Goal: Task Accomplishment & Management: Manage account settings

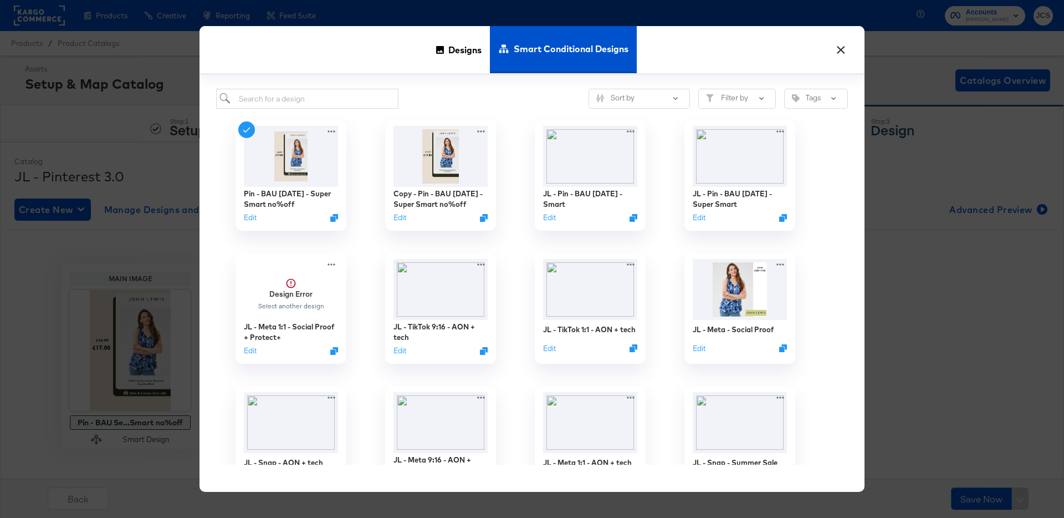
click at [839, 50] on button "×" at bounding box center [841, 47] width 20 height 20
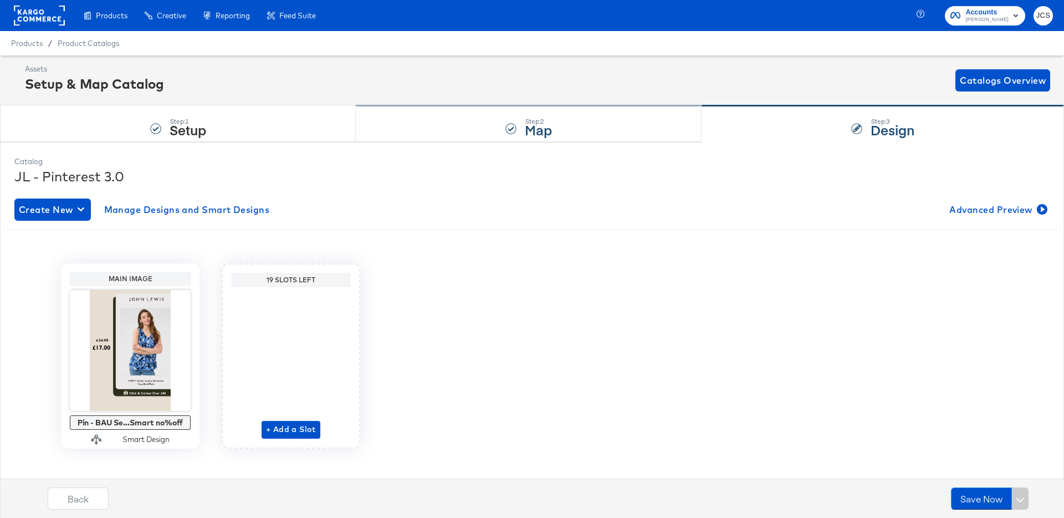
click at [500, 130] on div "Step: 2 Map" at bounding box center [529, 124] width 346 height 37
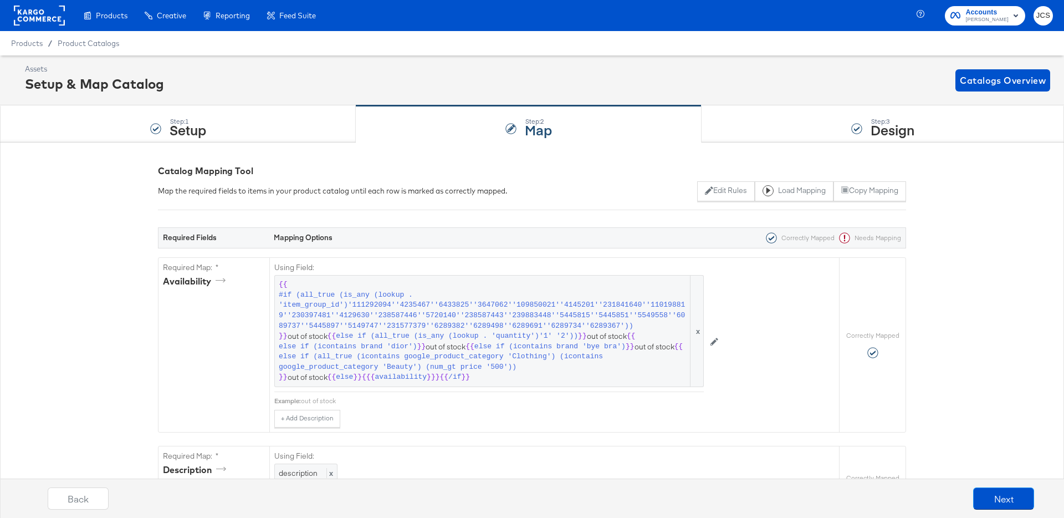
click at [52, 22] on rect at bounding box center [39, 16] width 51 height 20
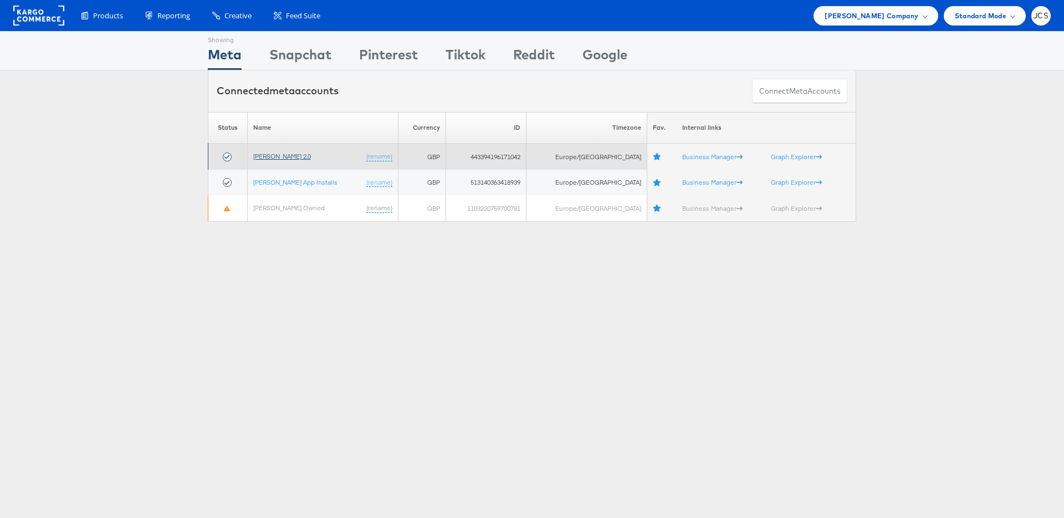
click at [282, 153] on link "[PERSON_NAME] 2.0" at bounding box center [282, 156] width 58 height 8
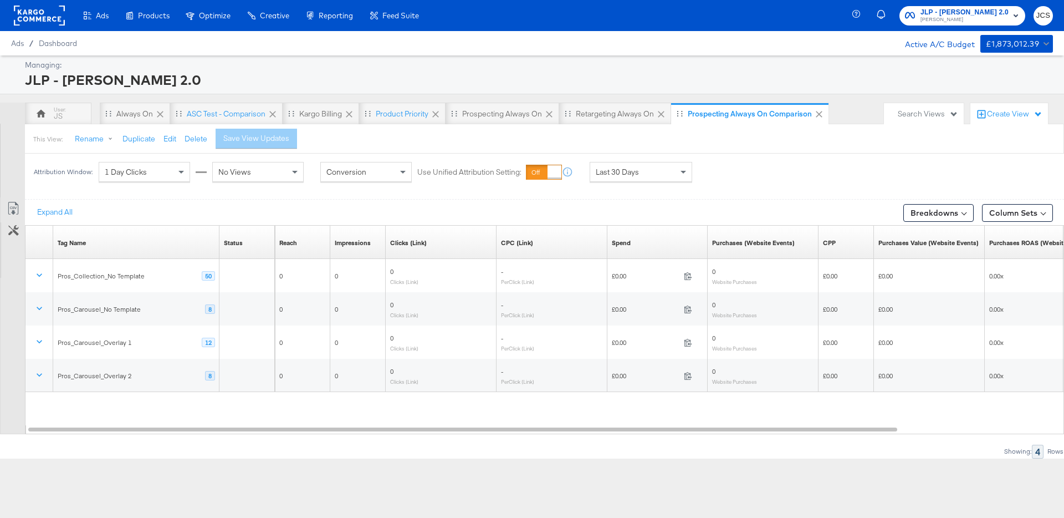
drag, startPoint x: 910, startPoint y: 115, endPoint x: 910, endPoint y: 129, distance: 13.9
click at [910, 116] on div "Search Views" at bounding box center [928, 114] width 60 height 11
click at [858, 213] on div "Product View" at bounding box center [861, 215] width 46 height 8
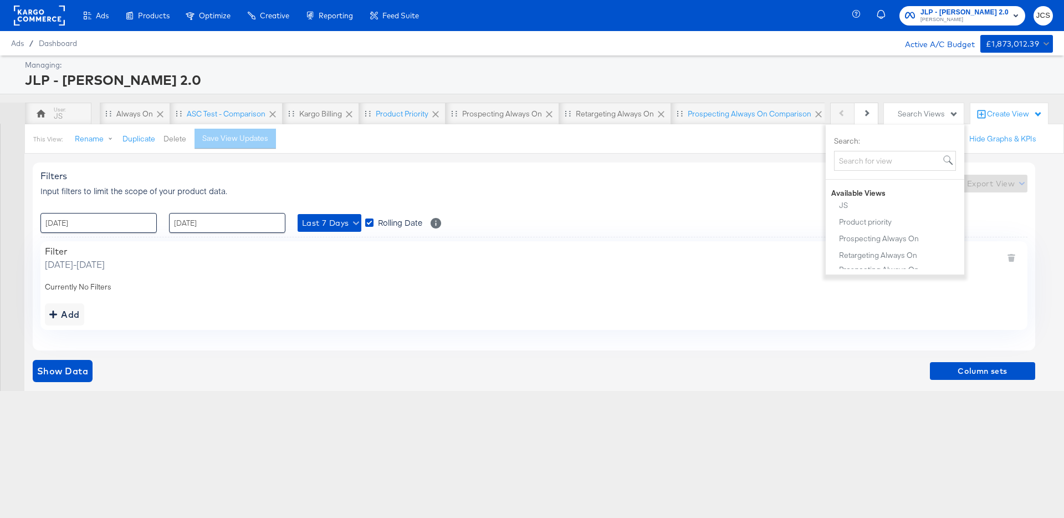
click at [182, 137] on button "Delete" at bounding box center [174, 139] width 23 height 11
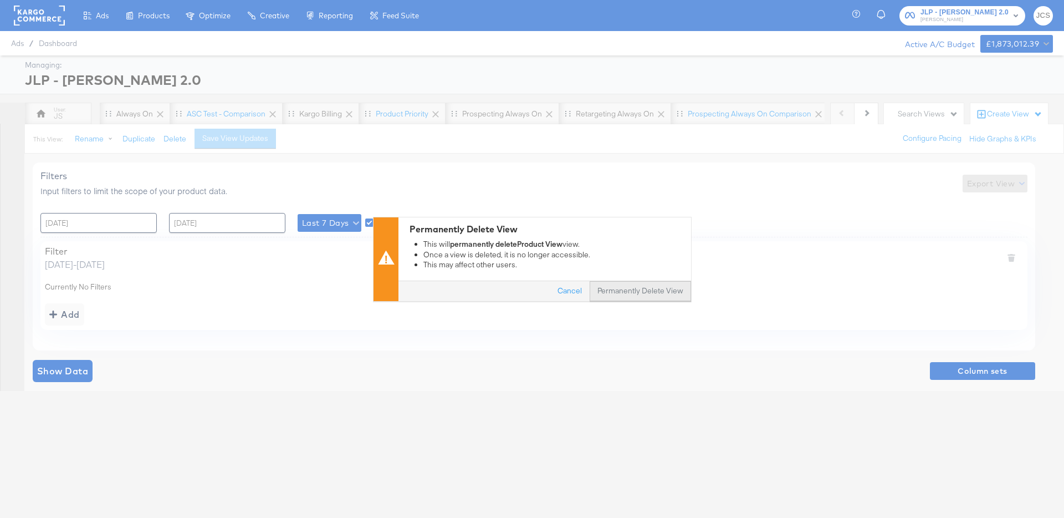
click at [634, 289] on button "Permanently Delete View" at bounding box center [640, 291] width 101 height 20
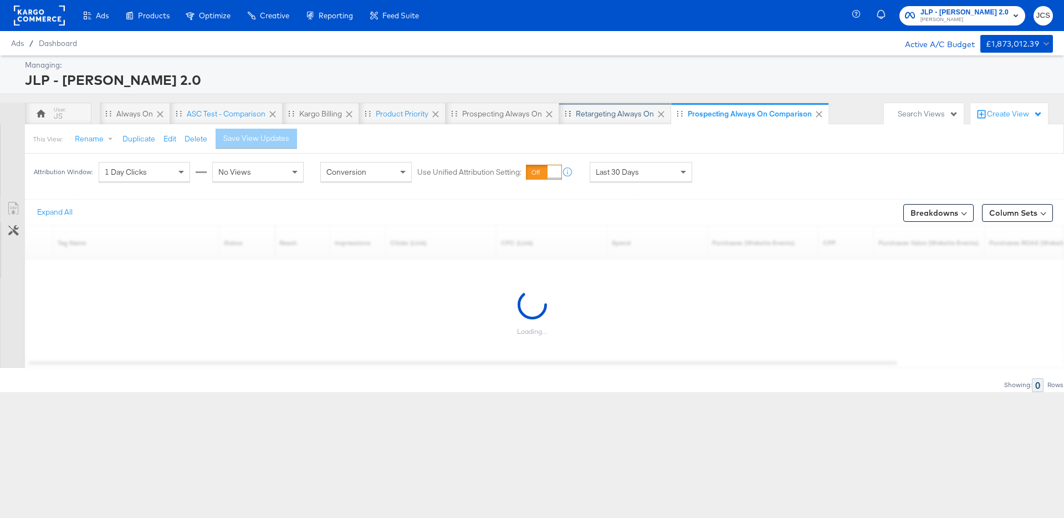
click at [592, 115] on div "Retargeting Always On" at bounding box center [615, 114] width 78 height 11
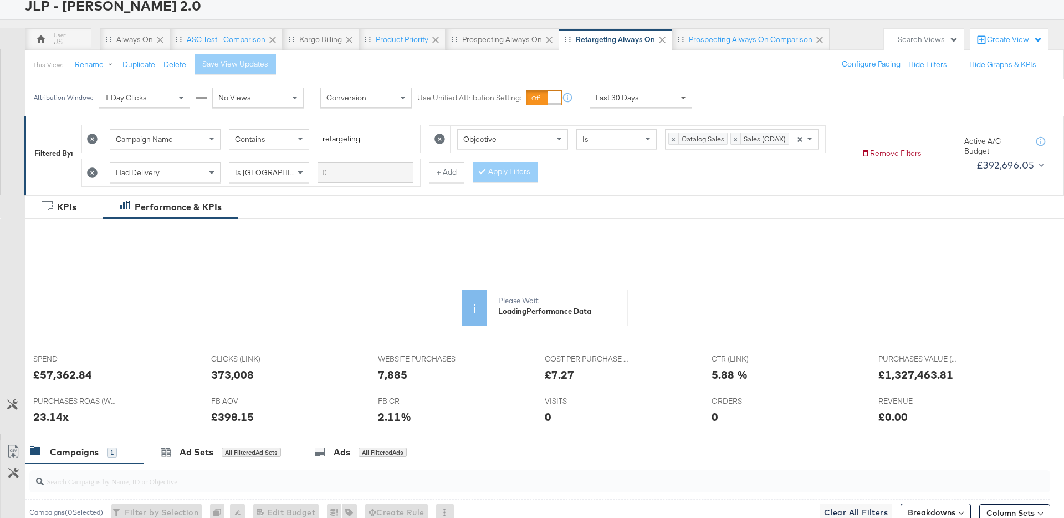
scroll to position [71, 0]
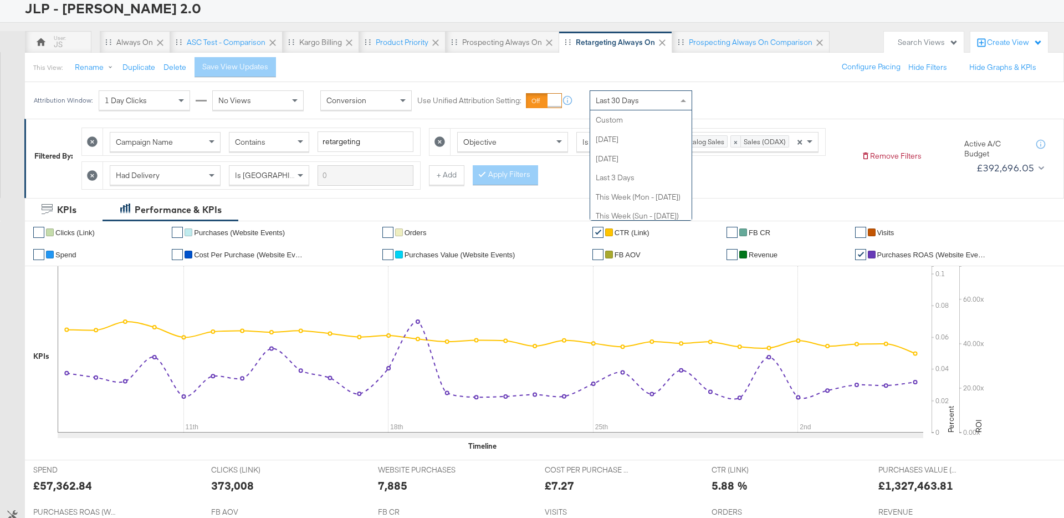
click at [657, 106] on div "Last 30 Days" at bounding box center [640, 100] width 101 height 19
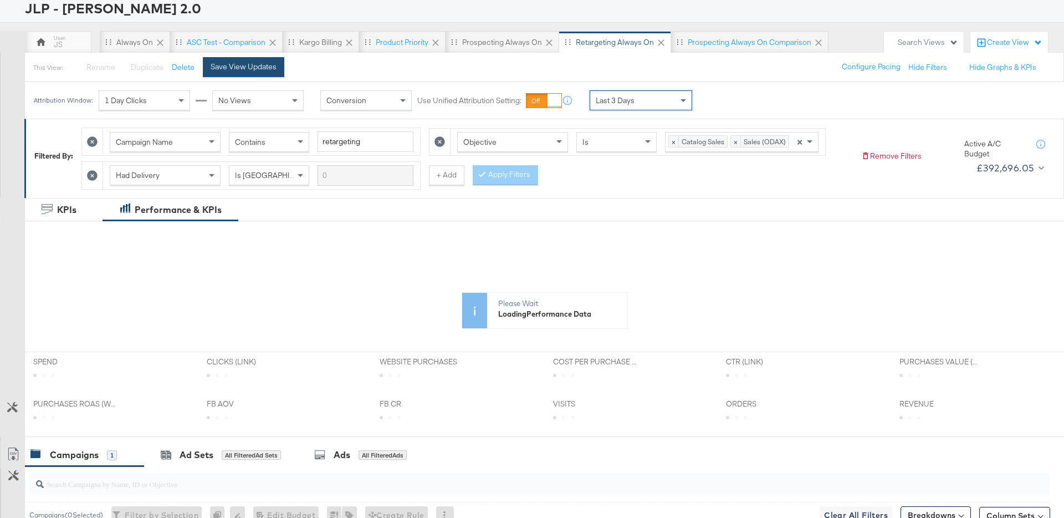
click at [242, 63] on div "Save View Updates" at bounding box center [244, 67] width 66 height 11
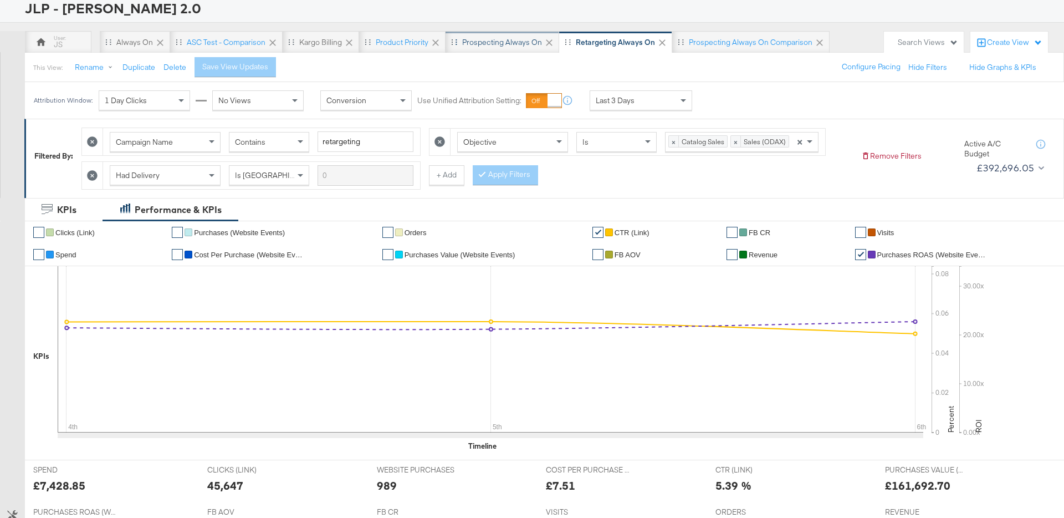
click at [509, 48] on div "Prospecting Always On" at bounding box center [503, 42] width 114 height 22
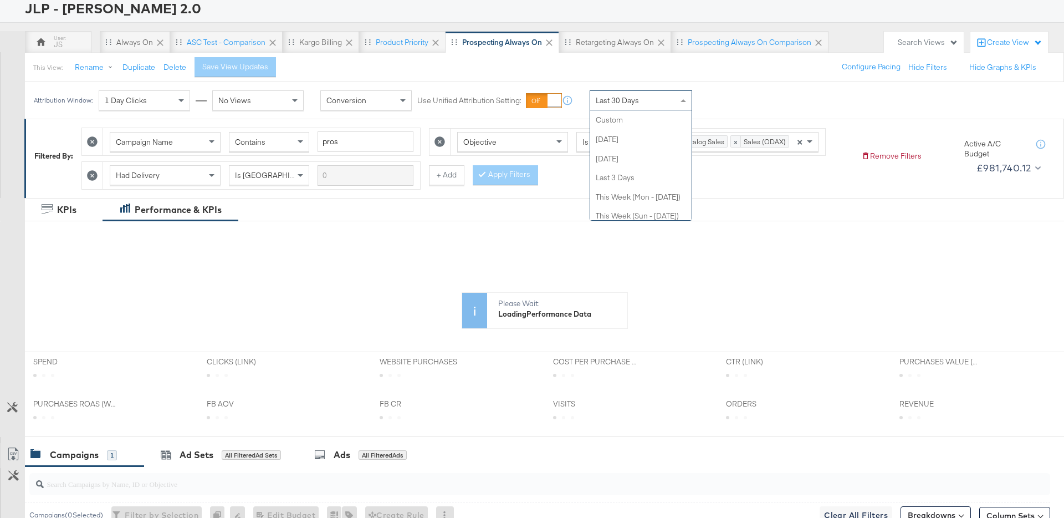
click at [660, 99] on div "Last 30 Days" at bounding box center [640, 100] width 101 height 19
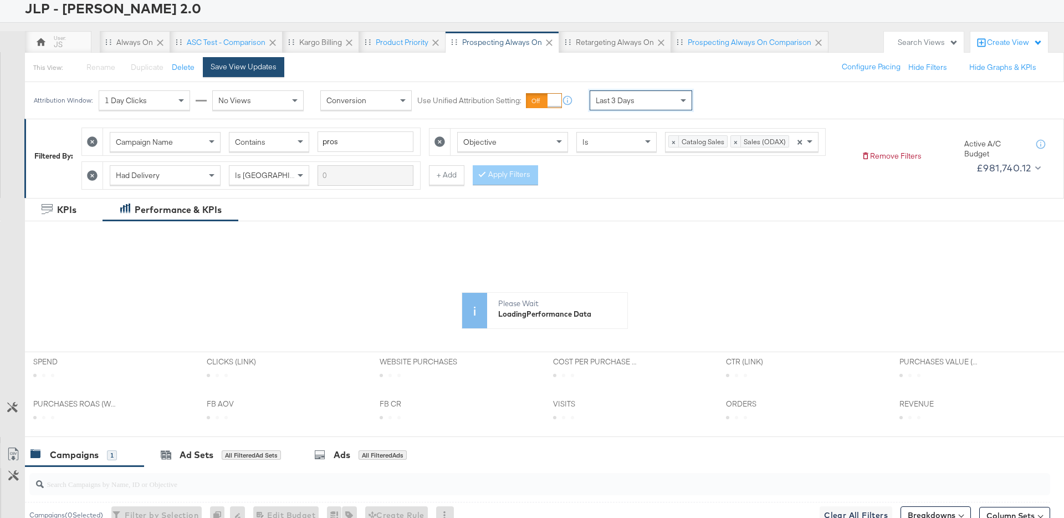
click at [268, 70] on div "Save View Updates" at bounding box center [244, 67] width 66 height 11
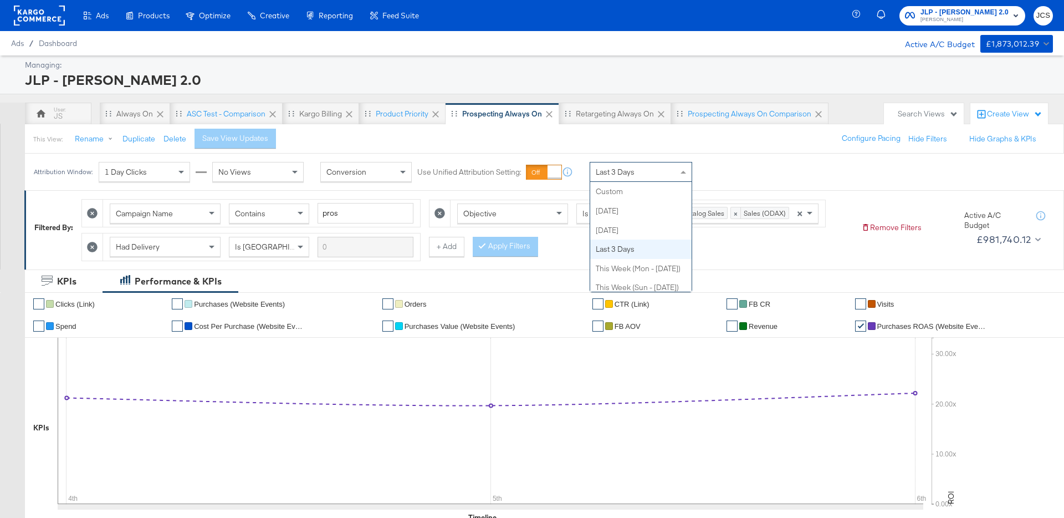
click at [654, 177] on div "Last 3 Days" at bounding box center [640, 171] width 101 height 19
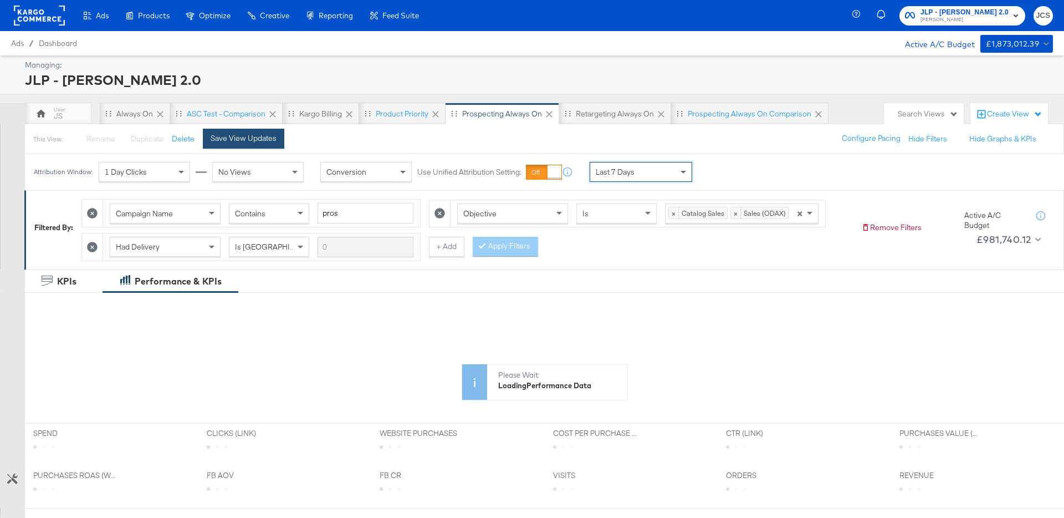
click at [256, 144] on button "Save View Updates" at bounding box center [243, 139] width 81 height 20
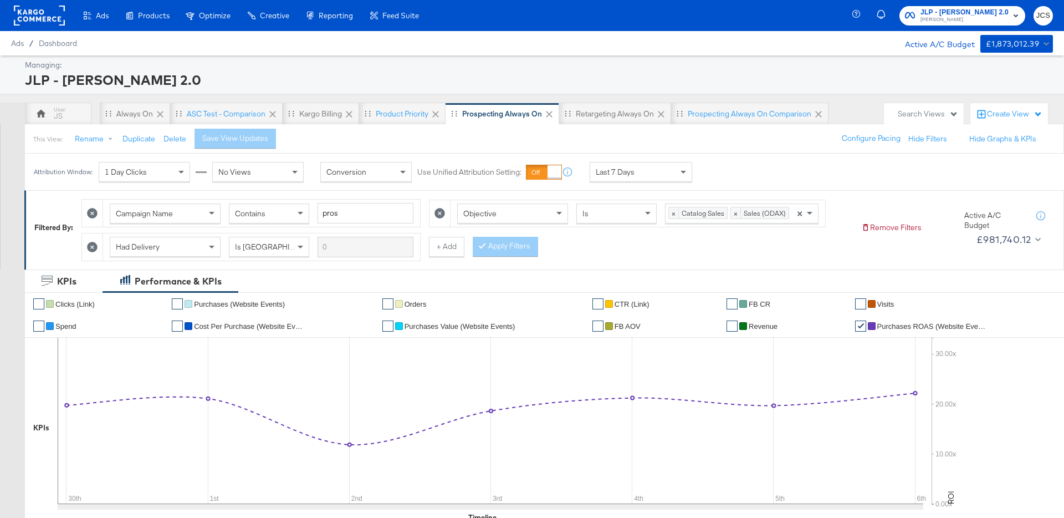
click at [51, 18] on rect at bounding box center [39, 16] width 51 height 20
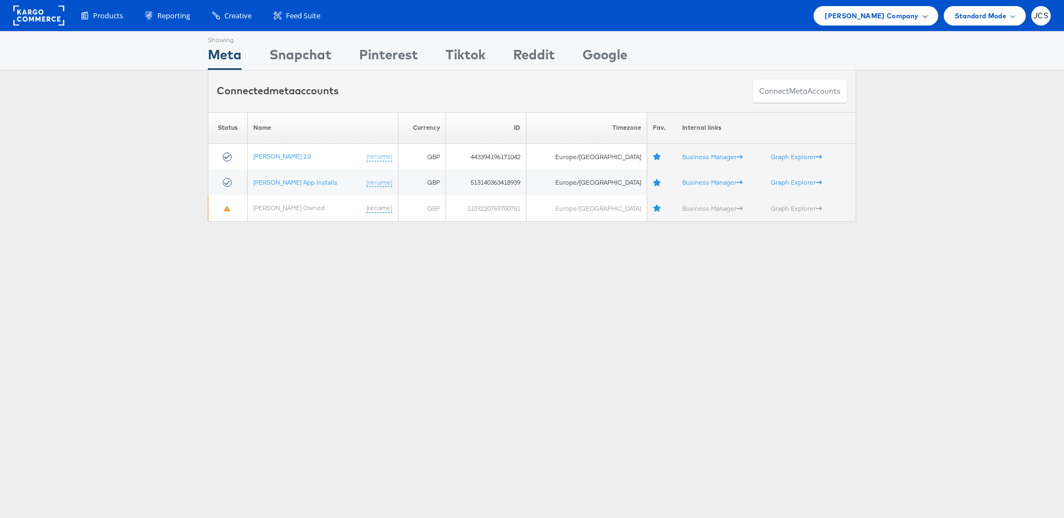
click at [856, 13] on span "[PERSON_NAME] Company" at bounding box center [872, 16] width 94 height 12
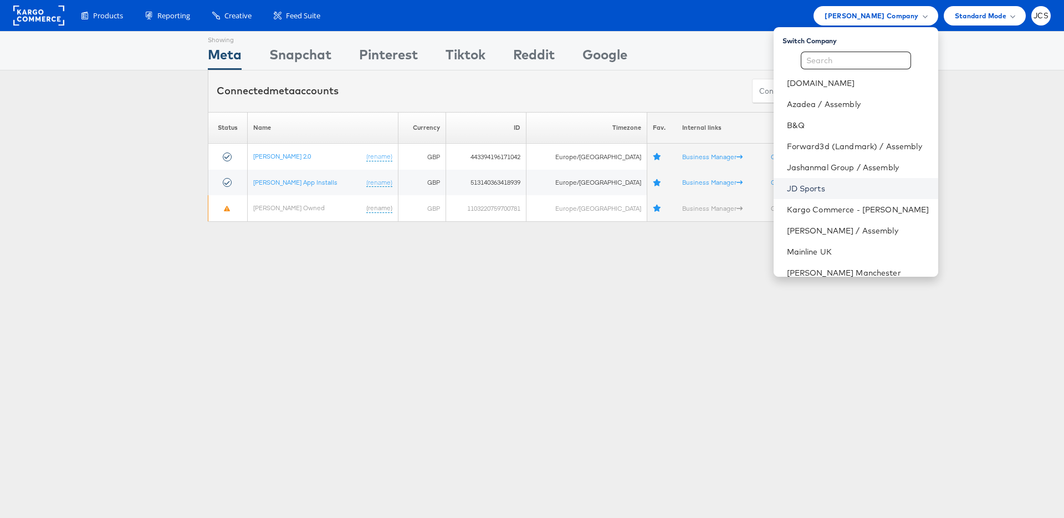
click at [787, 187] on link "JD Sports" at bounding box center [858, 188] width 142 height 11
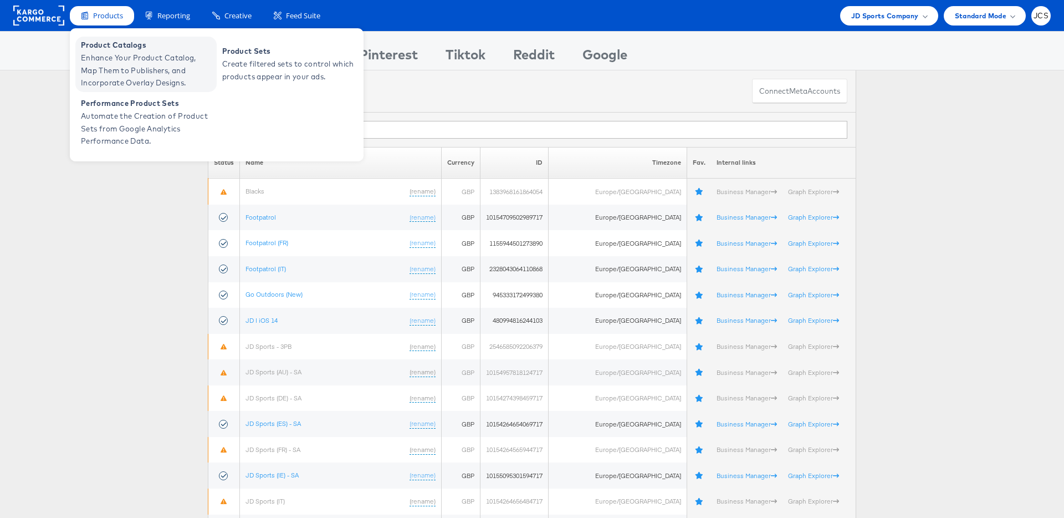
click at [114, 63] on span "Enhance Your Product Catalog, Map Them to Publishers, and Incorporate Overlay D…" at bounding box center [147, 71] width 133 height 38
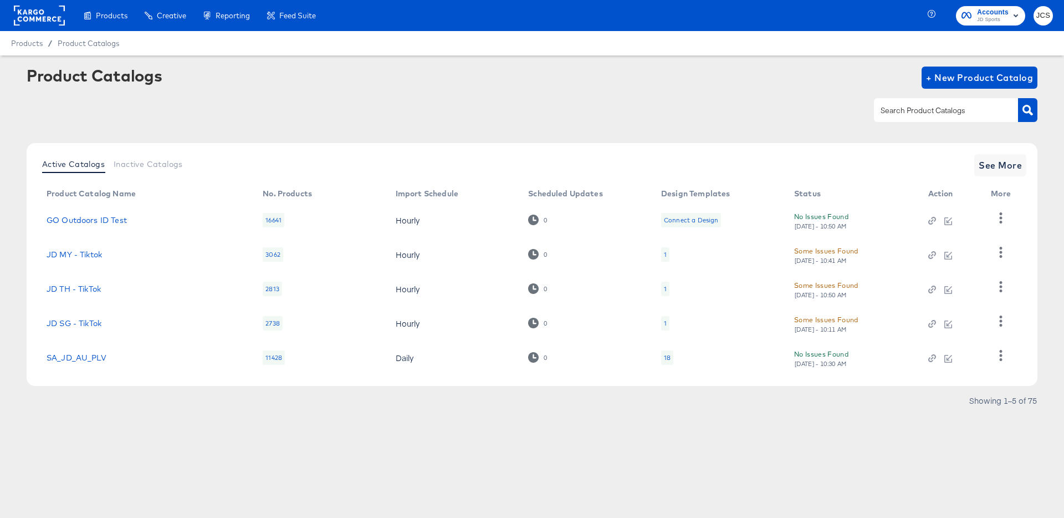
click at [883, 110] on input "text" at bounding box center [937, 110] width 118 height 13
type input "a"
type input "main"
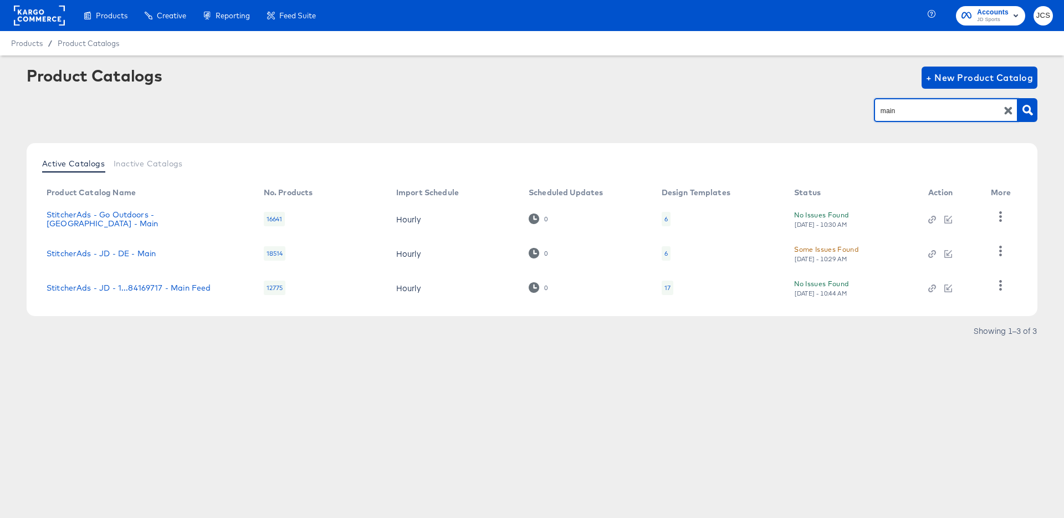
click at [489, 386] on div "Products Creative Reporting Feed Suite Accounts JD Sports JCS Products / Produc…" at bounding box center [532, 259] width 1064 height 518
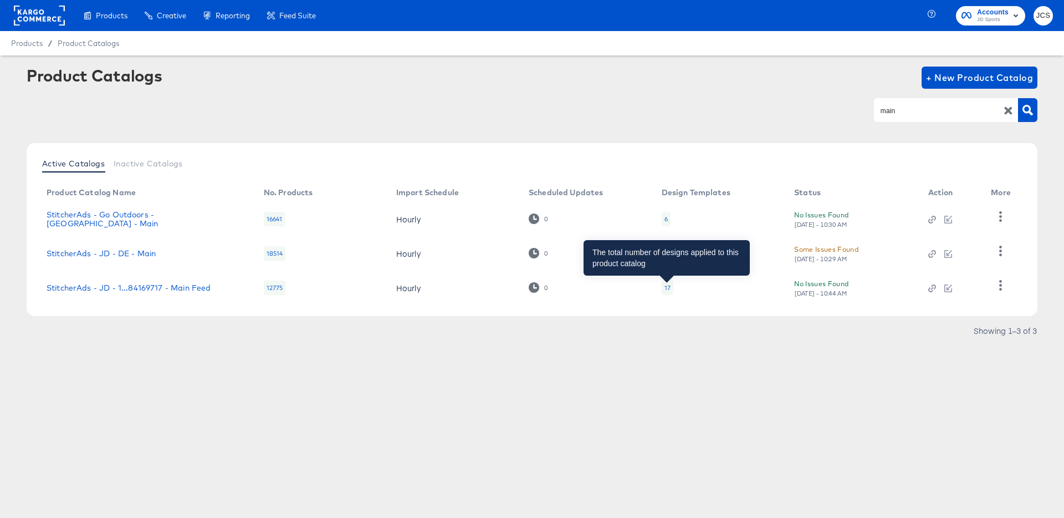
click at [669, 285] on div "17" at bounding box center [667, 287] width 6 height 9
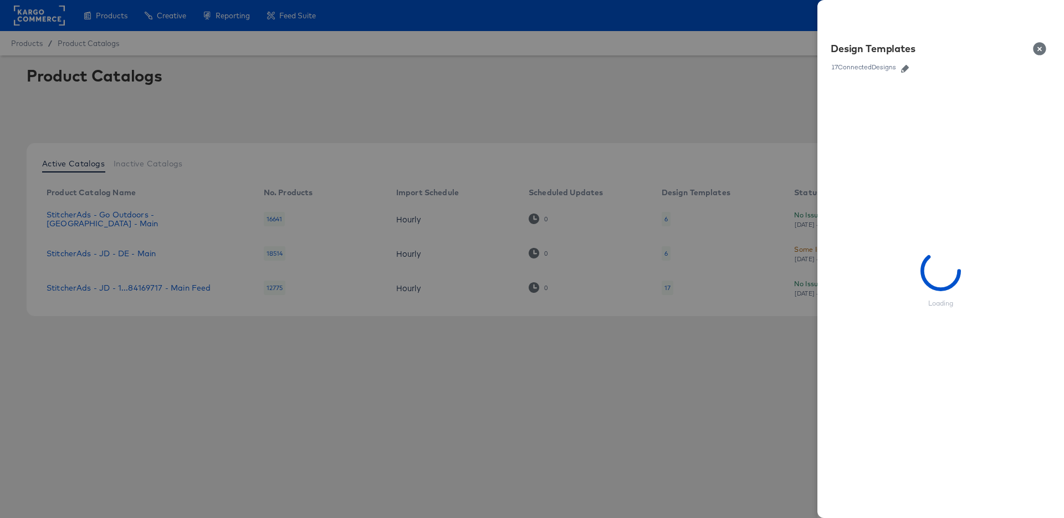
click at [907, 66] on icon "button" at bounding box center [905, 69] width 8 height 8
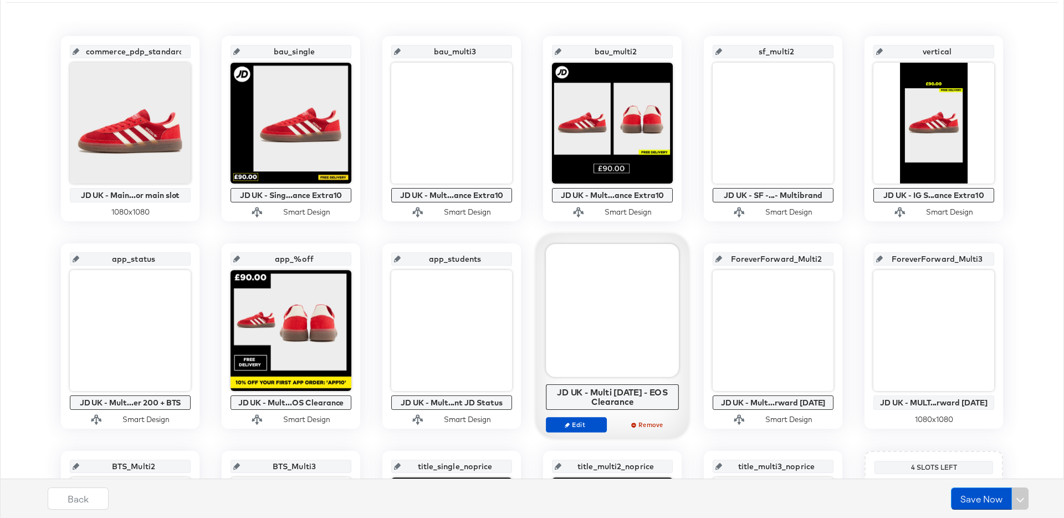
scroll to position [228, 0]
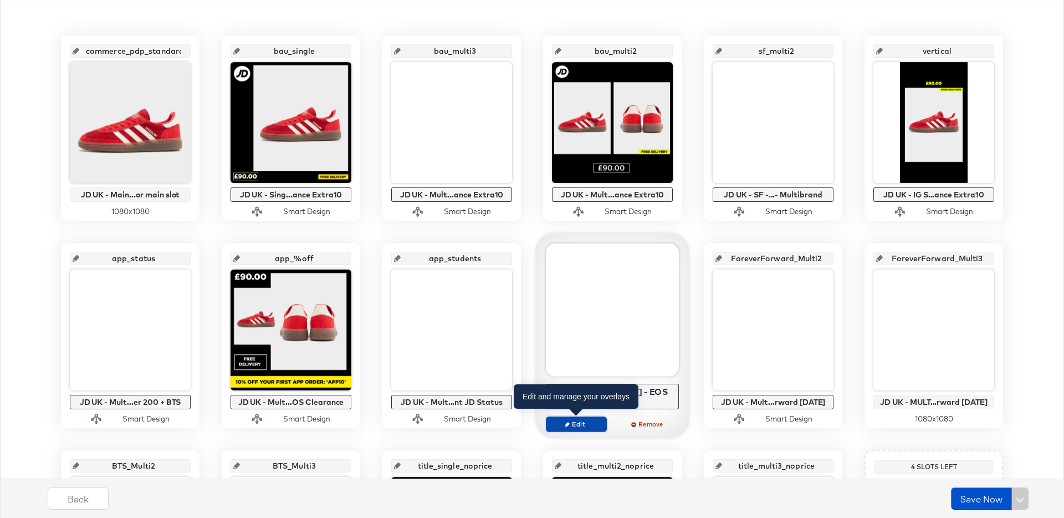
click at [591, 427] on span "Edit" at bounding box center [576, 423] width 51 height 8
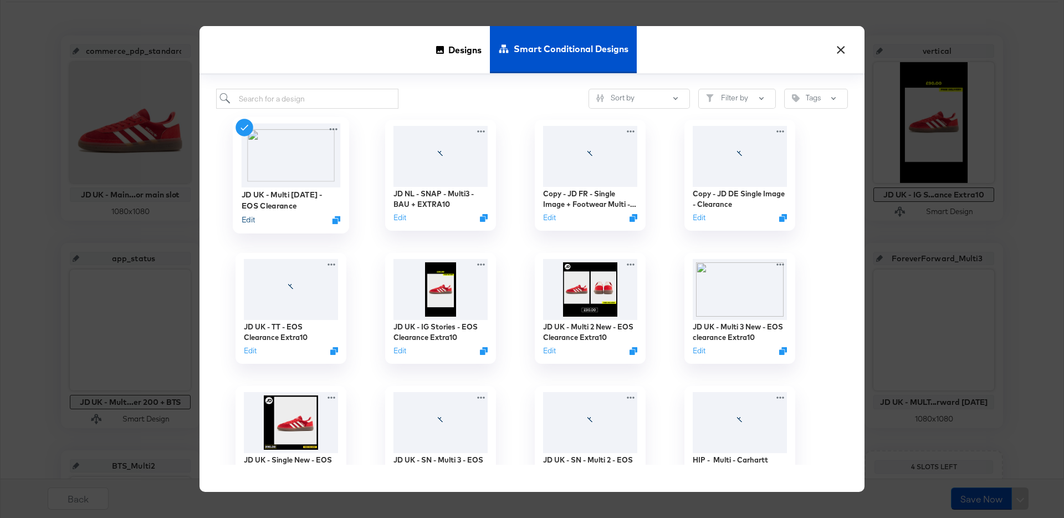
click at [247, 218] on button "Edit" at bounding box center [248, 219] width 13 height 11
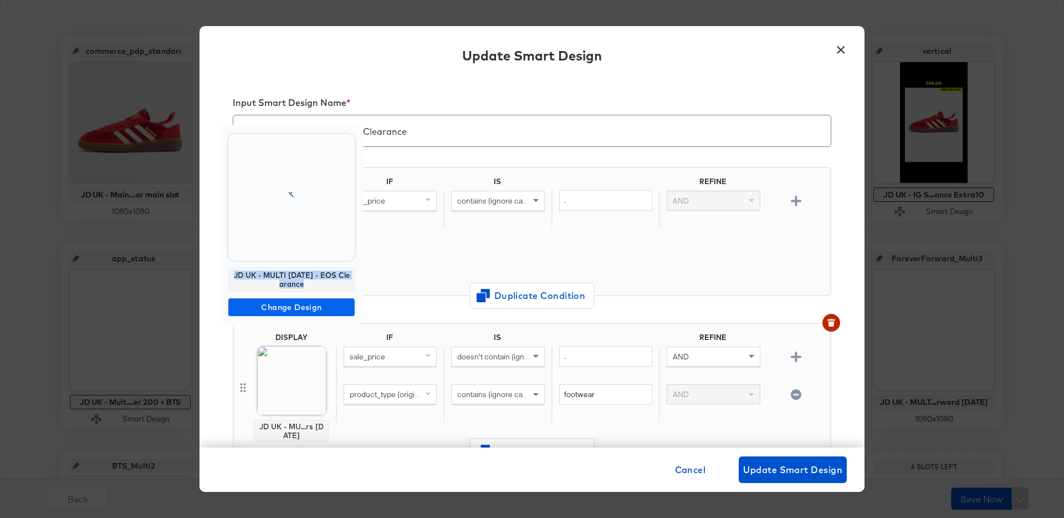
drag, startPoint x: 309, startPoint y: 286, endPoint x: 325, endPoint y: 299, distance: 20.4
click at [236, 277] on div "JD UK - MULTI 3 Sept - EOS Clearance" at bounding box center [291, 279] width 126 height 24
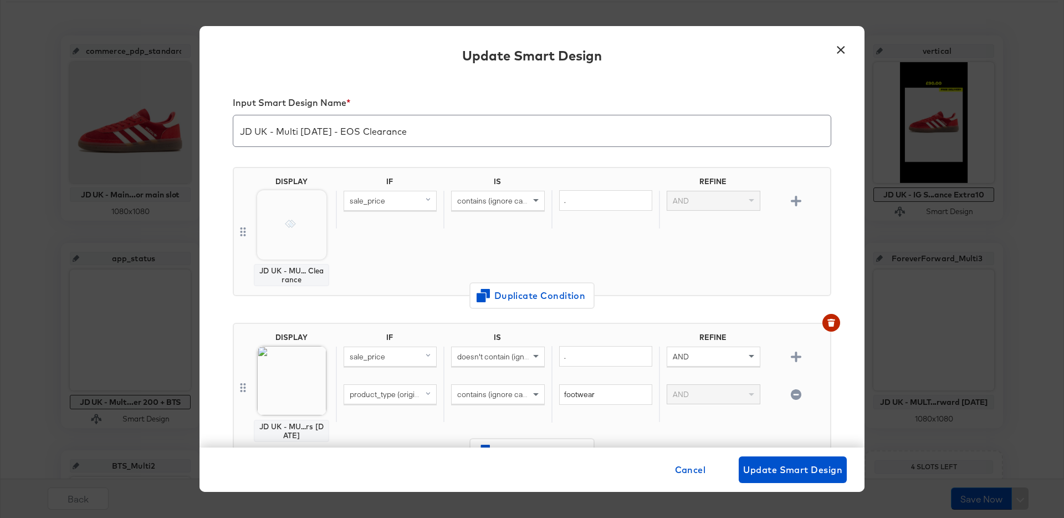
copy div "JD UK - MULTI 3 Sept - EOS Clearance"
drag, startPoint x: 425, startPoint y: 255, endPoint x: 402, endPoint y: 253, distance: 23.4
click at [424, 255] on div "IF IS REFINE sale_price contains (ignore case) . AND" at bounding box center [581, 231] width 490 height 109
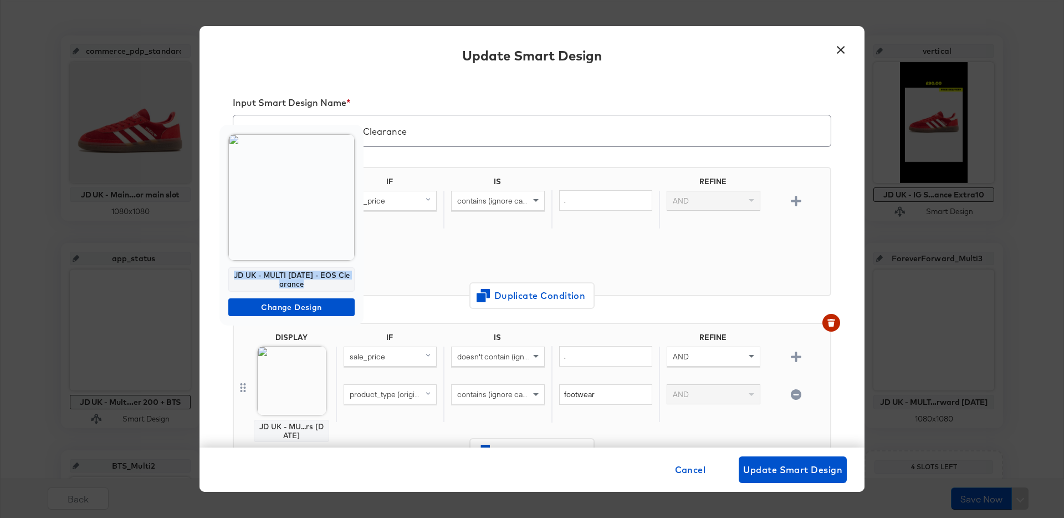
copy div "JD UK - MULTI 3 Sept - EOS Clearance"
drag, startPoint x: 305, startPoint y: 283, endPoint x: 236, endPoint y: 278, distance: 69.4
click at [236, 278] on div "JD UK - MULTI 3 Sept - EOS Clearance" at bounding box center [291, 279] width 126 height 24
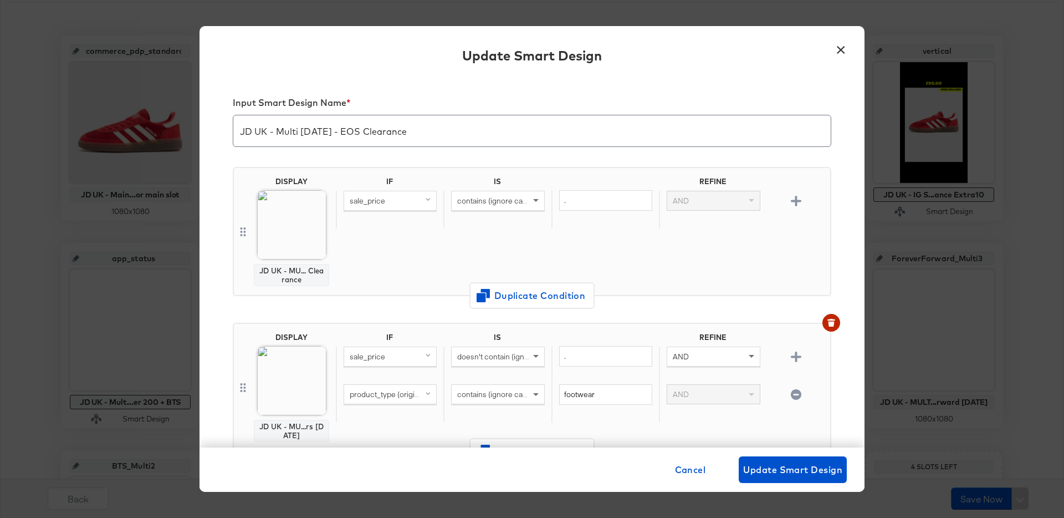
click at [839, 51] on button "×" at bounding box center [841, 47] width 20 height 20
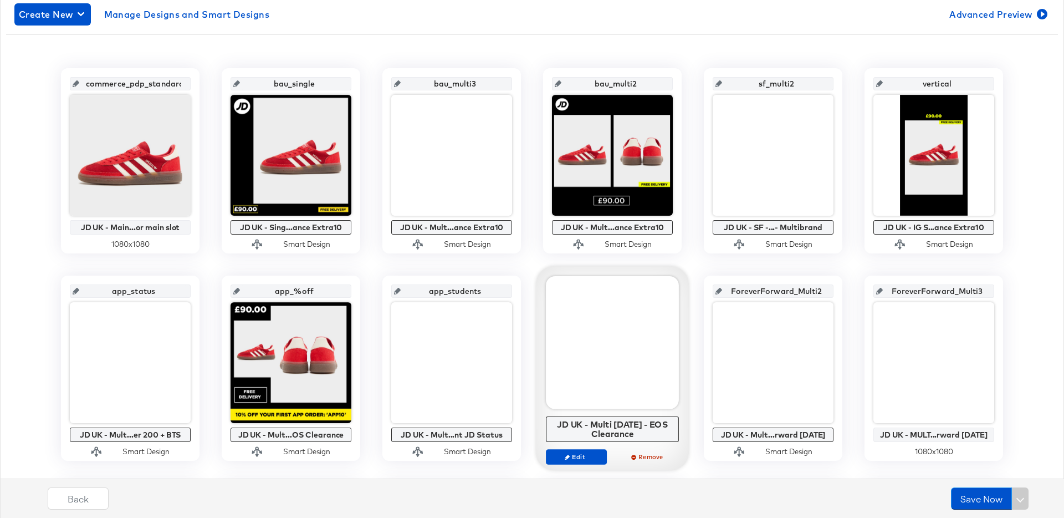
scroll to position [197, 0]
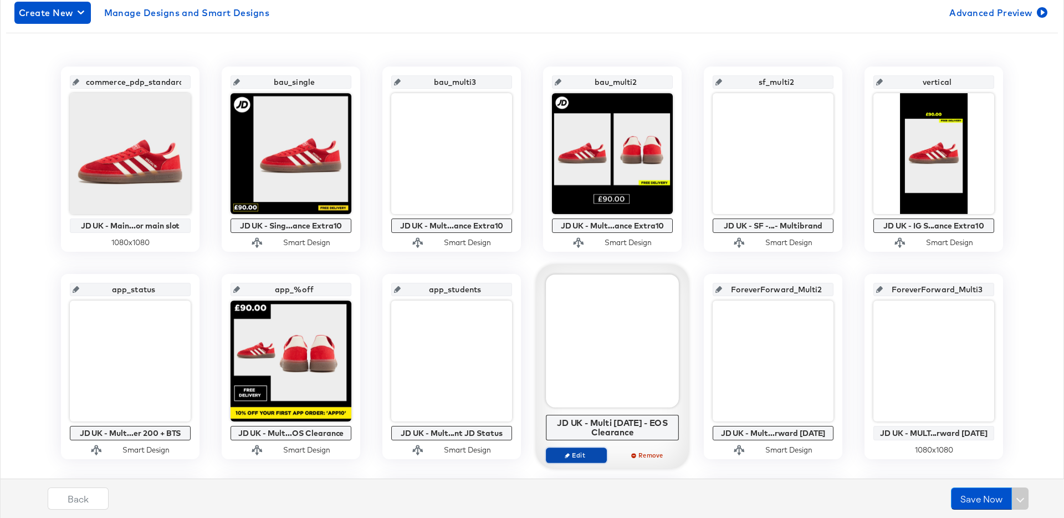
click at [575, 459] on button "Edit" at bounding box center [576, 455] width 61 height 16
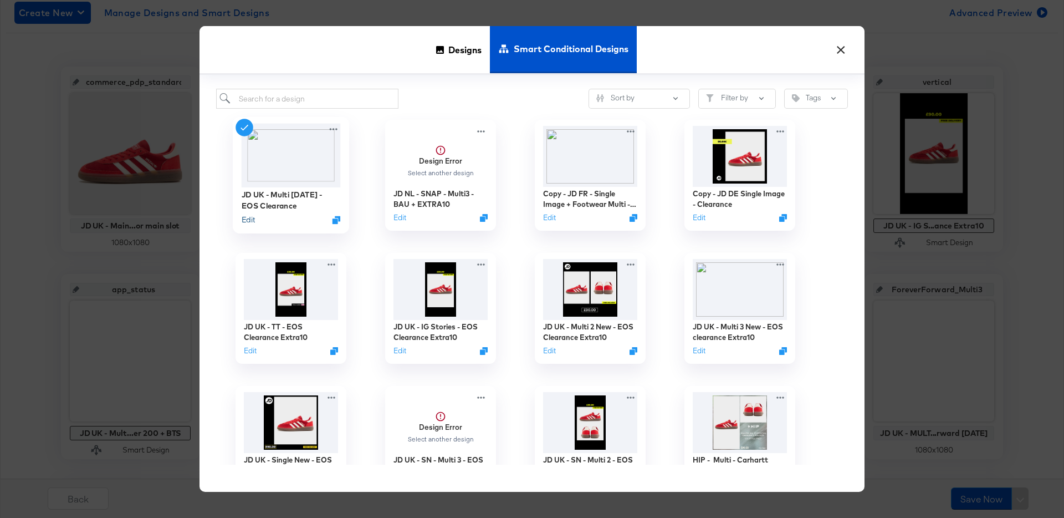
click at [248, 221] on button "Edit" at bounding box center [248, 219] width 13 height 11
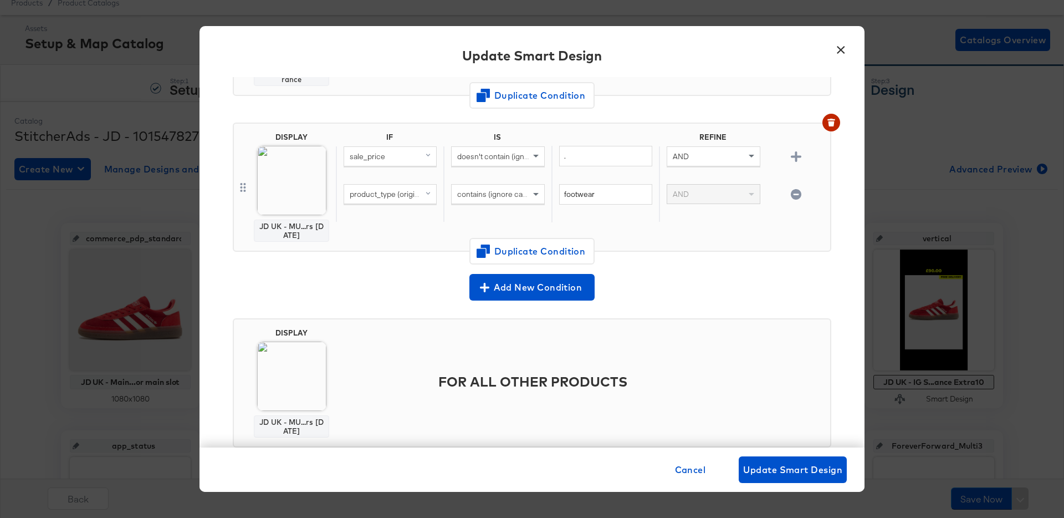
scroll to position [201, 0]
click at [843, 51] on button "×" at bounding box center [841, 47] width 20 height 20
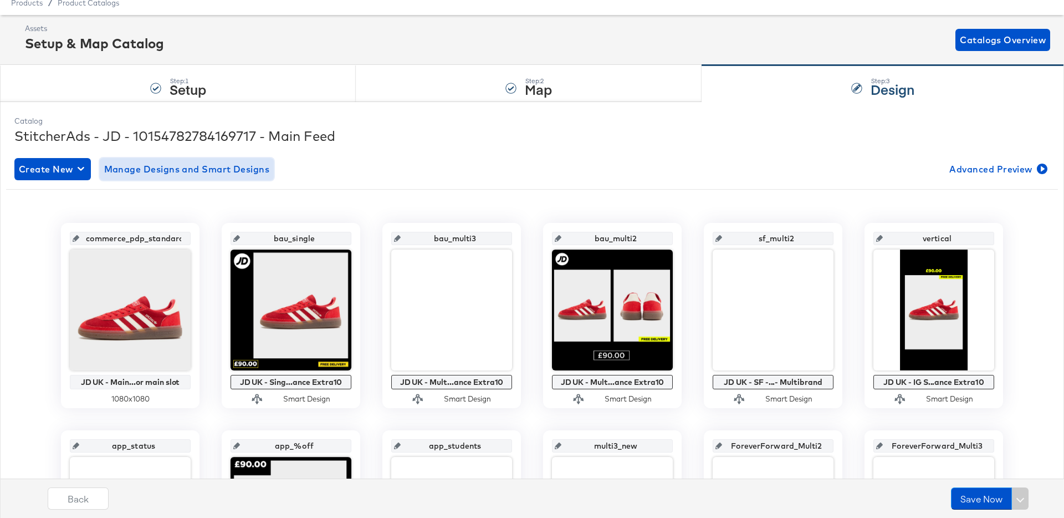
click at [128, 166] on span "Manage Designs and Smart Designs" at bounding box center [187, 169] width 166 height 16
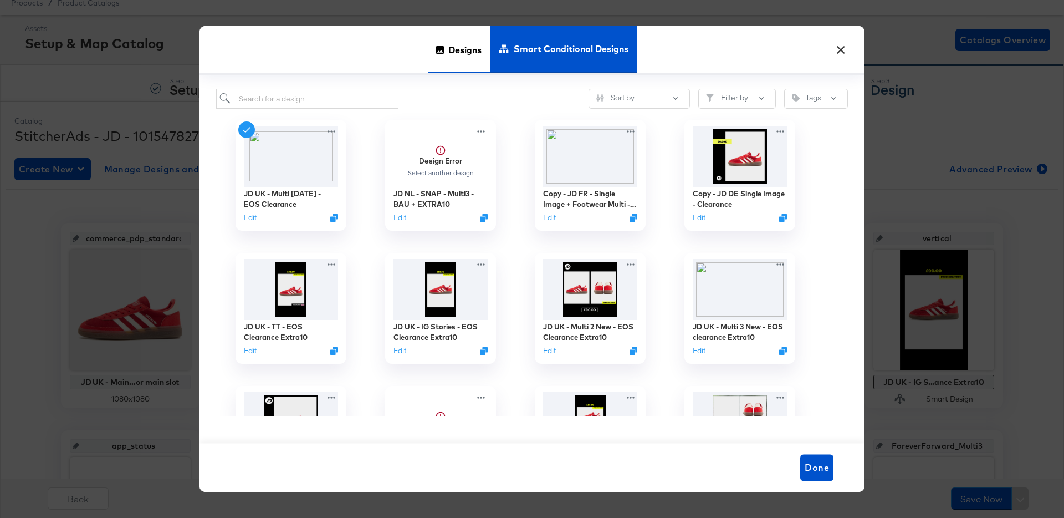
click at [458, 52] on span "Designs" at bounding box center [464, 49] width 33 height 49
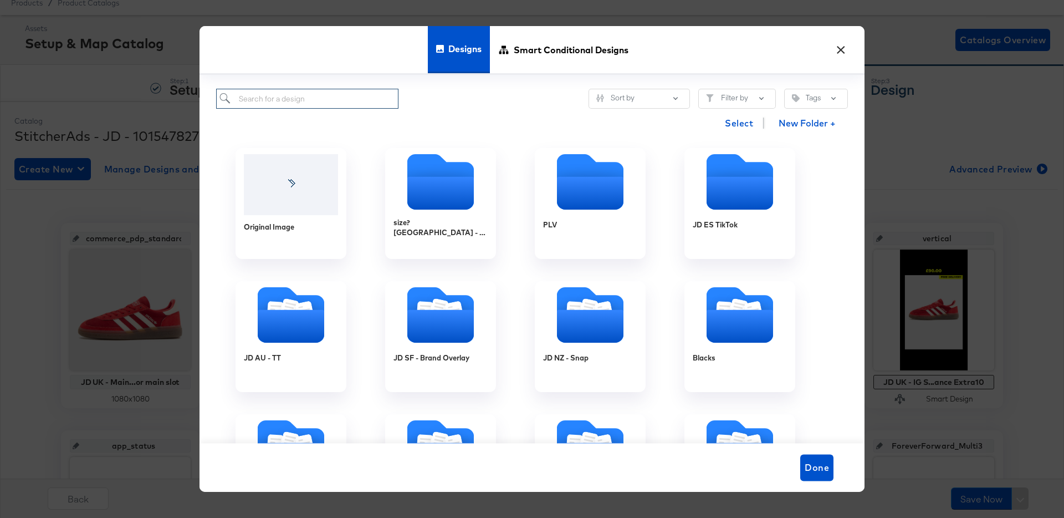
click at [281, 100] on input "search" at bounding box center [307, 99] width 182 height 21
paste input "JD UK - MULTI 3 Sept - EOS Clearance"
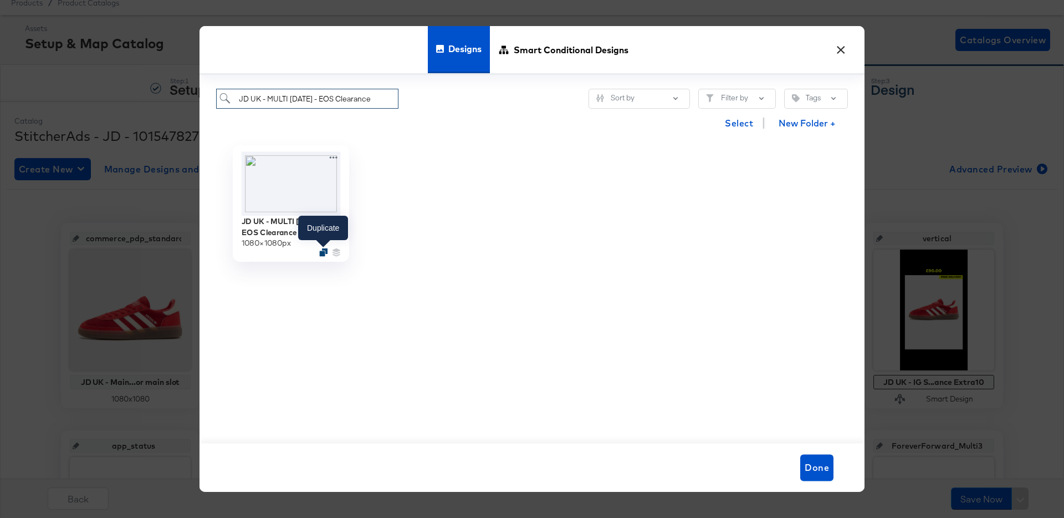
type input "JD UK - MULTI 3 Sept - EOS Clearance"
click at [321, 250] on icon "Duplicate" at bounding box center [323, 252] width 8 height 8
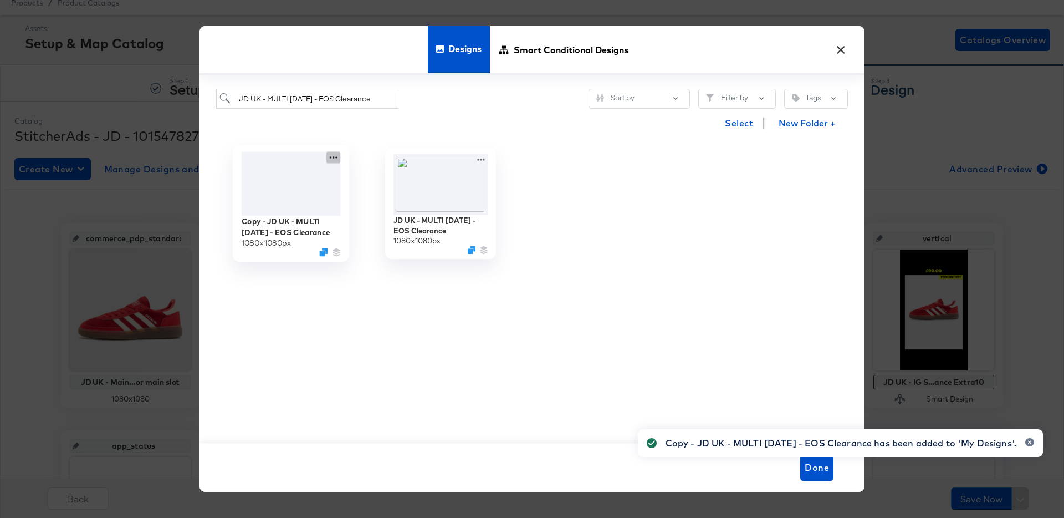
click at [337, 156] on icon at bounding box center [333, 158] width 14 height 12
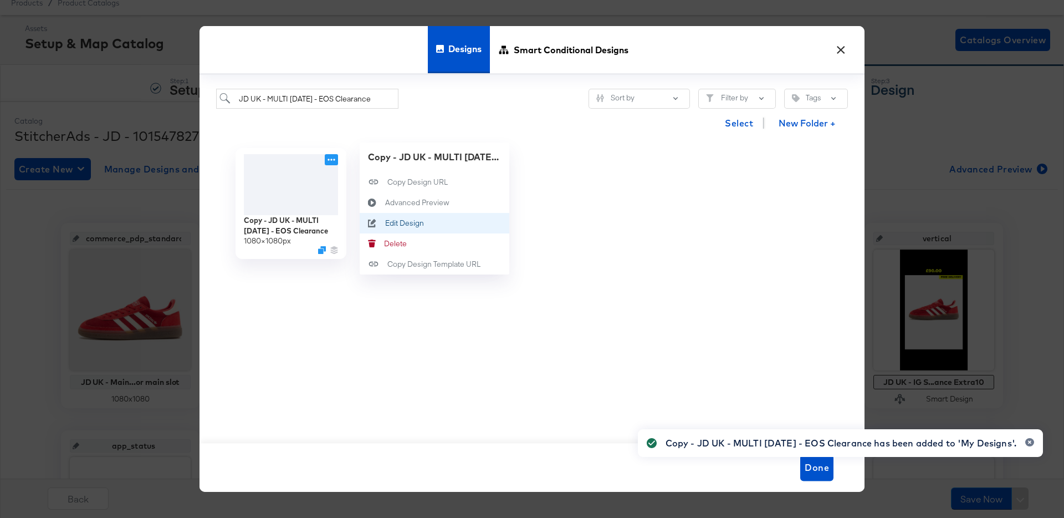
click at [385, 223] on div "Edit Design Edit Design" at bounding box center [385, 223] width 0 height 0
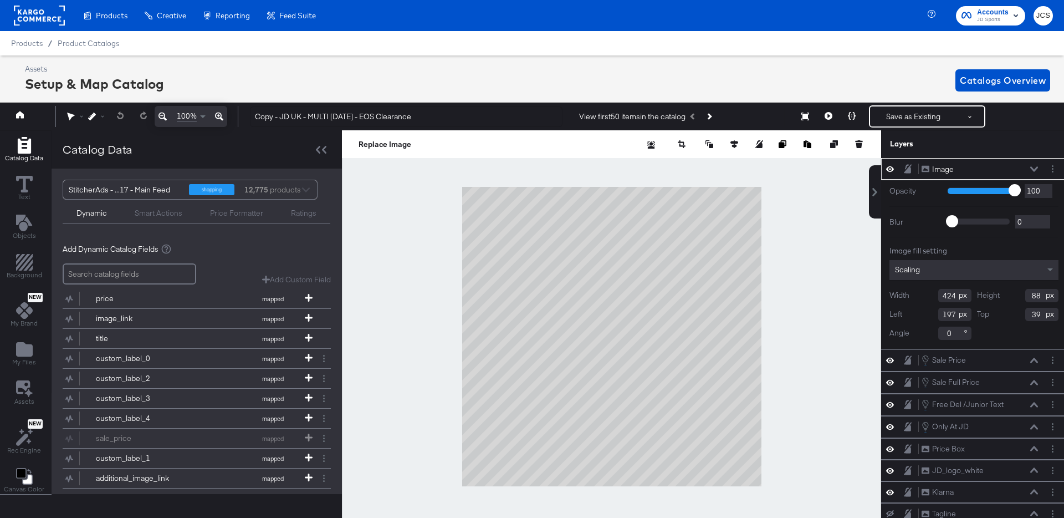
scroll to position [0, 3]
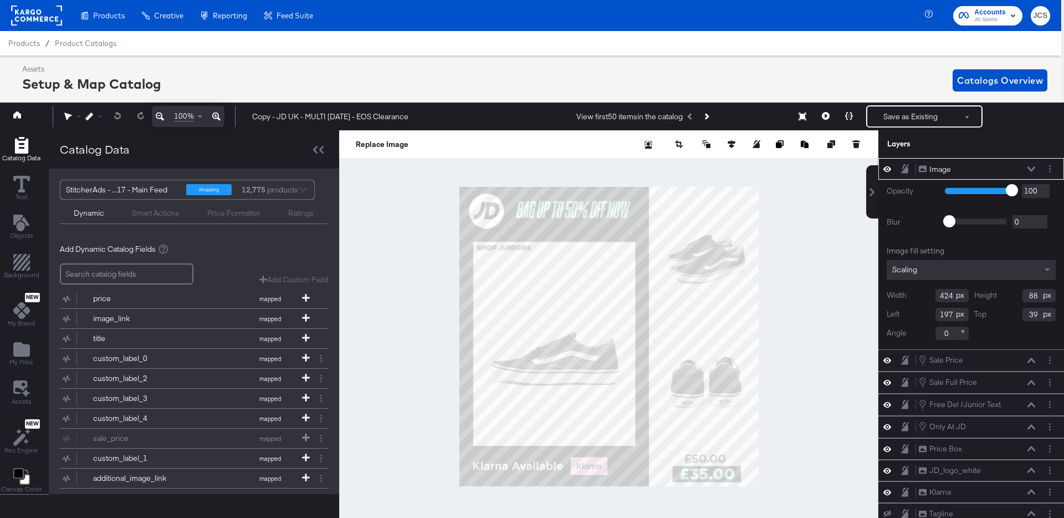
click at [1028, 168] on icon at bounding box center [1031, 168] width 8 height 5
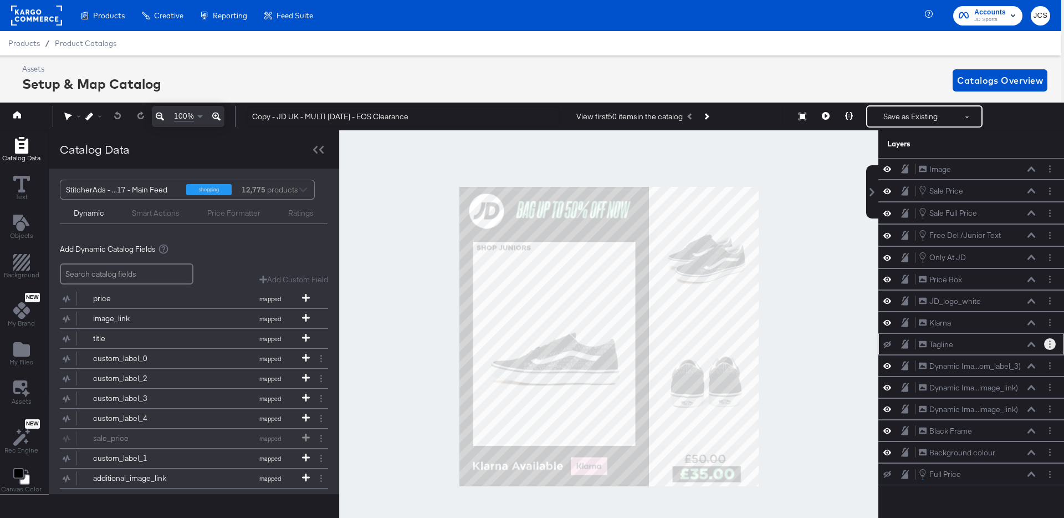
click at [1050, 344] on circle "Layer Options" at bounding box center [1050, 344] width 2 height 2
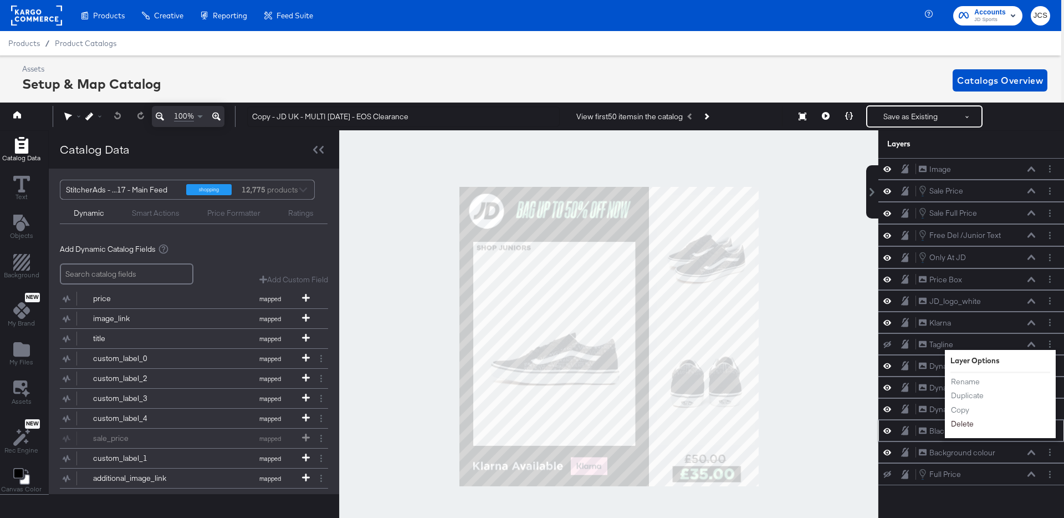
click at [971, 424] on button "Delete" at bounding box center [962, 424] width 24 height 12
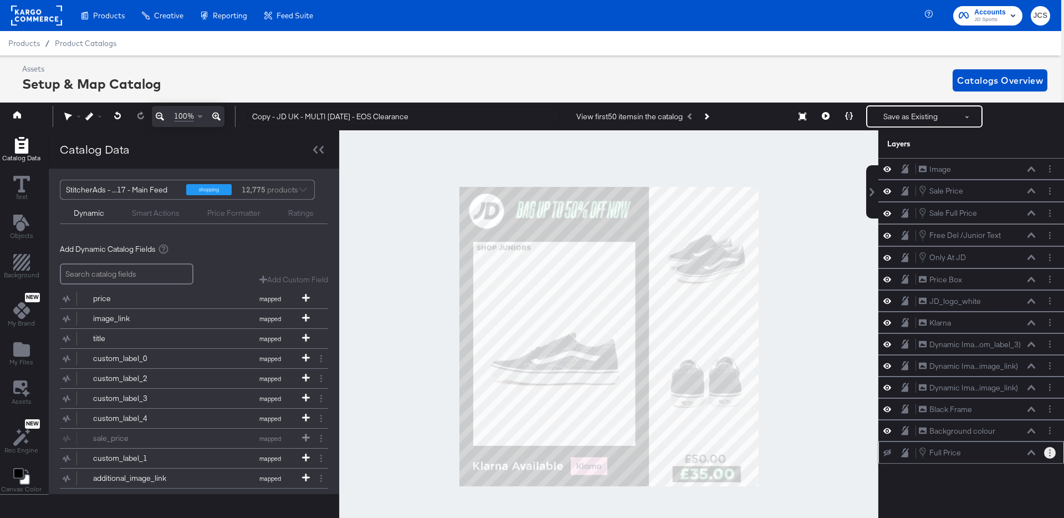
click at [1052, 456] on button "Layer Options" at bounding box center [1050, 453] width 12 height 12
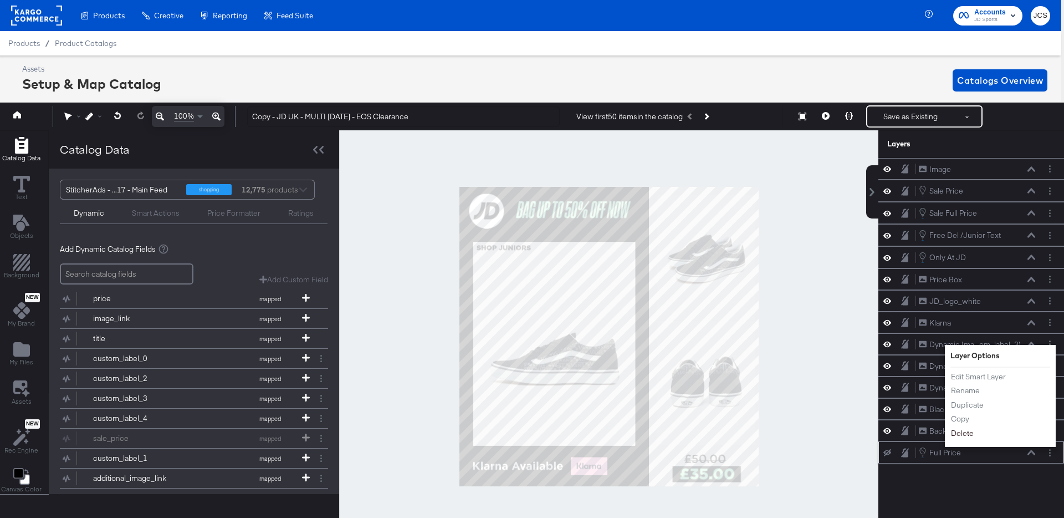
click at [959, 435] on button "Delete" at bounding box center [962, 433] width 24 height 12
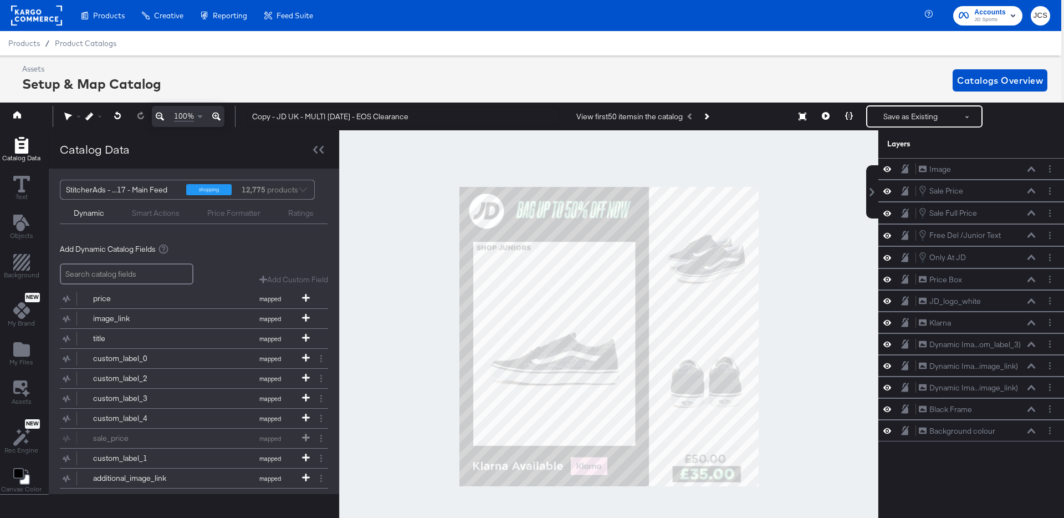
click at [887, 476] on div "Image Image Sale Price Sale Price Sale Full Price Sale Full Price Free Del /Jun…" at bounding box center [963, 343] width 199 height 371
click at [847, 117] on icon at bounding box center [849, 116] width 8 height 8
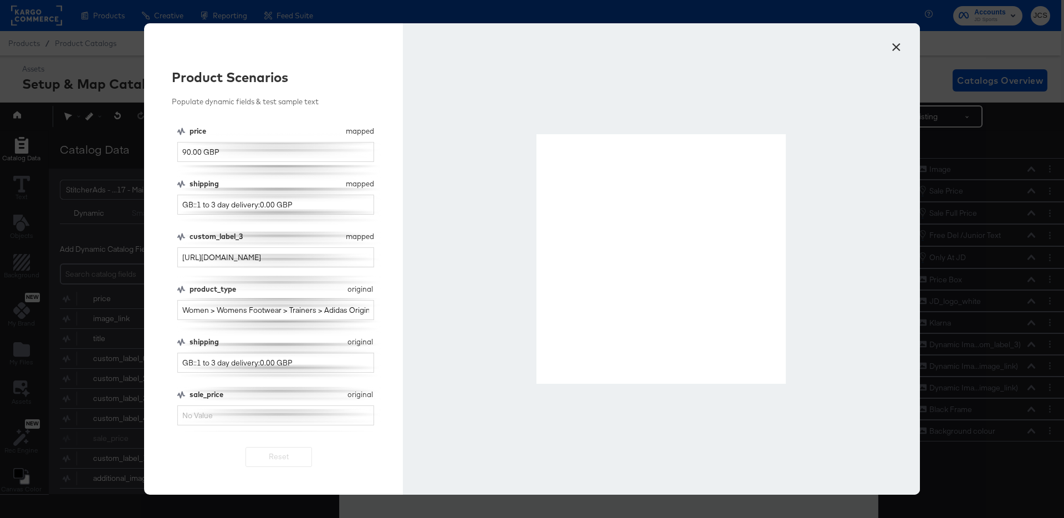
click at [893, 48] on button "×" at bounding box center [896, 44] width 20 height 20
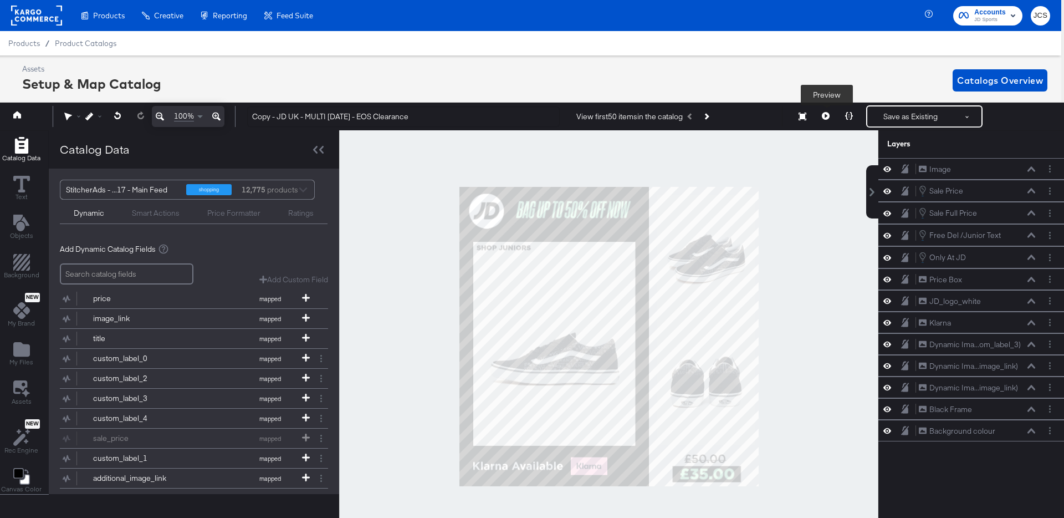
click at [826, 113] on icon at bounding box center [826, 116] width 8 height 8
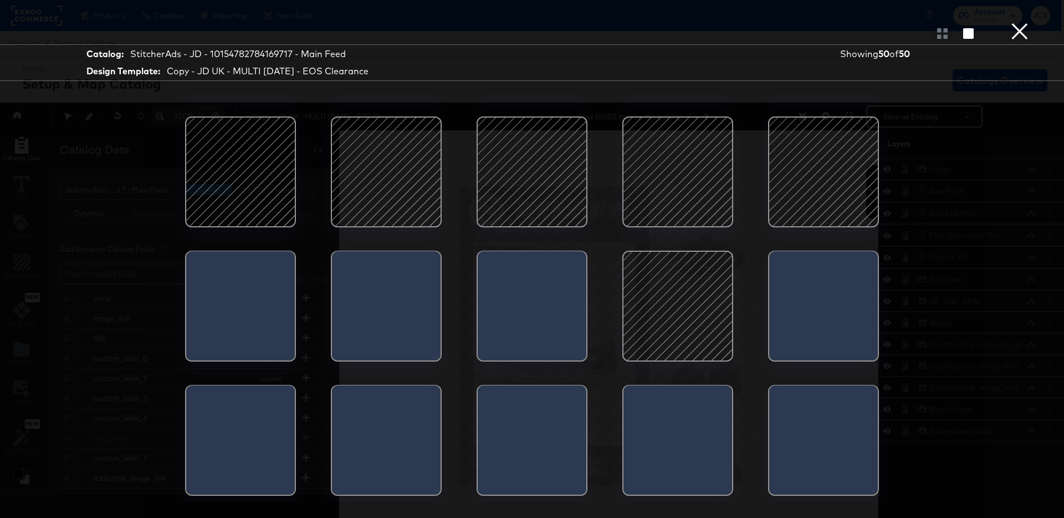
scroll to position [652, 0]
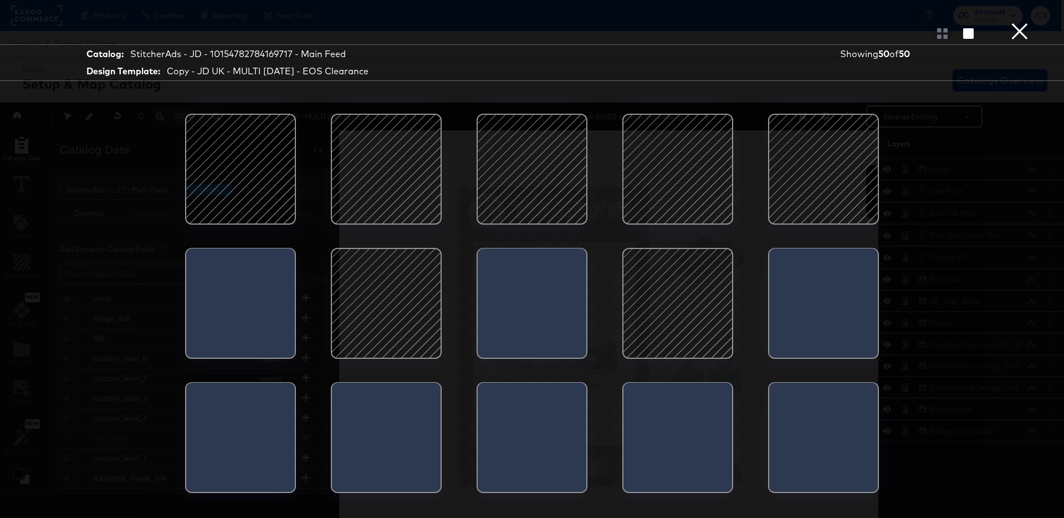
click at [1017, 22] on button "×" at bounding box center [1020, 11] width 22 height 22
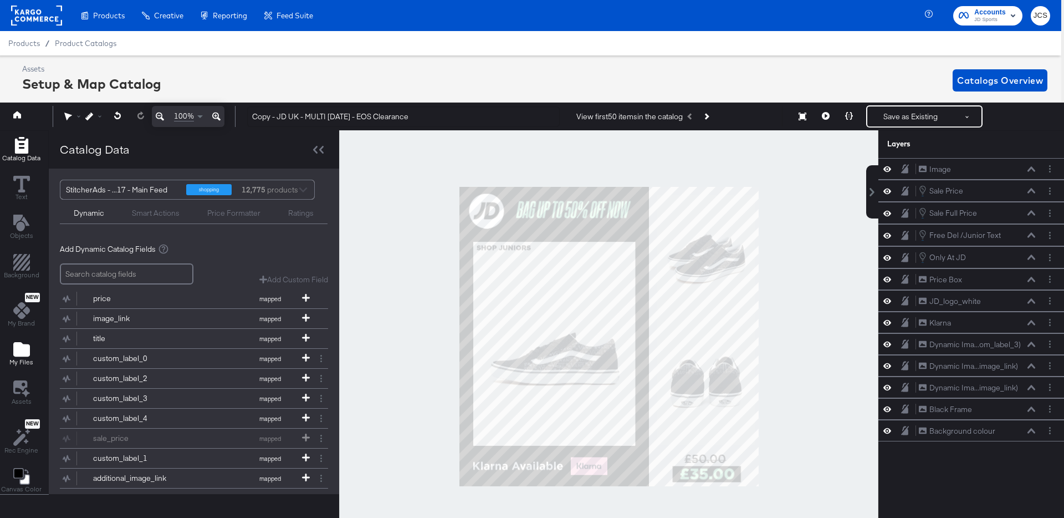
click at [34, 346] on button "My Files" at bounding box center [21, 354] width 37 height 32
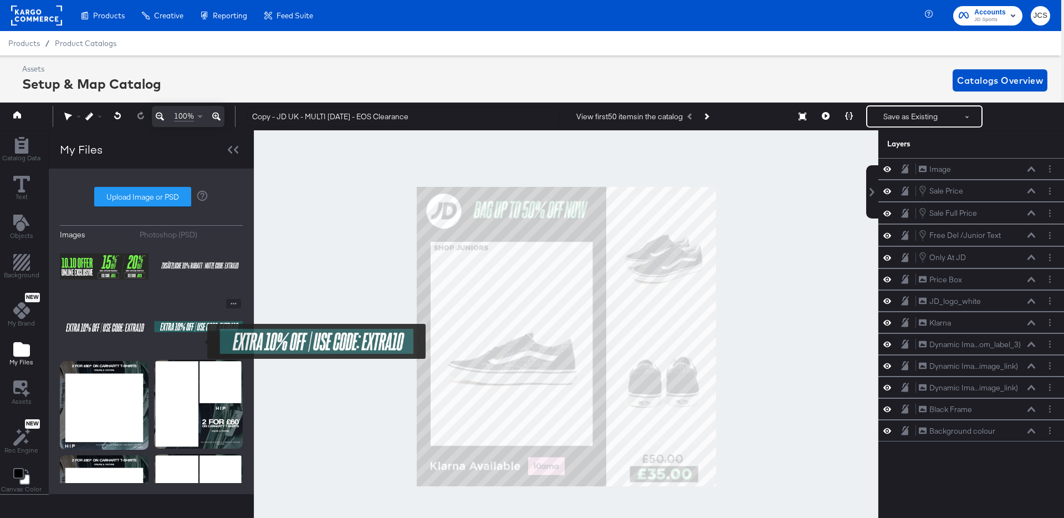
scroll to position [404, 0]
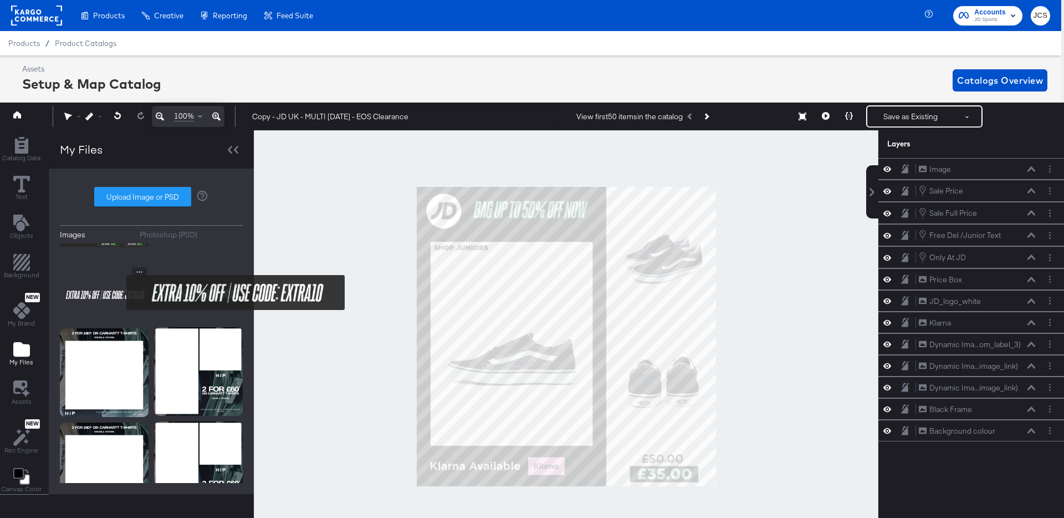
click at [119, 293] on img at bounding box center [104, 294] width 89 height 55
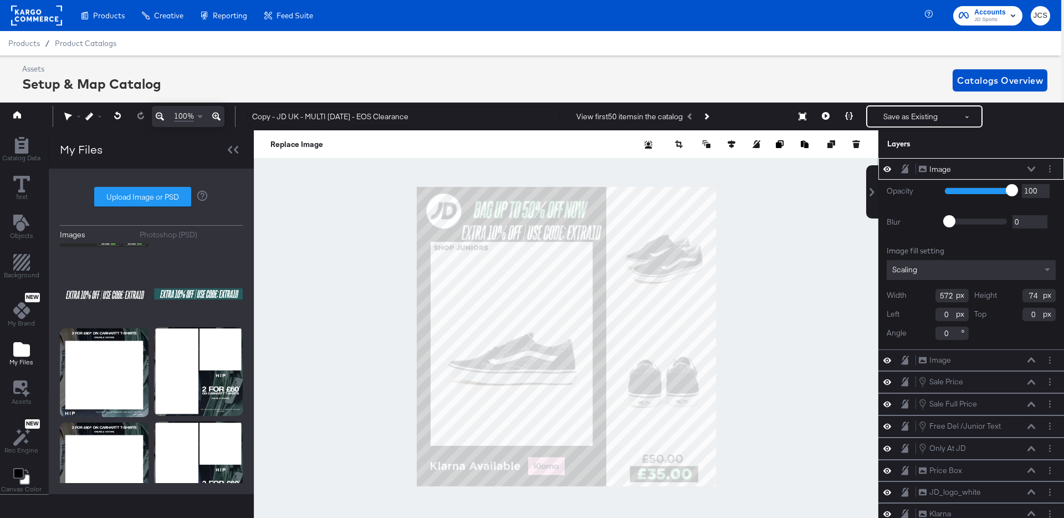
type input "123"
type input "114"
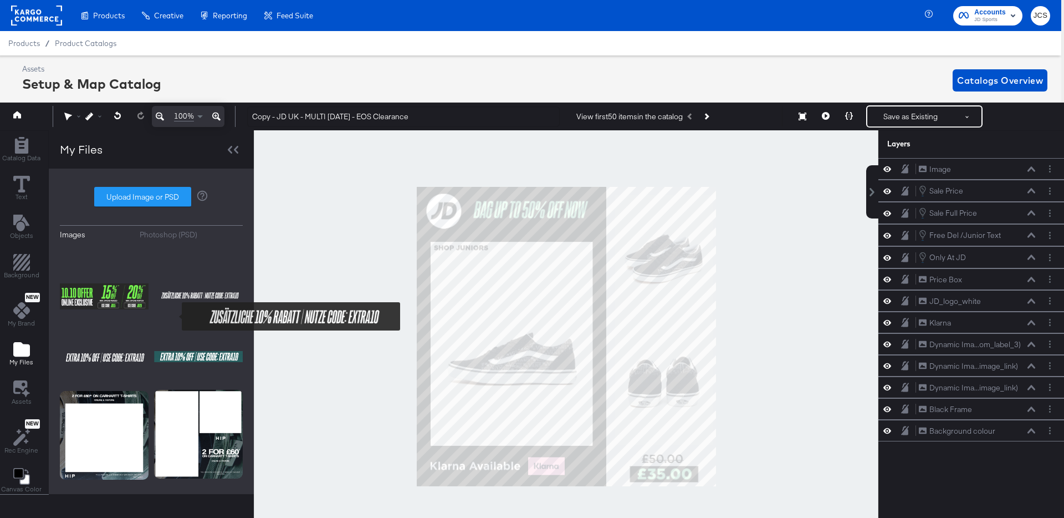
scroll to position [342, 0]
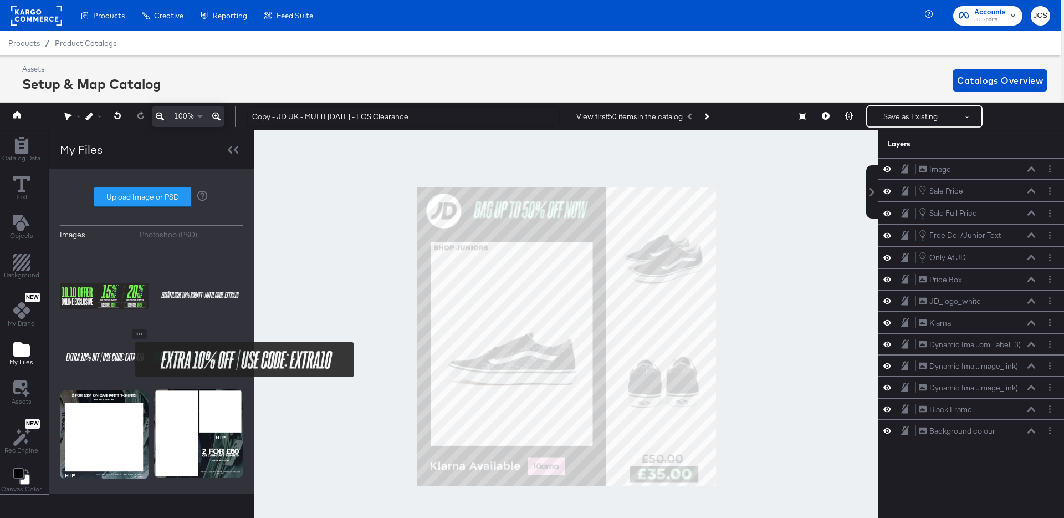
click at [128, 360] on img at bounding box center [104, 356] width 89 height 55
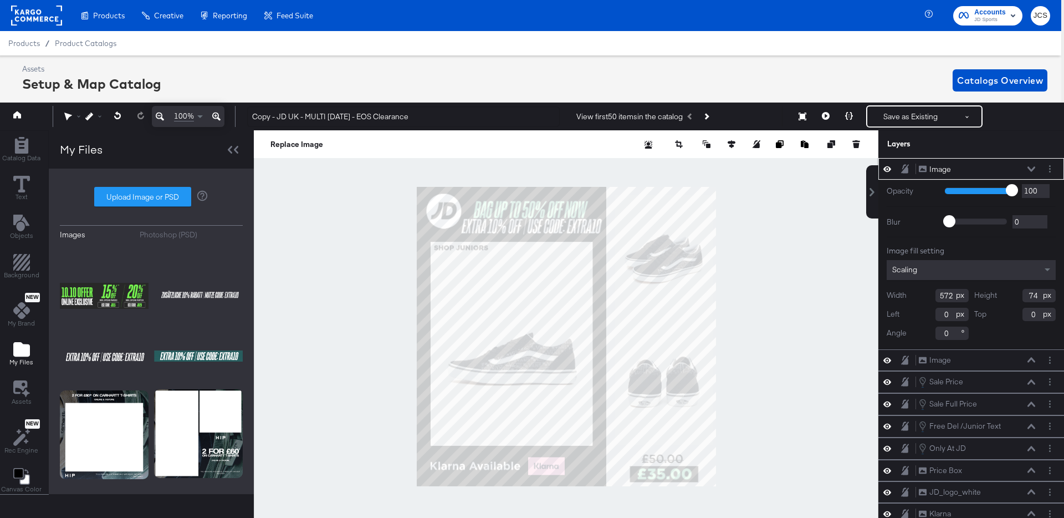
type input "123"
type input "104"
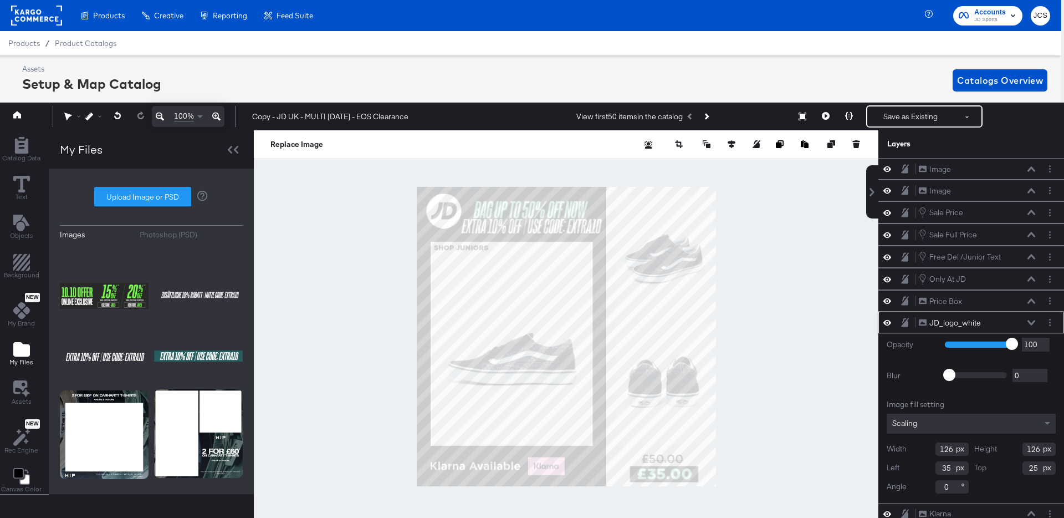
type input "37"
type input "20"
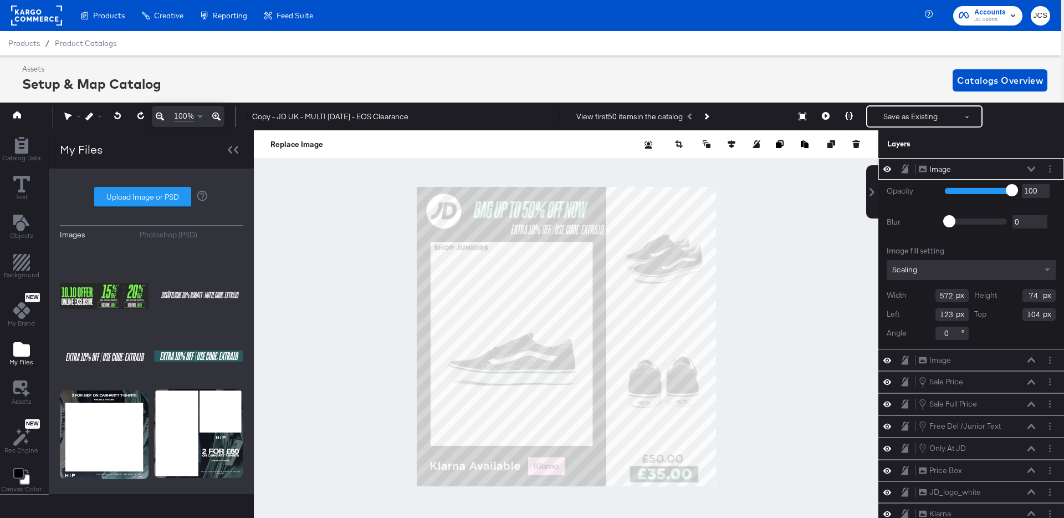
type input "381"
type input "49"
type input "314"
type input "129"
type input "216"
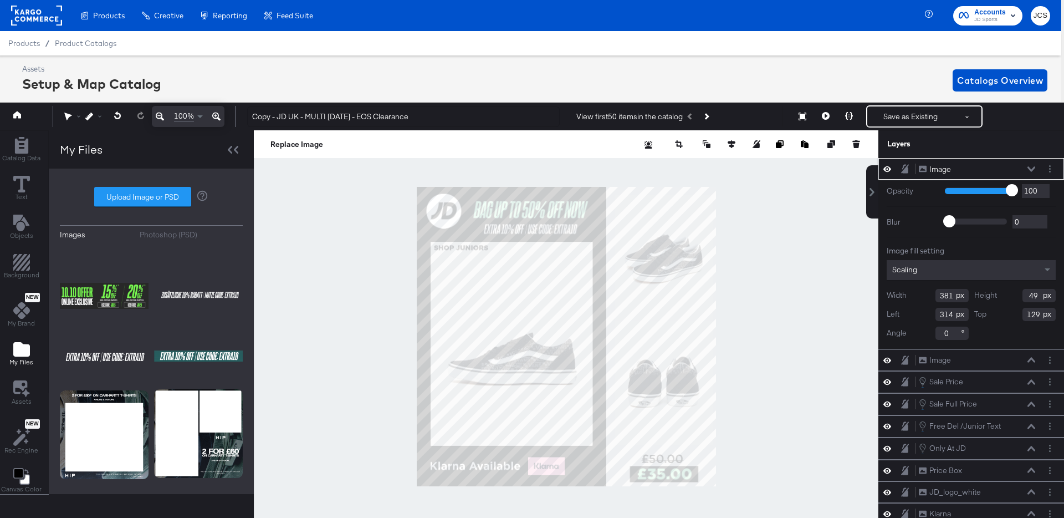
type input "127"
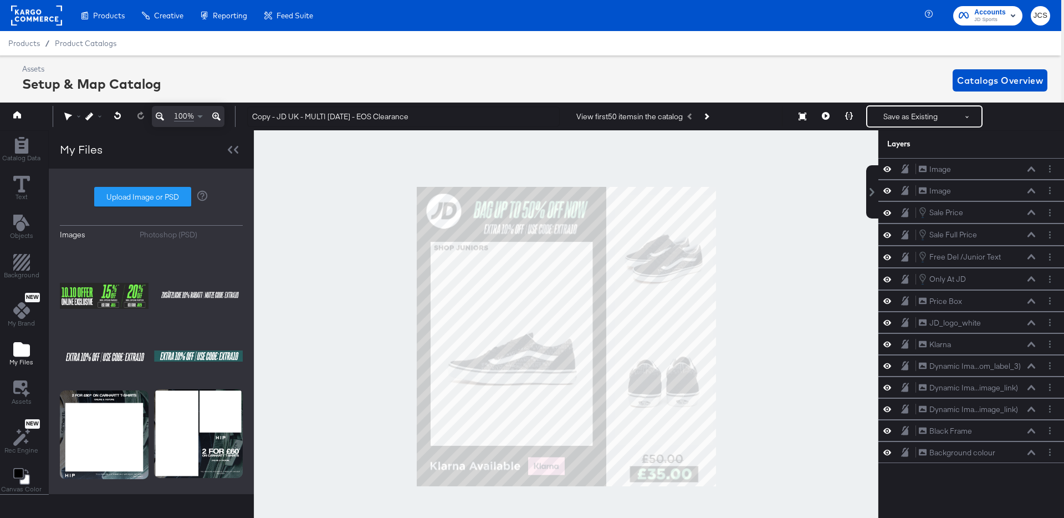
click at [354, 293] on div at bounding box center [566, 336] width 625 height 412
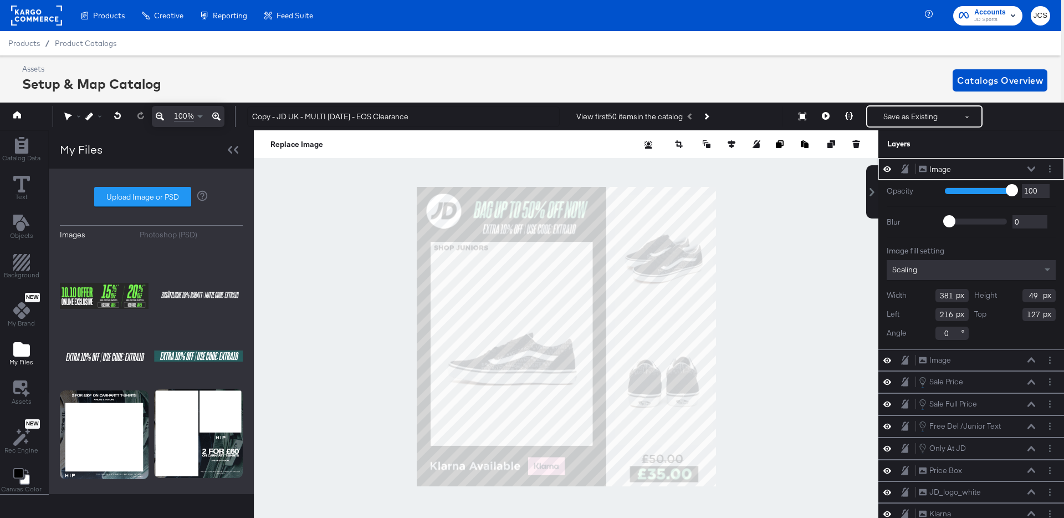
type input "212"
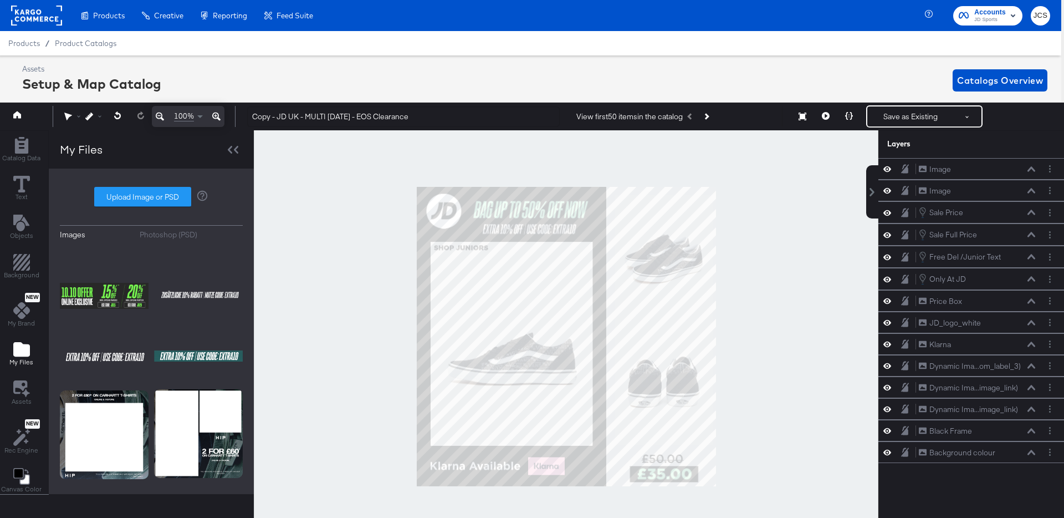
click at [294, 254] on div at bounding box center [566, 336] width 625 height 412
click at [828, 118] on icon at bounding box center [826, 116] width 8 height 8
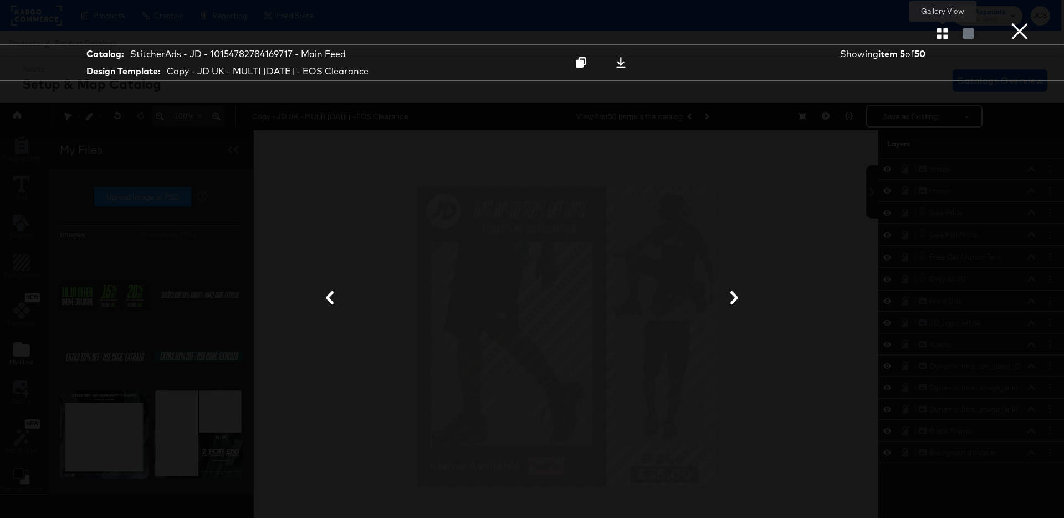
click at [942, 32] on icon "button" at bounding box center [942, 33] width 11 height 11
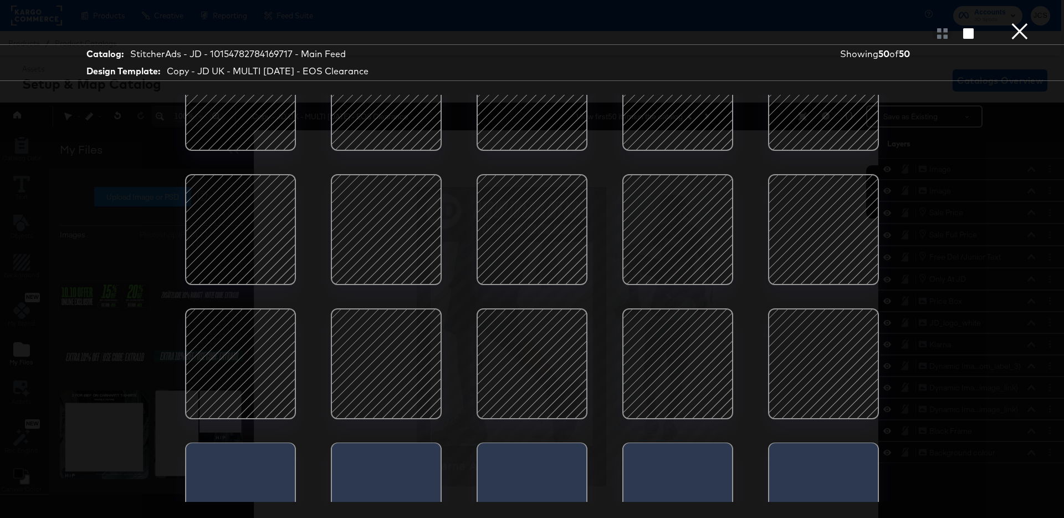
scroll to position [60, 0]
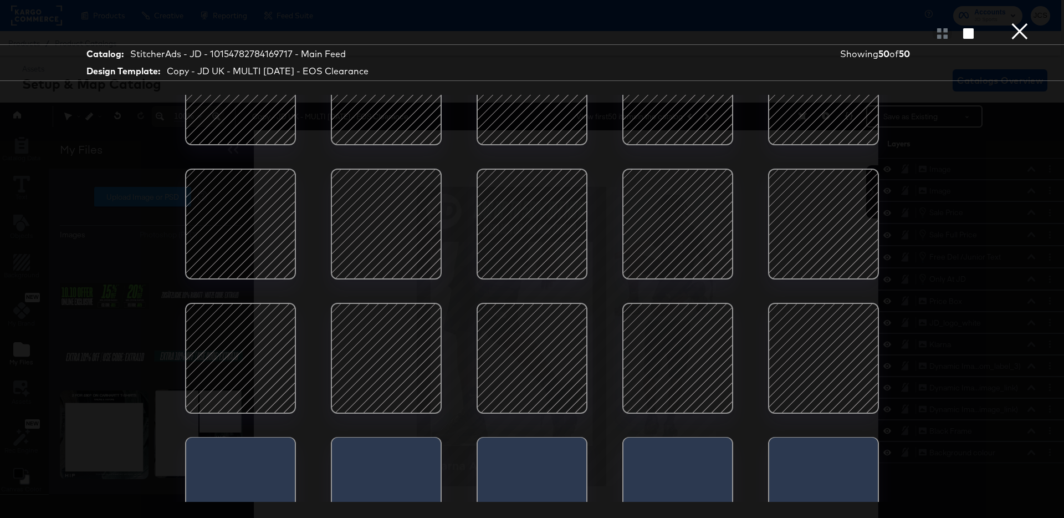
click at [669, 344] on div at bounding box center [678, 358] width 94 height 94
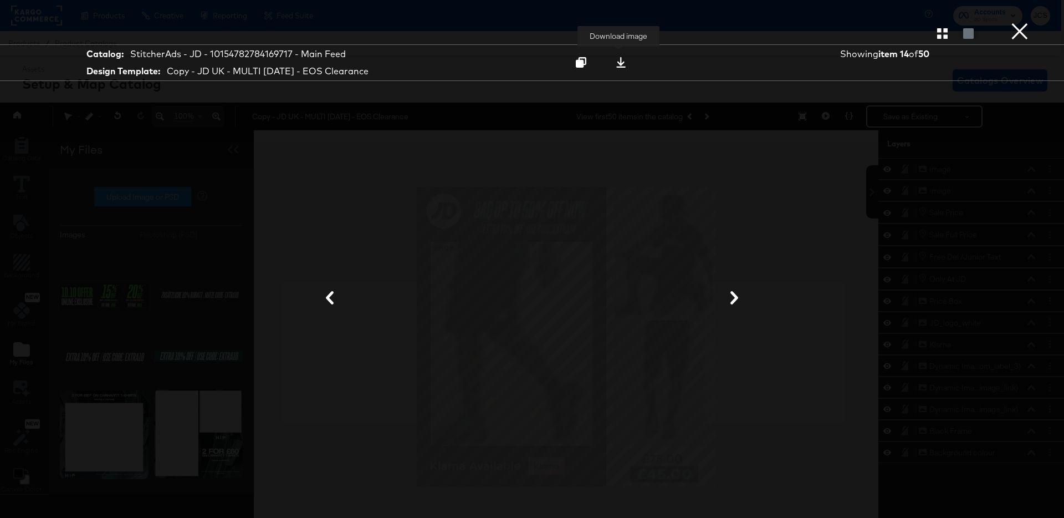
click at [624, 63] on div at bounding box center [620, 63] width 15 height 12
click at [1013, 22] on button "×" at bounding box center [1020, 11] width 22 height 22
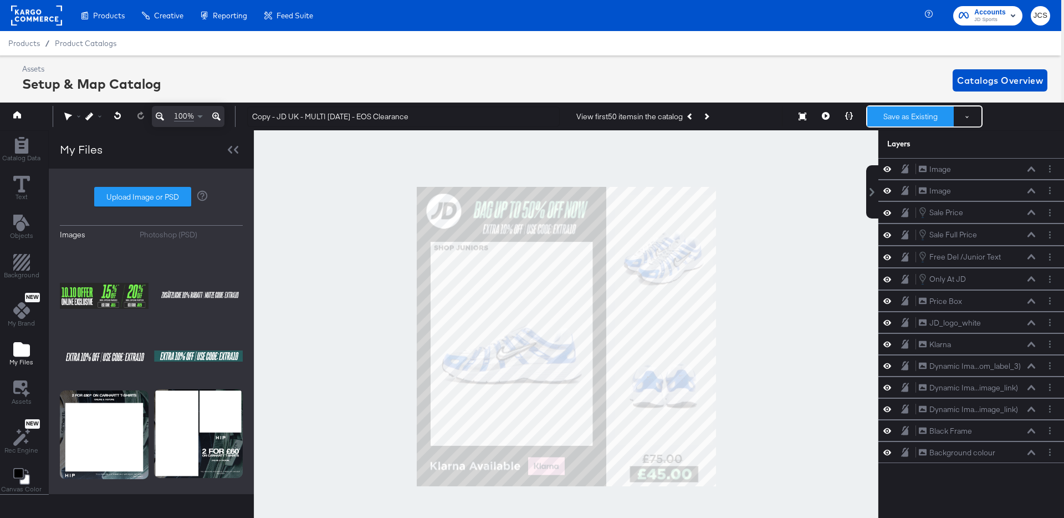
click at [915, 112] on button "Save as Existing" at bounding box center [910, 116] width 86 height 20
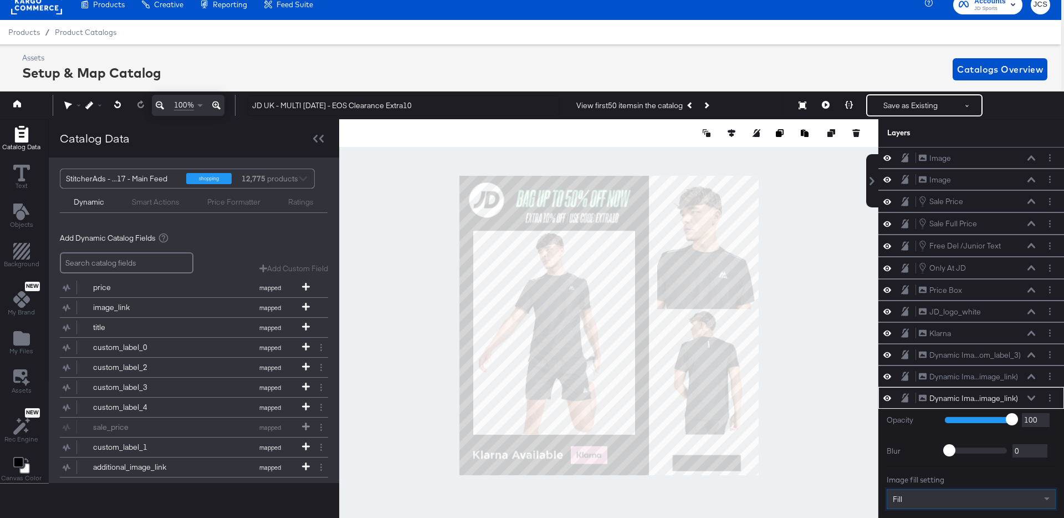
scroll to position [103, 0]
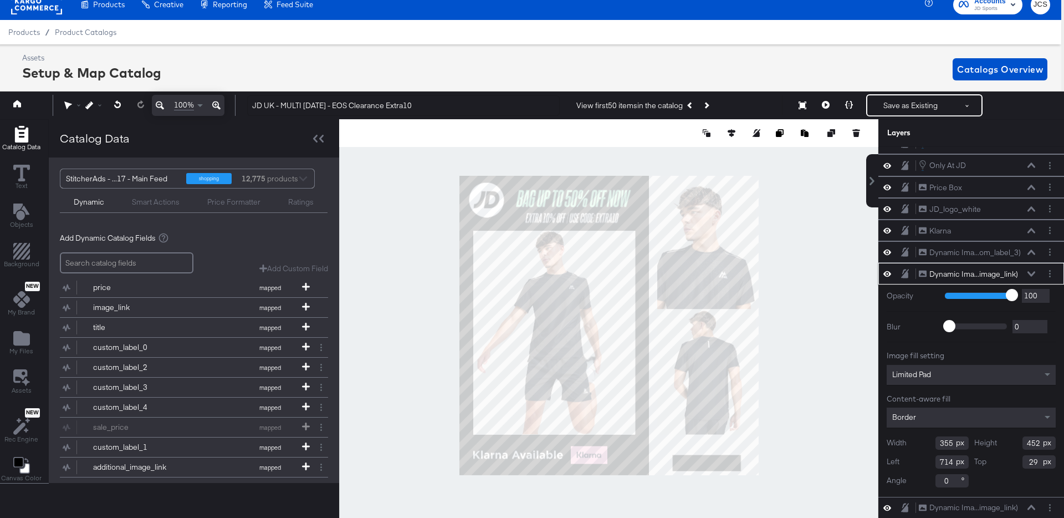
click at [927, 379] on div "Limited Pad" at bounding box center [971, 375] width 169 height 20
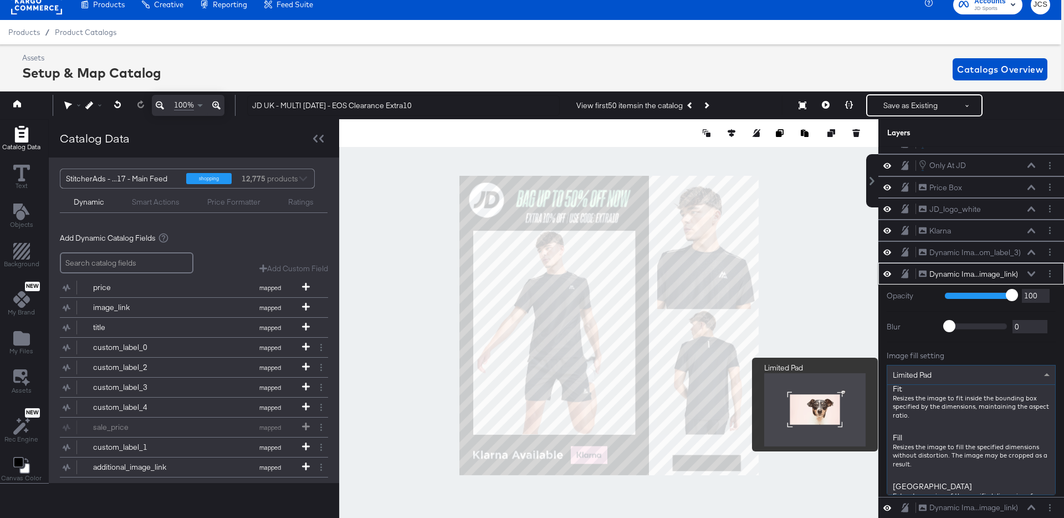
scroll to position [152, 0]
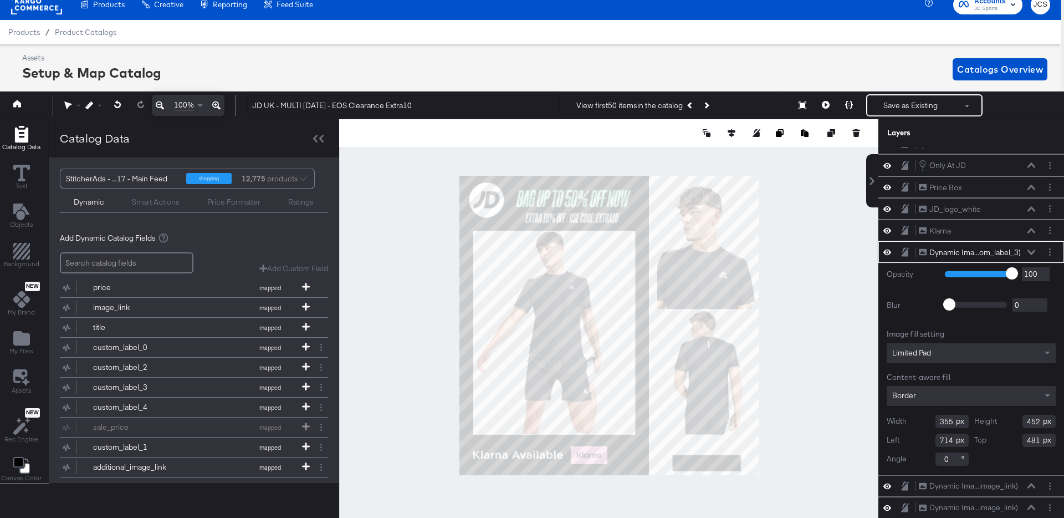
click at [943, 354] on div "Limited Pad" at bounding box center [971, 353] width 169 height 20
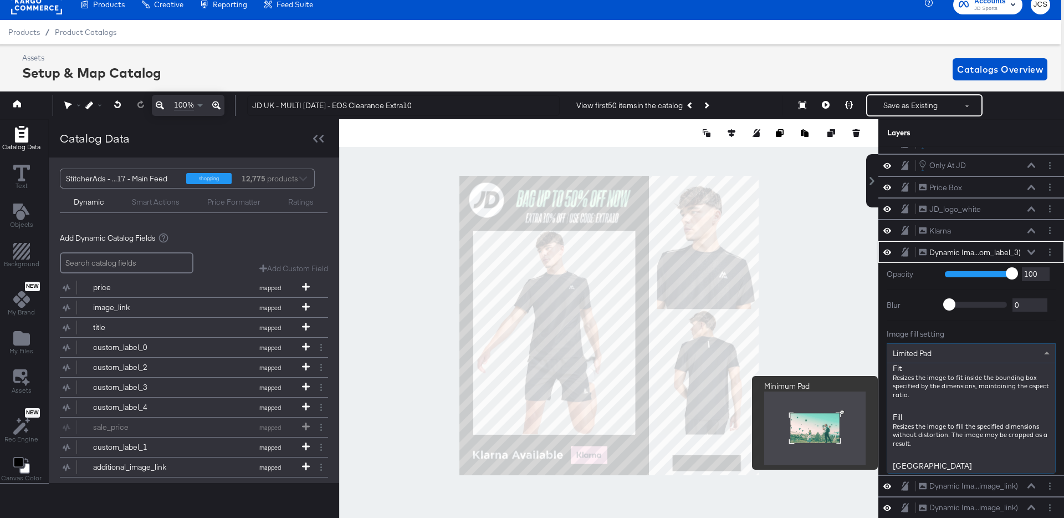
scroll to position [156, 0]
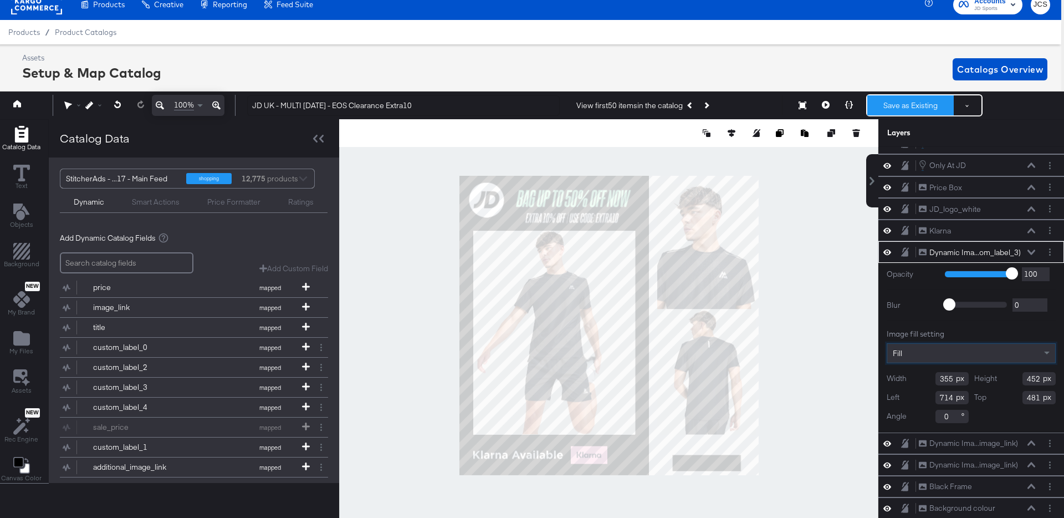
click at [889, 110] on button "Save as Existing" at bounding box center [910, 105] width 86 height 20
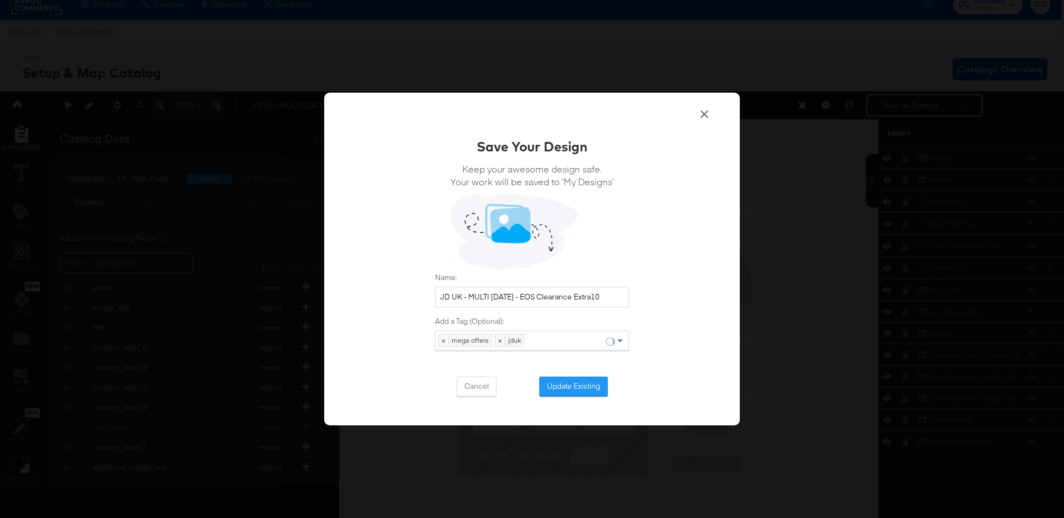
scroll to position [0, 0]
click at [467, 298] on input "JD UK - MULTI 3 Sept - EOS Clearance Extra10" at bounding box center [532, 296] width 194 height 21
click at [519, 298] on input "JD UK - MULTI 3 Sept - EOS Clearance Extra10" at bounding box center [532, 296] width 194 height 21
type input "JD UK - MULTI 3 Sept - CL - EOS Clearance Extra10"
click at [707, 112] on icon at bounding box center [704, 114] width 13 height 13
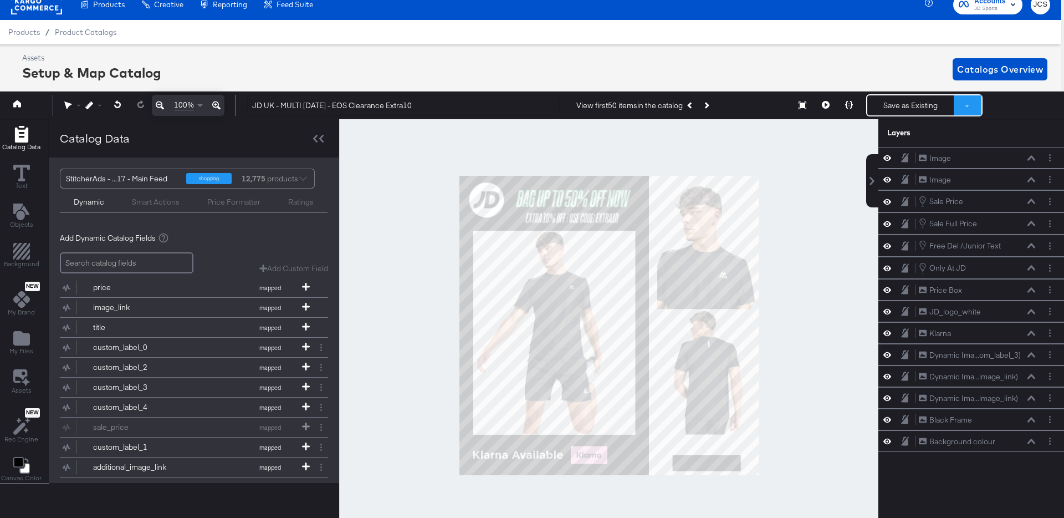
click at [975, 107] on button at bounding box center [968, 105] width 28 height 20
click at [923, 141] on button "Save as New Design" at bounding box center [930, 145] width 115 height 20
click at [908, 112] on button "Save as New Design" at bounding box center [910, 105] width 86 height 20
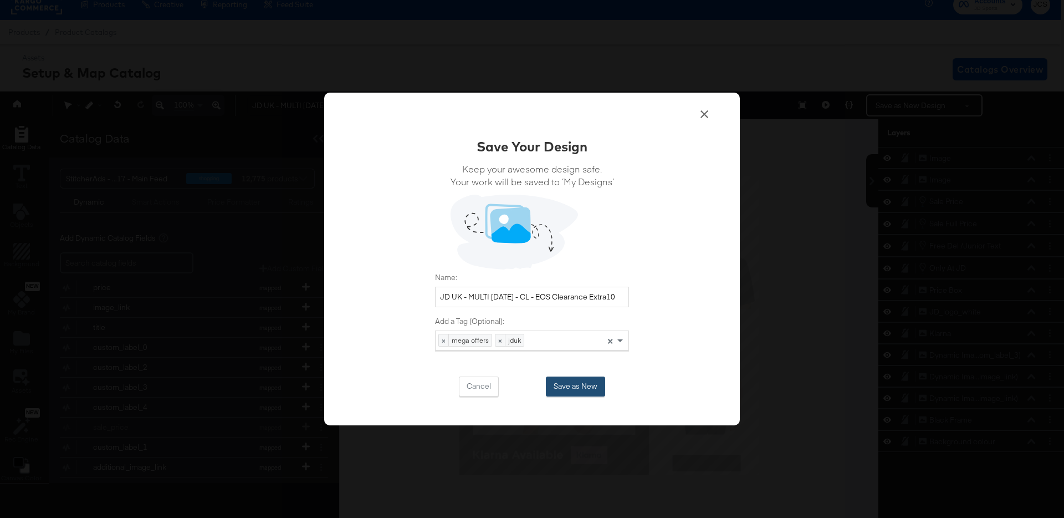
click at [569, 386] on button "Save as New" at bounding box center [575, 386] width 59 height 20
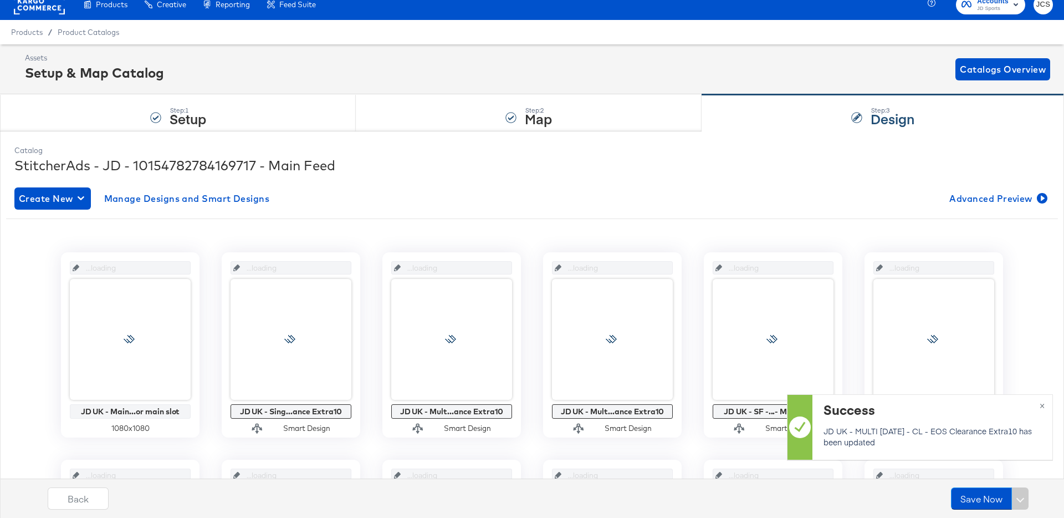
scroll to position [11, 0]
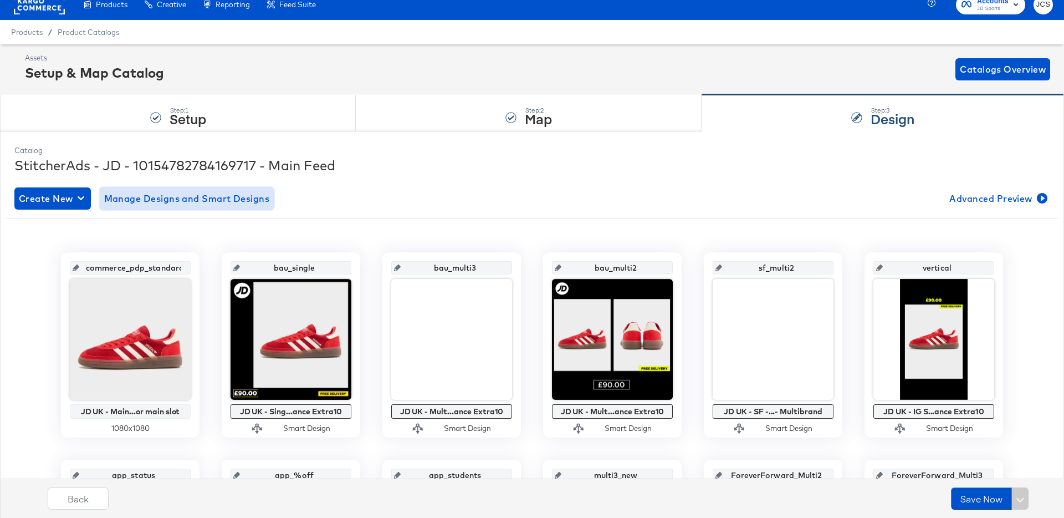
click at [194, 201] on span "Manage Designs and Smart Designs" at bounding box center [187, 199] width 166 height 16
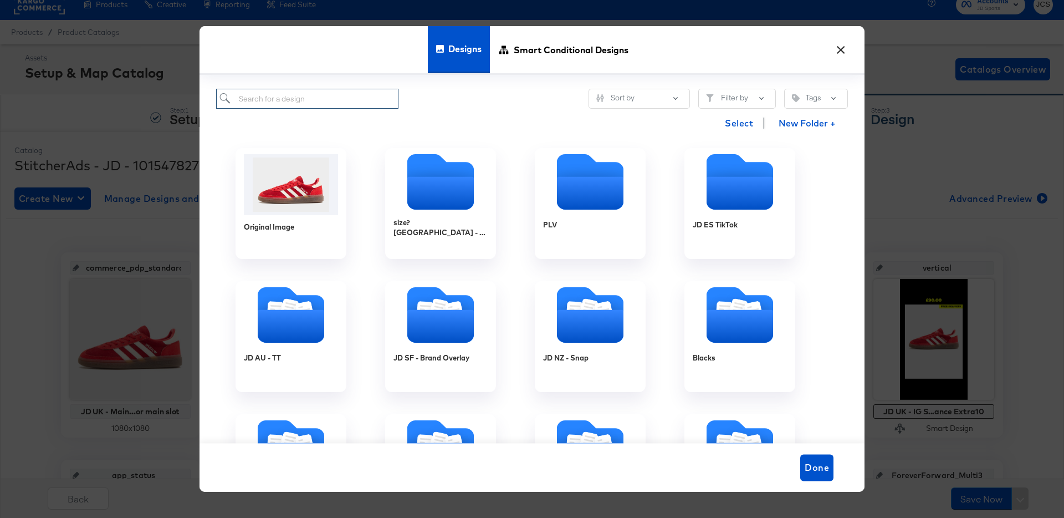
click at [359, 104] on input "search" at bounding box center [307, 99] width 182 height 21
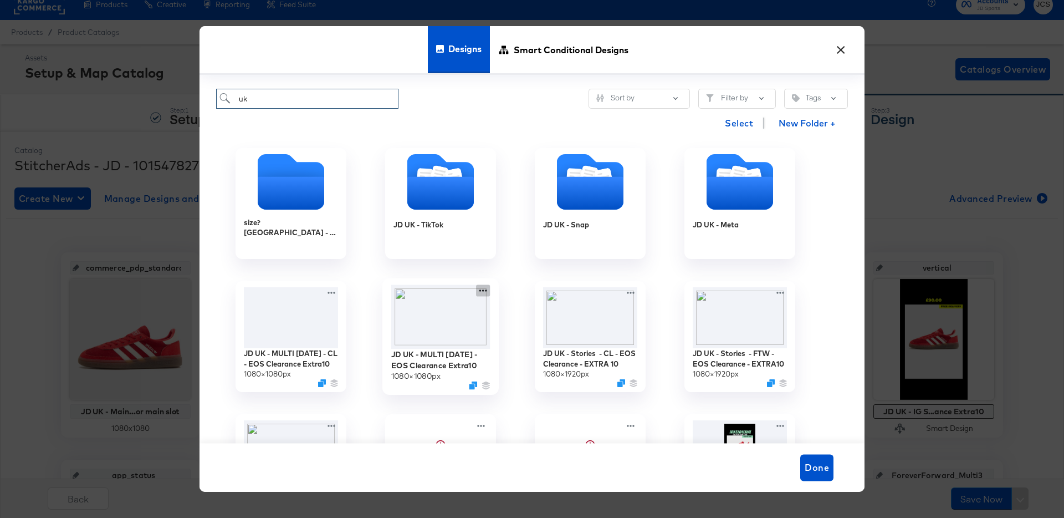
click at [483, 289] on icon at bounding box center [483, 291] width 14 height 12
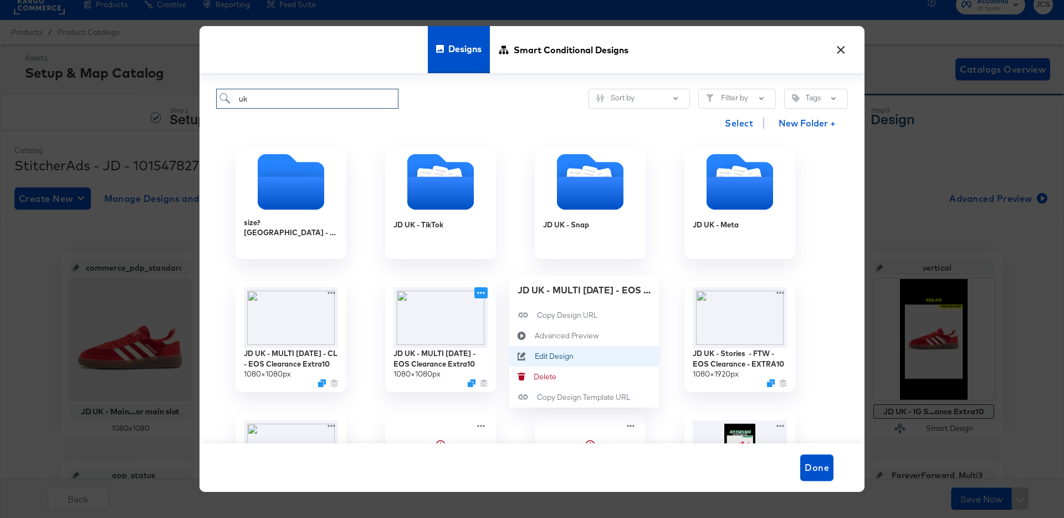
type input "uk"
click at [535, 356] on div "Edit Design Edit Design" at bounding box center [535, 356] width 0 height 0
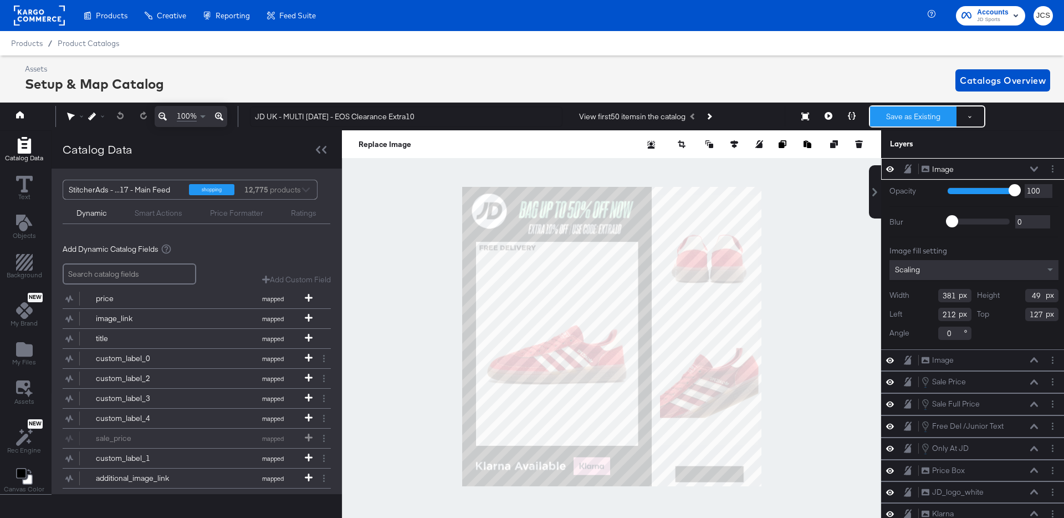
click at [925, 114] on button "Save as Existing" at bounding box center [913, 116] width 86 height 20
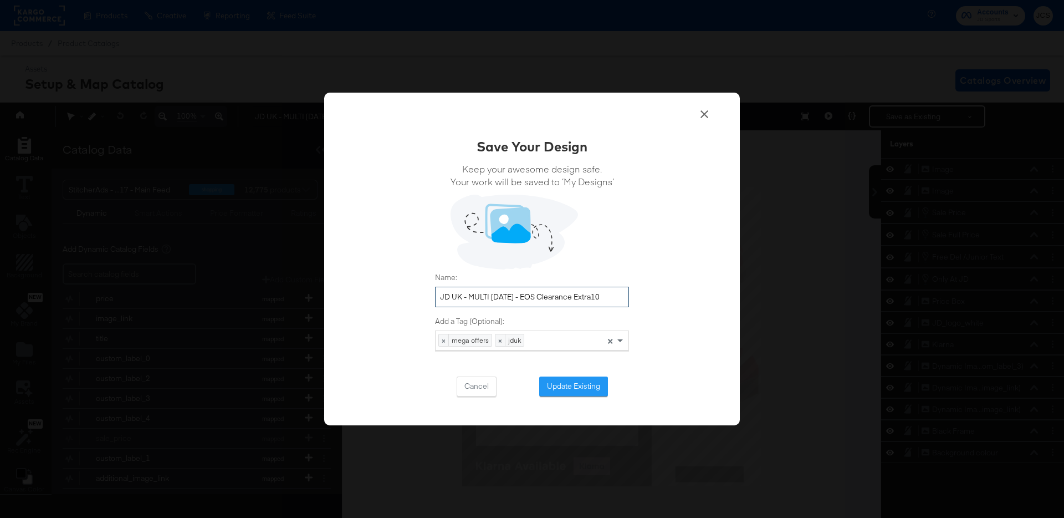
click at [520, 296] on input "JD UK - MULTI 3 Sept - EOS Clearance Extra10" at bounding box center [532, 296] width 194 height 21
type input "JD UK - MULTI 3 Sept - FW - EOS Clearance Extra10"
click at [565, 390] on button "Update Existing" at bounding box center [573, 386] width 69 height 20
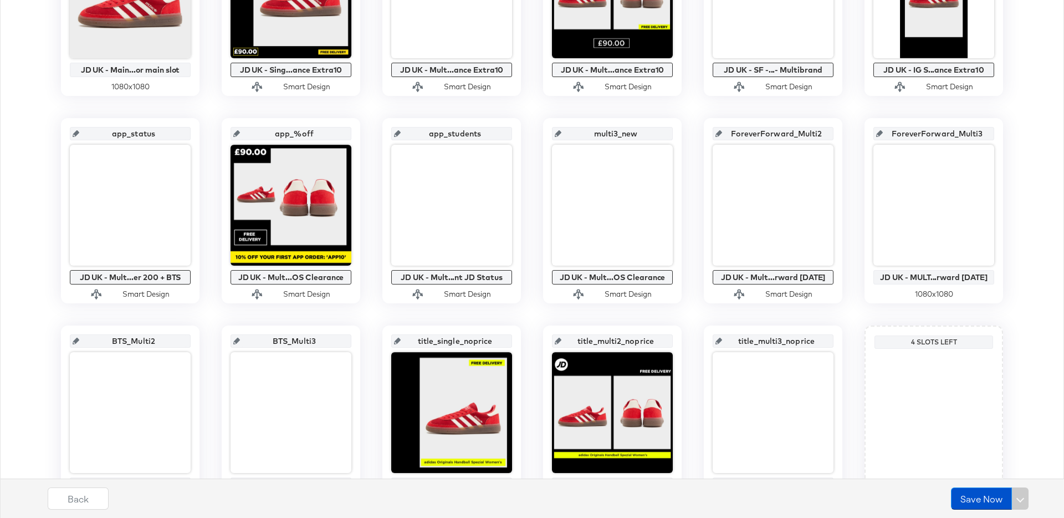
scroll to position [366, 0]
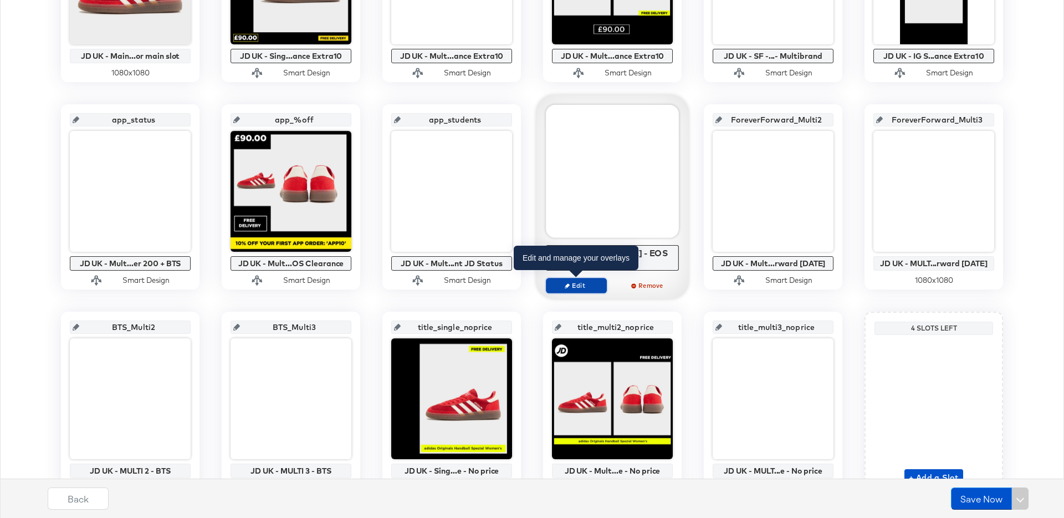
click at [587, 284] on span "Edit" at bounding box center [576, 285] width 51 height 8
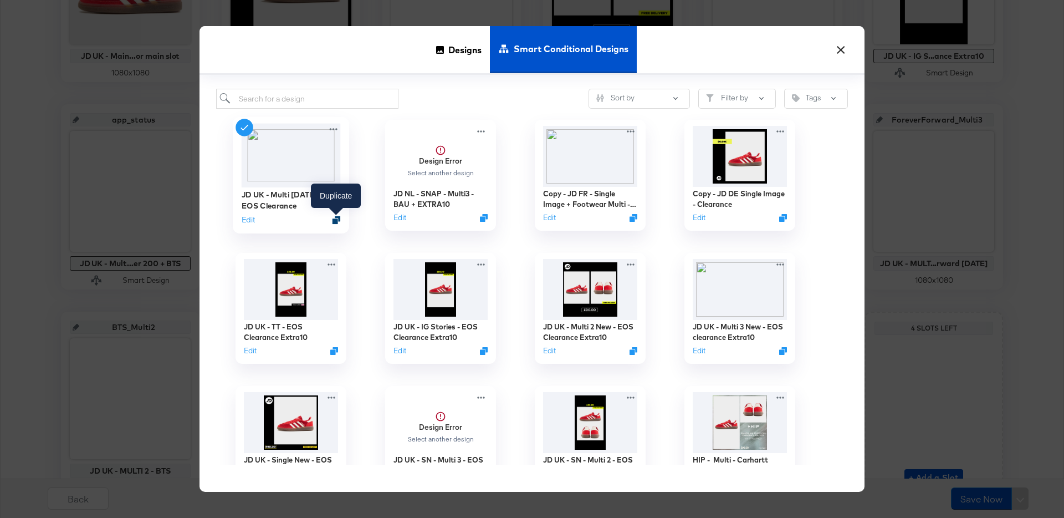
click at [337, 218] on icon "Duplicate" at bounding box center [336, 220] width 8 height 8
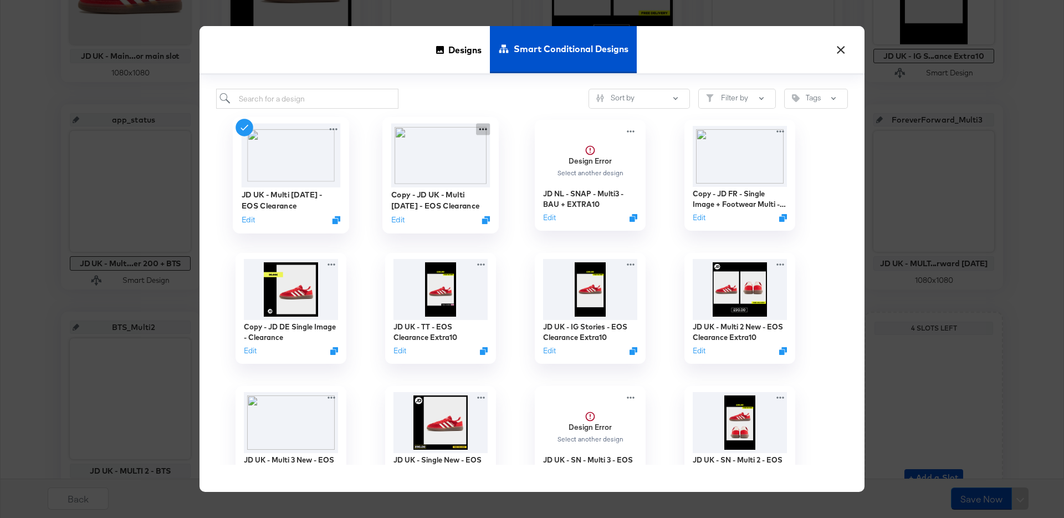
click at [486, 130] on icon at bounding box center [483, 130] width 8 height 2
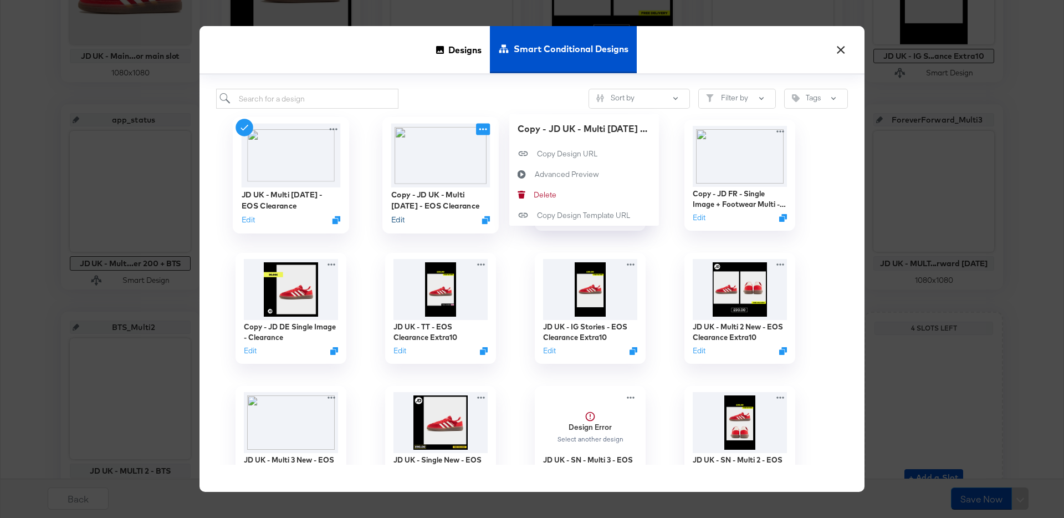
click at [398, 215] on button "Edit" at bounding box center [397, 219] width 13 height 11
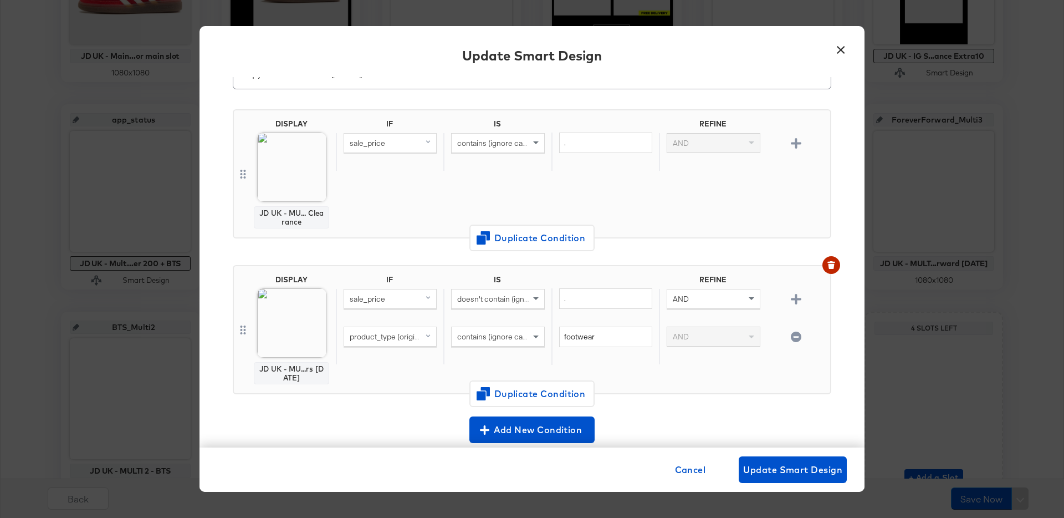
scroll to position [19, 0]
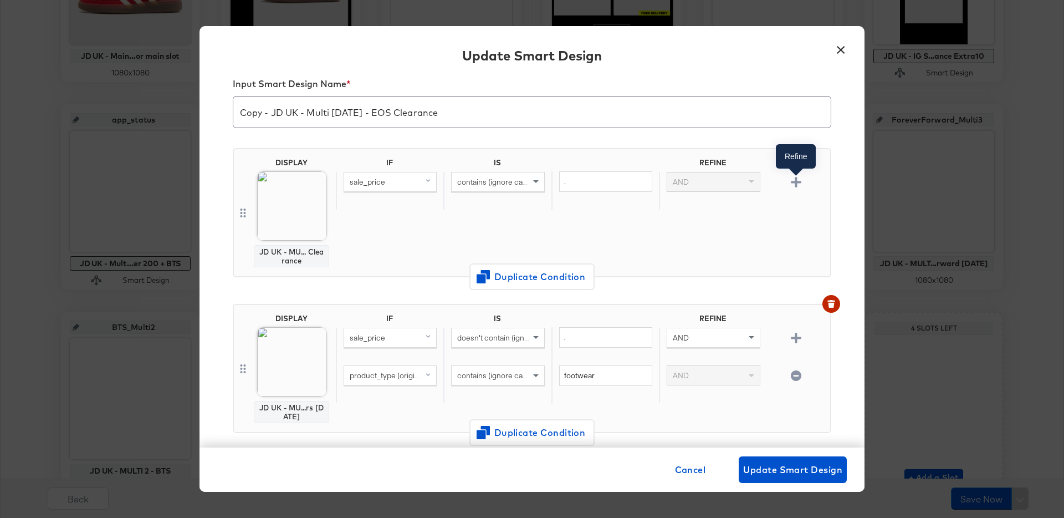
click at [796, 178] on icon "button" at bounding box center [796, 182] width 11 height 11
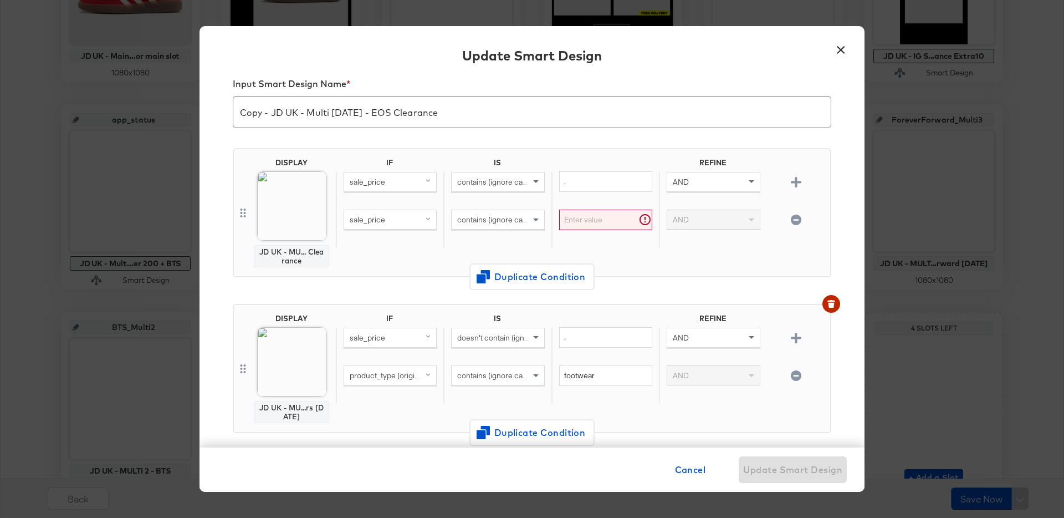
click at [404, 220] on div "sale_price" at bounding box center [390, 219] width 92 height 19
click at [605, 266] on div "IF IS REFINE sale_price contains (ignore case) . AND sale_price Mapped Original…" at bounding box center [581, 212] width 490 height 109
click at [387, 223] on div "sale_price" at bounding box center [390, 219] width 92 height 19
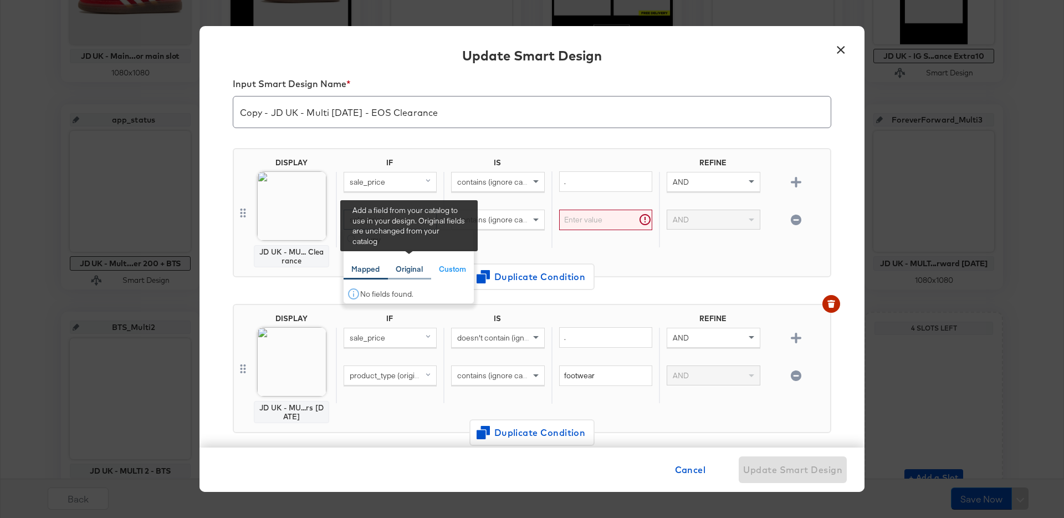
click at [407, 270] on div "Original" at bounding box center [409, 269] width 27 height 11
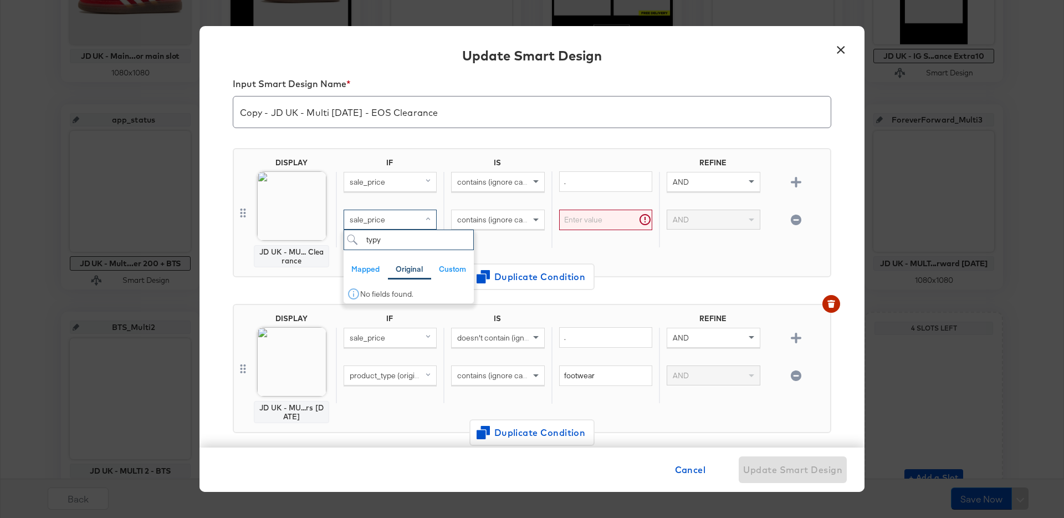
click at [450, 237] on input "typy" at bounding box center [409, 239] width 130 height 21
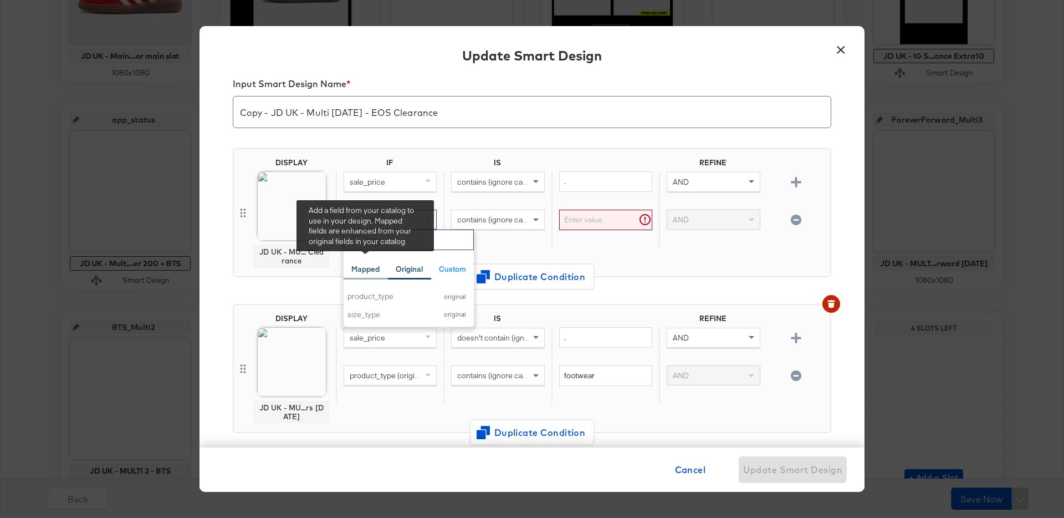
type input "type"
click at [375, 273] on div "Mapped" at bounding box center [365, 269] width 28 height 11
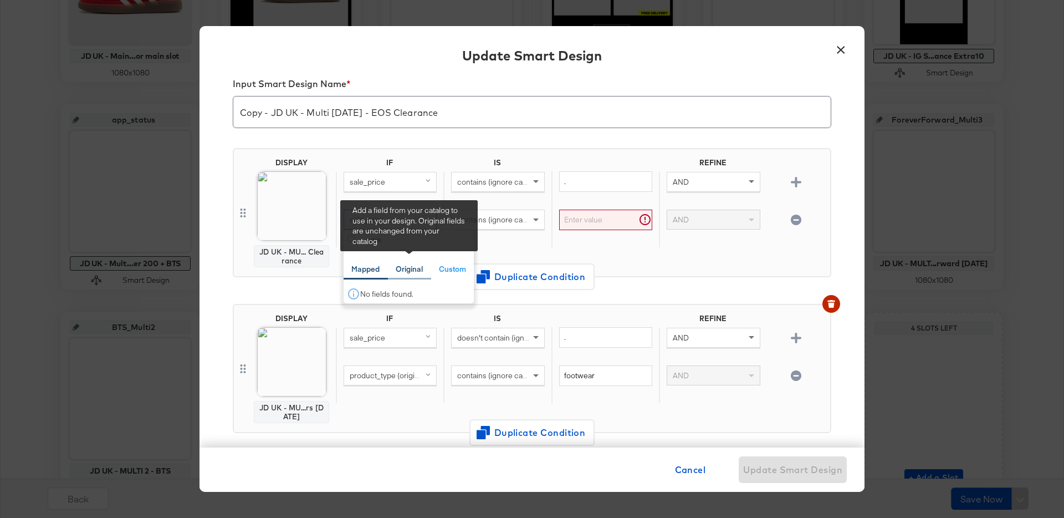
click at [403, 270] on div "Original" at bounding box center [409, 269] width 27 height 11
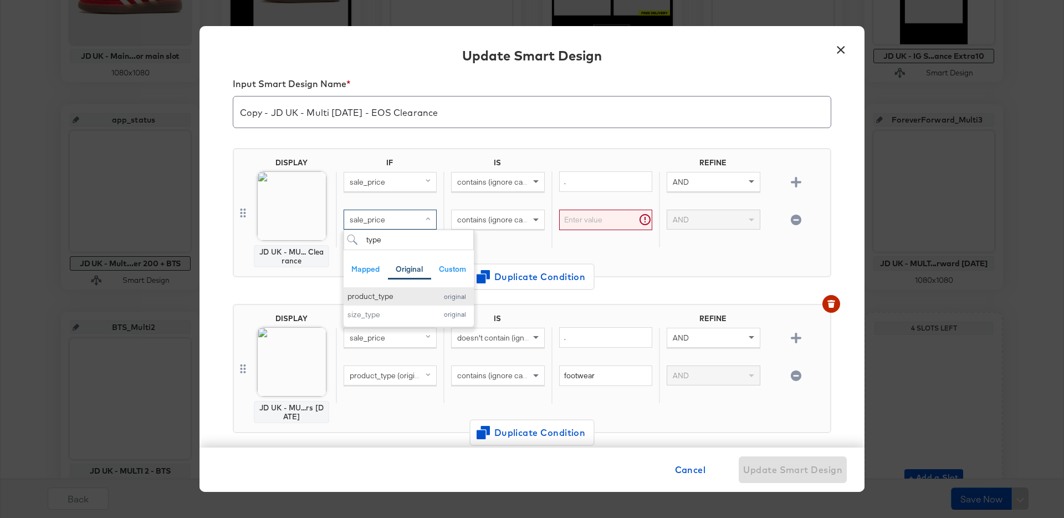
click at [391, 293] on div "product_type" at bounding box center [389, 296] width 84 height 11
click at [591, 219] on input "text" at bounding box center [605, 219] width 93 height 21
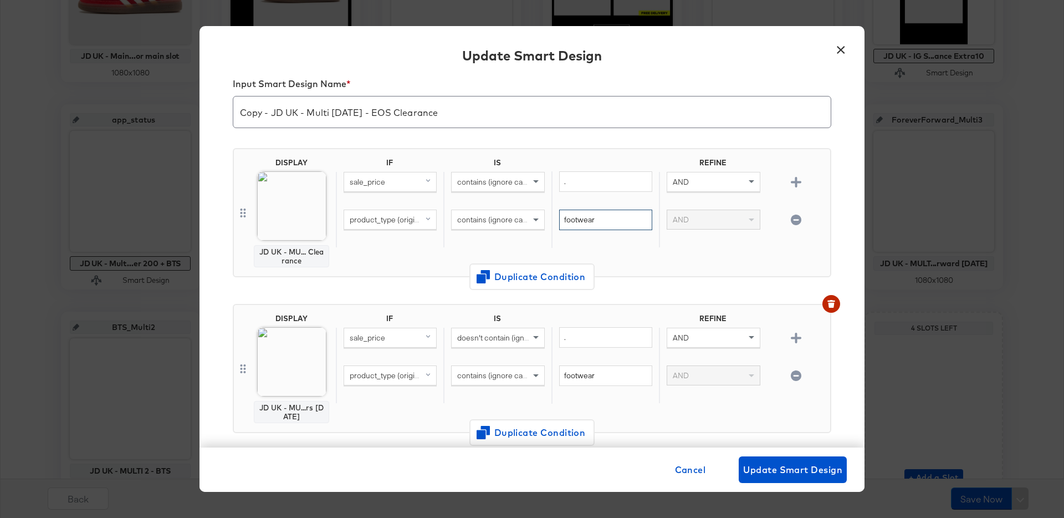
type input "footwear"
click at [274, 208] on body "Products Creative Reporting Feed Suite Accounts JD Sports JCS Products / Produc…" at bounding box center [532, 105] width 1064 height 943
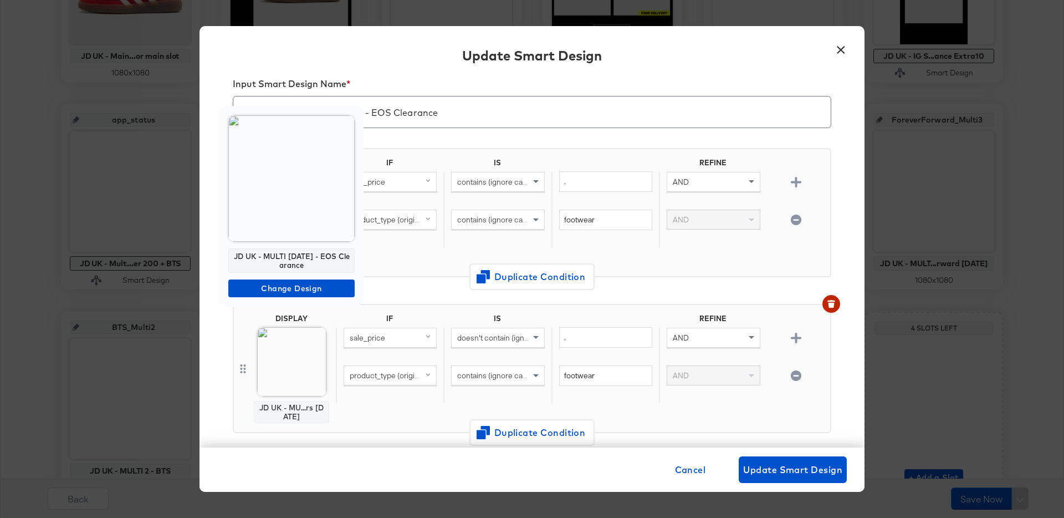
click at [284, 207] on img at bounding box center [291, 178] width 126 height 126
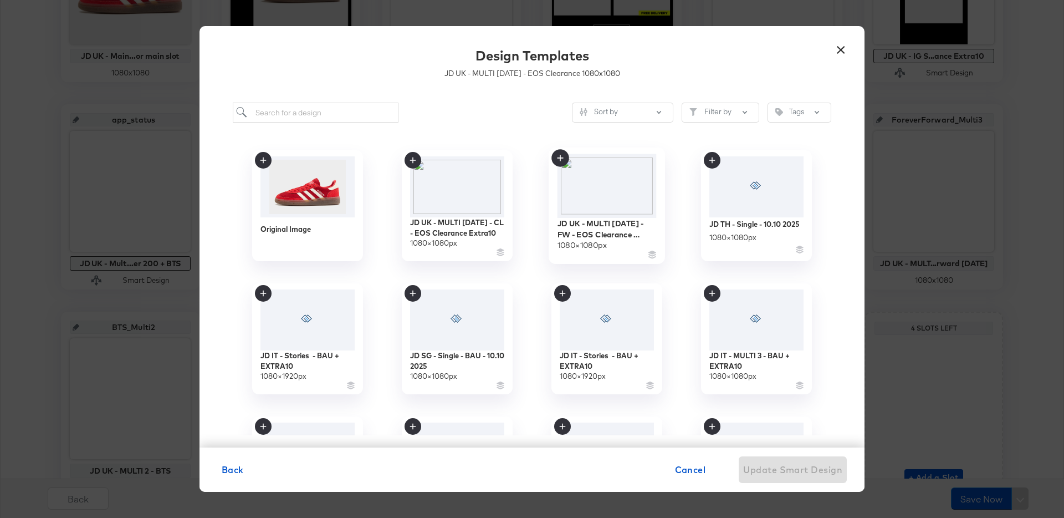
click at [637, 199] on img at bounding box center [606, 186] width 99 height 64
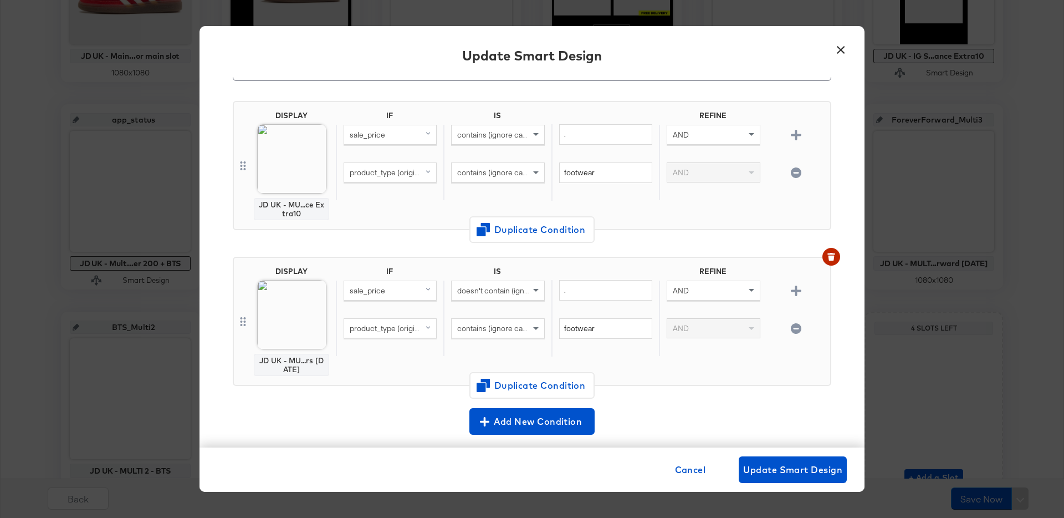
scroll to position [68, 0]
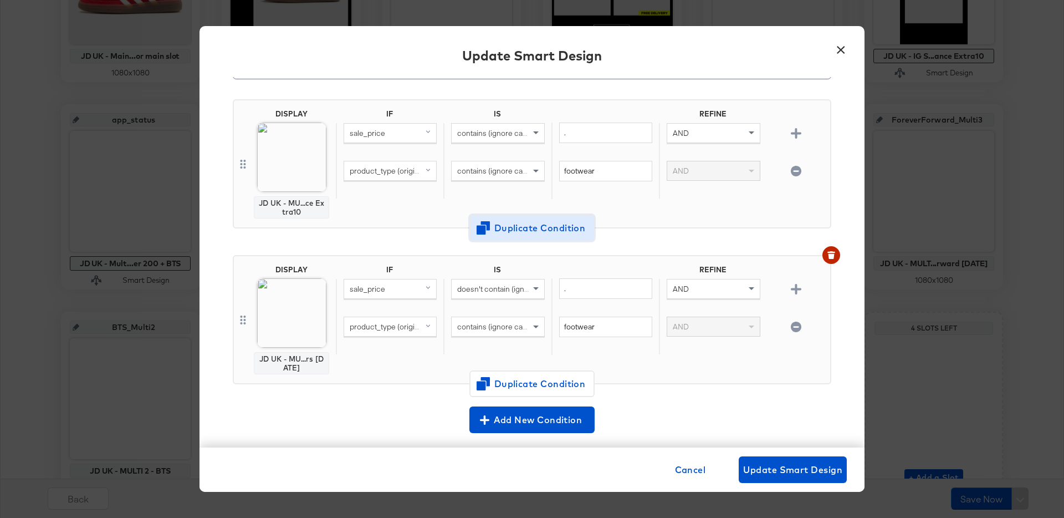
click at [577, 224] on span "Duplicate Condition" at bounding box center [532, 229] width 108 height 16
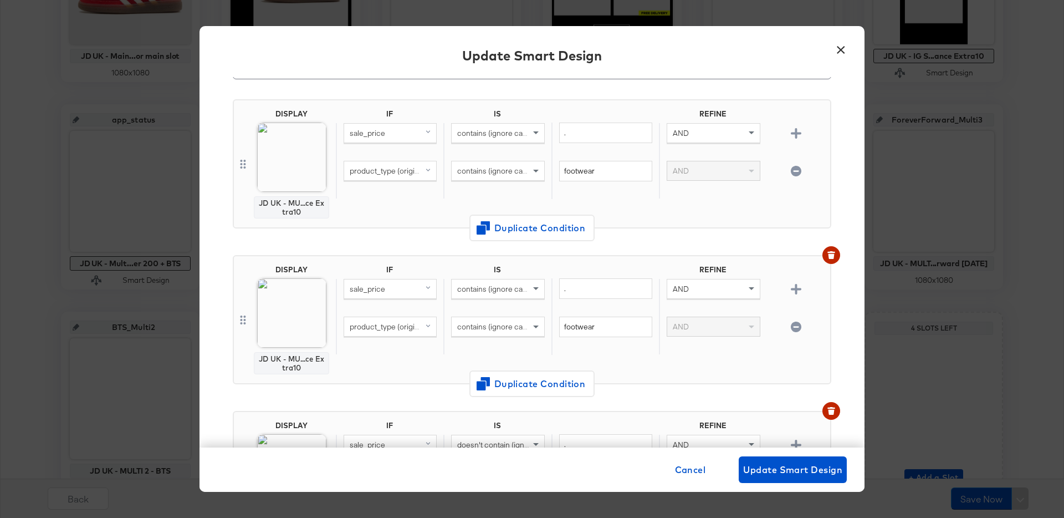
click at [489, 323] on span "contains (ignore case)" at bounding box center [495, 326] width 76 height 10
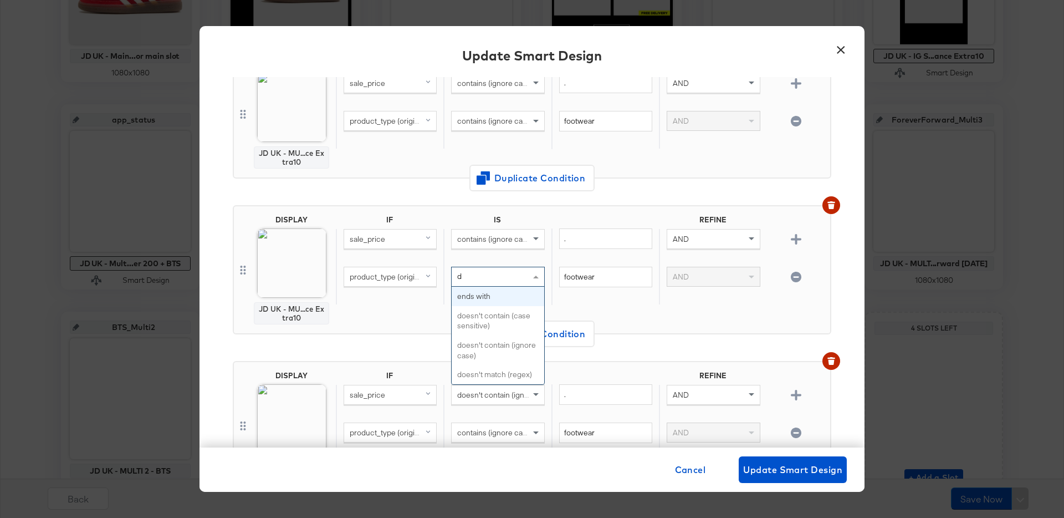
scroll to position [0, 0]
type input "does"
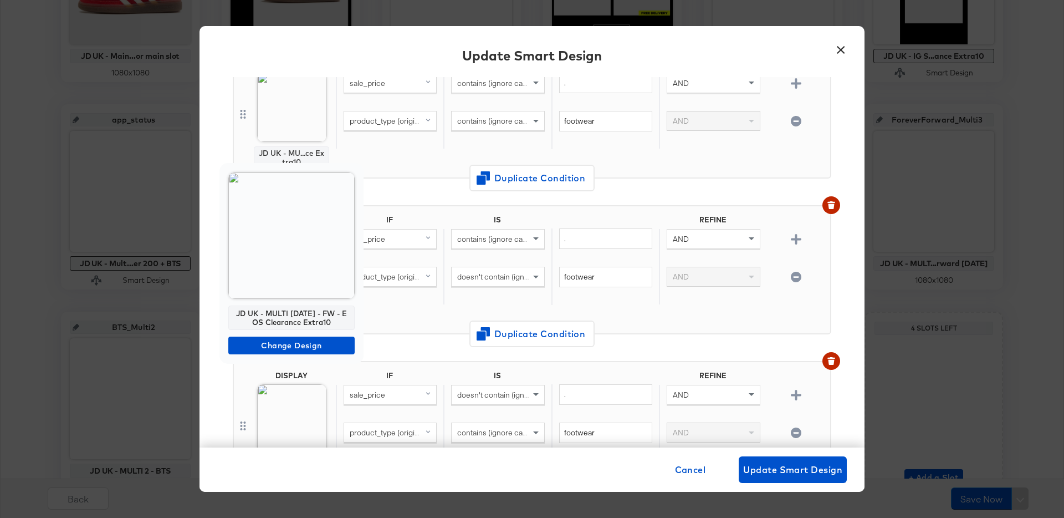
click at [290, 260] on img at bounding box center [291, 235] width 126 height 126
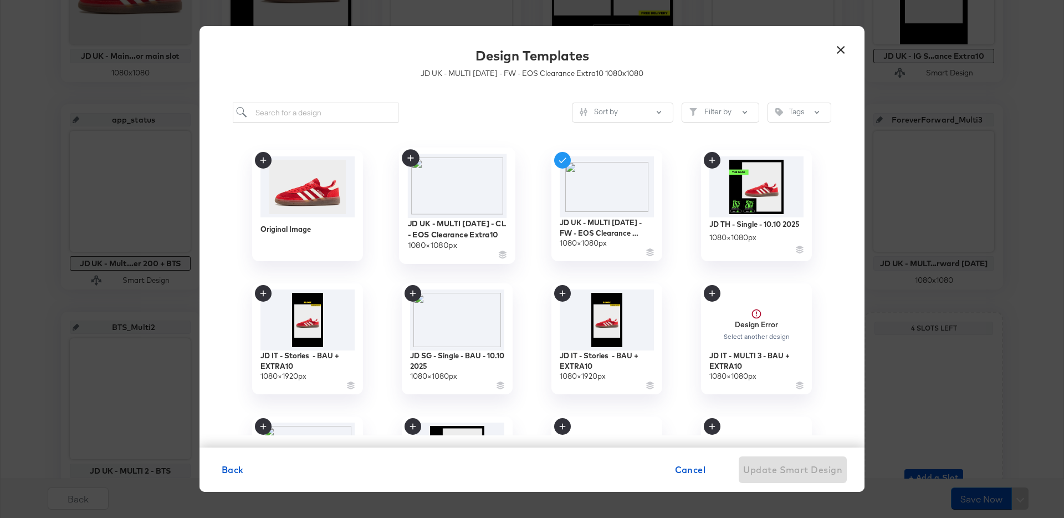
click at [470, 197] on img at bounding box center [457, 186] width 99 height 64
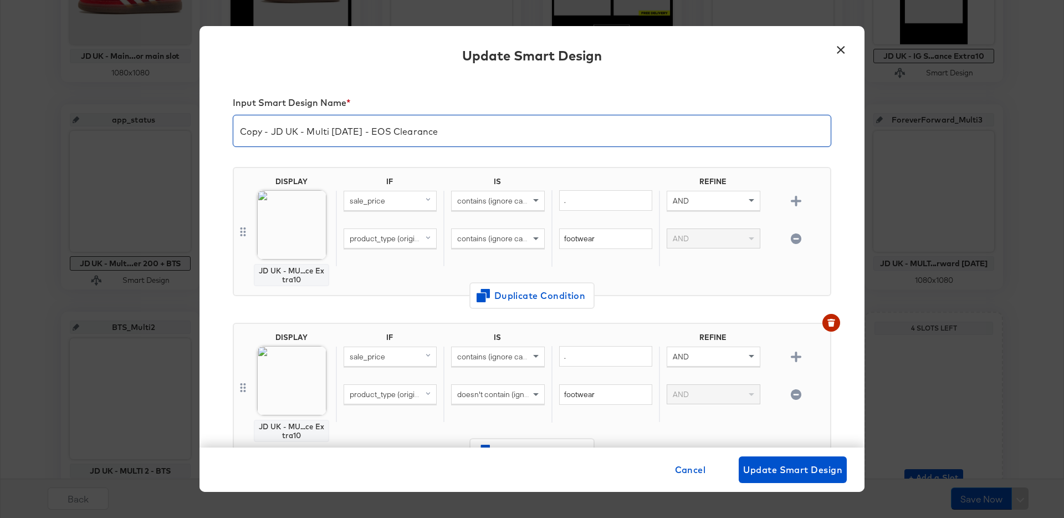
click at [275, 131] on input "Copy - JD UK - Multi 3 Sept - EOS Clearance" at bounding box center [531, 126] width 597 height 31
type input "JD UK - Multi 3 Sept - EOS Clearance Extra10"
click at [776, 467] on span "Update Smart Design" at bounding box center [792, 470] width 99 height 16
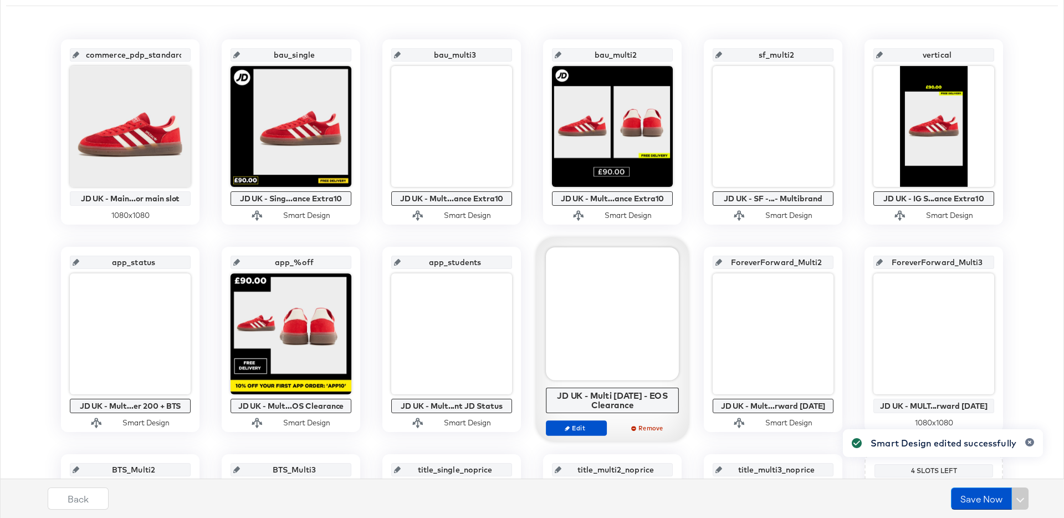
scroll to position [56, 0]
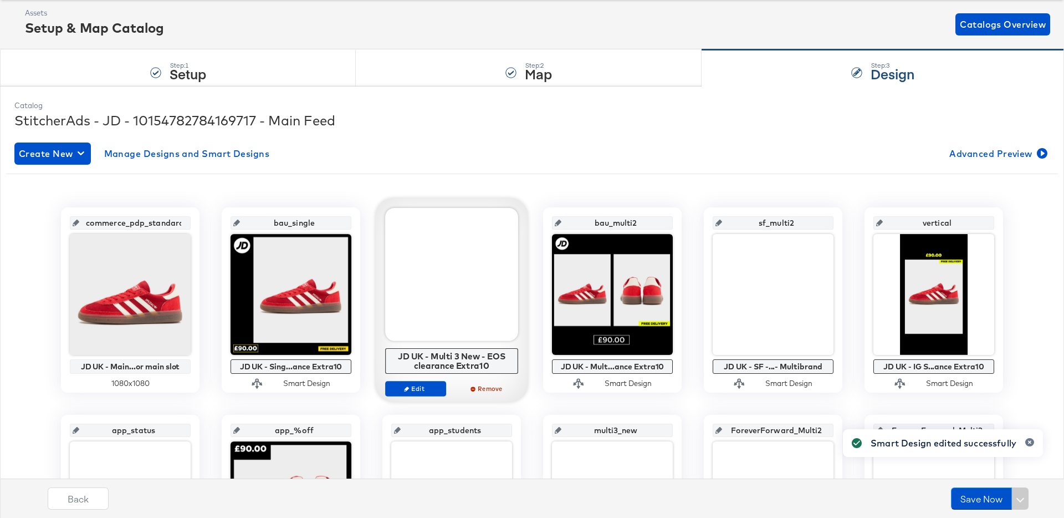
click at [449, 301] on div at bounding box center [451, 274] width 133 height 133
click at [426, 390] on span "Edit" at bounding box center [415, 388] width 51 height 8
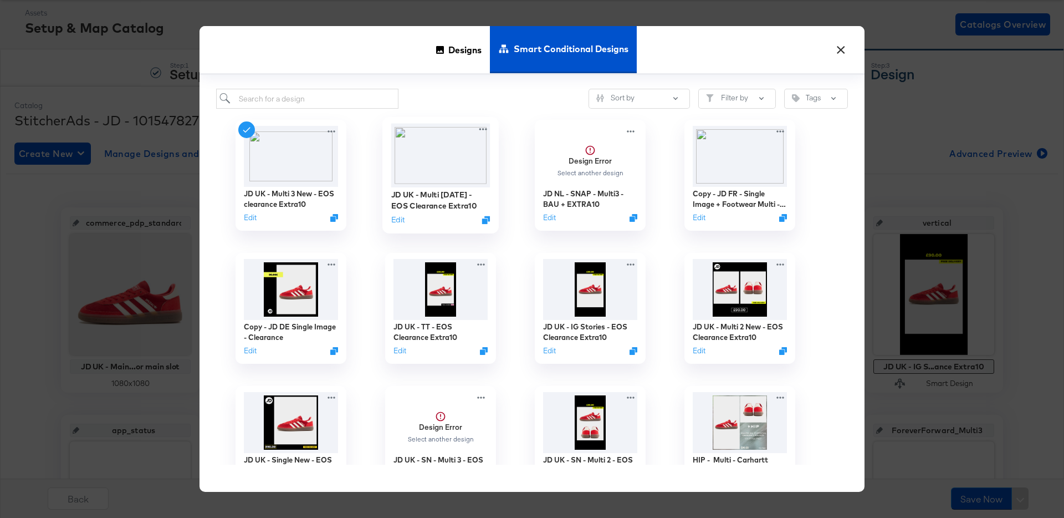
click at [441, 161] on img at bounding box center [440, 156] width 99 height 64
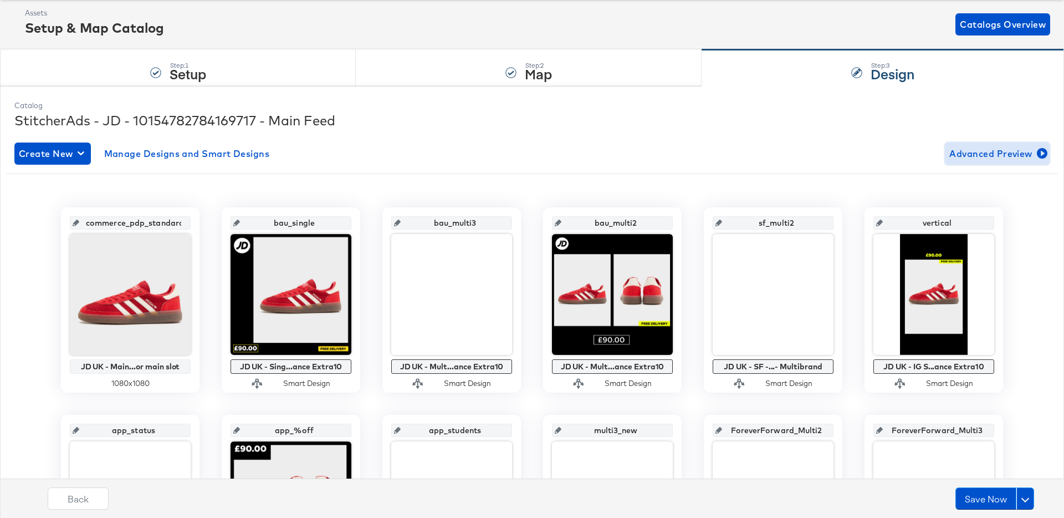
click at [990, 152] on span "Advanced Preview" at bounding box center [997, 154] width 96 height 16
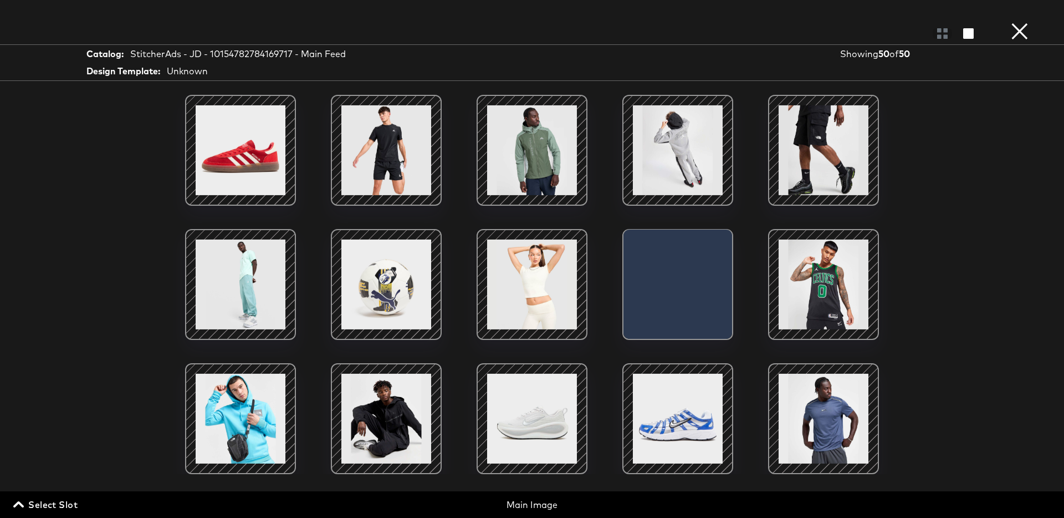
click at [37, 498] on span "Select Slot" at bounding box center [47, 505] width 62 height 16
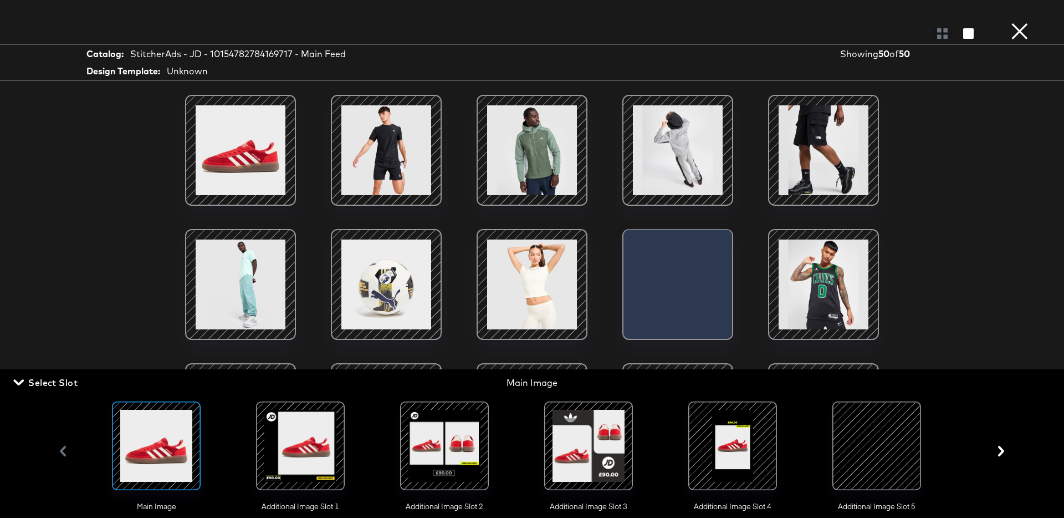
click at [442, 477] on div at bounding box center [444, 445] width 75 height 75
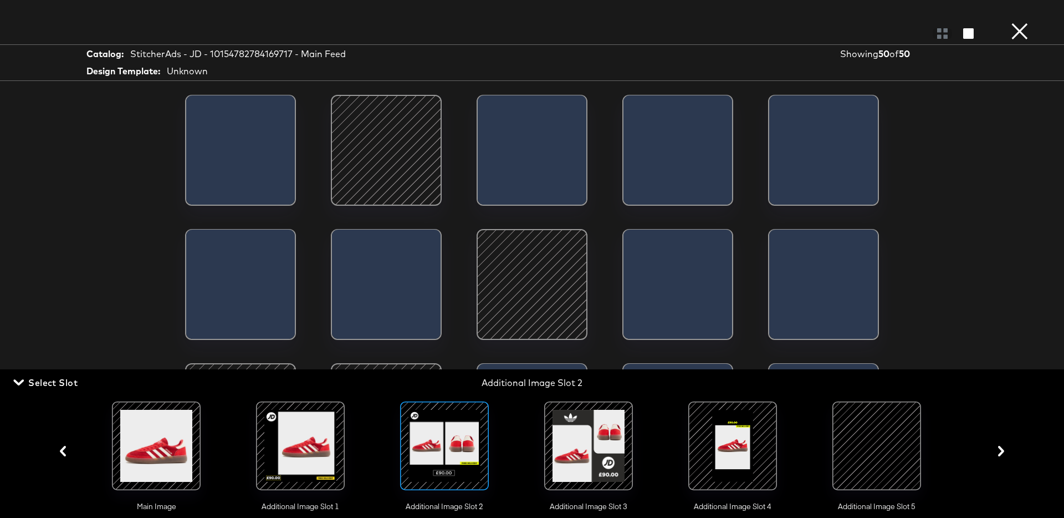
click at [60, 378] on span "Select Slot" at bounding box center [47, 383] width 62 height 16
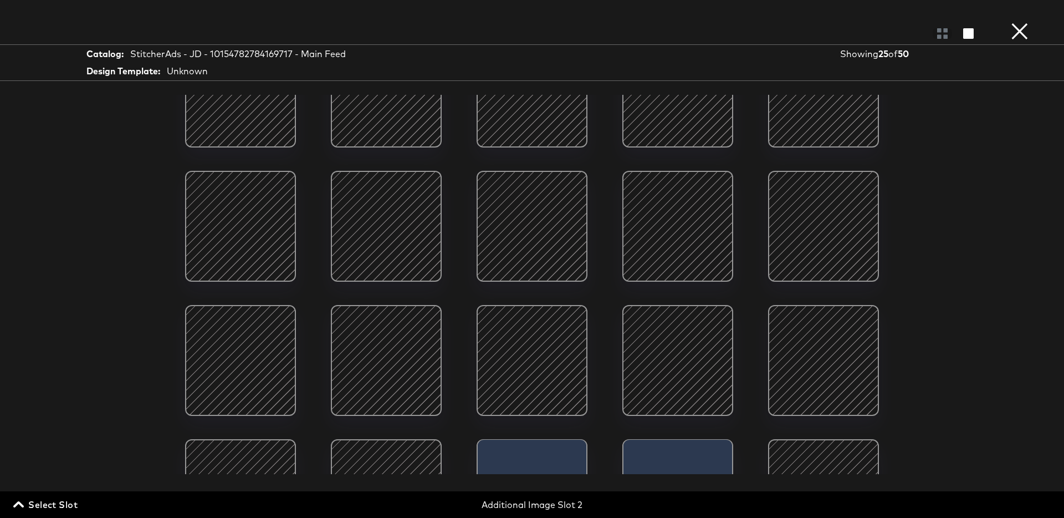
scroll to position [59, 0]
click at [703, 215] on div at bounding box center [678, 225] width 94 height 94
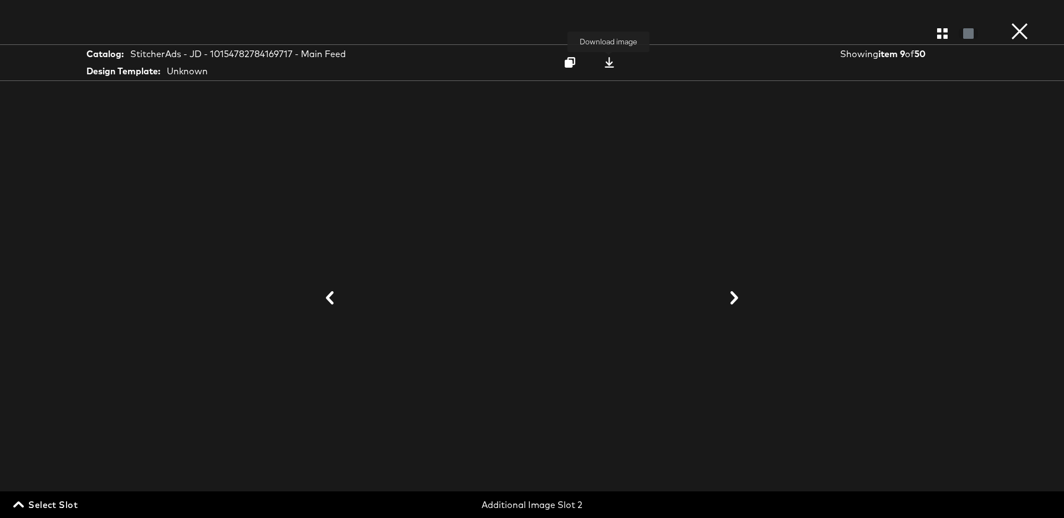
click at [609, 63] on icon at bounding box center [609, 62] width 9 height 11
click at [1026, 22] on button "×" at bounding box center [1020, 11] width 22 height 22
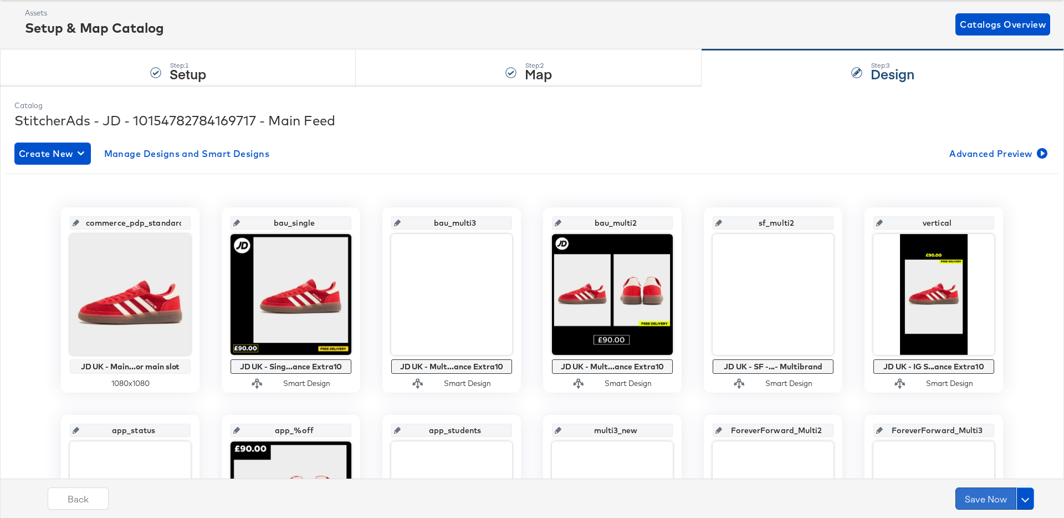
click at [984, 500] on button "Save Now" at bounding box center [985, 498] width 61 height 22
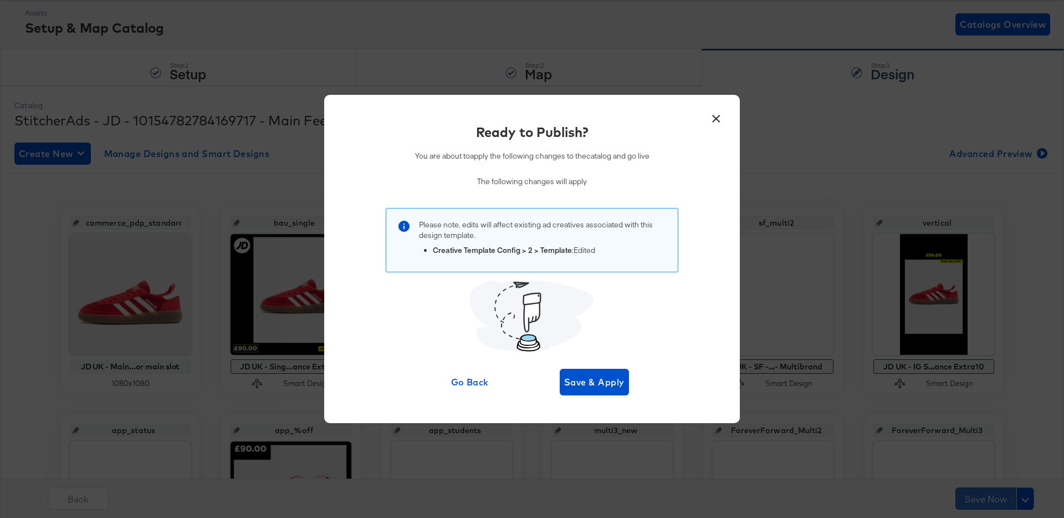
scroll to position [0, 0]
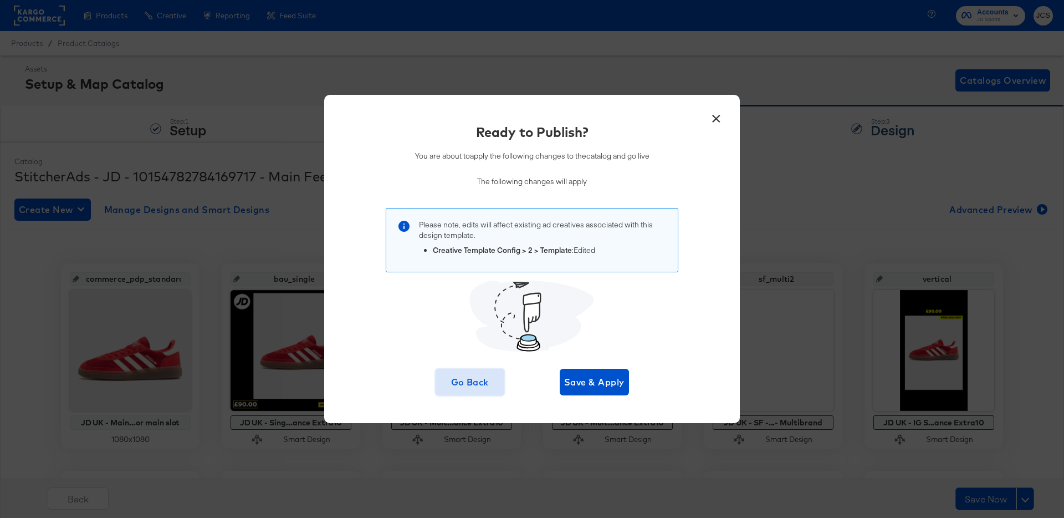
click at [487, 375] on span "Go Back" at bounding box center [470, 382] width 60 height 16
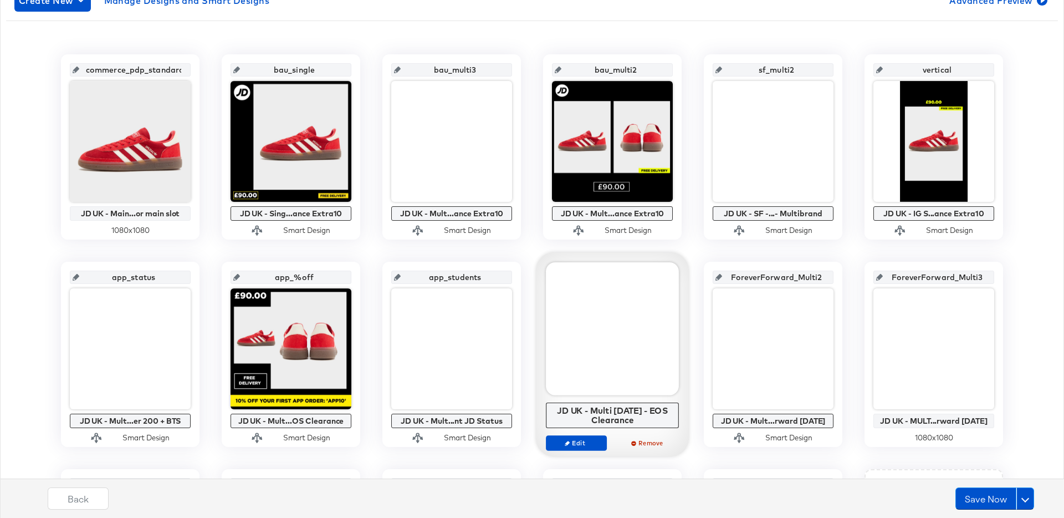
scroll to position [214, 0]
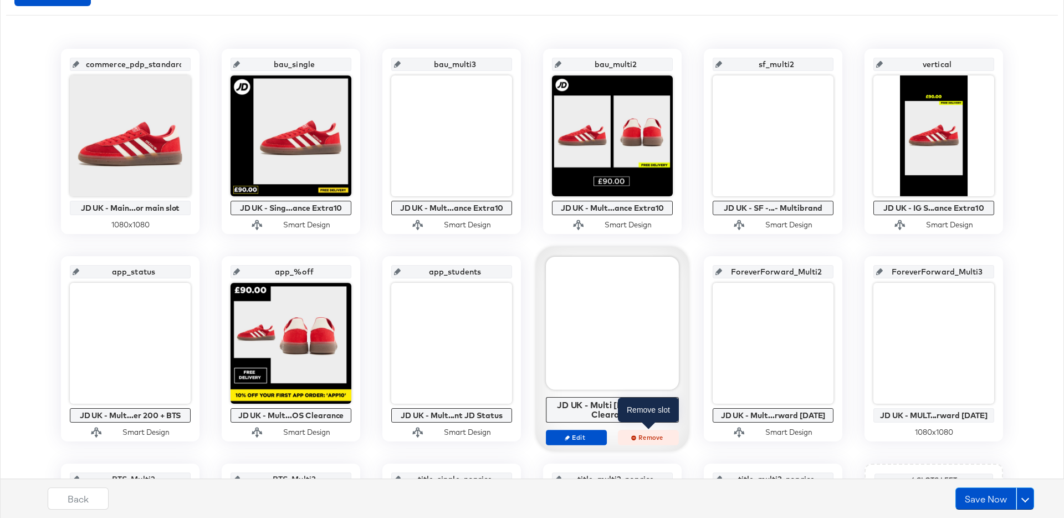
click at [649, 438] on span "Remove" at bounding box center [648, 437] width 51 height 8
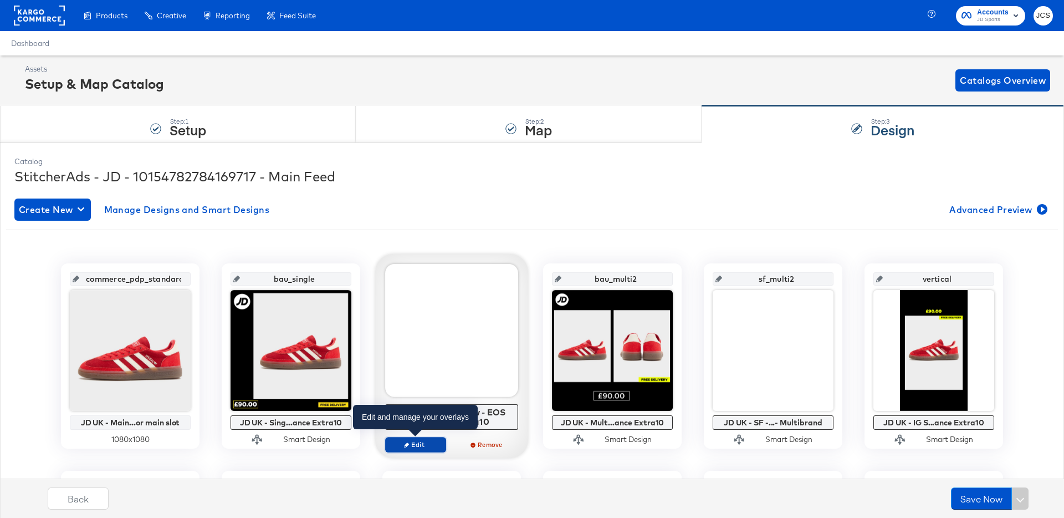
click at [431, 449] on button "Edit" at bounding box center [415, 445] width 61 height 16
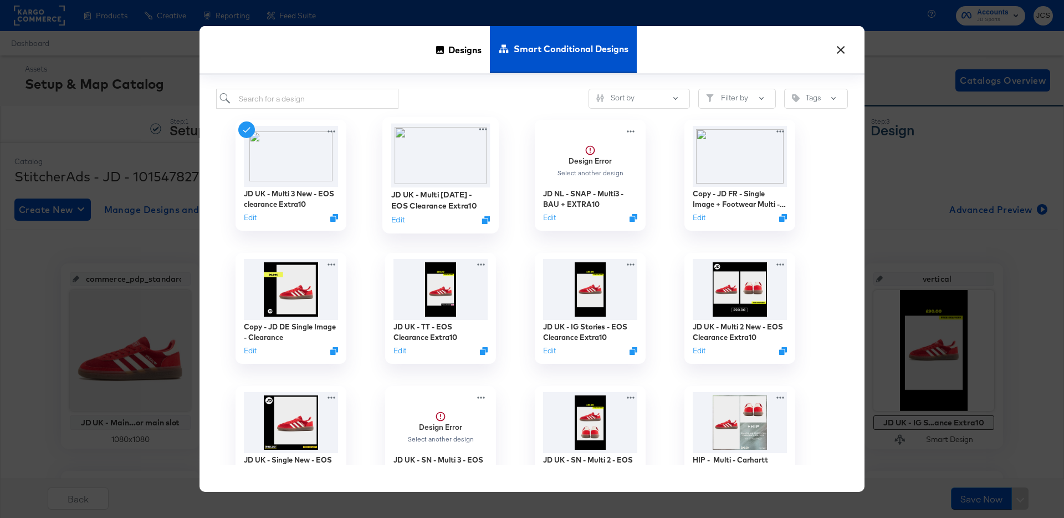
click at [443, 145] on img at bounding box center [440, 156] width 99 height 64
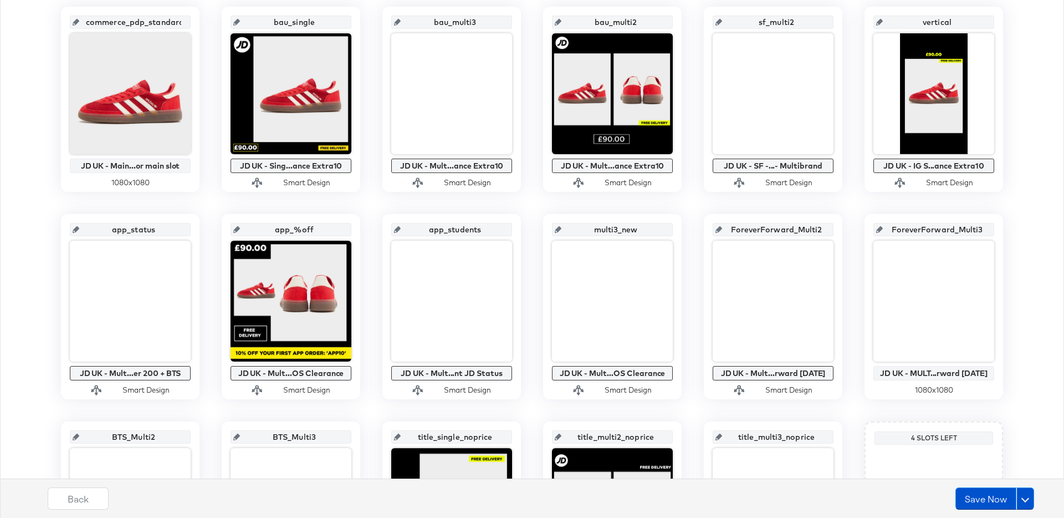
scroll to position [257, 0]
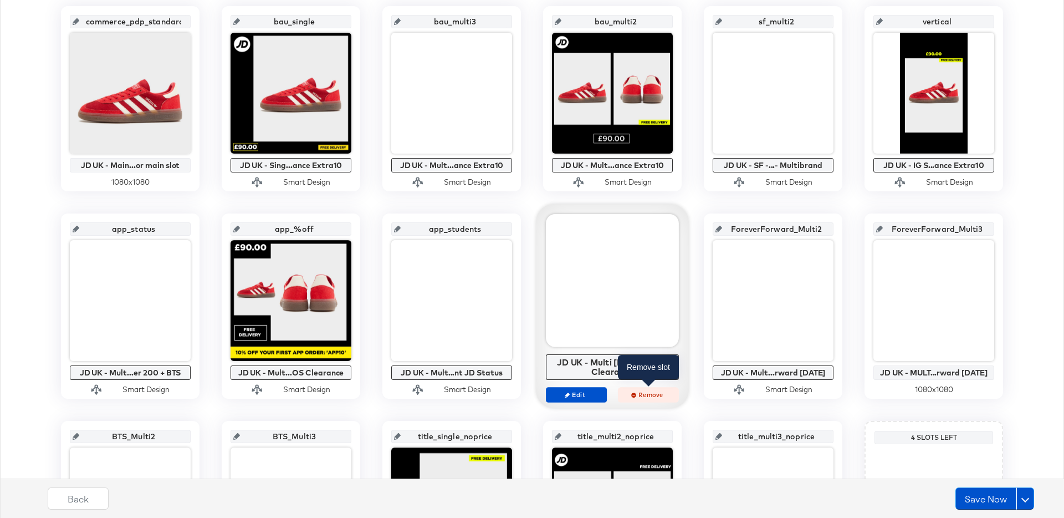
click at [643, 395] on span "Remove" at bounding box center [648, 394] width 51 height 8
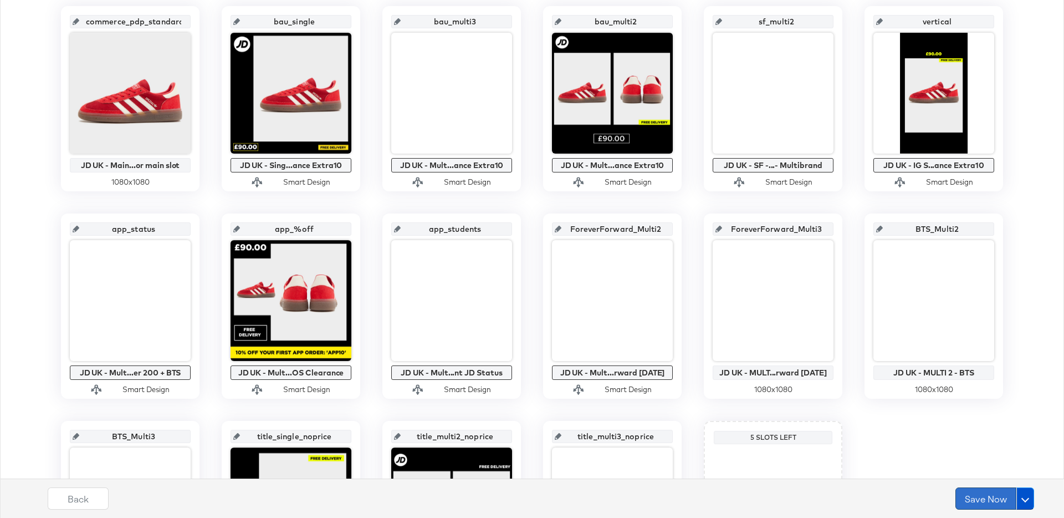
drag, startPoint x: 1002, startPoint y: 508, endPoint x: 996, endPoint y: 505, distance: 6.5
click at [1000, 507] on button "Save Now" at bounding box center [985, 498] width 61 height 22
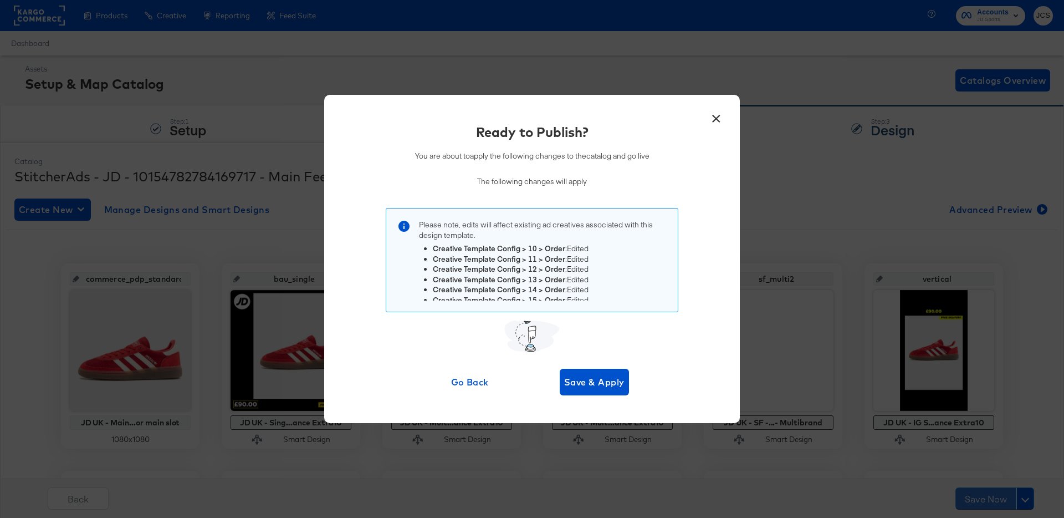
scroll to position [125, 0]
click at [608, 377] on span "Save & Apply" at bounding box center [594, 382] width 60 height 16
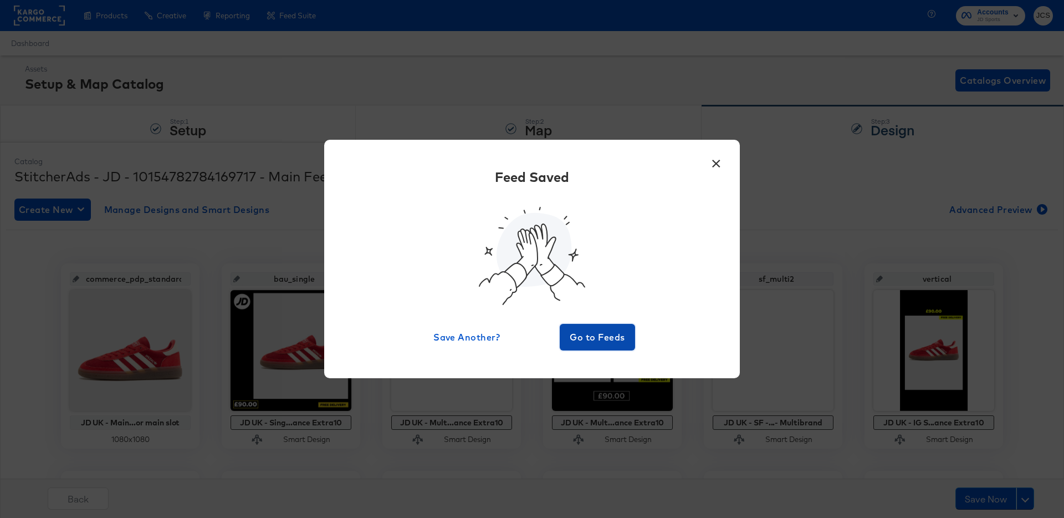
click at [591, 337] on span "Go to Feeds" at bounding box center [597, 337] width 66 height 16
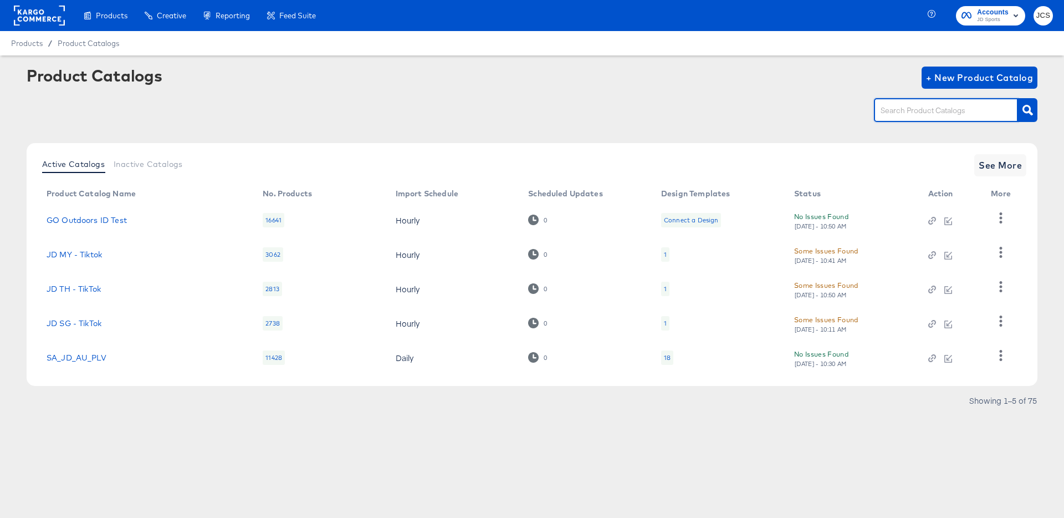
click at [924, 109] on input "text" at bounding box center [937, 110] width 118 height 13
type input "sn"
click at [1006, 161] on span "See More" at bounding box center [1000, 165] width 43 height 16
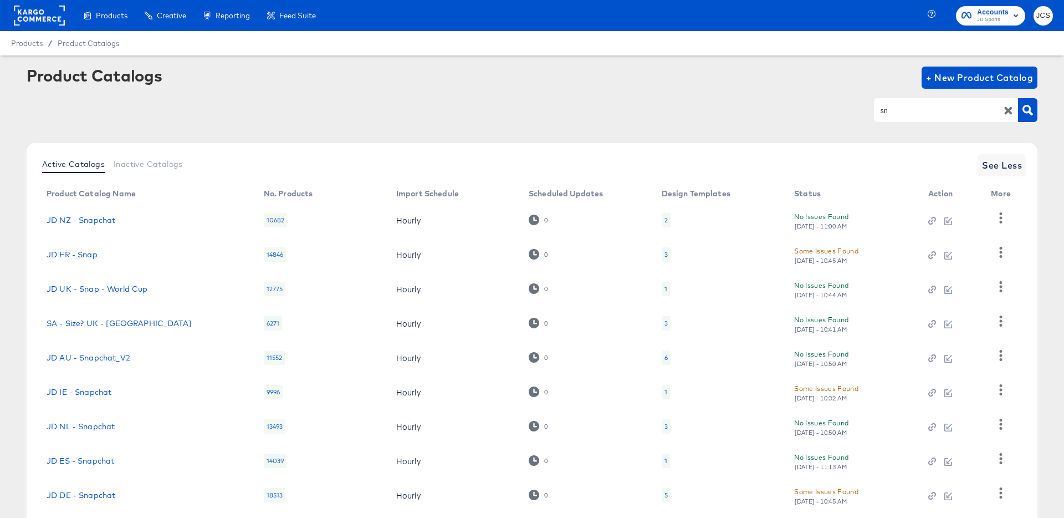
scroll to position [102, 0]
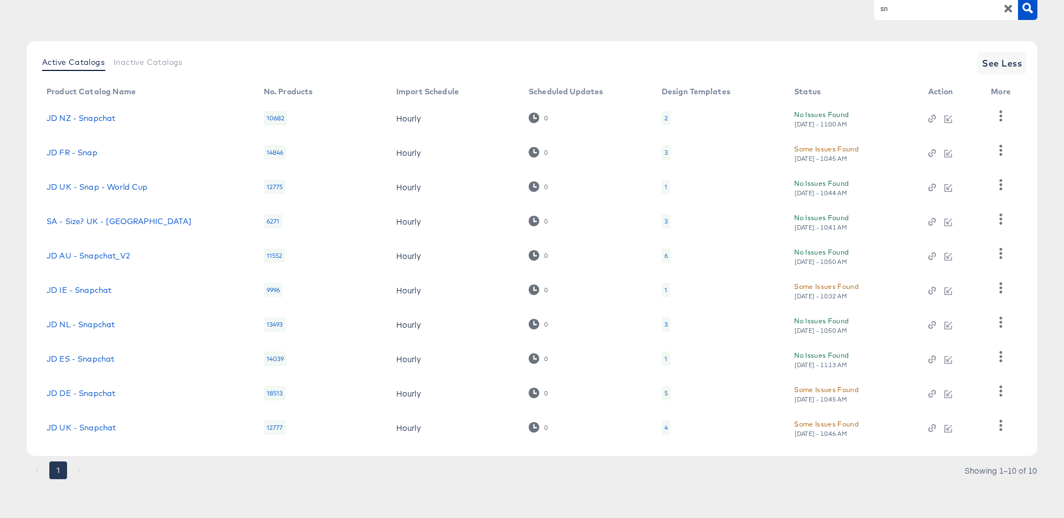
click at [669, 427] on div "4" at bounding box center [666, 427] width 9 height 14
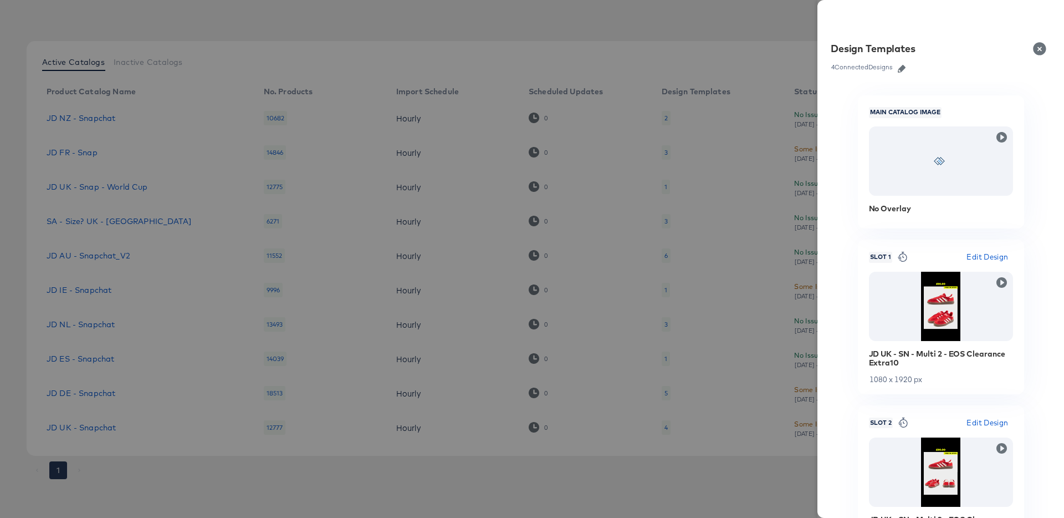
click at [541, 332] on div at bounding box center [532, 259] width 1064 height 518
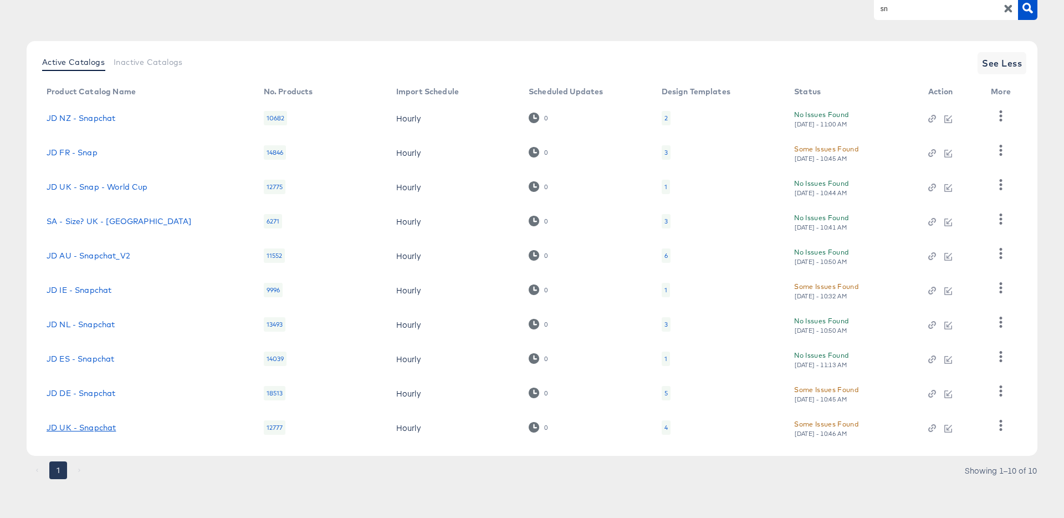
click at [70, 429] on link "JD UK - Snapchat" at bounding box center [81, 427] width 69 height 9
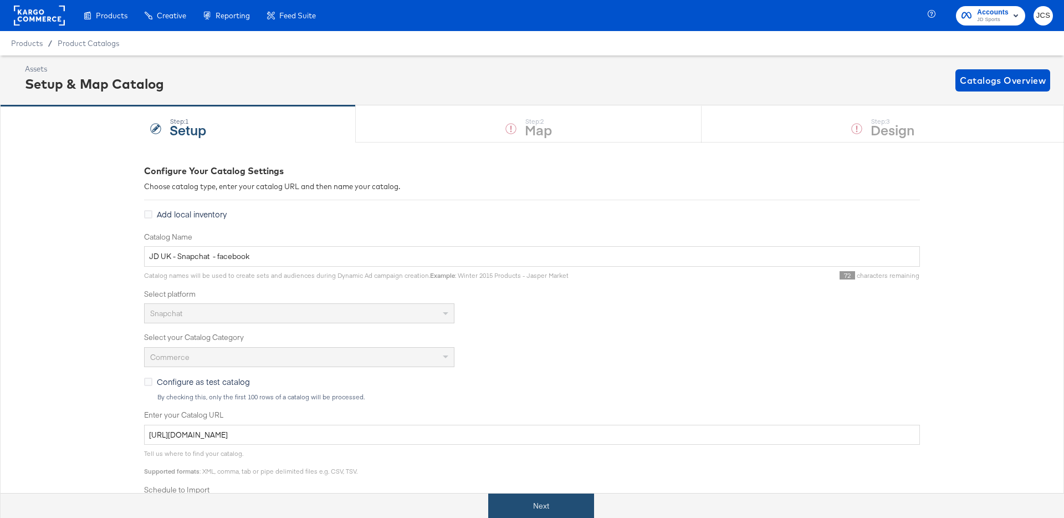
click at [511, 502] on button "Next" at bounding box center [541, 505] width 106 height 25
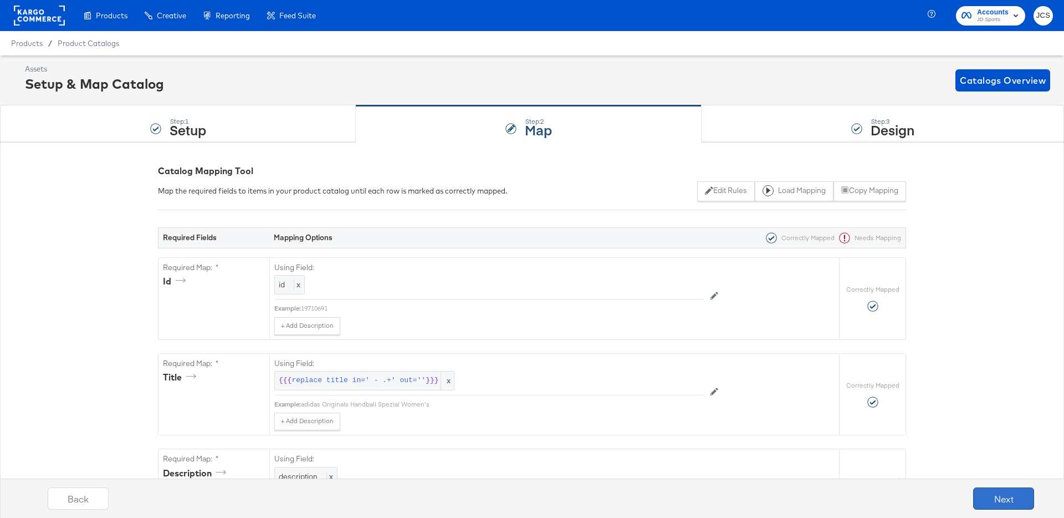
click at [1006, 494] on button "Next" at bounding box center [1003, 498] width 61 height 22
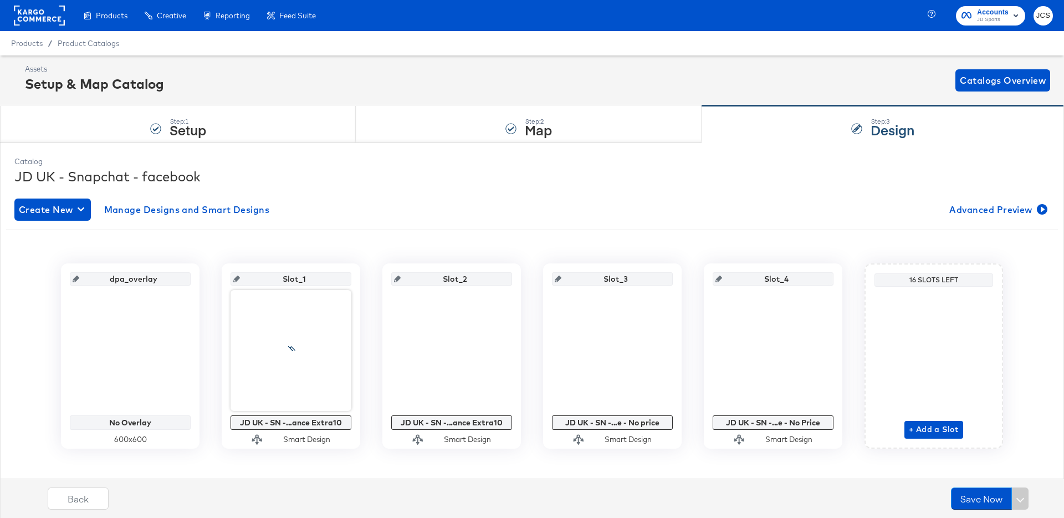
scroll to position [11, 0]
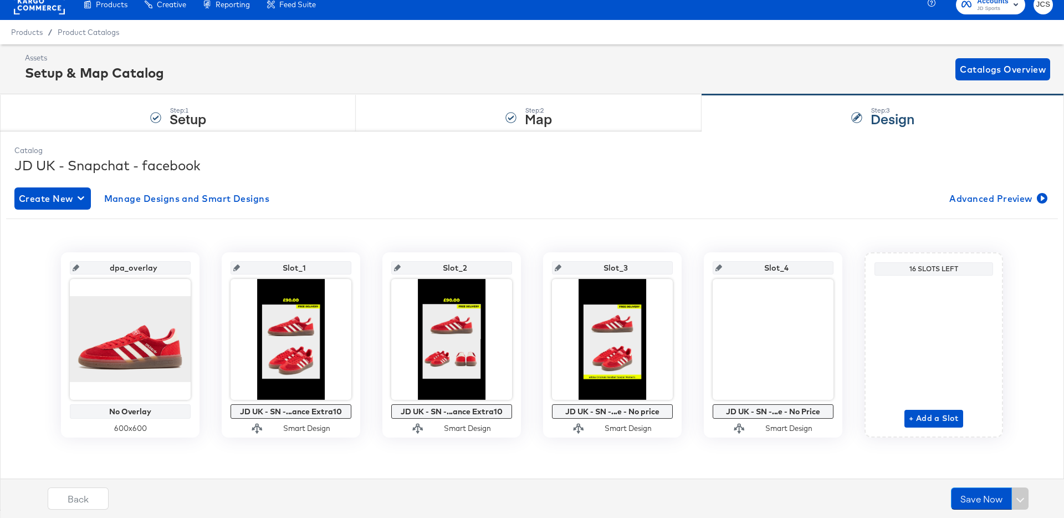
click at [677, 161] on div "JD UK - Snapchat - facebook" at bounding box center [531, 165] width 1035 height 19
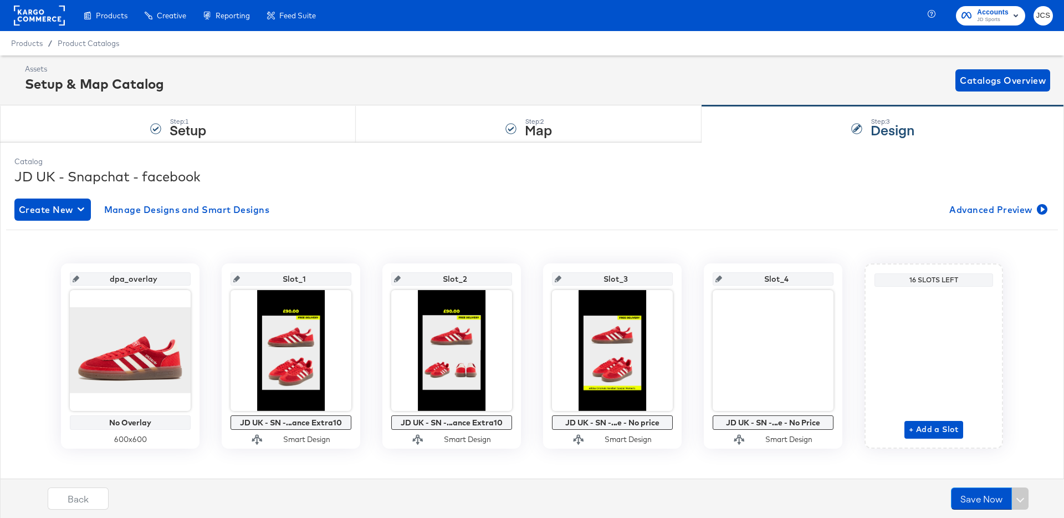
click at [53, 22] on rect at bounding box center [39, 16] width 51 height 20
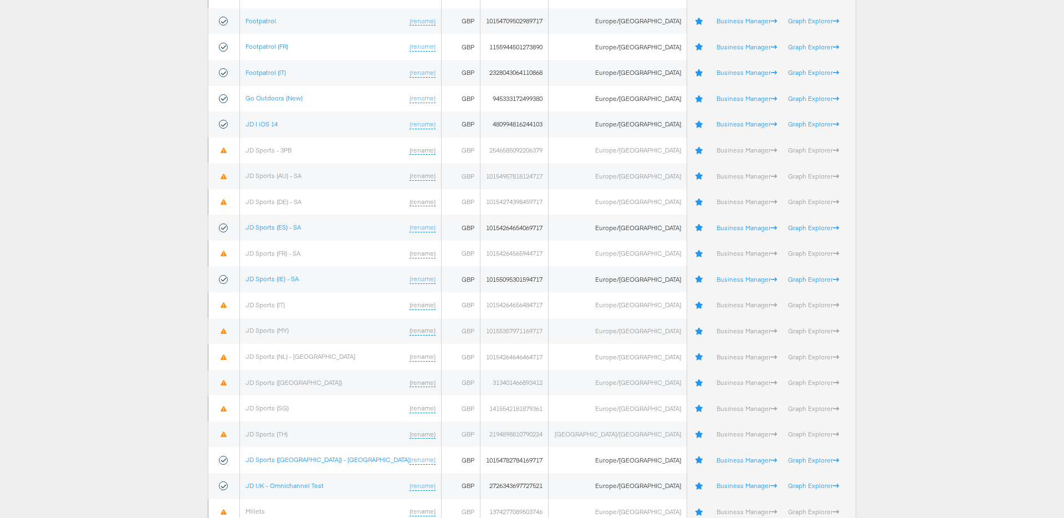
scroll to position [287, 0]
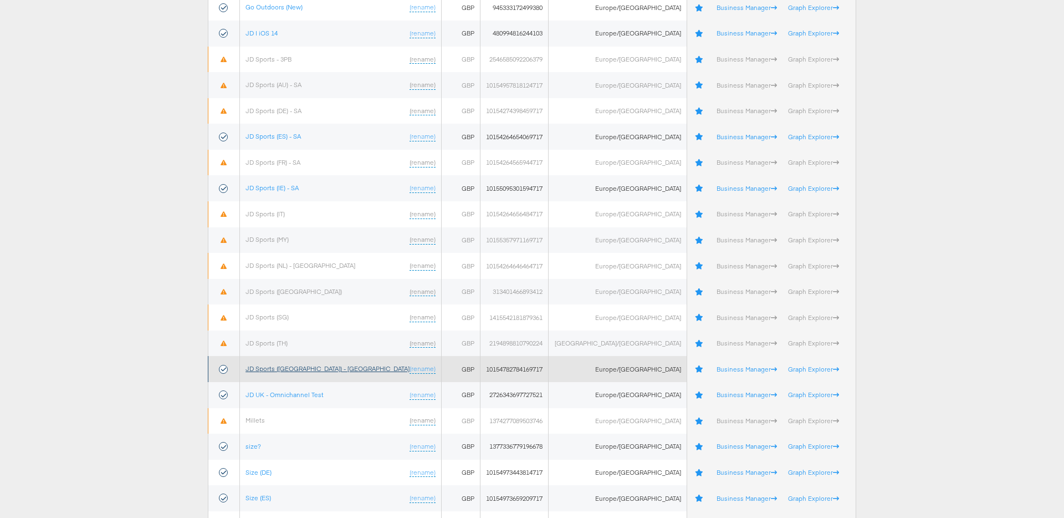
click at [296, 370] on link "JD Sports ([GEOGRAPHIC_DATA]) - [GEOGRAPHIC_DATA]" at bounding box center [327, 368] width 164 height 8
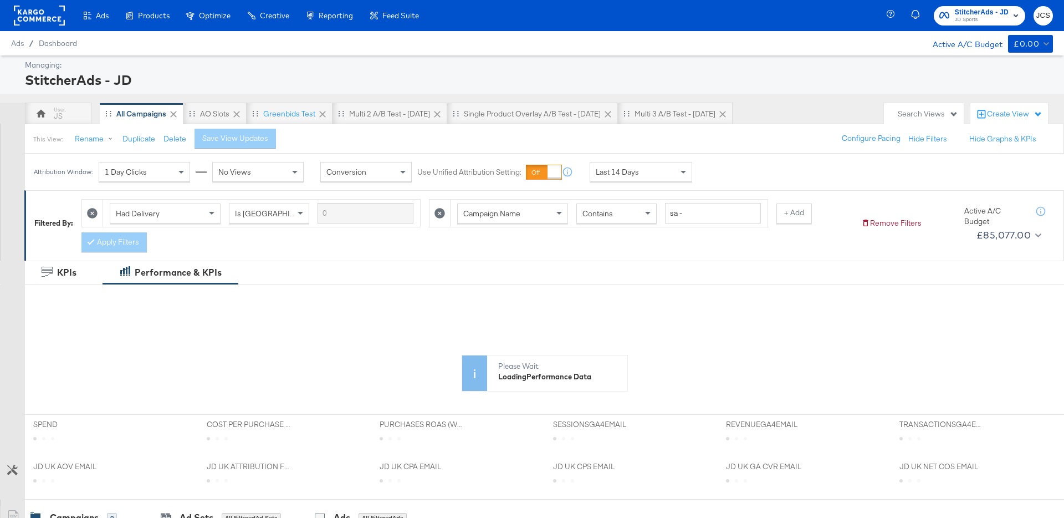
click at [912, 113] on div "Search Views" at bounding box center [928, 114] width 60 height 11
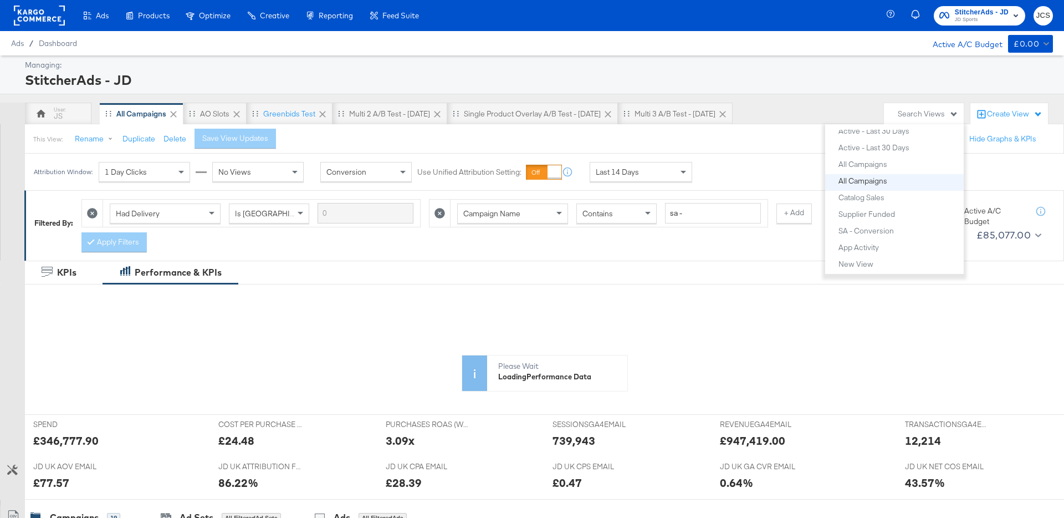
click at [867, 182] on div "All Campaigns" at bounding box center [862, 181] width 49 height 8
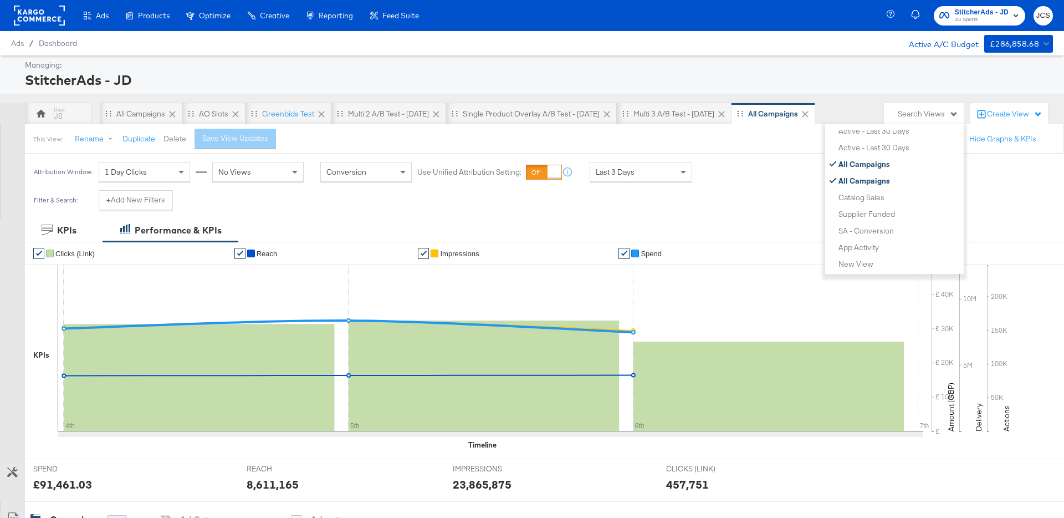
click at [178, 140] on button "Delete" at bounding box center [174, 139] width 23 height 11
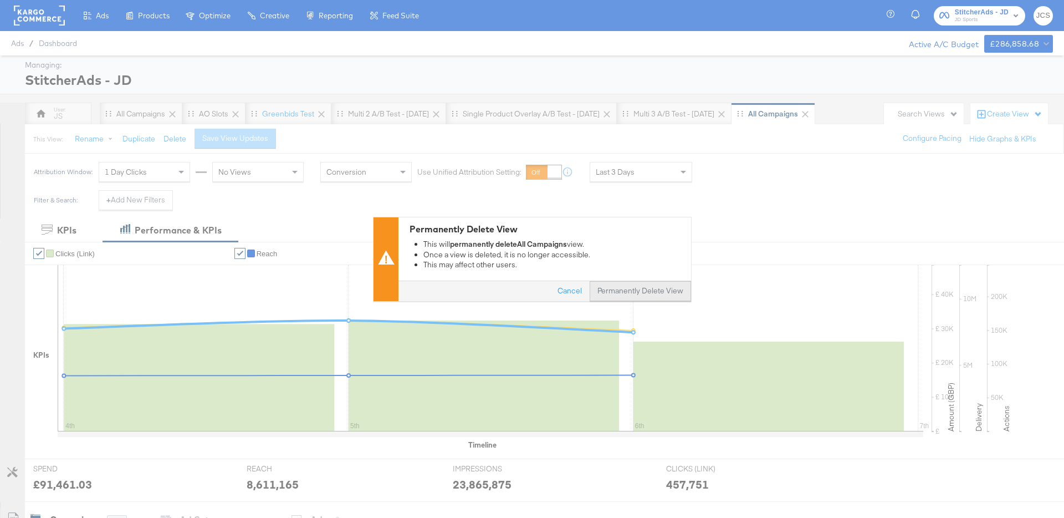
click at [613, 288] on button "Permanently Delete View" at bounding box center [640, 291] width 101 height 20
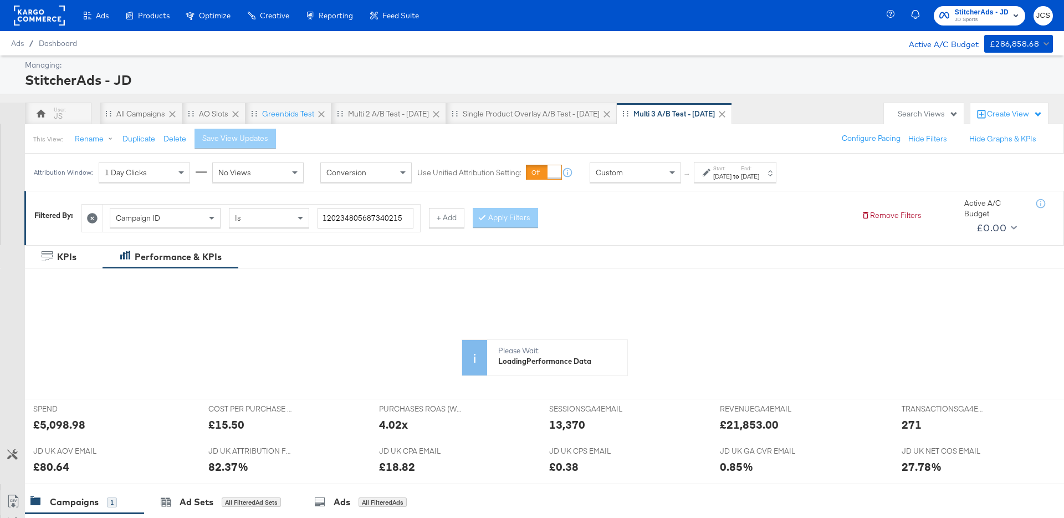
click at [916, 111] on div "Search Views" at bounding box center [928, 114] width 60 height 11
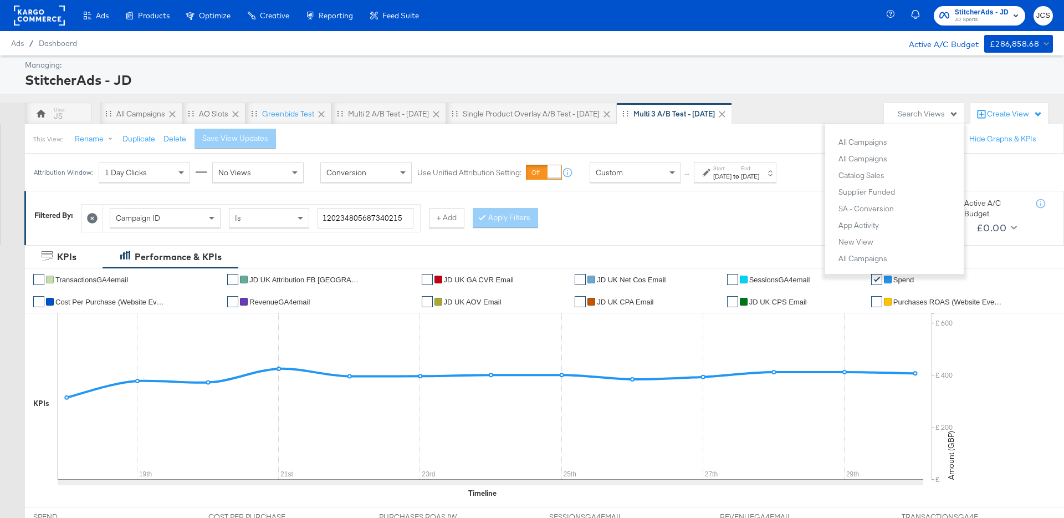
scroll to position [2082, 0]
click at [856, 218] on div "New View" at bounding box center [855, 217] width 35 height 8
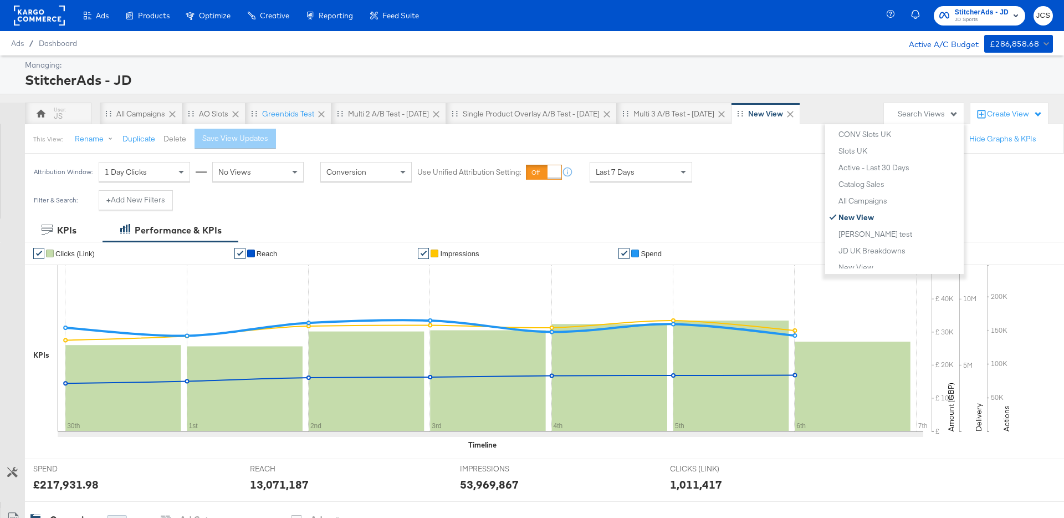
click at [168, 140] on button "Delete" at bounding box center [174, 139] width 23 height 11
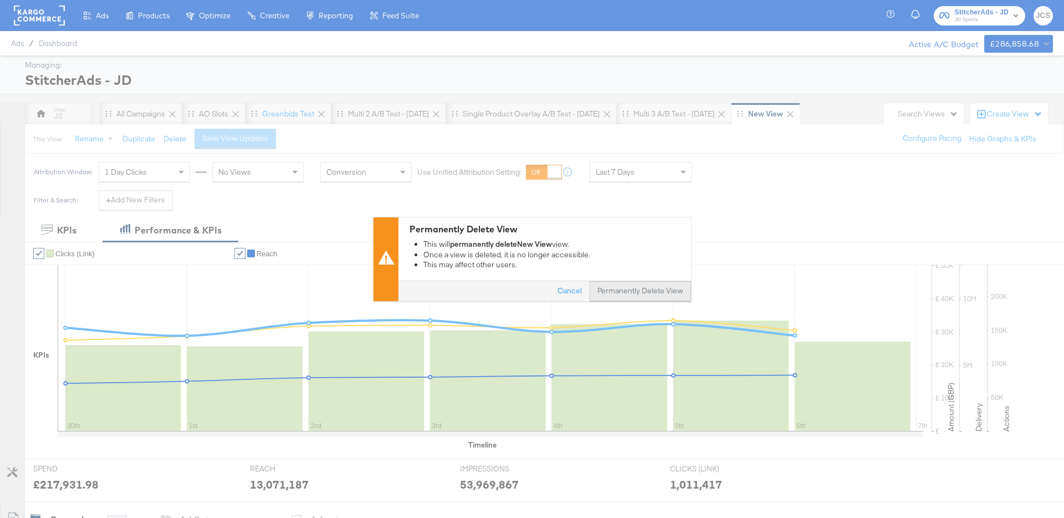
click at [657, 286] on button "Permanently Delete View" at bounding box center [640, 291] width 101 height 20
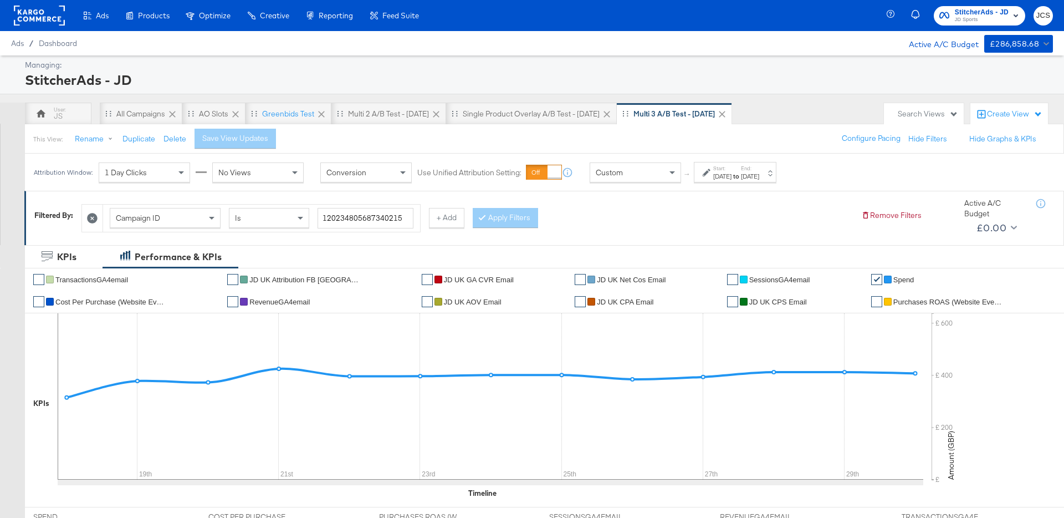
click at [914, 112] on div "Search Views" at bounding box center [928, 114] width 60 height 11
click at [864, 208] on div "Catalog Sales" at bounding box center [861, 210] width 46 height 8
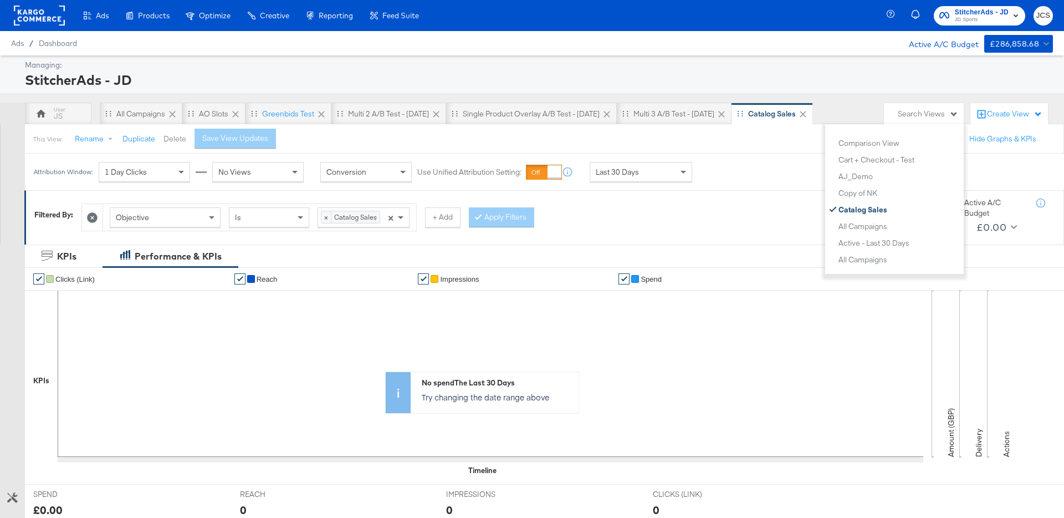
click at [177, 137] on button "Delete" at bounding box center [174, 139] width 23 height 11
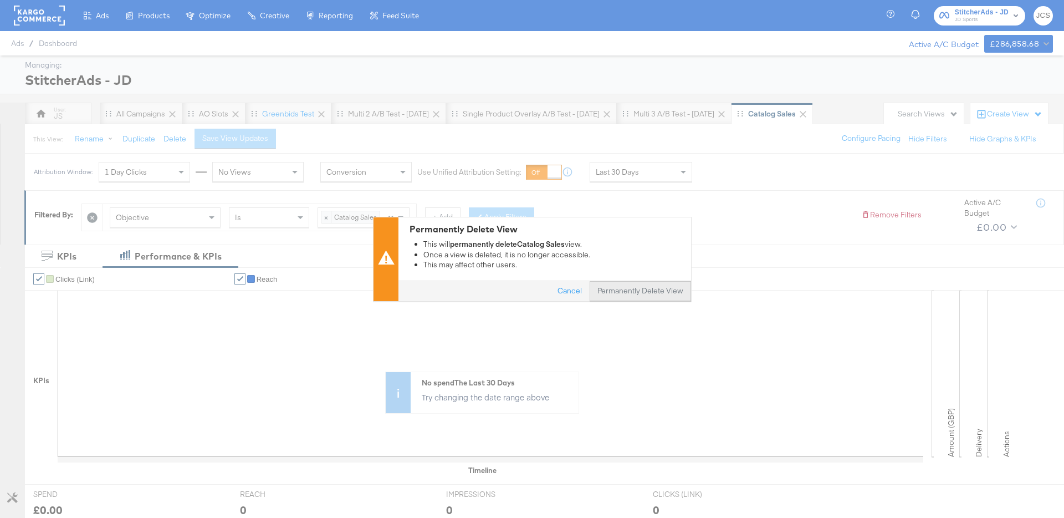
click at [646, 293] on button "Permanently Delete View" at bounding box center [640, 291] width 101 height 20
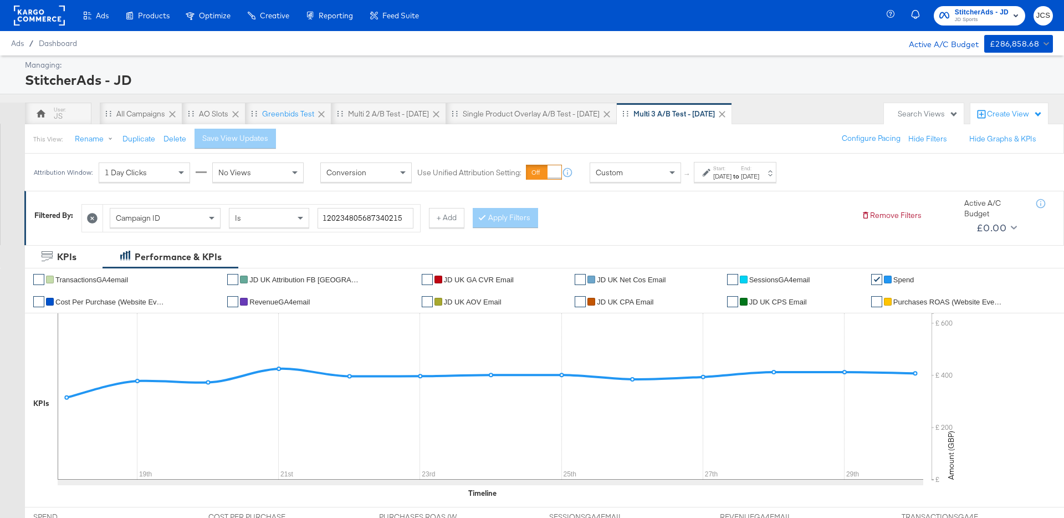
click at [410, 139] on div "This View: Rename Duplicate Delete Save View Updates Configure Pacing Hide Filt…" at bounding box center [544, 139] width 1040 height 30
click at [28, 13] on rect at bounding box center [39, 16] width 51 height 20
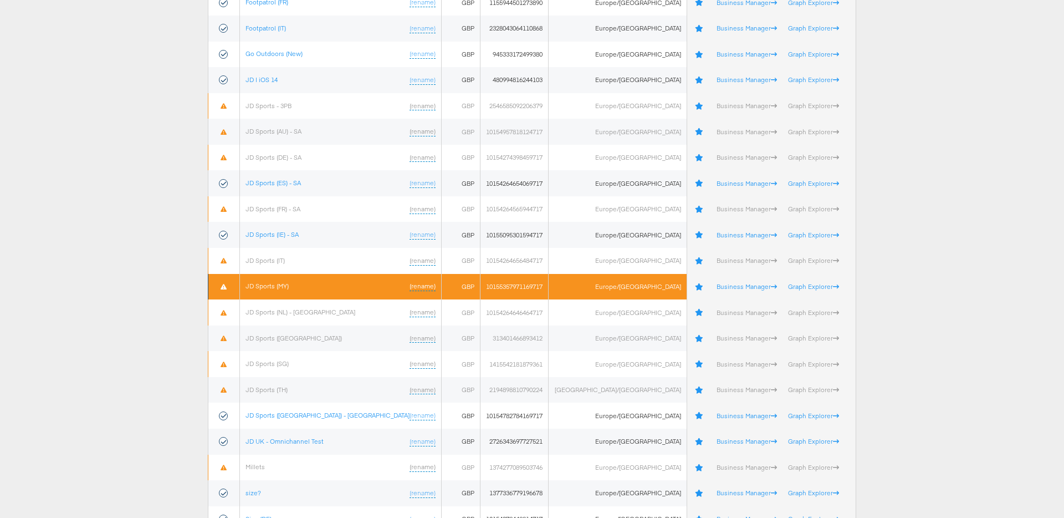
scroll to position [242, 0]
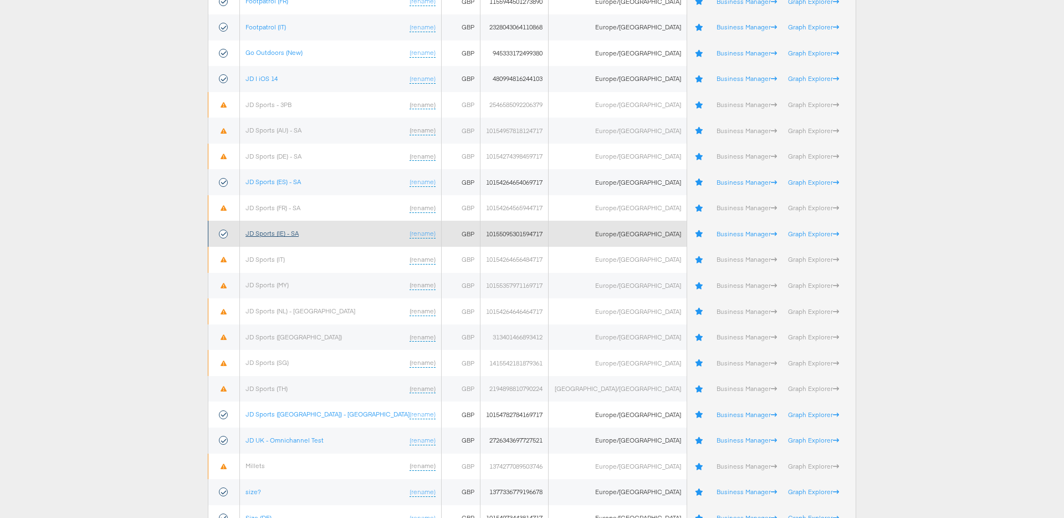
click at [287, 233] on link "JD Sports (IE) - SA" at bounding box center [271, 233] width 53 height 8
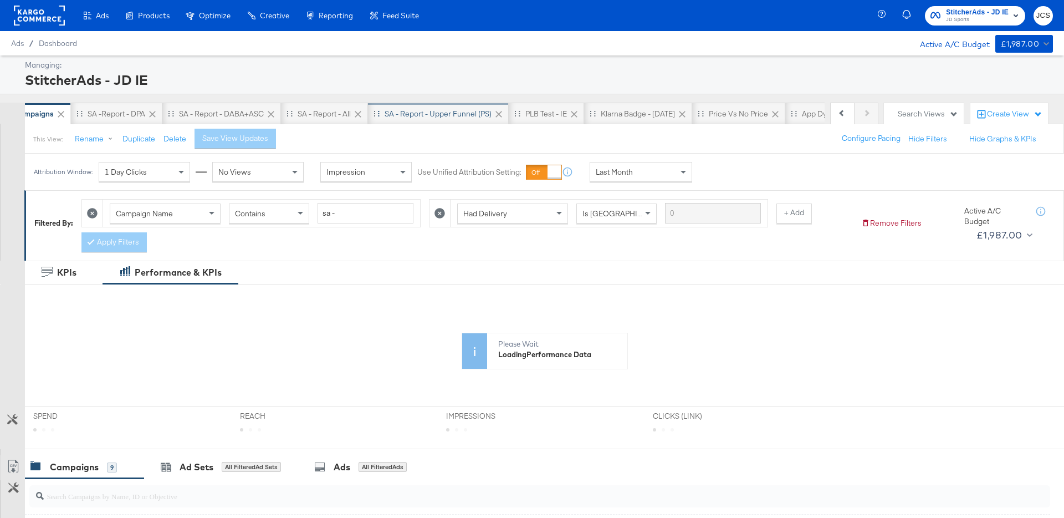
scroll to position [0, 207]
click at [909, 117] on div "Search Views" at bounding box center [928, 114] width 60 height 11
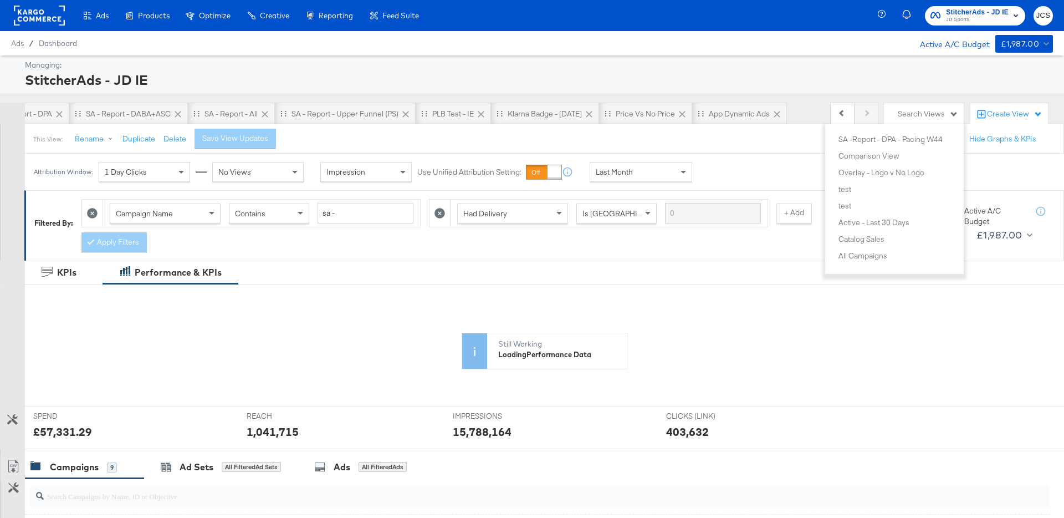
scroll to position [349, 0]
click at [848, 188] on div "test" at bounding box center [844, 188] width 13 height 8
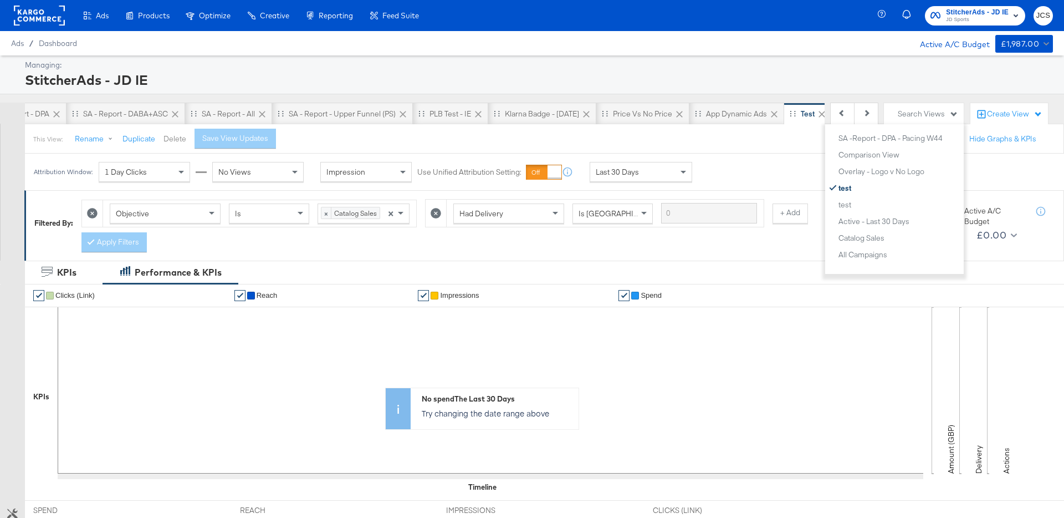
click at [173, 139] on button "Delete" at bounding box center [174, 139] width 23 height 11
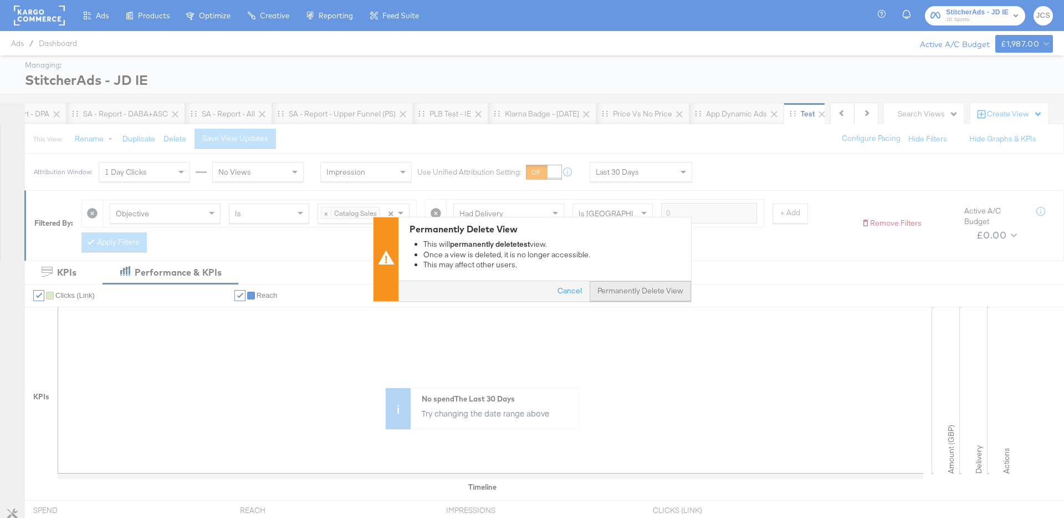
click at [649, 286] on button "Permanently Delete View" at bounding box center [640, 291] width 101 height 20
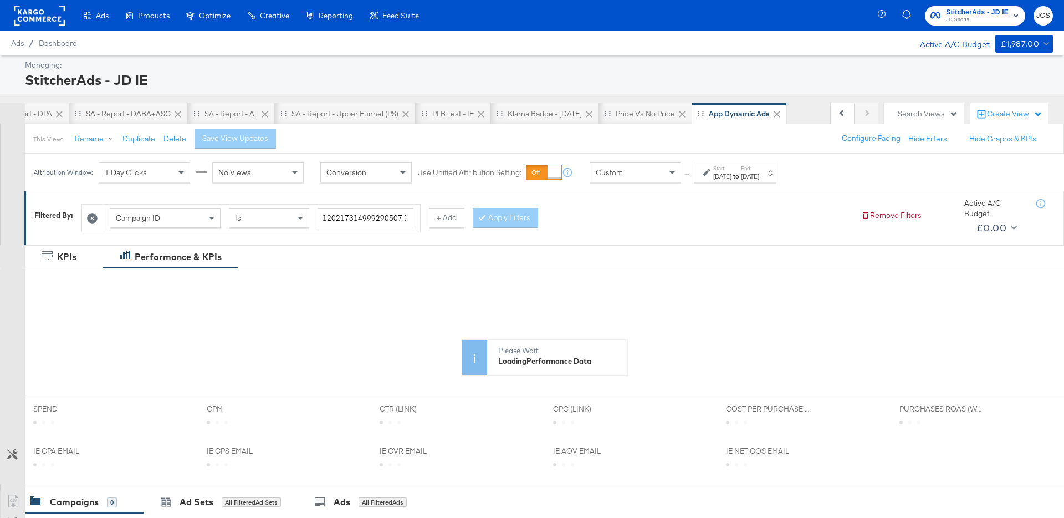
scroll to position [0, 152]
click at [911, 109] on div "Search Views" at bounding box center [928, 114] width 60 height 11
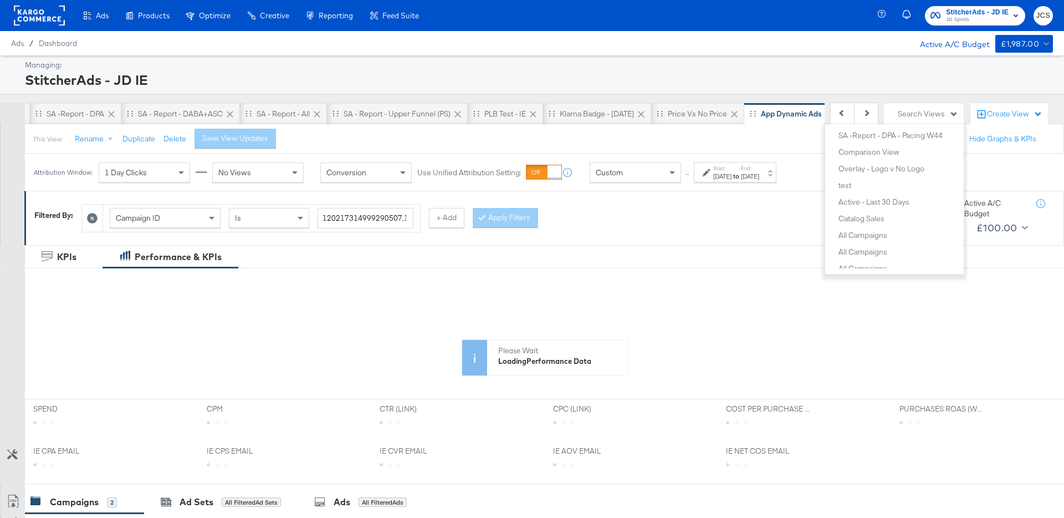
scroll to position [620, 0]
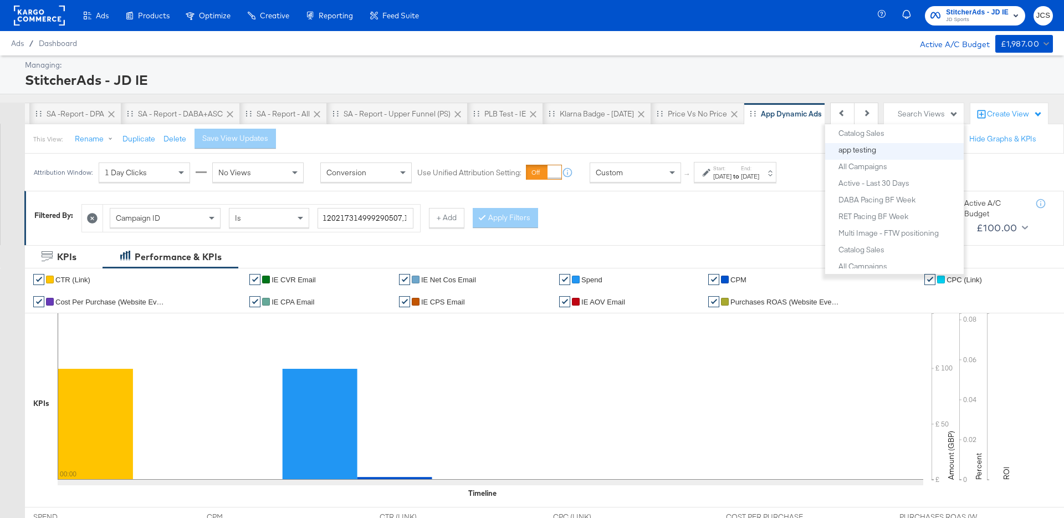
click at [861, 152] on div "app testing" at bounding box center [857, 150] width 38 height 8
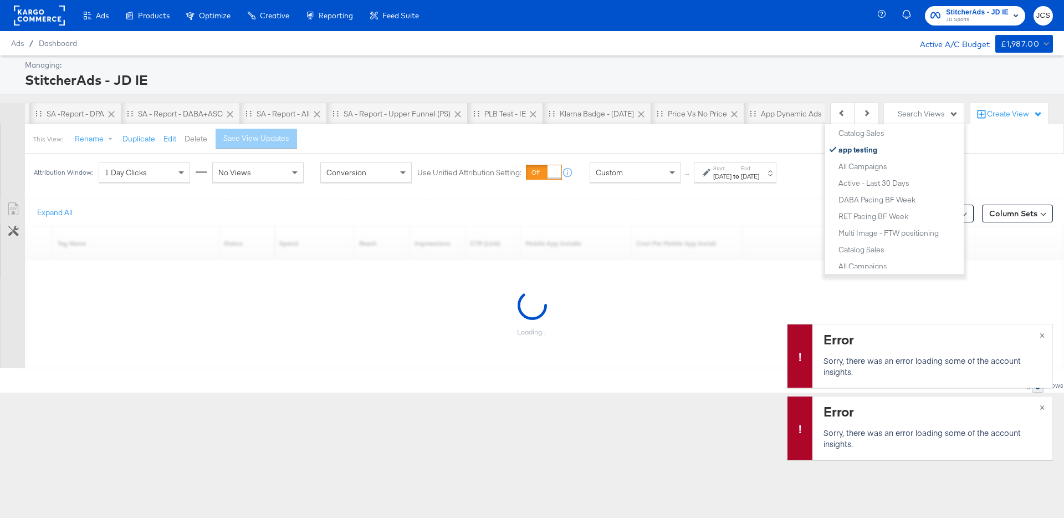
click at [198, 141] on button "Delete" at bounding box center [196, 139] width 23 height 11
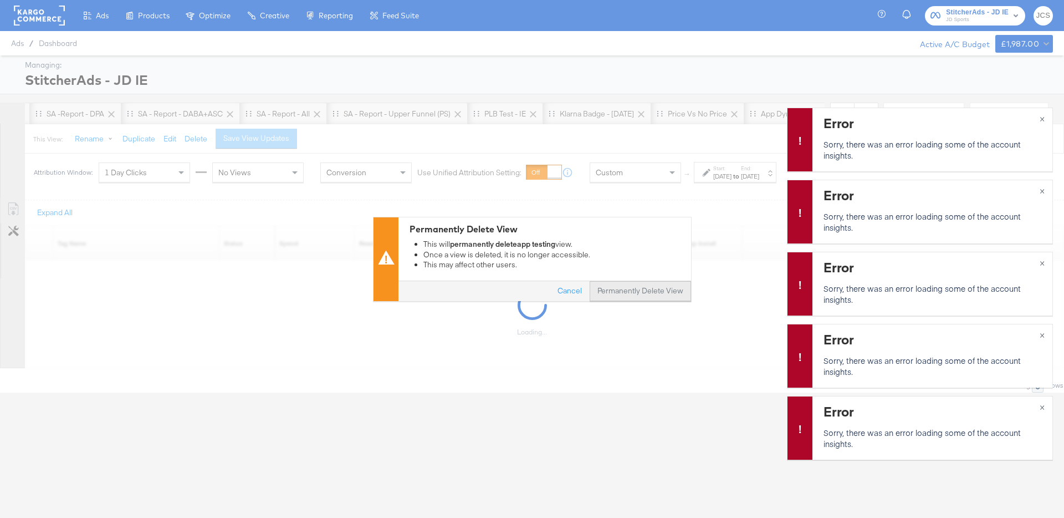
click at [617, 288] on button "Permanently Delete View" at bounding box center [640, 291] width 101 height 20
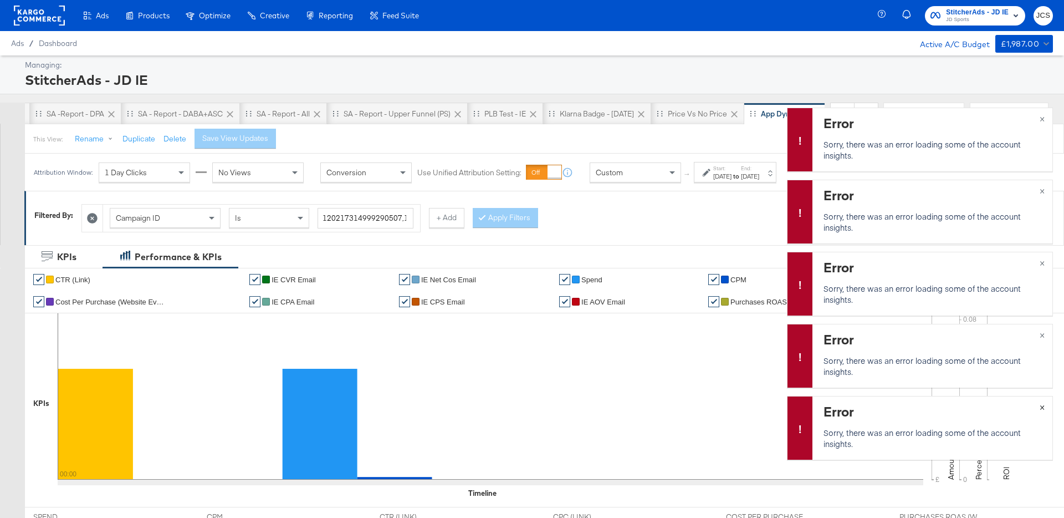
click at [1043, 407] on span "×" at bounding box center [1042, 406] width 5 height 13
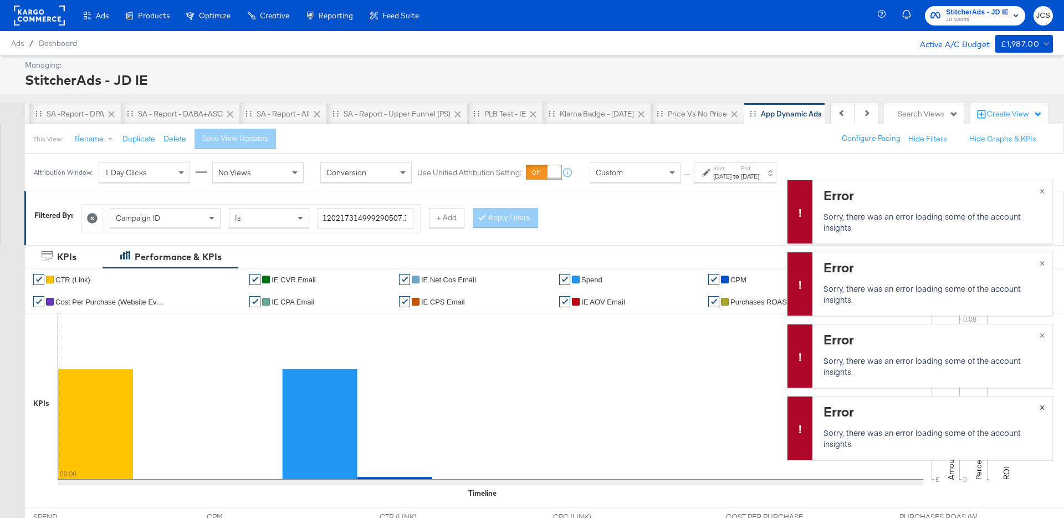
click at [1043, 407] on span "×" at bounding box center [1042, 406] width 5 height 13
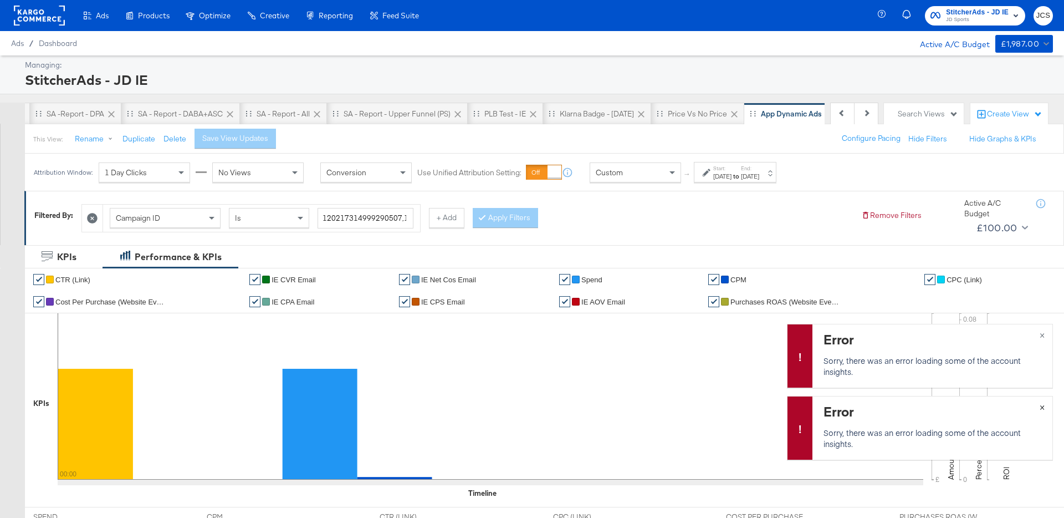
click at [1043, 407] on span "×" at bounding box center [1042, 406] width 5 height 13
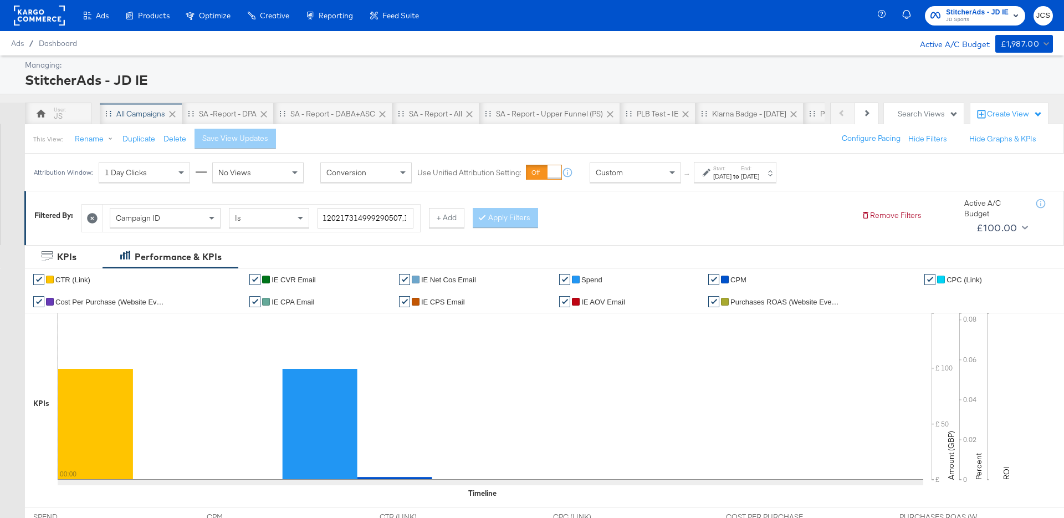
click at [140, 109] on div "All Campaigns" at bounding box center [140, 114] width 49 height 11
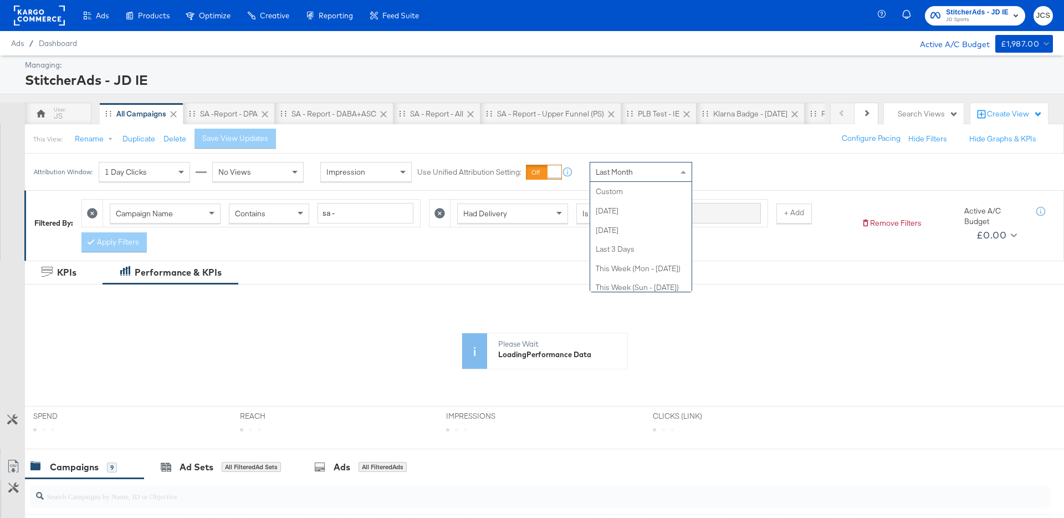
click at [642, 177] on div "Last Month" at bounding box center [640, 171] width 101 height 19
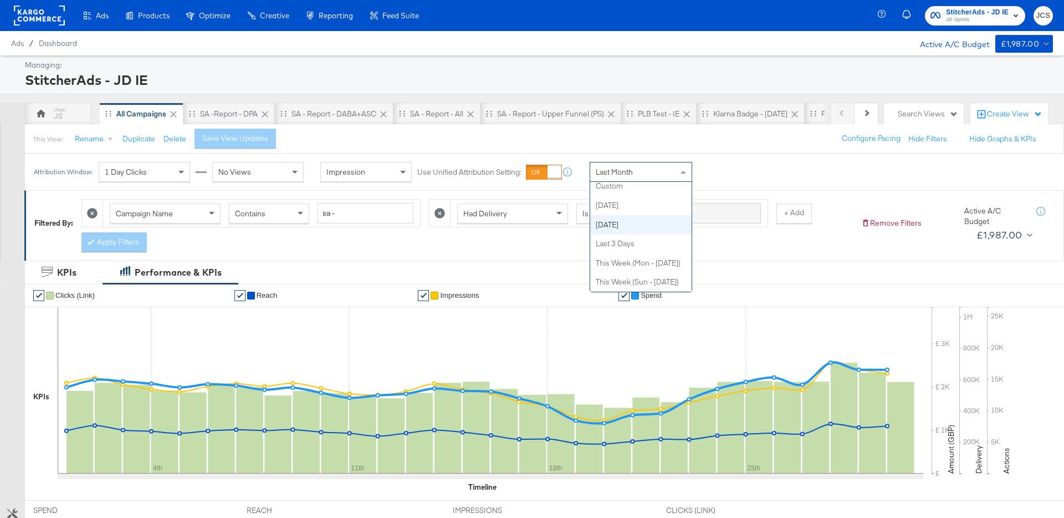
scroll to position [4, 0]
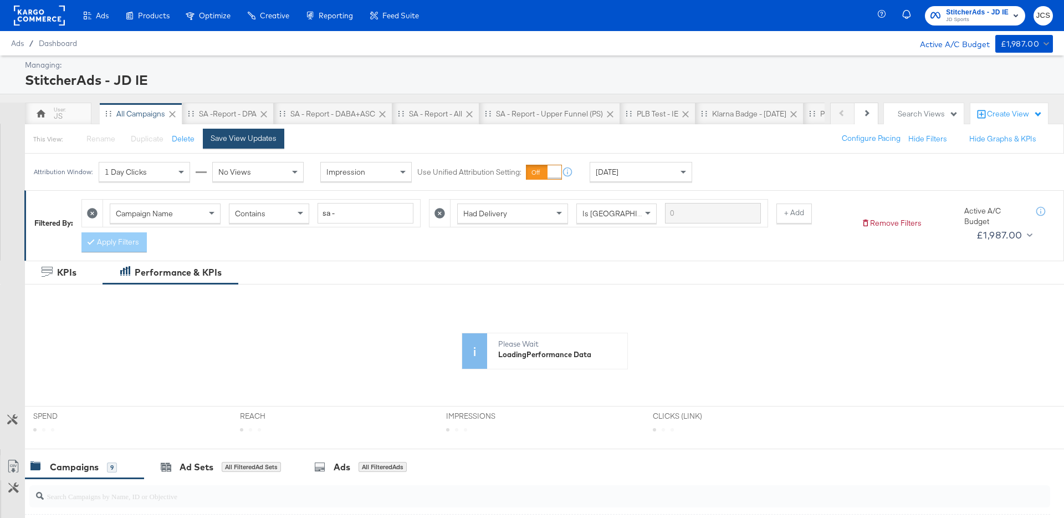
click at [260, 141] on div "Save View Updates" at bounding box center [244, 138] width 66 height 11
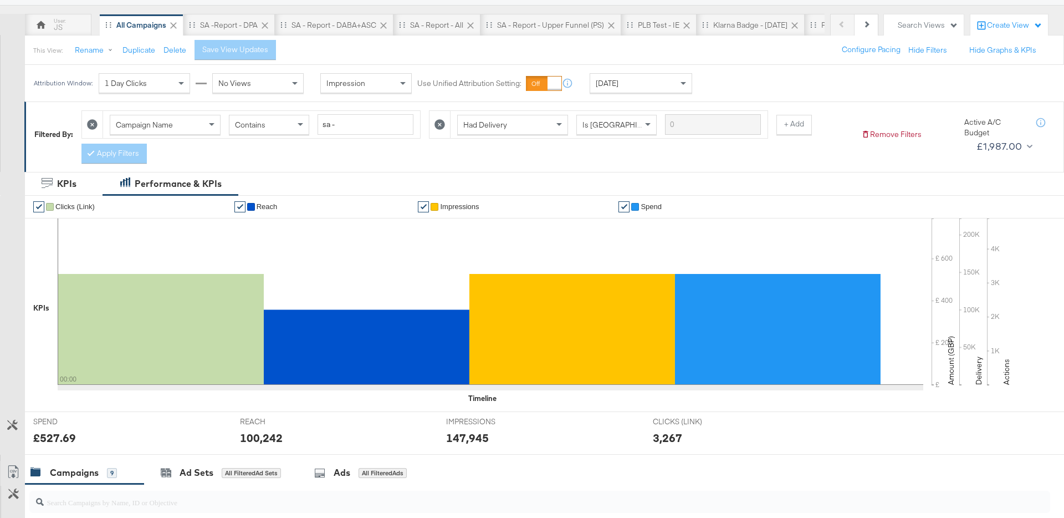
scroll to position [37, 0]
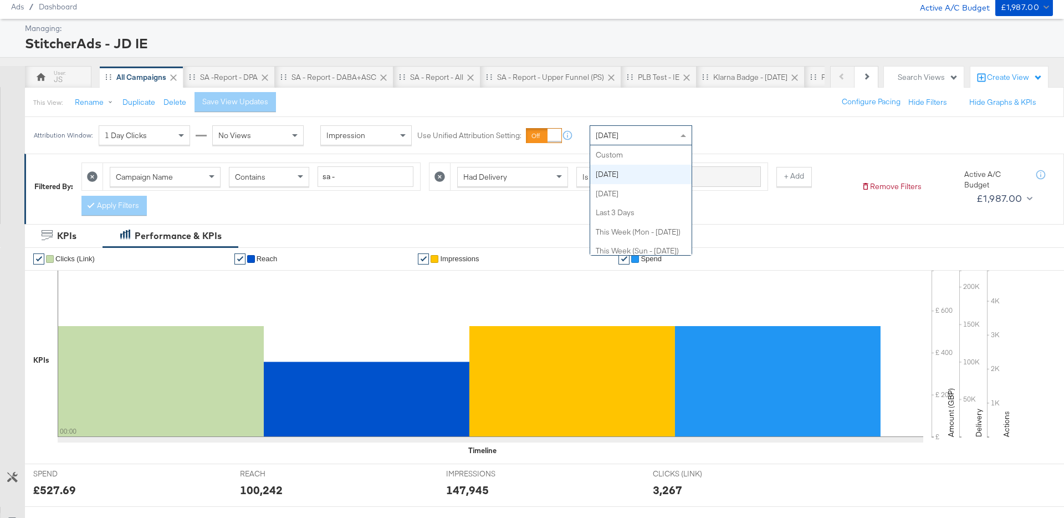
click at [618, 139] on div "Today" at bounding box center [640, 135] width 101 height 19
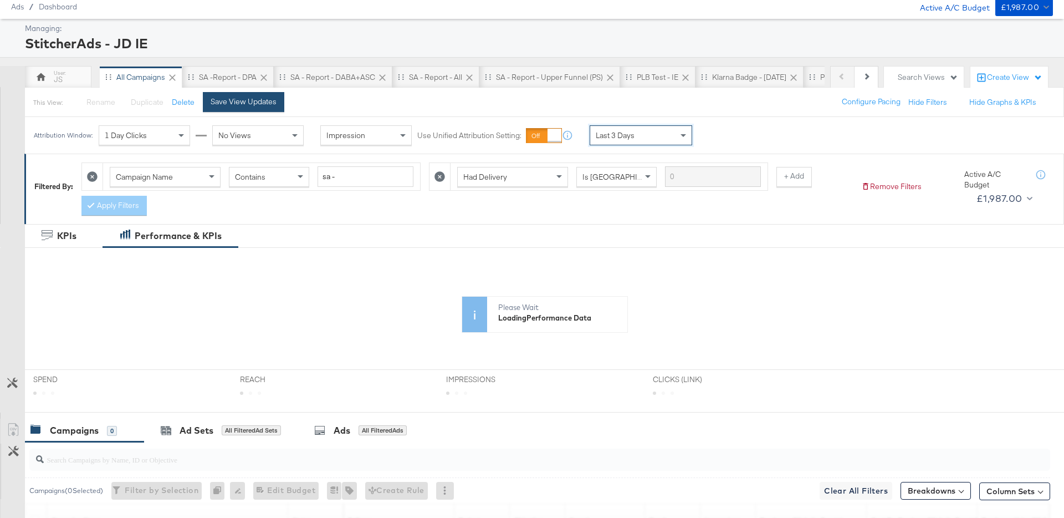
click at [229, 105] on div "Save View Updates" at bounding box center [244, 101] width 66 height 11
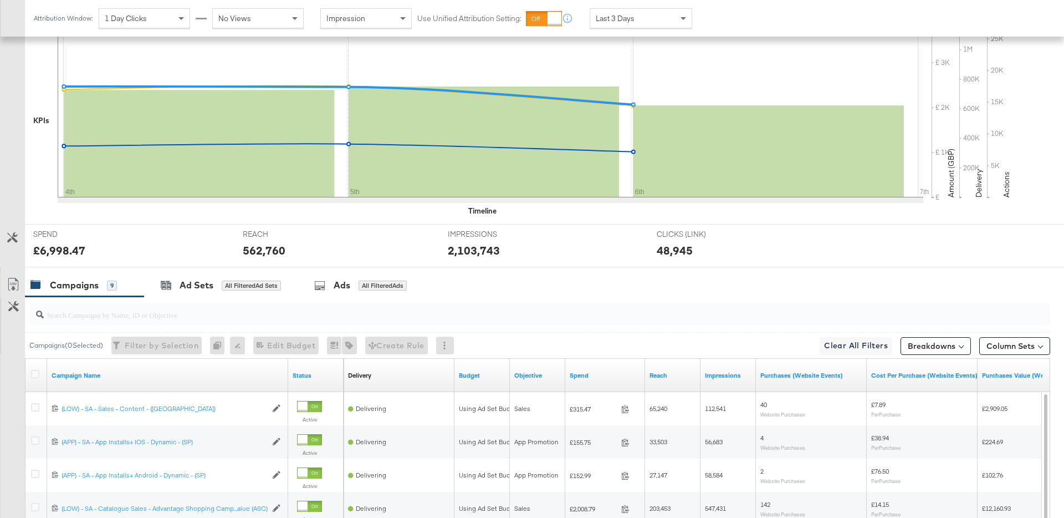
scroll to position [0, 0]
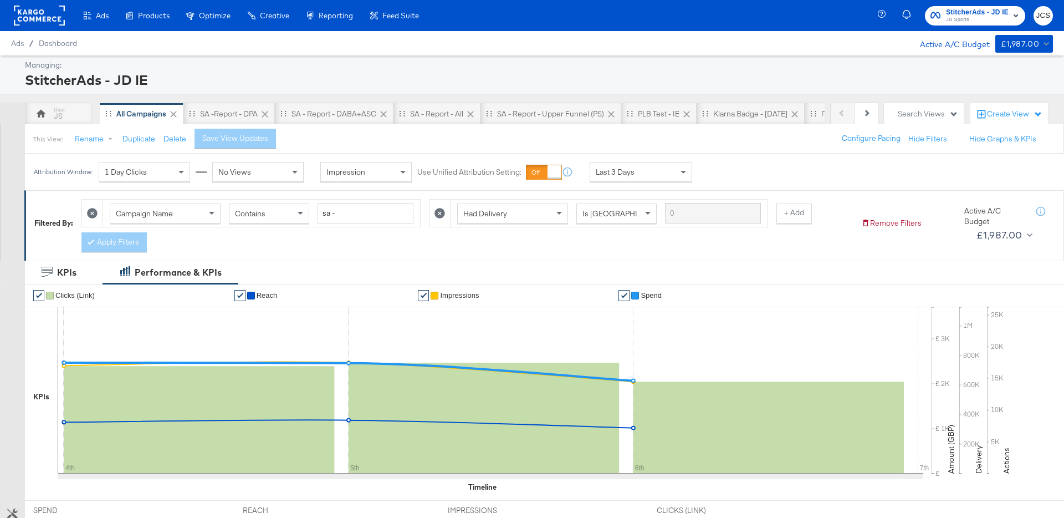
click at [922, 114] on div "Search Views" at bounding box center [928, 114] width 60 height 11
click at [853, 200] on div "Dynamic" at bounding box center [853, 203] width 30 height 8
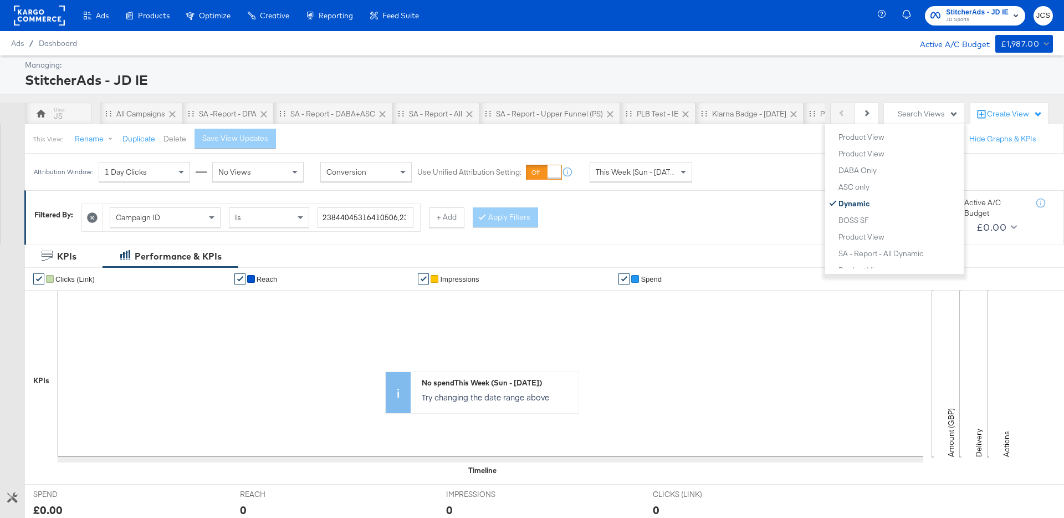
click at [174, 134] on button "Delete" at bounding box center [174, 139] width 23 height 11
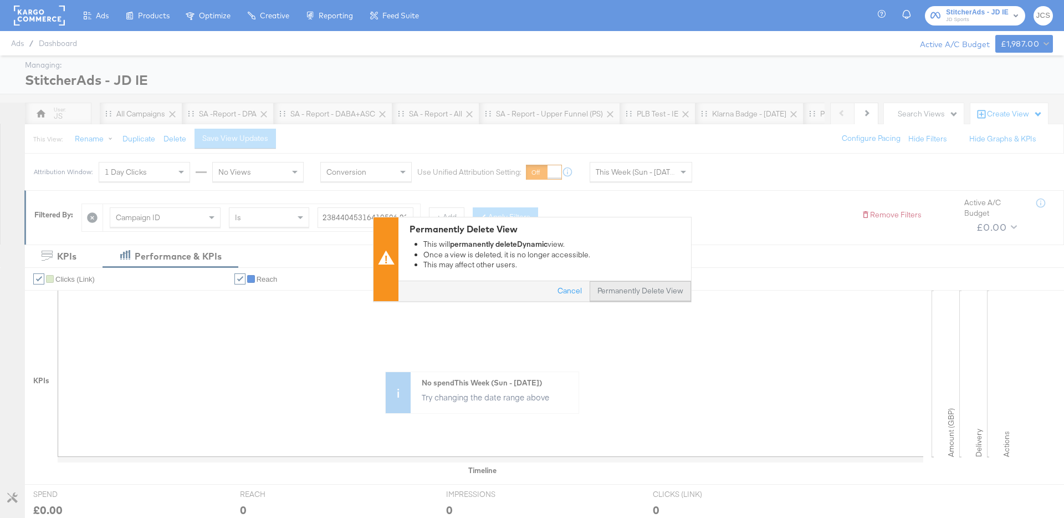
click at [662, 290] on button "Permanently Delete View" at bounding box center [640, 291] width 101 height 20
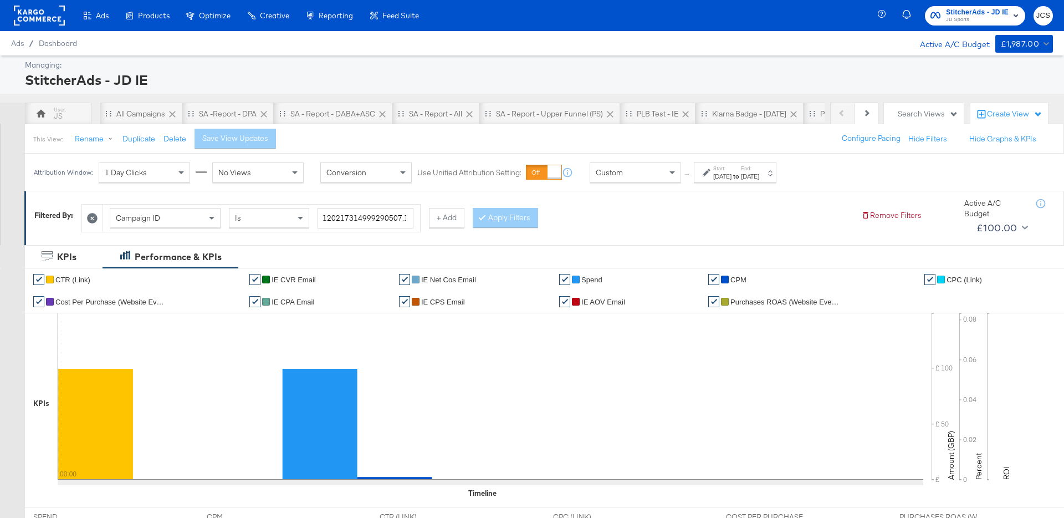
click at [931, 114] on div "Search Views" at bounding box center [928, 114] width 60 height 11
click at [872, 213] on div "Product View" at bounding box center [861, 215] width 46 height 8
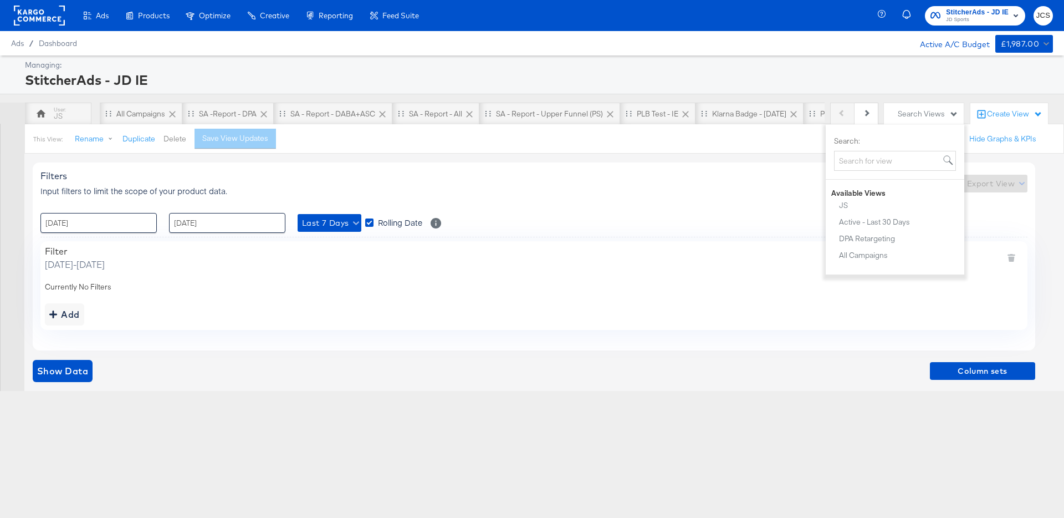
click at [183, 135] on button "Delete" at bounding box center [174, 139] width 23 height 11
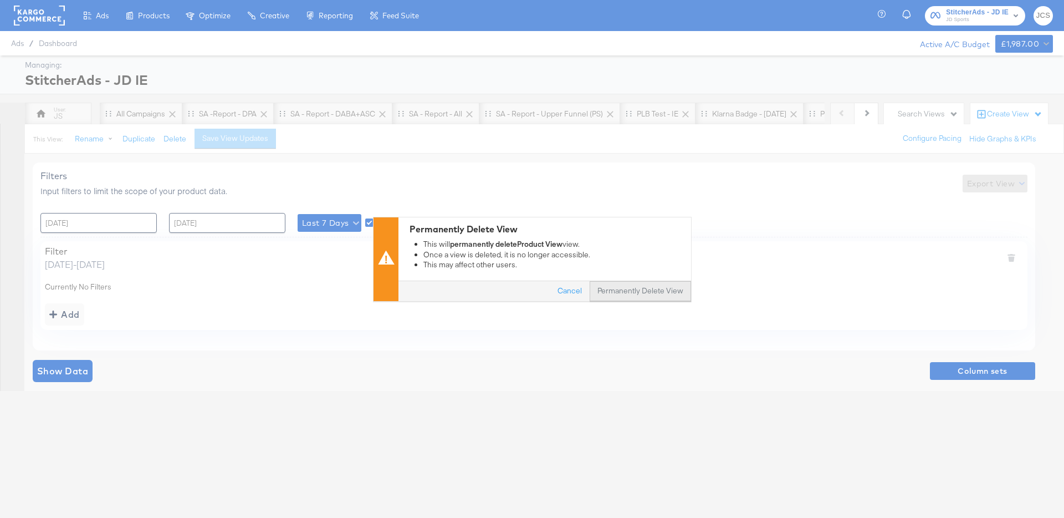
click at [662, 286] on button "Permanently Delete View" at bounding box center [640, 291] width 101 height 20
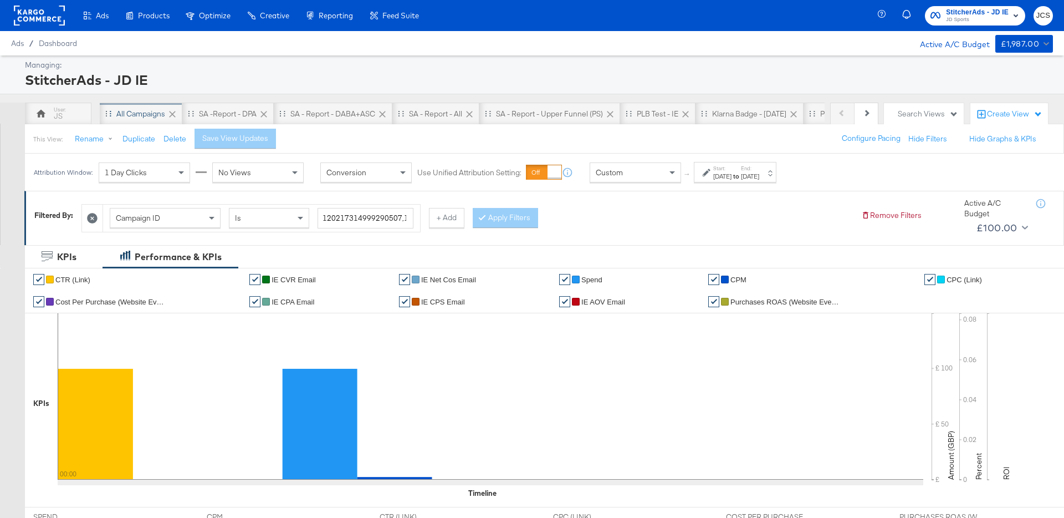
click at [132, 114] on div "All Campaigns" at bounding box center [140, 114] width 49 height 11
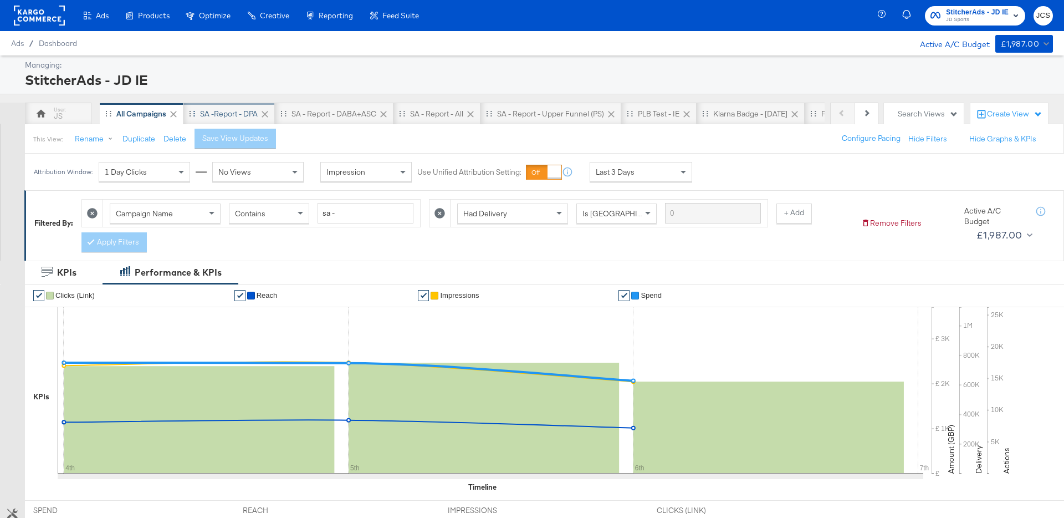
click at [218, 115] on div "SA -Report - DPA" at bounding box center [229, 114] width 58 height 11
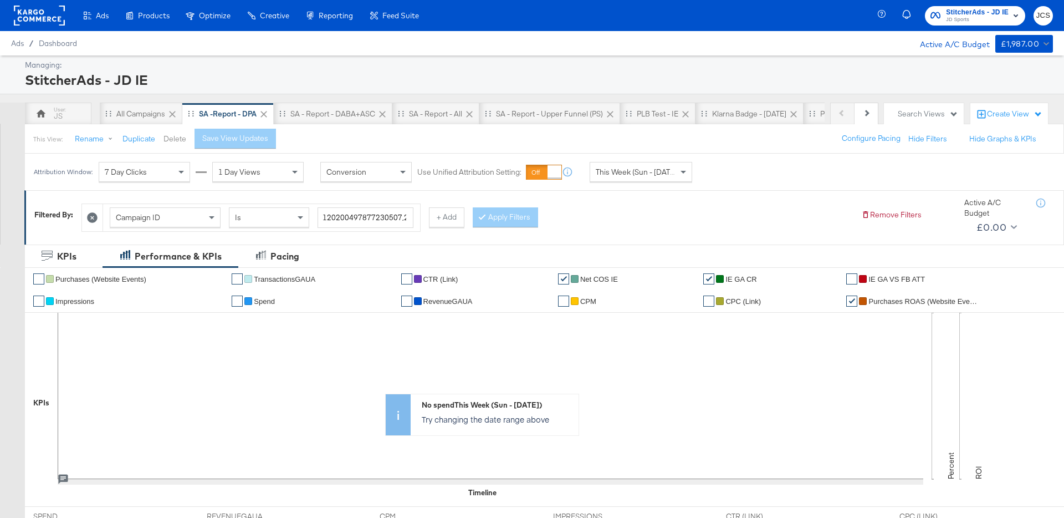
click at [173, 137] on button "Delete" at bounding box center [174, 139] width 23 height 11
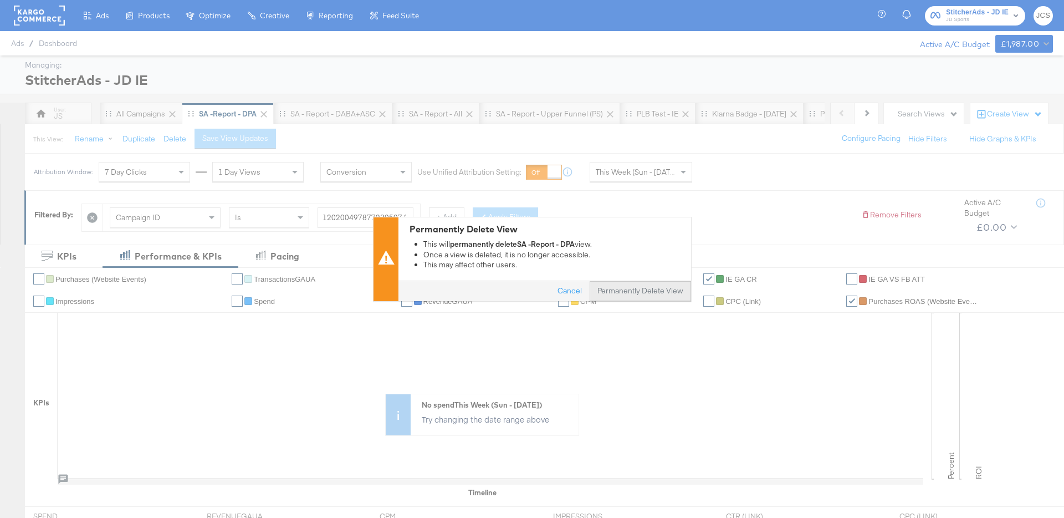
click at [635, 290] on button "Permanently Delete View" at bounding box center [640, 291] width 101 height 20
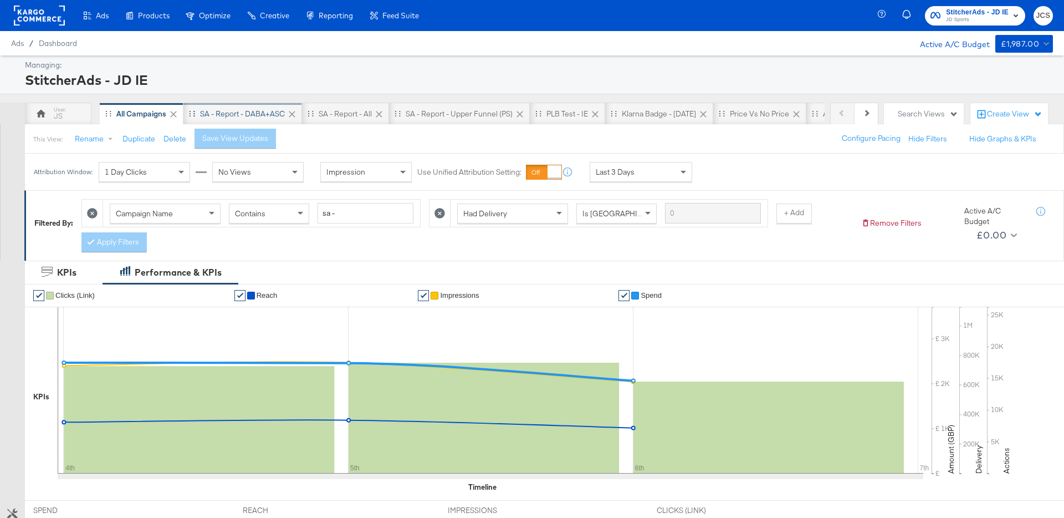
click at [234, 120] on div "SA - Report - DABA+ASC" at bounding box center [242, 114] width 119 height 22
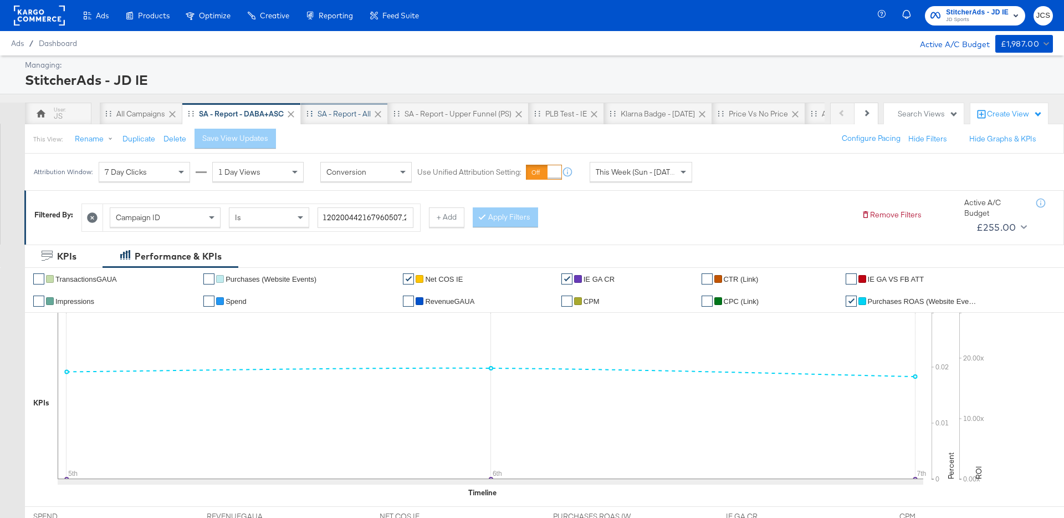
click at [342, 120] on div "SA - Report - All" at bounding box center [344, 114] width 87 height 22
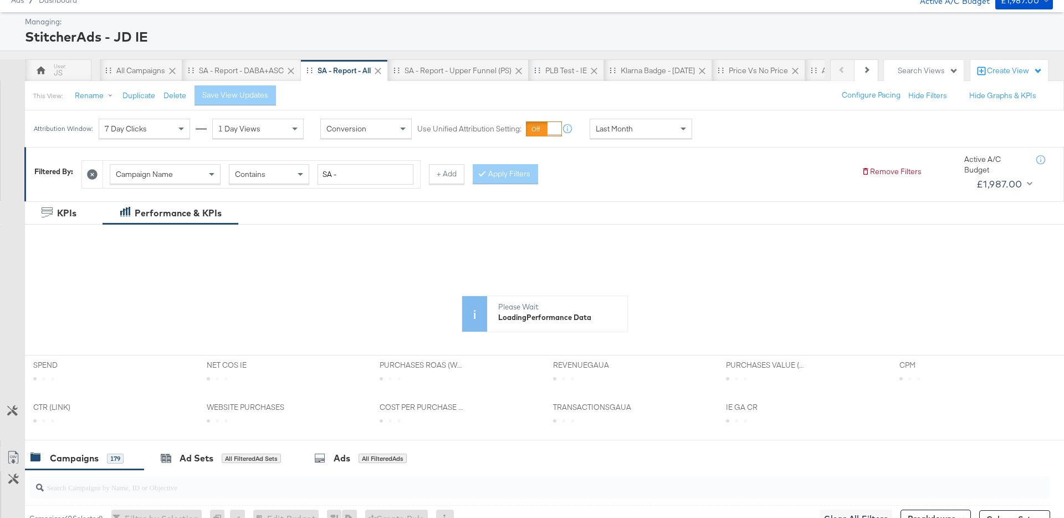
scroll to position [42, 0]
click at [455, 73] on div "SA - Report - upper Funnel (PS)" at bounding box center [458, 71] width 107 height 11
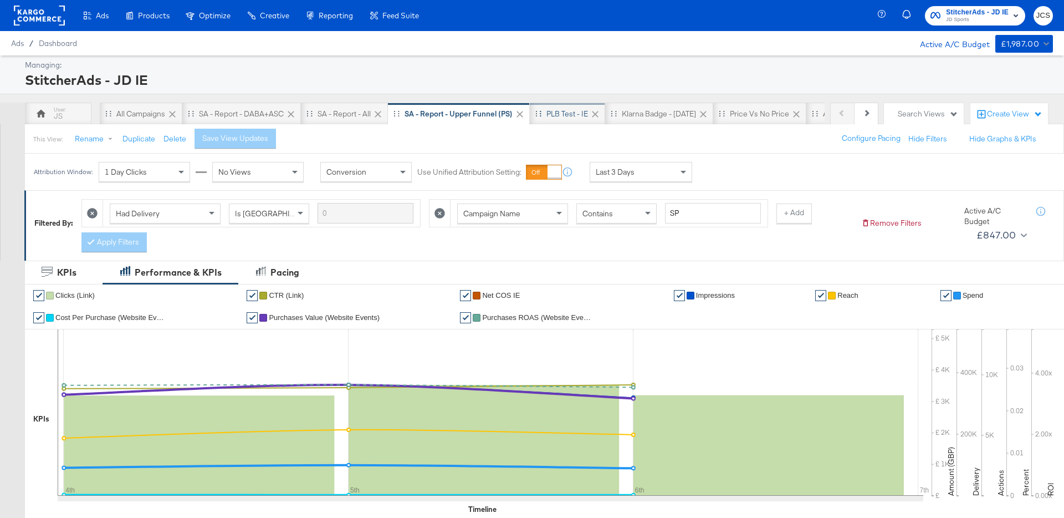
click at [570, 119] on div "PLB Test - IE" at bounding box center [567, 114] width 42 height 11
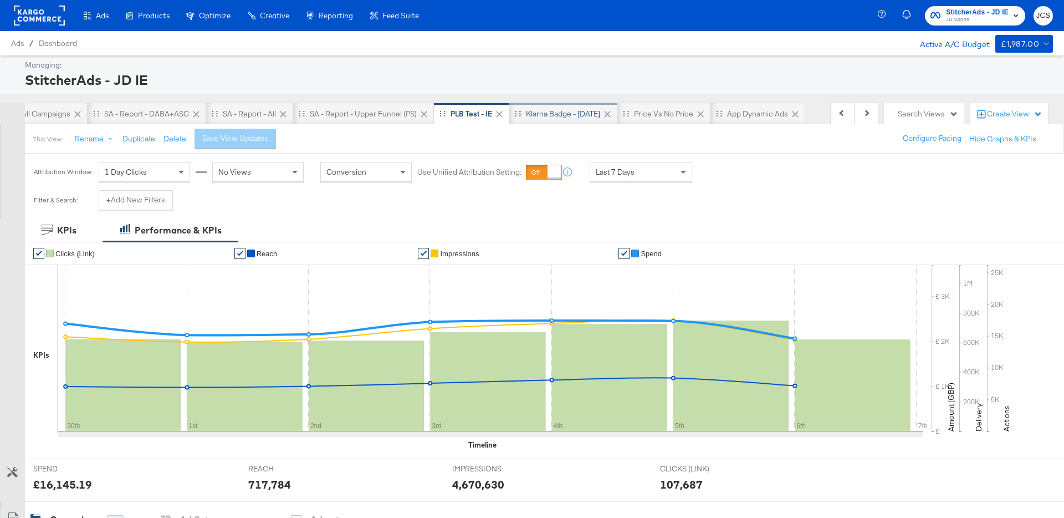
scroll to position [0, 115]
click at [934, 119] on div "Search Views" at bounding box center [924, 114] width 80 height 22
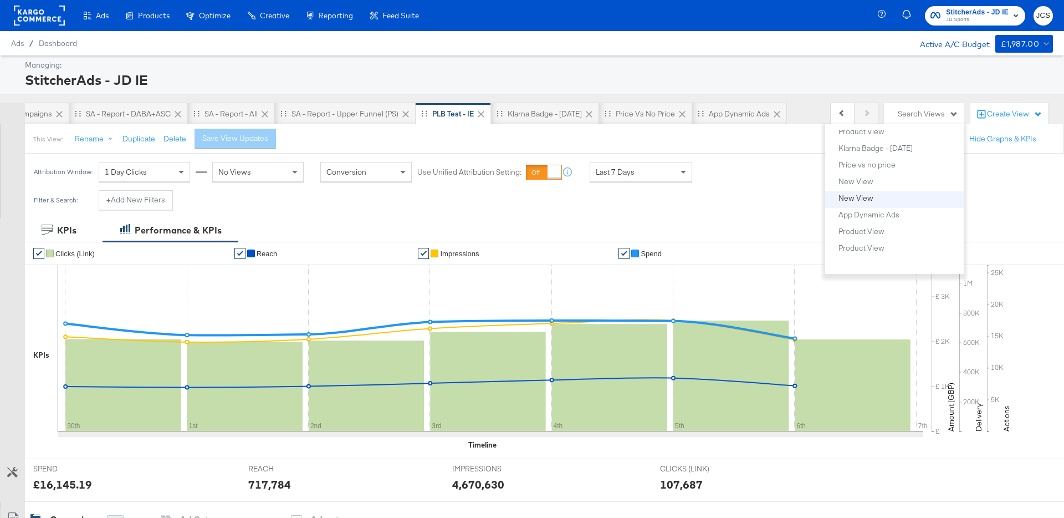
click at [858, 198] on div "New View" at bounding box center [855, 198] width 35 height 8
click at [846, 176] on button "New View" at bounding box center [898, 181] width 121 height 13
click at [182, 144] on div "This View: Rename Duplicate Delete Save View Updates" at bounding box center [158, 139] width 251 height 20
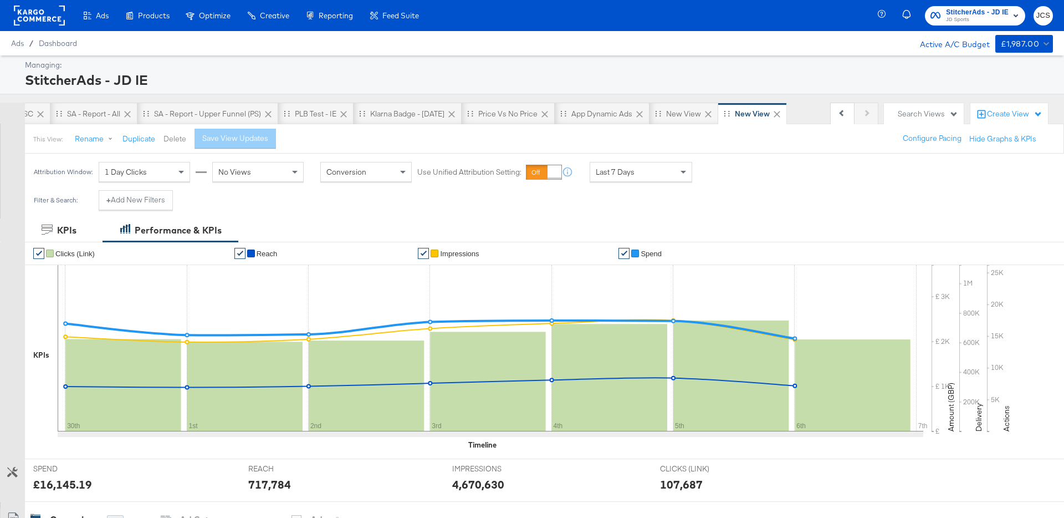
click at [181, 140] on button "Delete" at bounding box center [174, 139] width 23 height 11
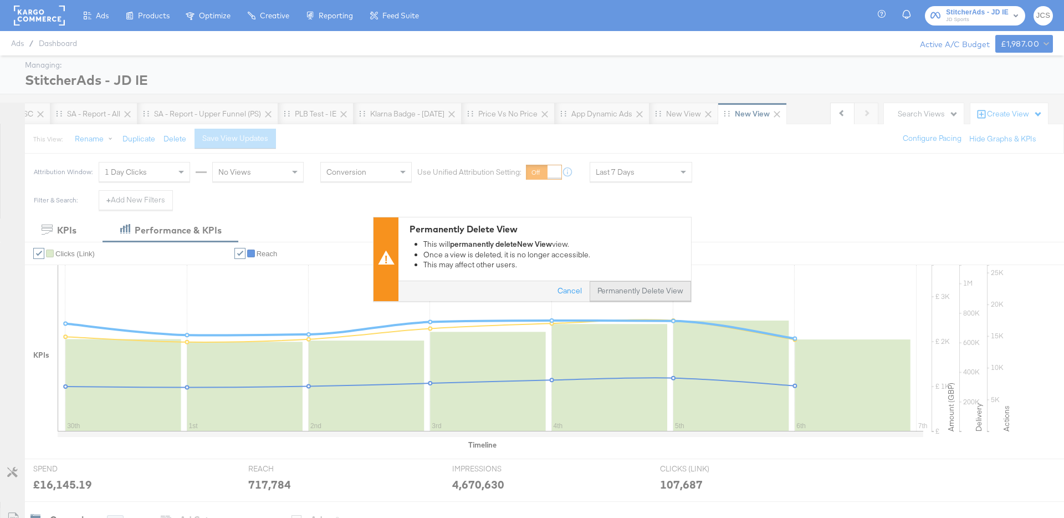
click at [658, 293] on button "Permanently Delete View" at bounding box center [640, 291] width 101 height 20
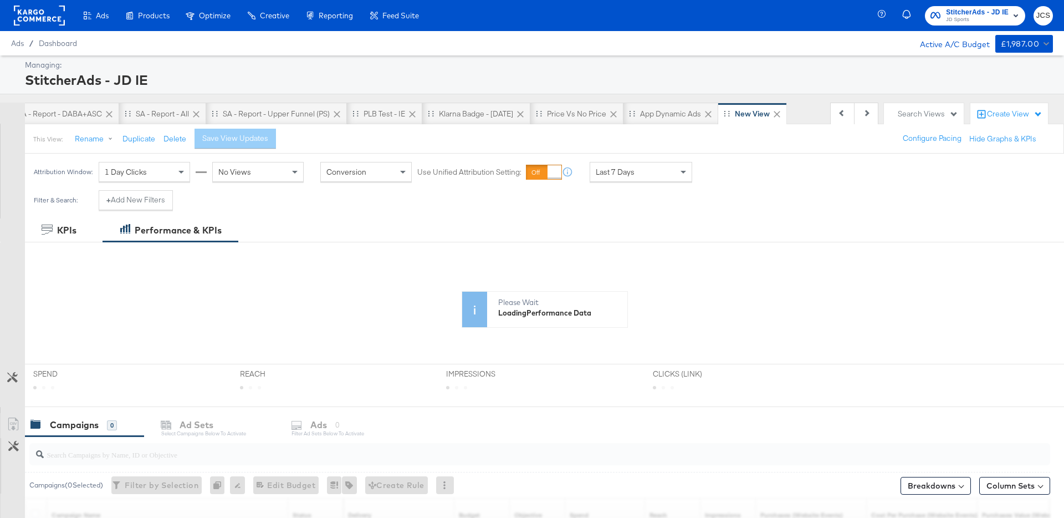
scroll to position [0, 129]
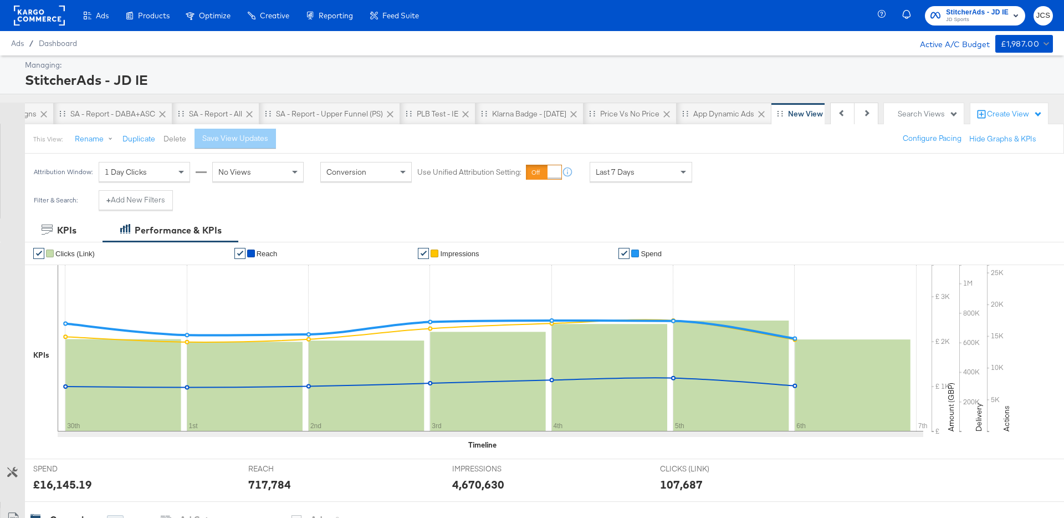
click at [176, 140] on button "Delete" at bounding box center [174, 139] width 23 height 11
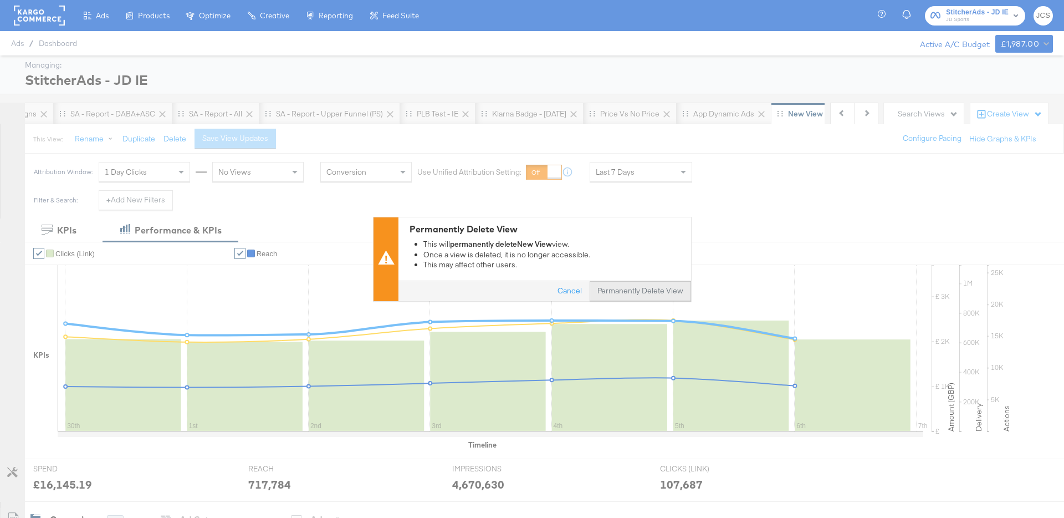
click at [677, 293] on button "Permanently Delete View" at bounding box center [640, 291] width 101 height 20
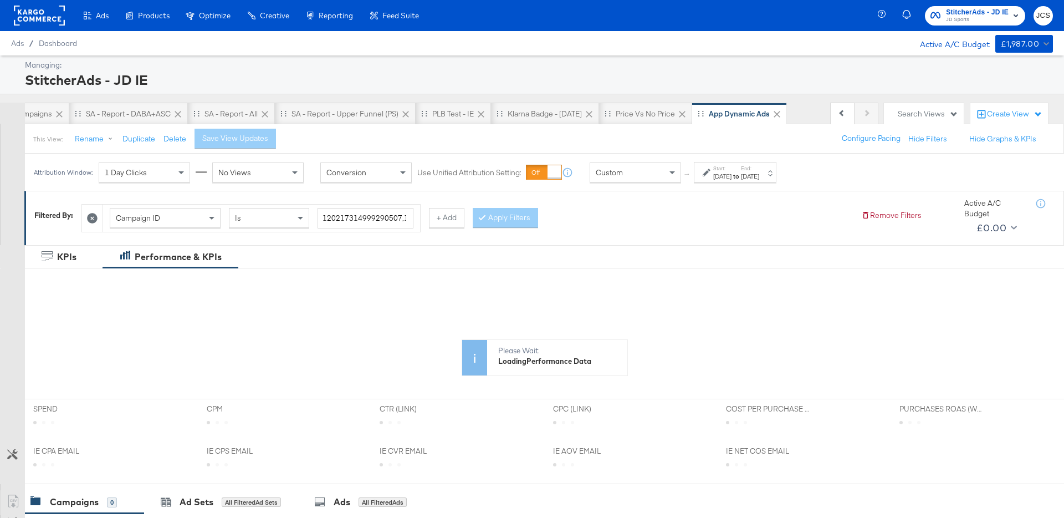
scroll to position [0, 60]
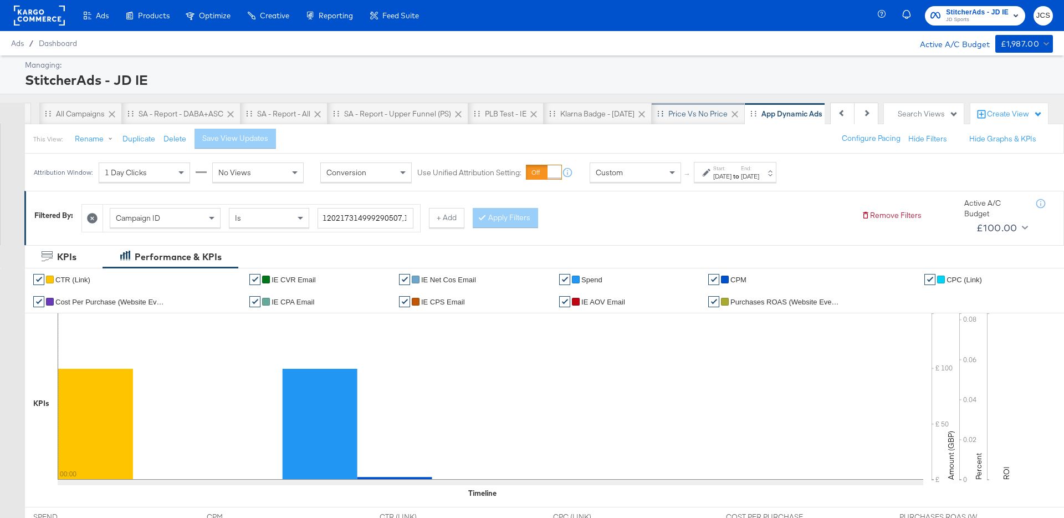
click at [690, 110] on div "Price vs no price" at bounding box center [697, 114] width 59 height 11
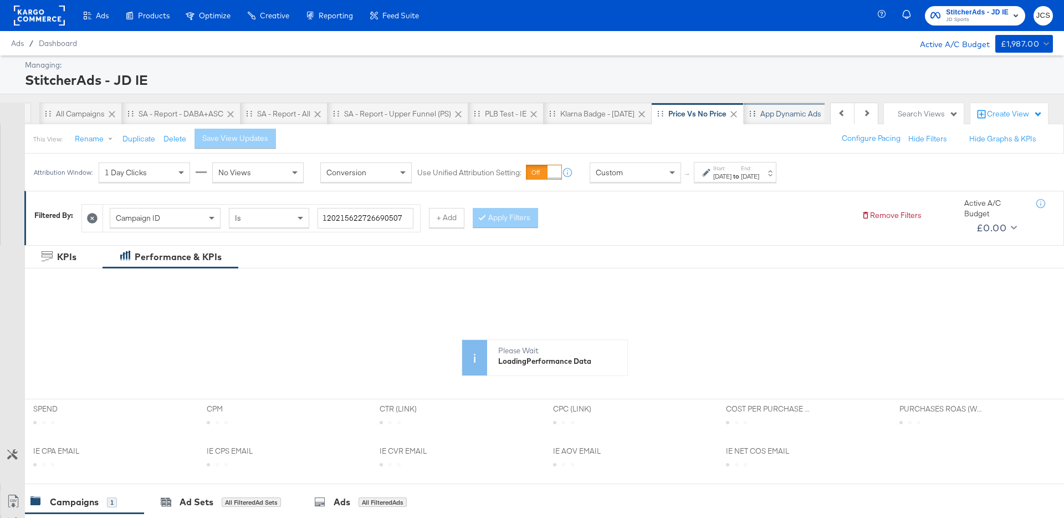
click at [777, 116] on div "App Dynamic Ads" at bounding box center [790, 114] width 61 height 11
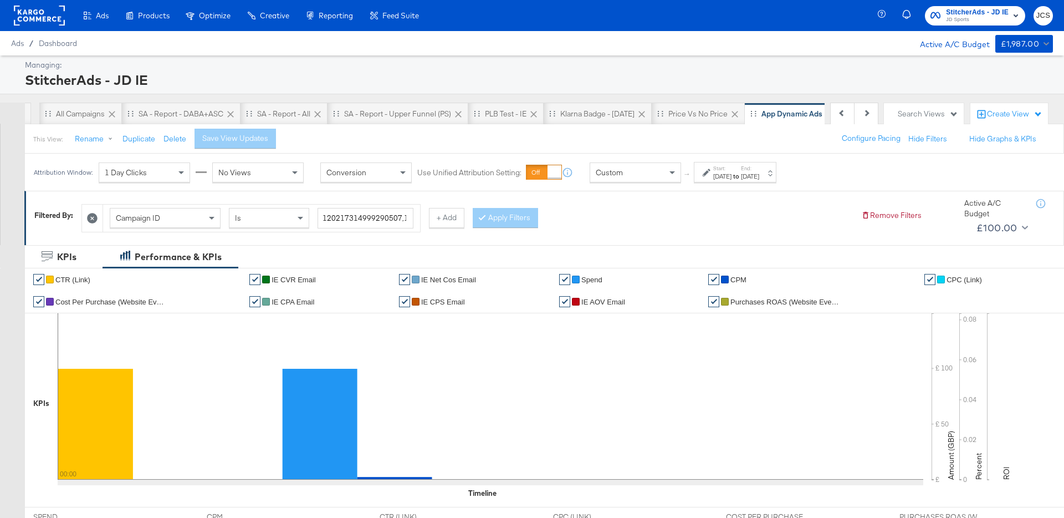
click at [323, 141] on div "This View: Rename Duplicate Delete Save View Updates Configure Pacing Hide Filt…" at bounding box center [544, 139] width 1040 height 30
click at [43, 21] on rect at bounding box center [39, 16] width 51 height 20
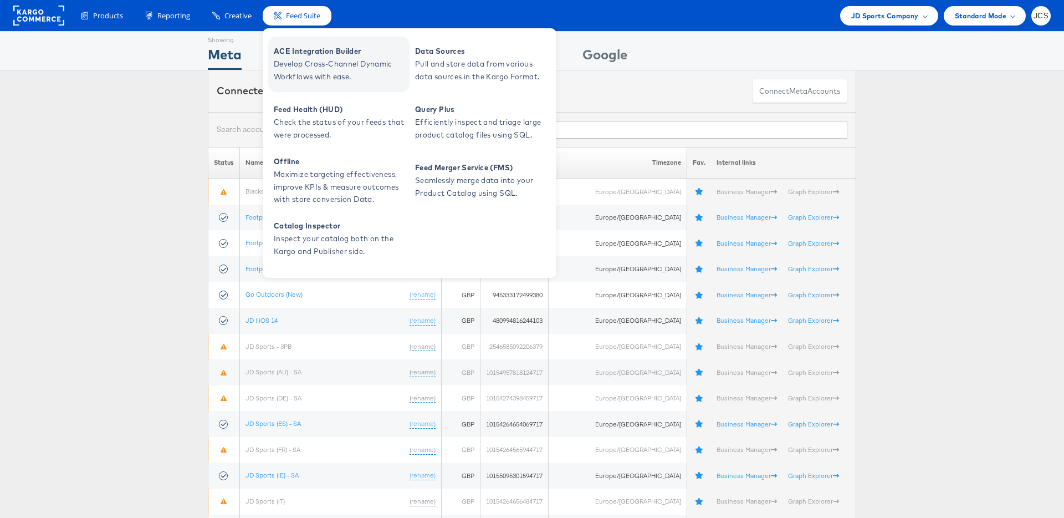
click at [292, 57] on span "ACE Integration Builder" at bounding box center [340, 51] width 133 height 13
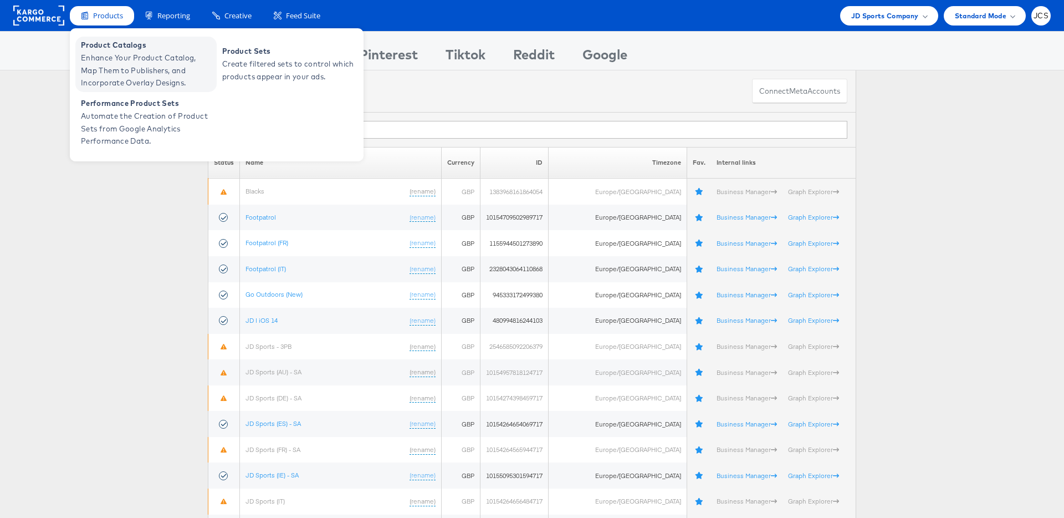
click at [104, 54] on span "Enhance Your Product Catalog, Map Them to Publishers, and Incorporate Overlay D…" at bounding box center [147, 71] width 133 height 38
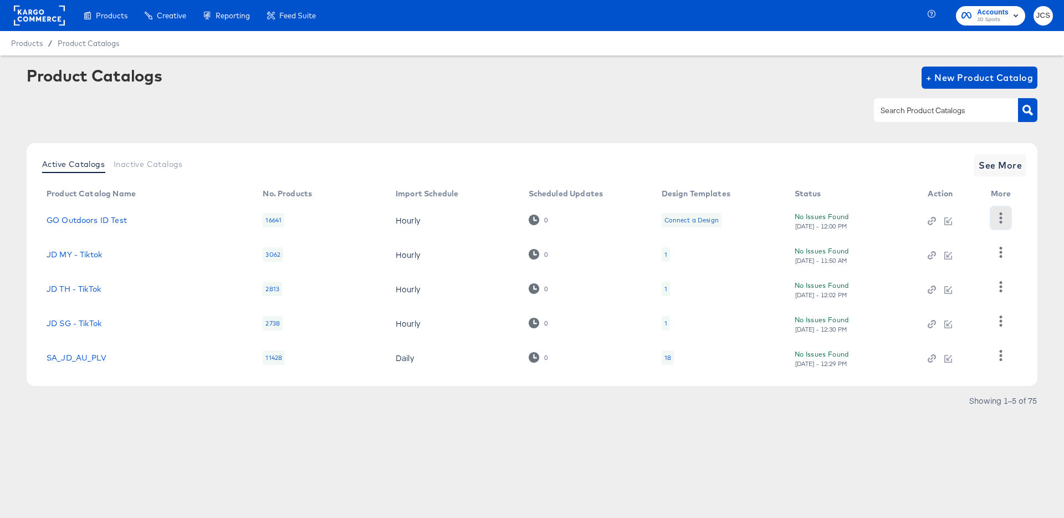
click at [1001, 217] on icon "button" at bounding box center [1001, 217] width 3 height 11
drag, startPoint x: 664, startPoint y: 461, endPoint x: 740, endPoint y: 381, distance: 110.1
click at [664, 461] on div "Products Creative Reporting Feed Suite Accounts JD Sports JCS Products / Produc…" at bounding box center [532, 259] width 1064 height 518
click at [883, 106] on input "text" at bounding box center [937, 110] width 118 height 13
type input "main"
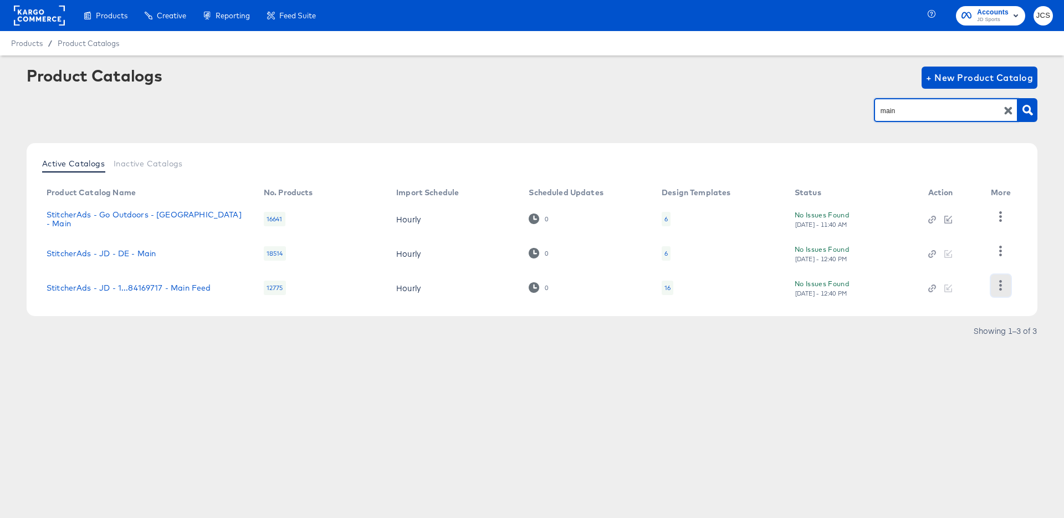
click at [1000, 288] on icon "button" at bounding box center [1001, 285] width 3 height 11
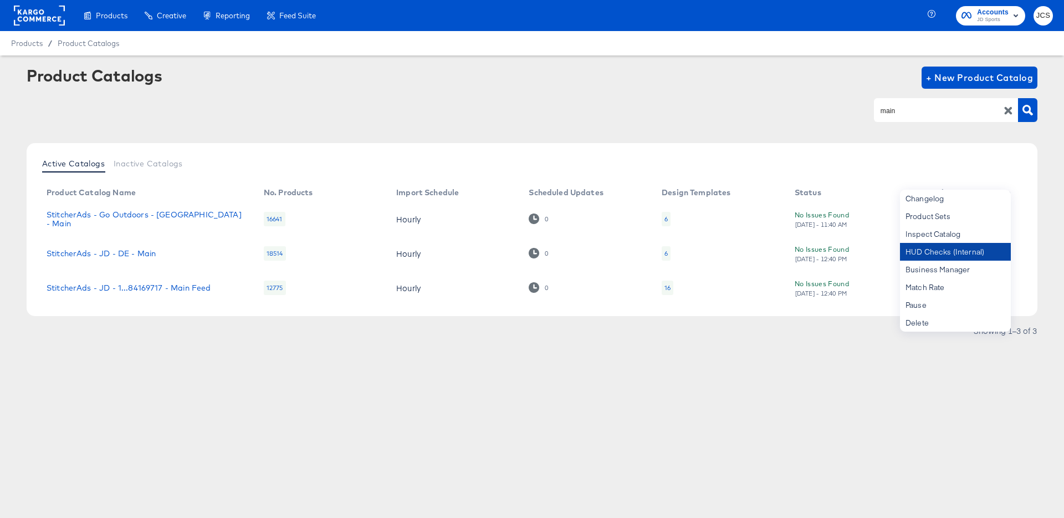
click at [950, 253] on div "HUD Checks (Internal)" at bounding box center [955, 252] width 111 height 18
click at [397, 356] on article "Product Catalogs + New Product Catalog main Active Catalogs Inactive Catalogs P…" at bounding box center [532, 216] width 1064 height 323
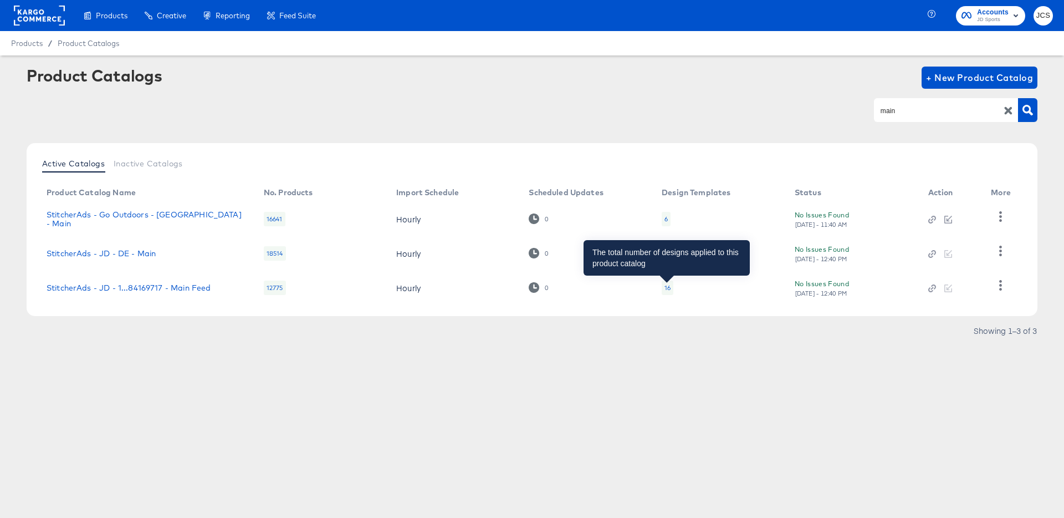
click at [667, 286] on div "16" at bounding box center [667, 287] width 6 height 9
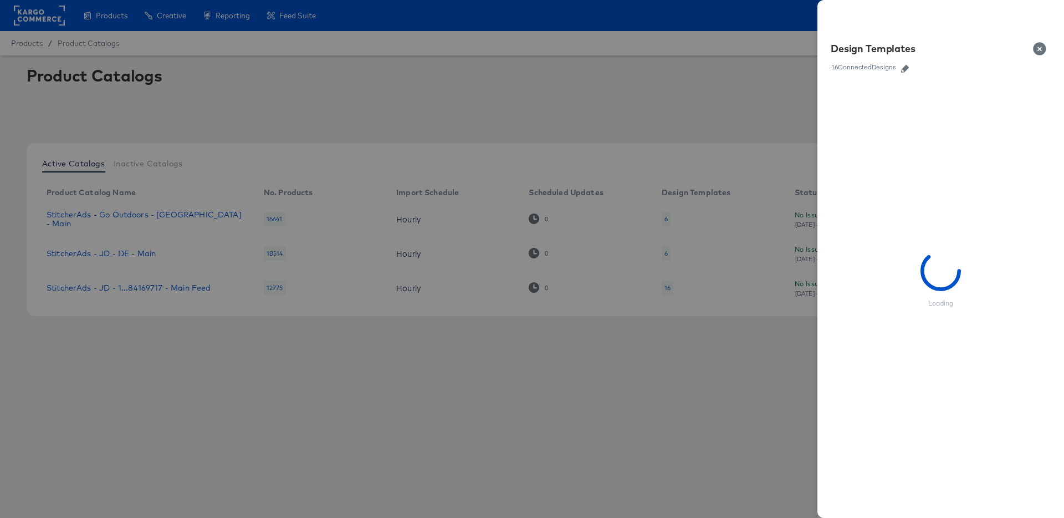
click at [907, 70] on icon "button" at bounding box center [905, 69] width 8 height 8
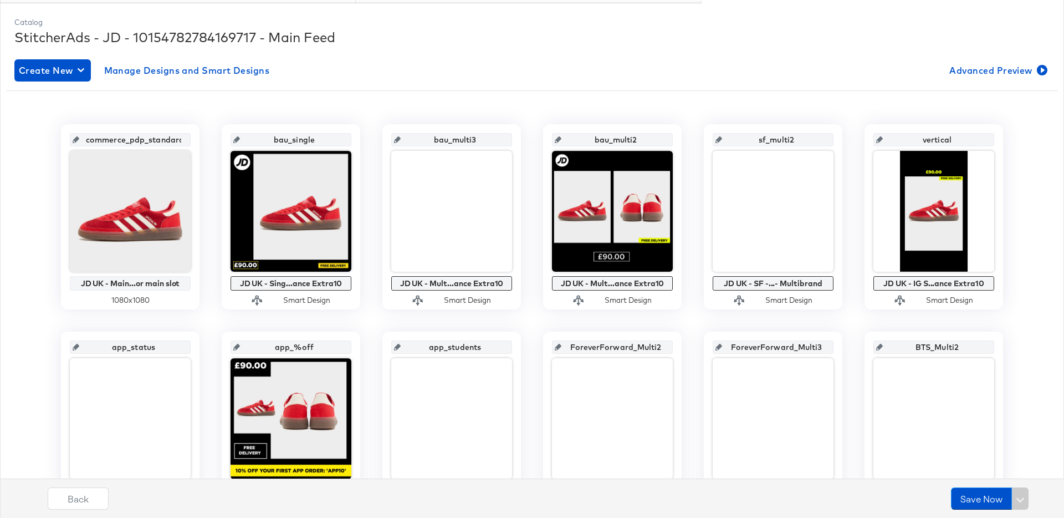
scroll to position [147, 0]
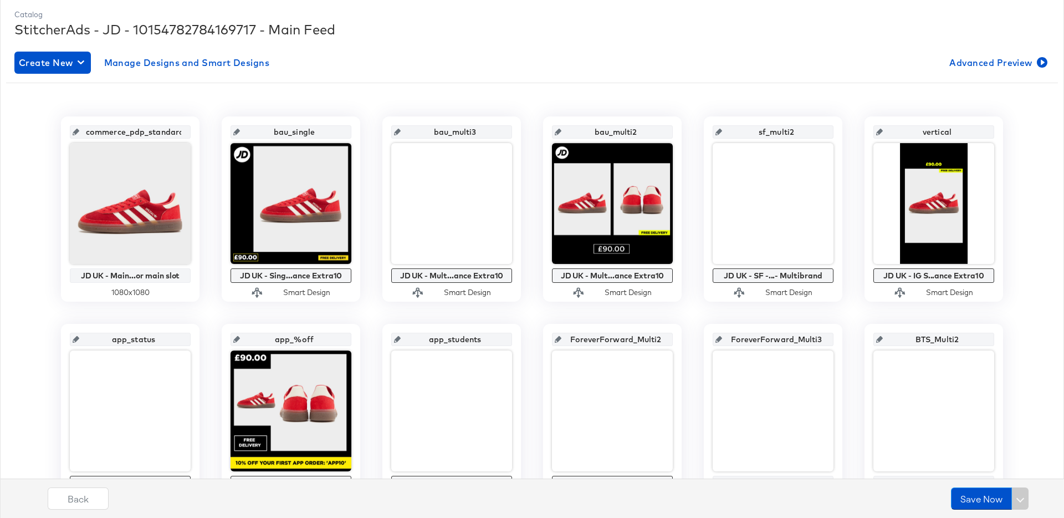
click at [375, 46] on div "Create New Manage Designs and Smart Designs Advanced Preview commerce_pdp_stand…" at bounding box center [531, 392] width 1035 height 698
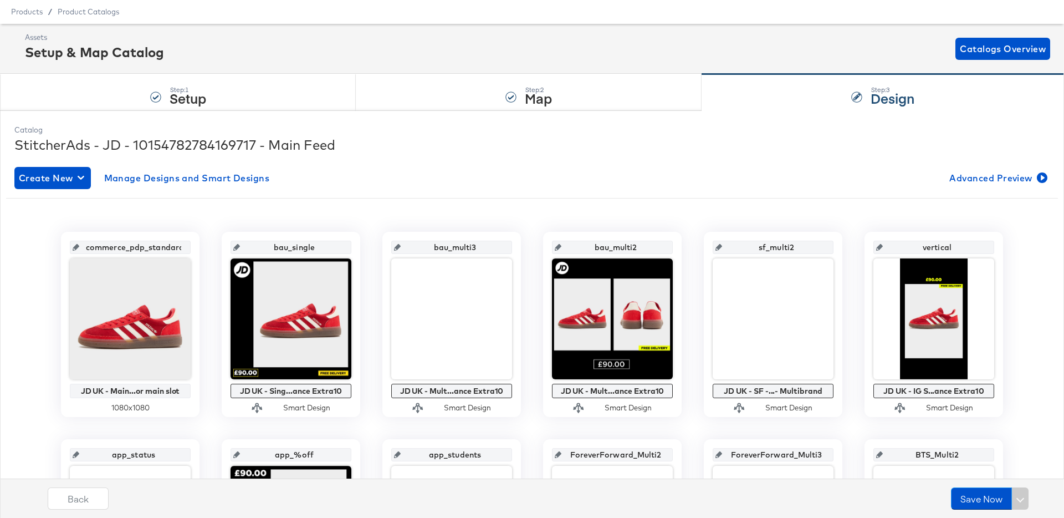
scroll to position [0, 0]
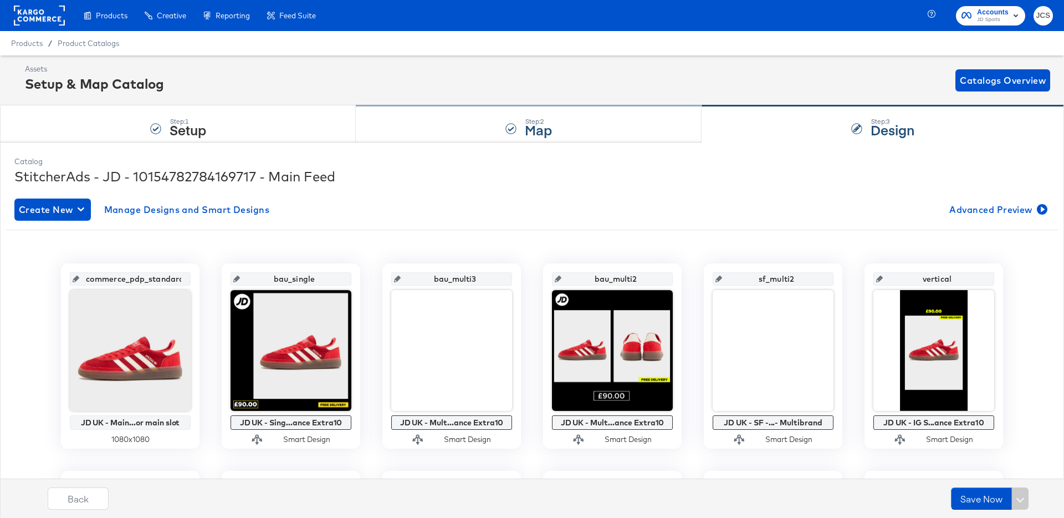
click at [395, 117] on div "Step: 2 Map" at bounding box center [529, 124] width 346 height 37
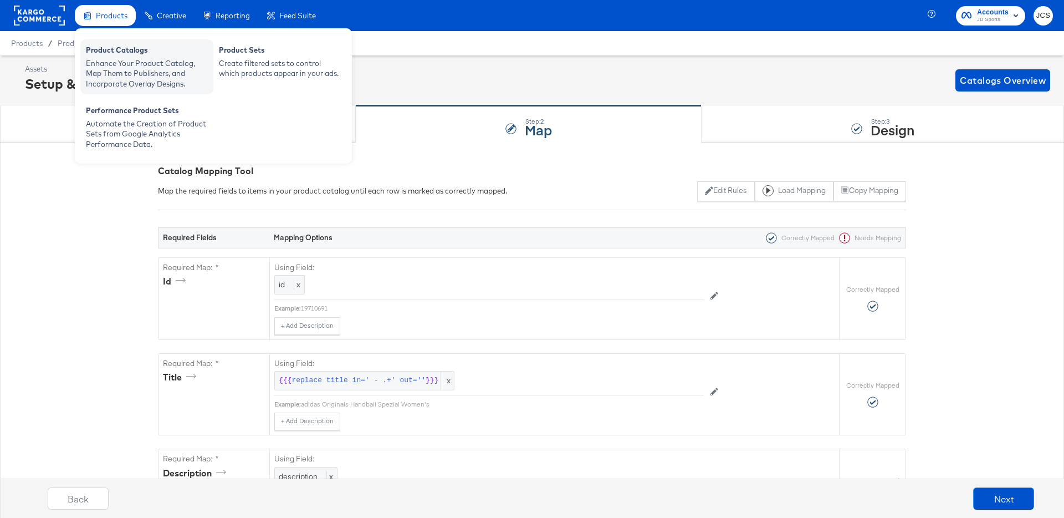
click at [106, 43] on div "Product Catalogs Enhance Your Product Catalog, Map Them to Publishers, and Inco…" at bounding box center [146, 66] width 133 height 55
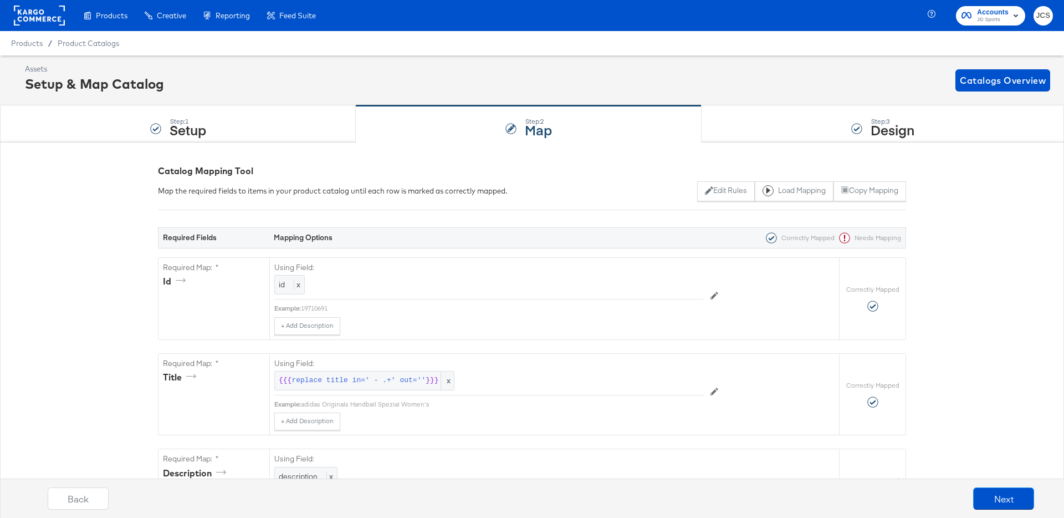
click at [54, 22] on rect at bounding box center [39, 16] width 51 height 20
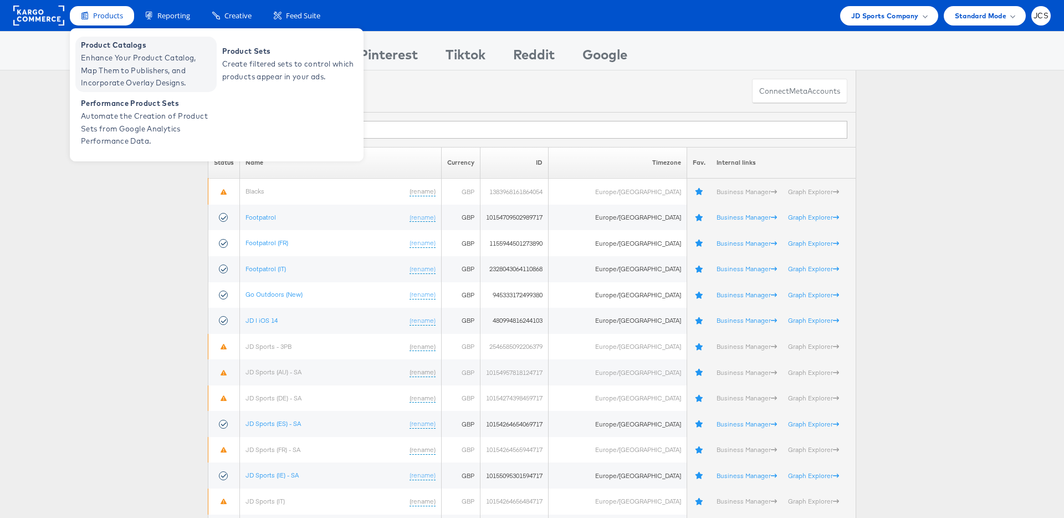
click at [89, 57] on span "Enhance Your Product Catalog, Map Them to Publishers, and Incorporate Overlay D…" at bounding box center [147, 71] width 133 height 38
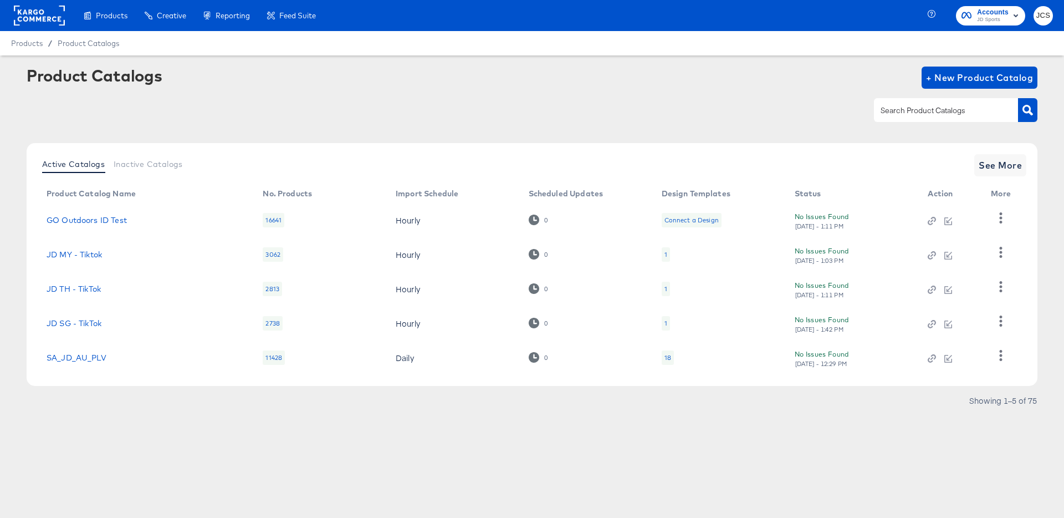
click at [946, 110] on input "text" at bounding box center [937, 110] width 118 height 13
type input "main"
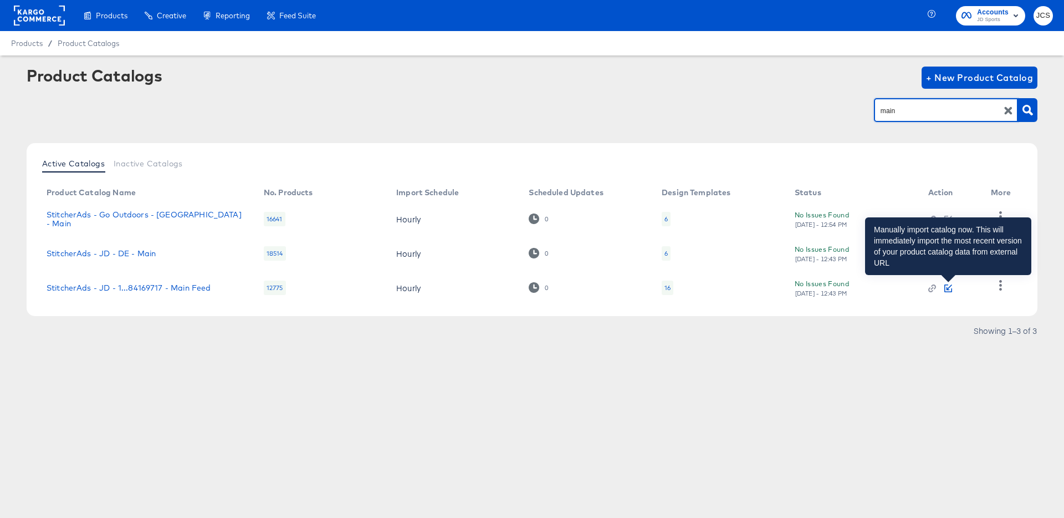
click at [950, 290] on icon "button" at bounding box center [948, 288] width 8 height 8
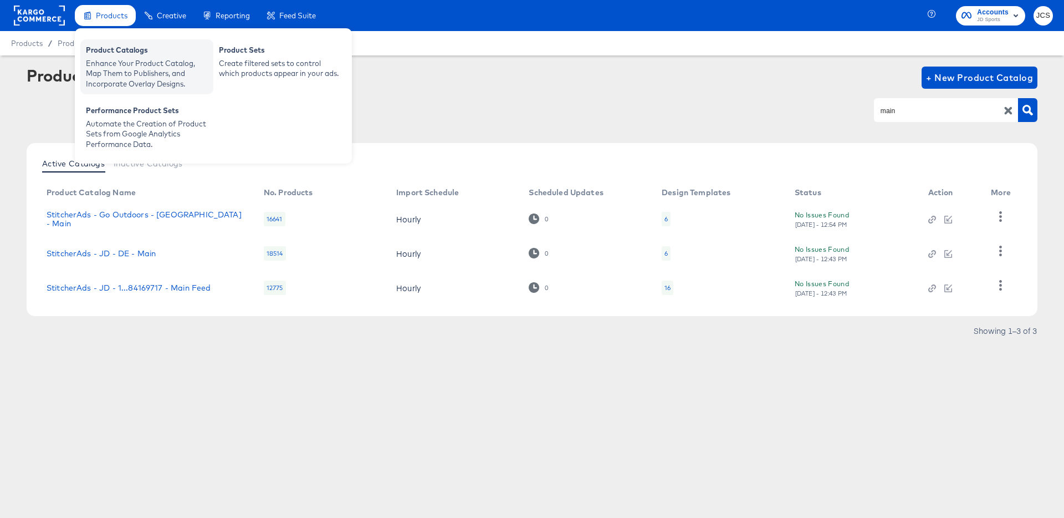
click at [112, 54] on div "Product Catalogs" at bounding box center [147, 51] width 122 height 13
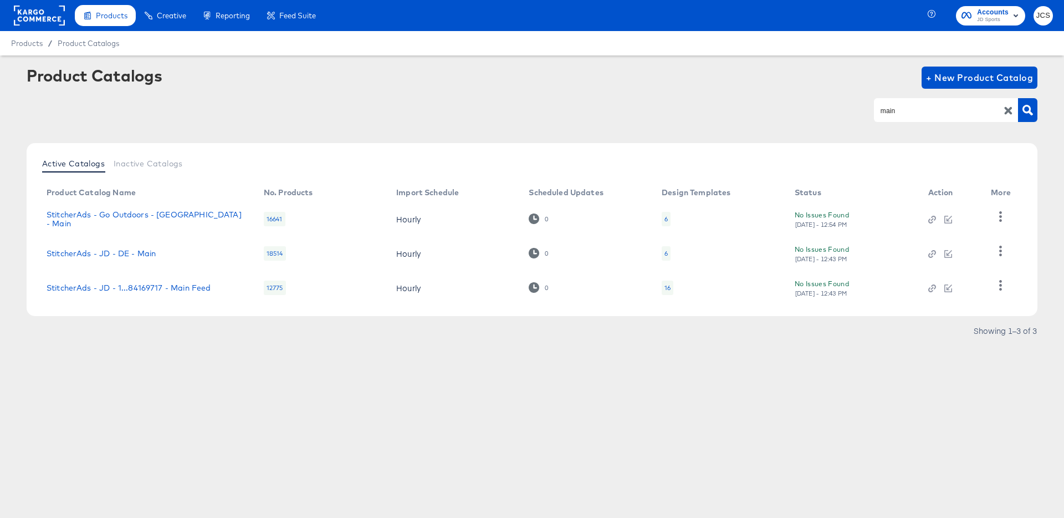
click at [57, 19] on rect at bounding box center [39, 16] width 51 height 20
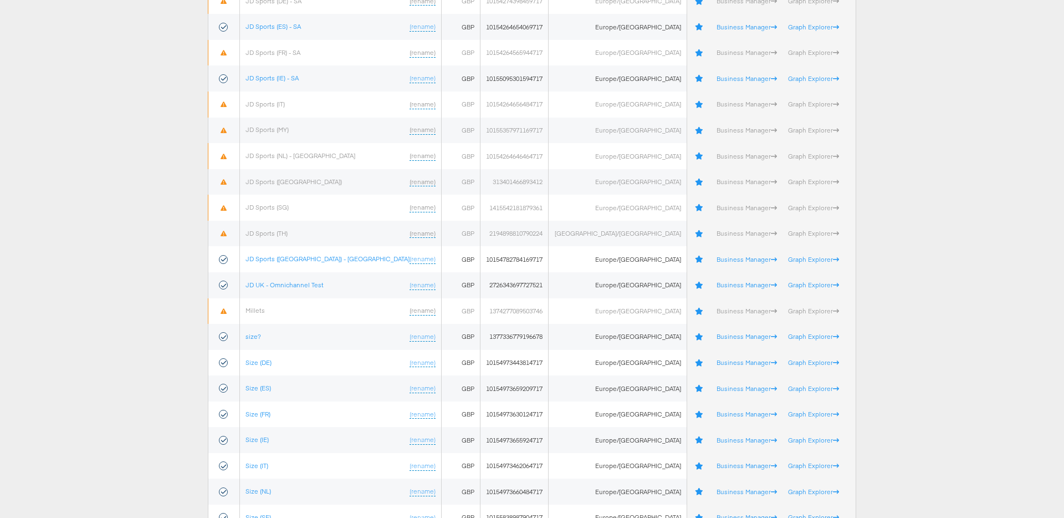
scroll to position [417, 0]
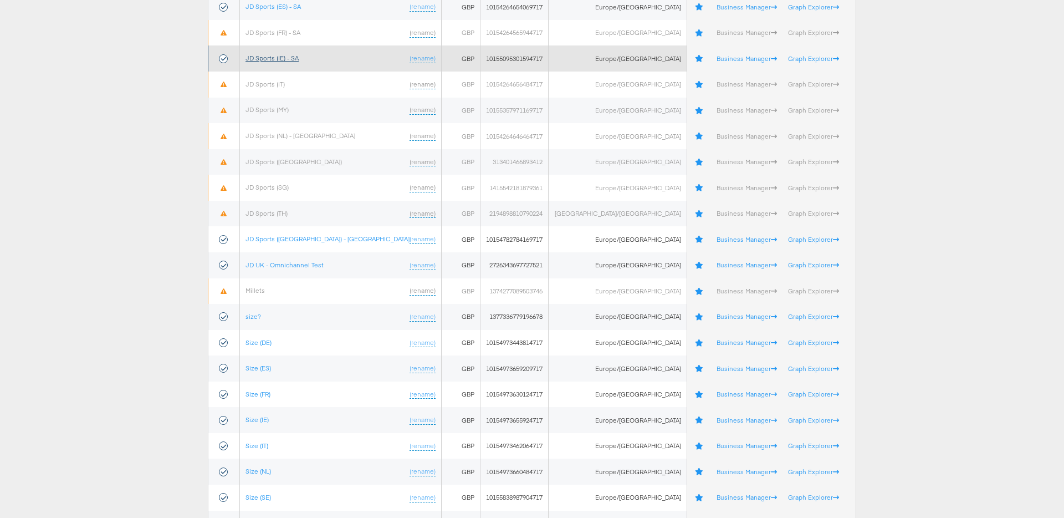
click at [288, 59] on link "JD Sports (IE) - SA" at bounding box center [271, 58] width 53 height 8
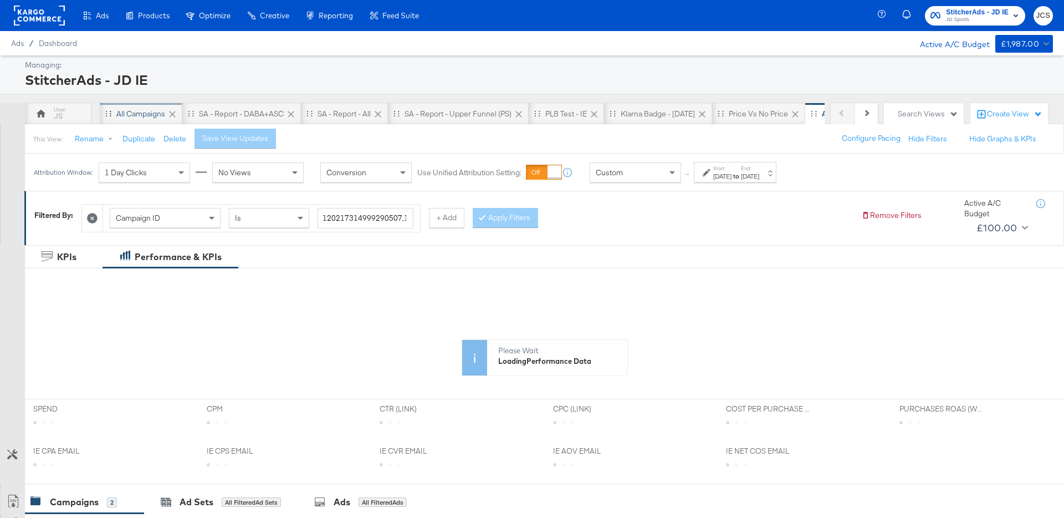
click at [120, 106] on div "All Campaigns" at bounding box center [141, 114] width 83 height 22
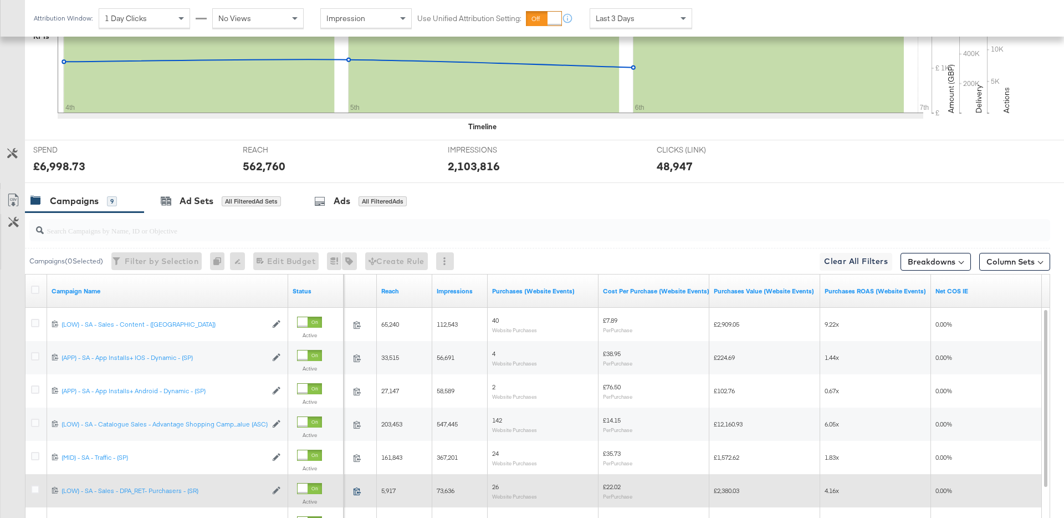
scroll to position [299, 0]
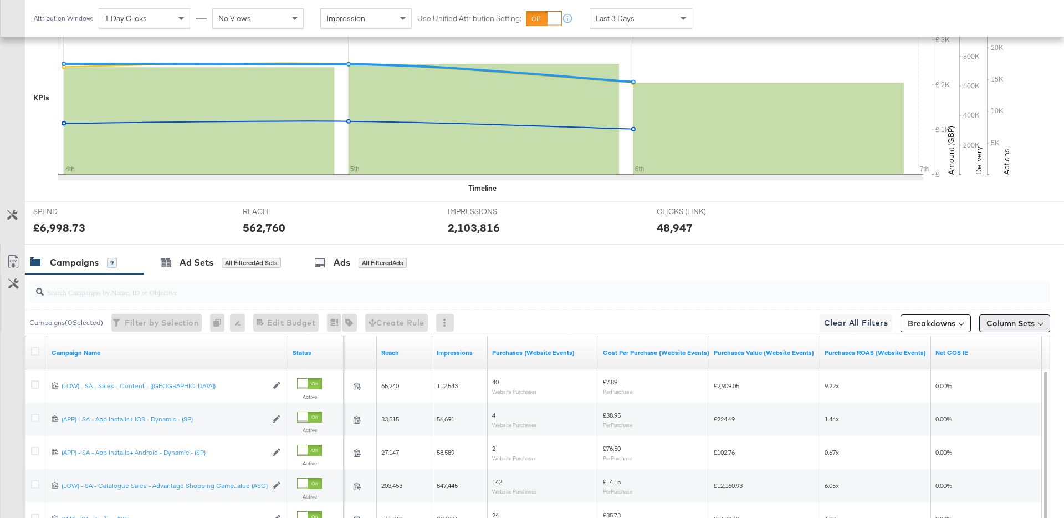
click at [1047, 327] on button "Column Sets" at bounding box center [1014, 323] width 71 height 18
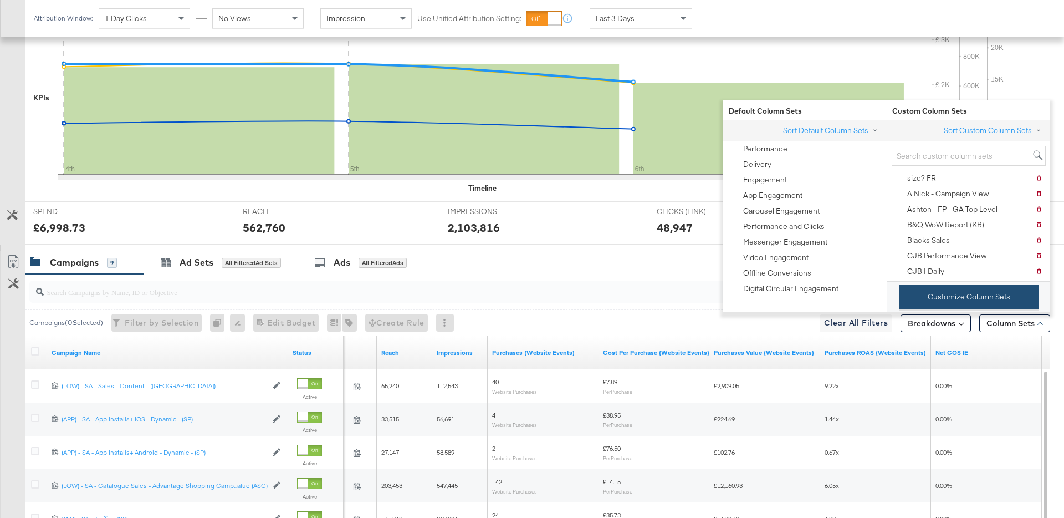
click at [928, 295] on button "Customize Column Sets" at bounding box center [968, 296] width 139 height 25
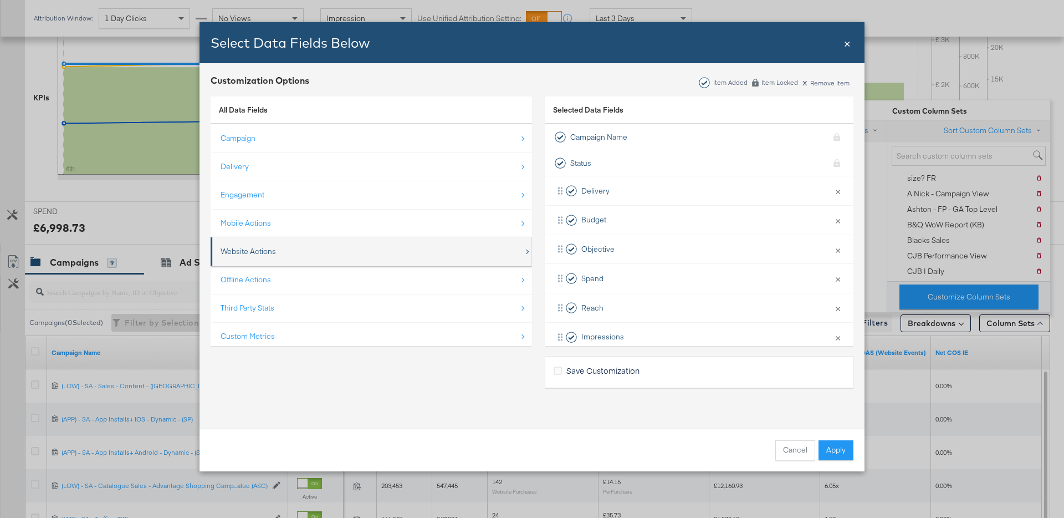
scroll to position [16, 0]
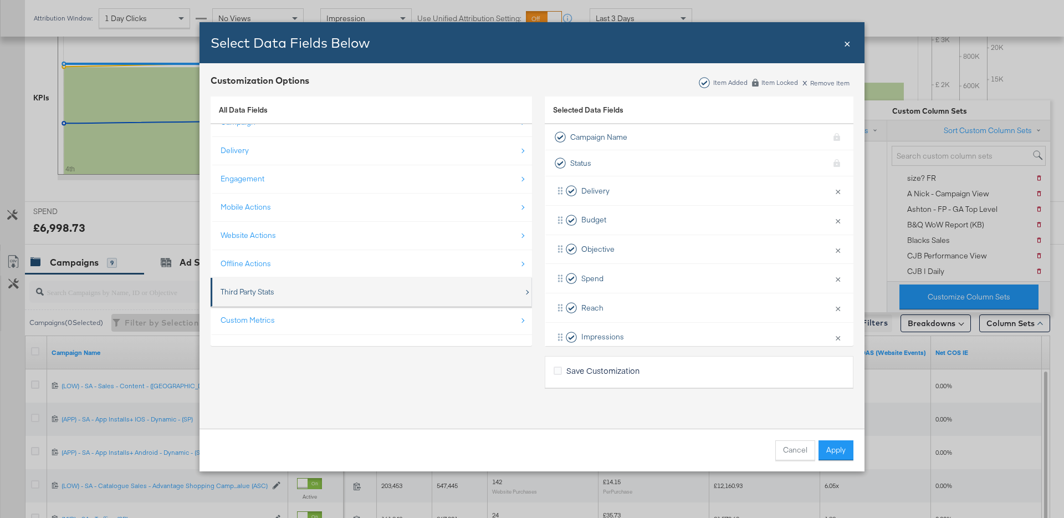
click at [324, 286] on div "Third Party Stats" at bounding box center [372, 291] width 303 height 23
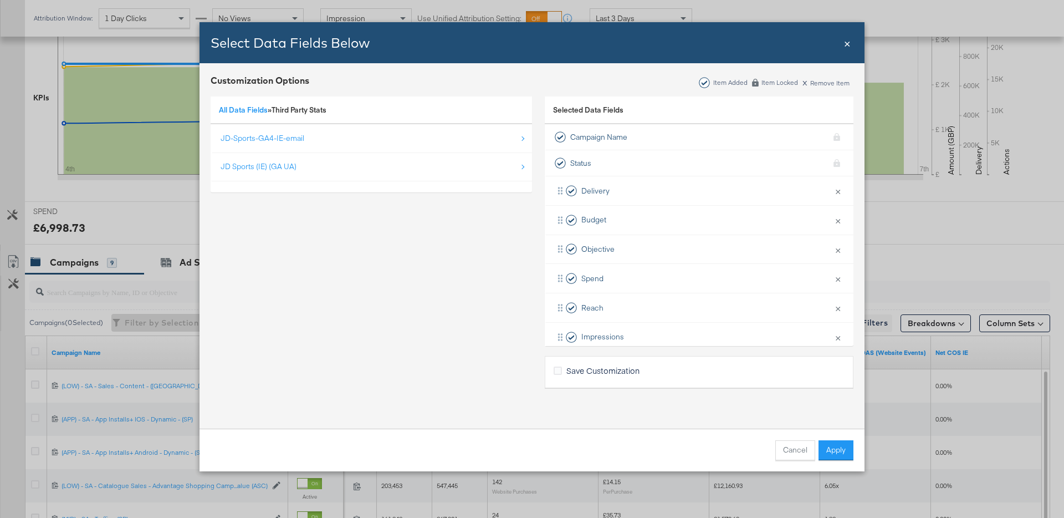
scroll to position [0, 0]
click at [307, 149] on div "JD-Sports-GA4-IE-email" at bounding box center [372, 138] width 303 height 23
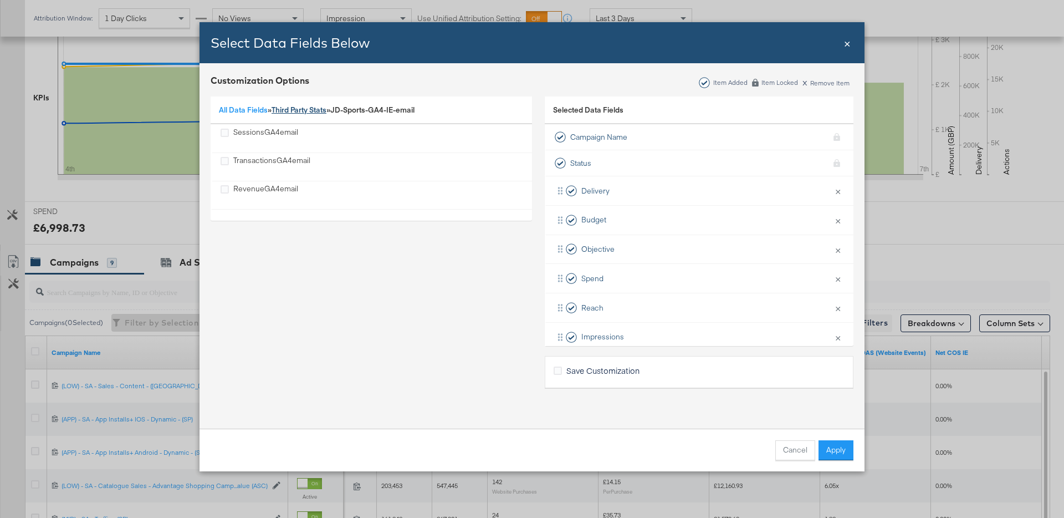
click at [304, 113] on link "Third Party Stats" at bounding box center [299, 110] width 55 height 10
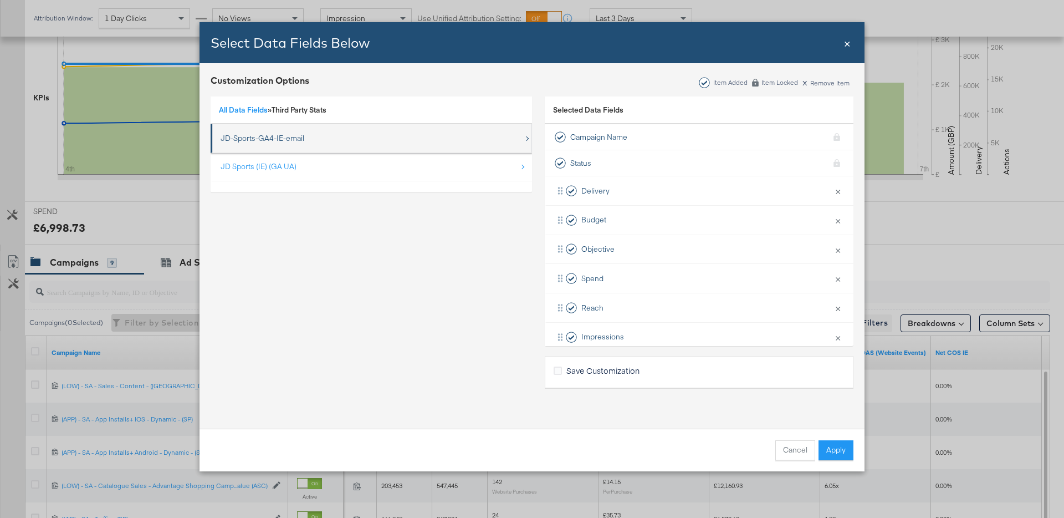
click at [303, 140] on div "JD-Sports-GA4-IE-email" at bounding box center [263, 138] width 84 height 11
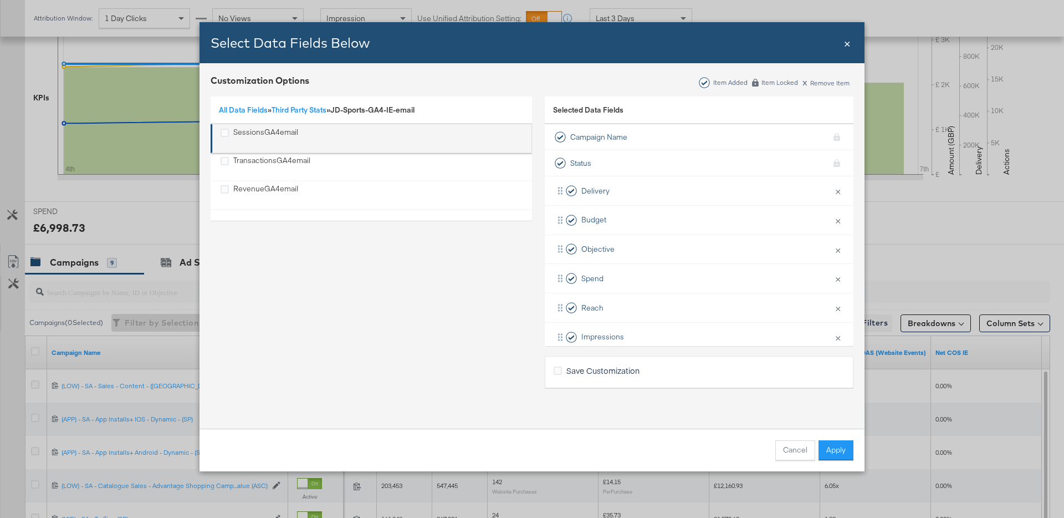
click at [239, 130] on div "SessionsGA4email" at bounding box center [265, 138] width 65 height 23
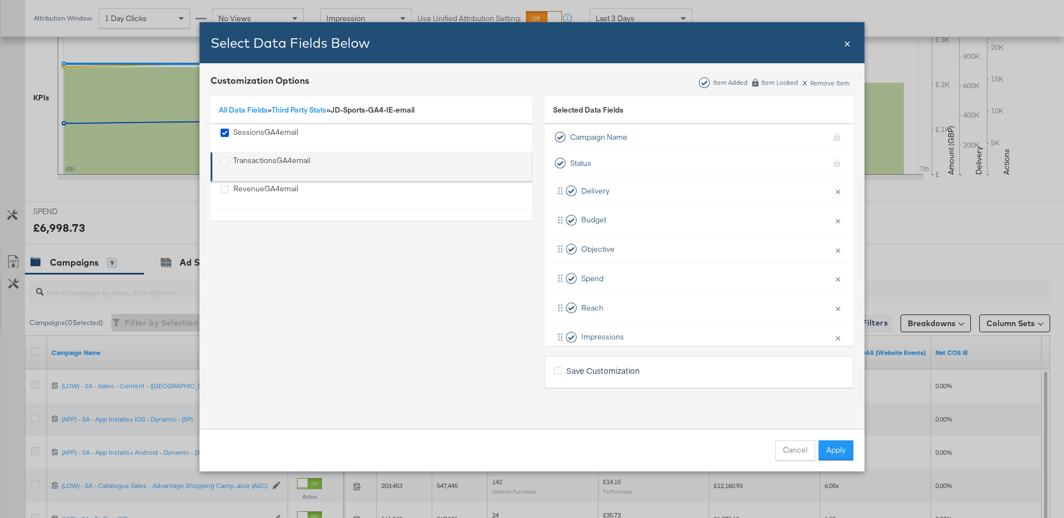
click at [247, 160] on div "TransactionsGA4email" at bounding box center [271, 166] width 77 height 23
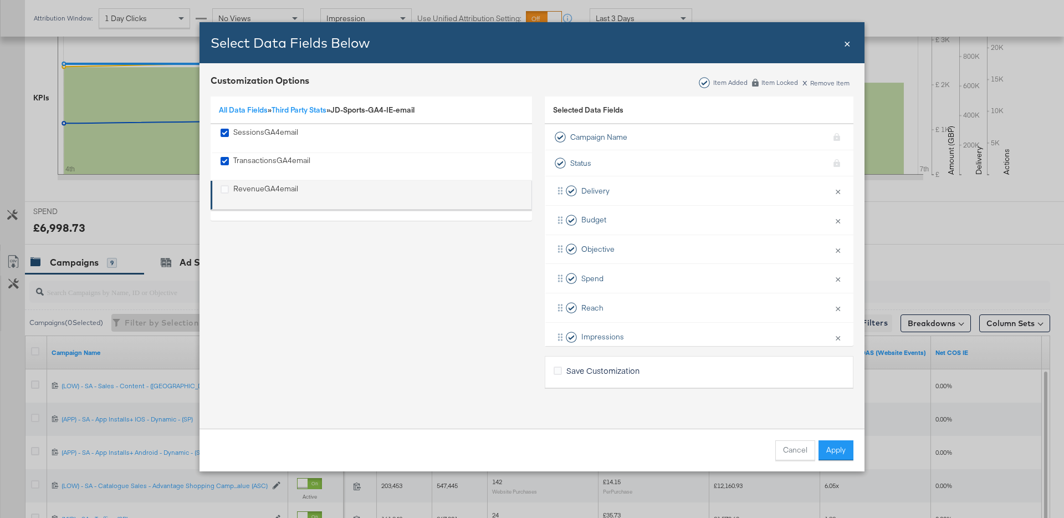
click at [253, 183] on div "RevenueGA4email" at bounding box center [265, 194] width 65 height 23
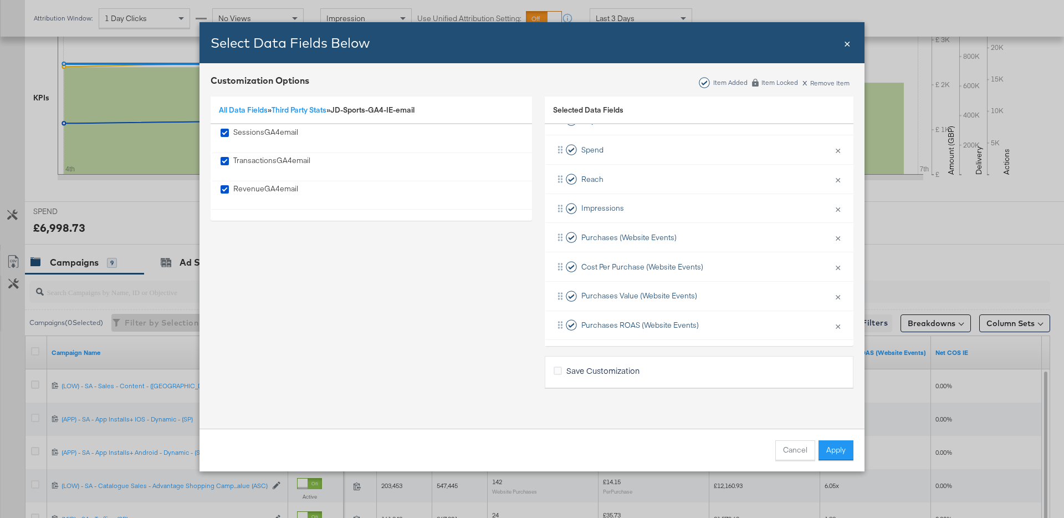
scroll to position [158, 0]
click at [831, 453] on button "Apply" at bounding box center [835, 450] width 35 height 20
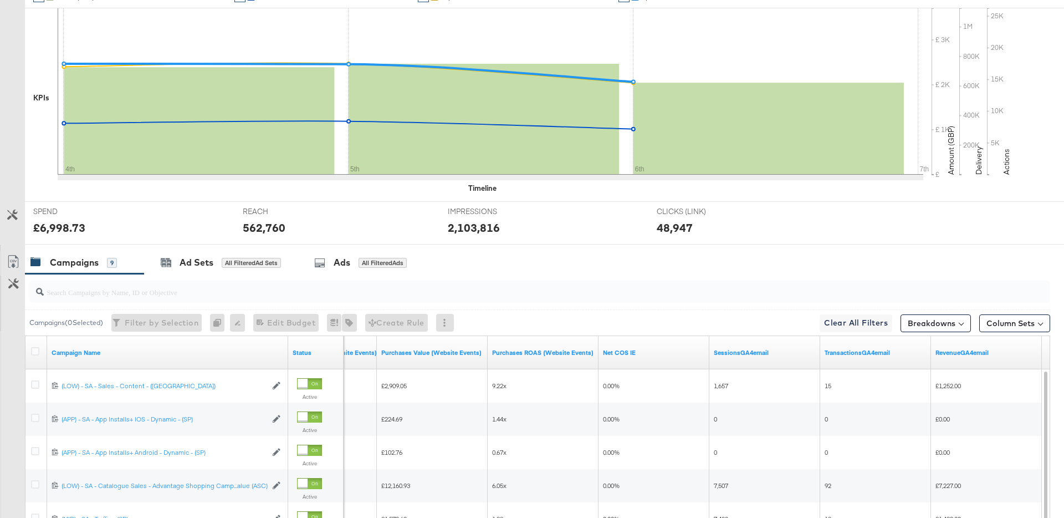
scroll to position [0, 0]
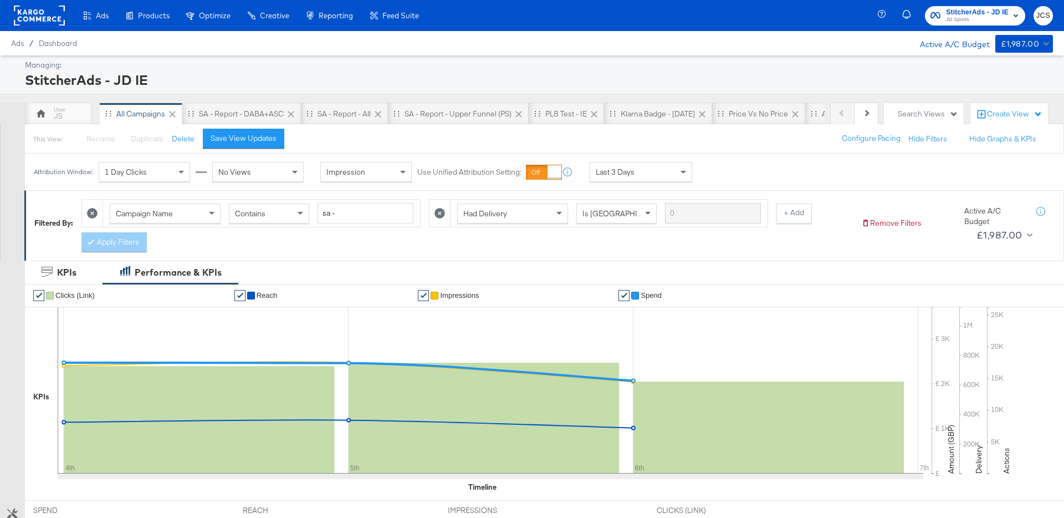
click at [54, 13] on rect at bounding box center [39, 16] width 51 height 20
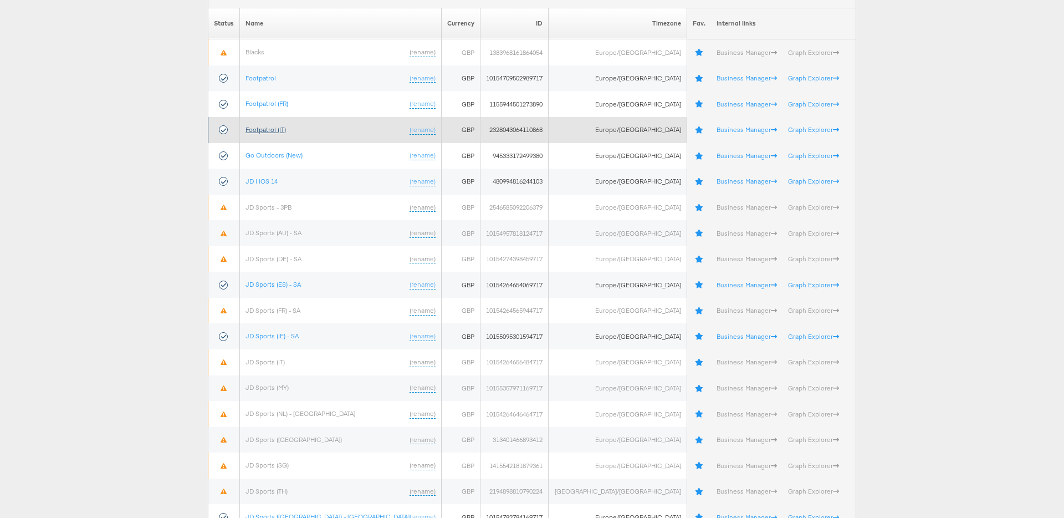
scroll to position [207, 0]
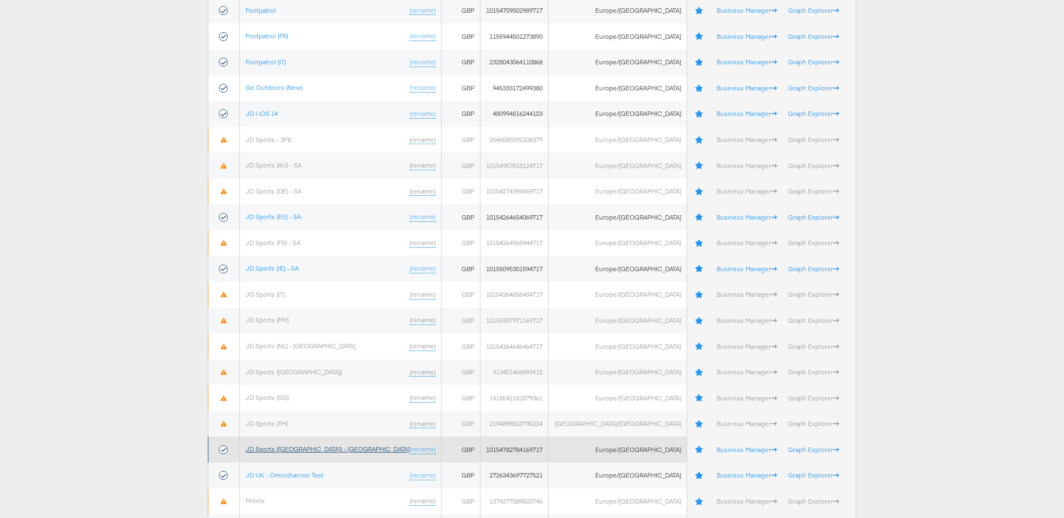
click at [292, 451] on link "JD Sports ([GEOGRAPHIC_DATA]) - [GEOGRAPHIC_DATA]" at bounding box center [327, 448] width 164 height 8
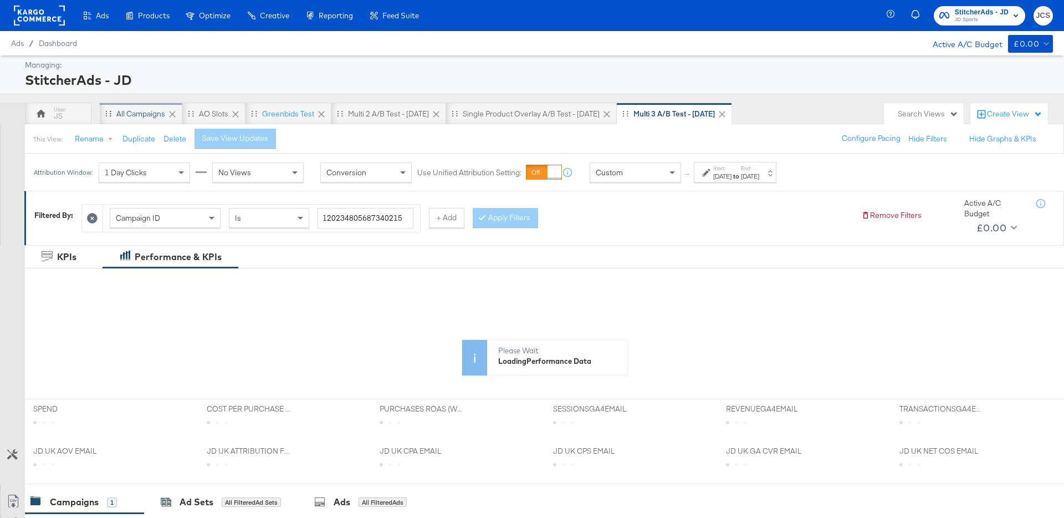
click at [129, 112] on div "All Campaigns" at bounding box center [140, 114] width 49 height 11
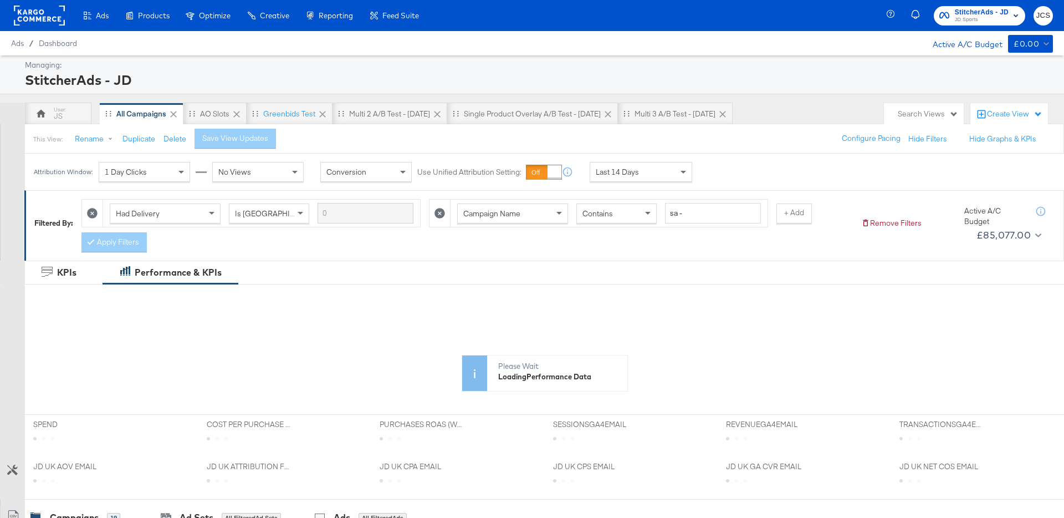
click at [636, 173] on span "Last 14 Days" at bounding box center [617, 172] width 43 height 10
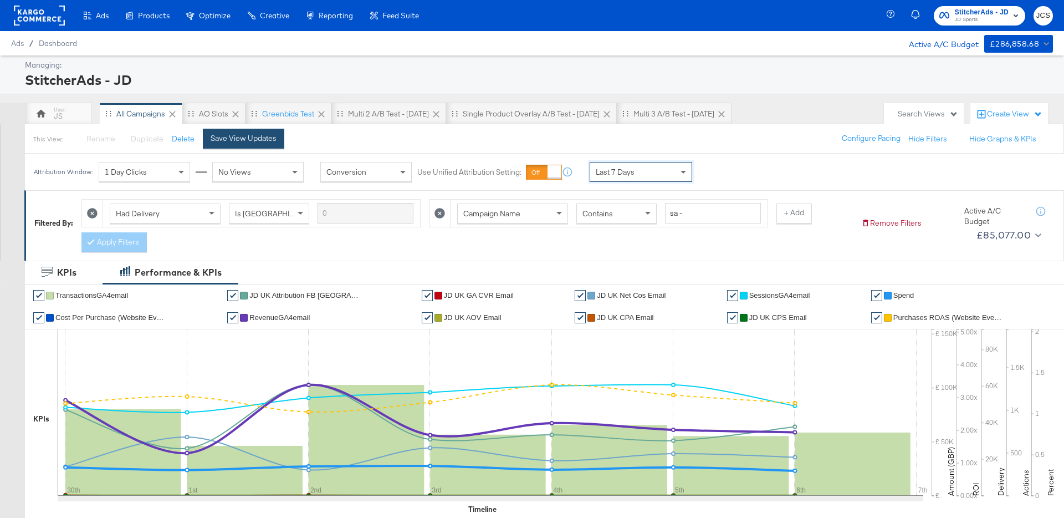
click at [271, 144] on button "Save View Updates" at bounding box center [243, 139] width 81 height 20
click at [290, 117] on div "Greenbids Test" at bounding box center [289, 114] width 52 height 11
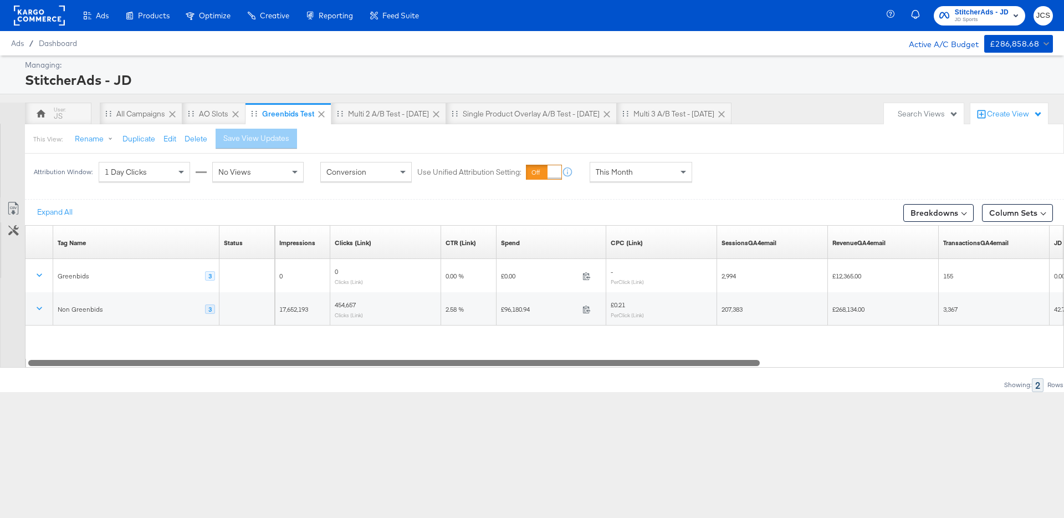
drag, startPoint x: 525, startPoint y: 361, endPoint x: 442, endPoint y: 337, distance: 87.0
click at [447, 341] on div "Tag Name Sorting Unavailable Status Sorting Unavailable Impressions Sorting Una…" at bounding box center [544, 296] width 1039 height 142
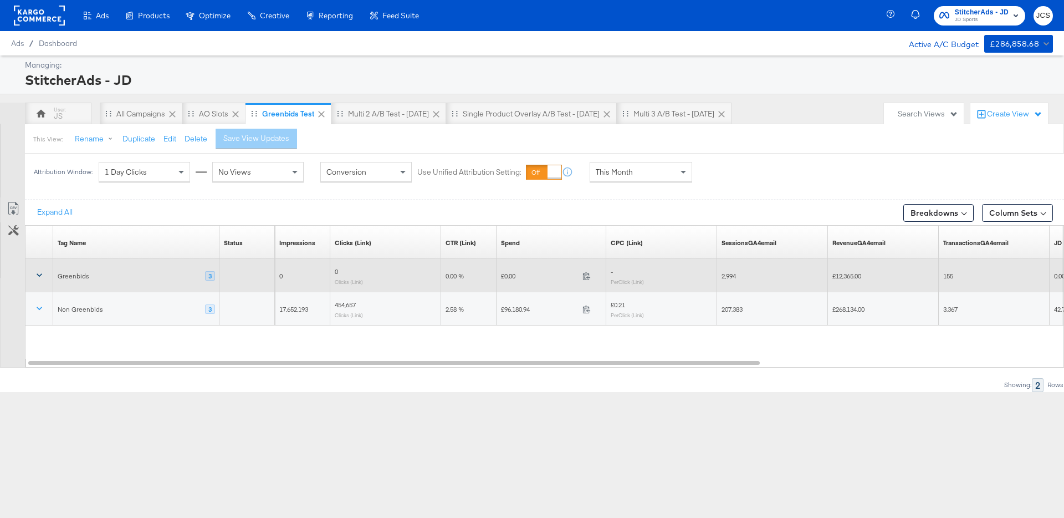
click at [36, 279] on icon at bounding box center [39, 274] width 11 height 11
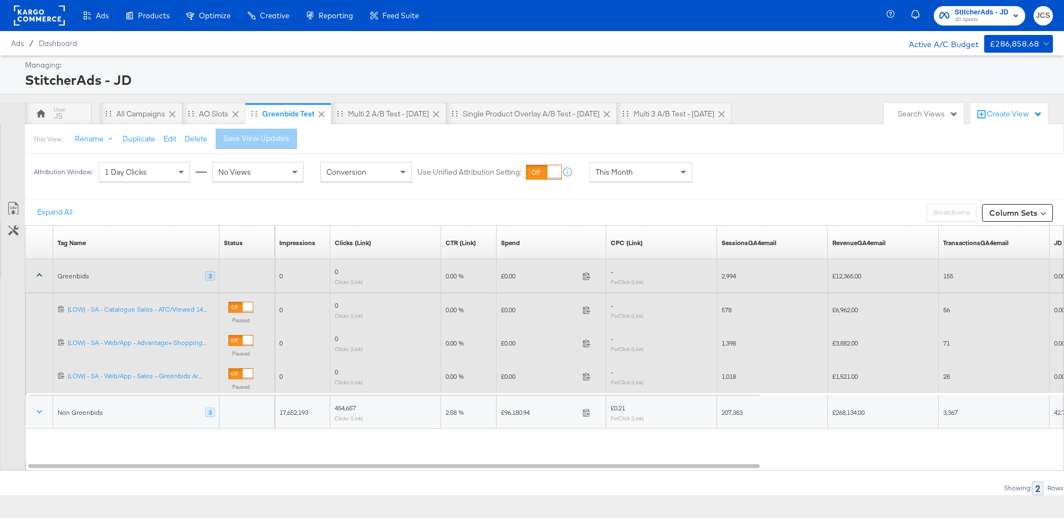
click at [611, 180] on div "This Month" at bounding box center [640, 171] width 101 height 19
click at [722, 174] on div "Oct 7th 2025" at bounding box center [722, 176] width 18 height 9
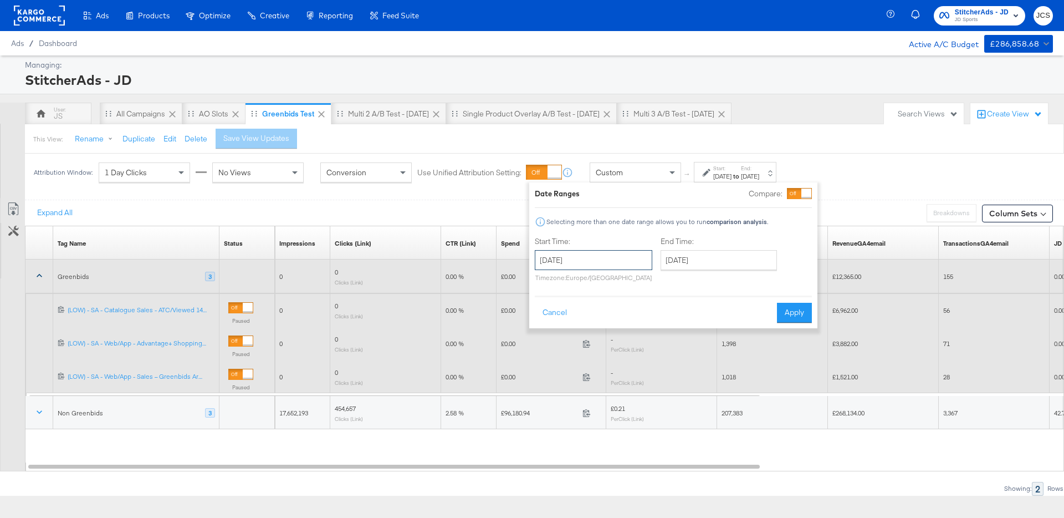
click at [553, 260] on input "October 7th 2025" at bounding box center [593, 260] width 117 height 20
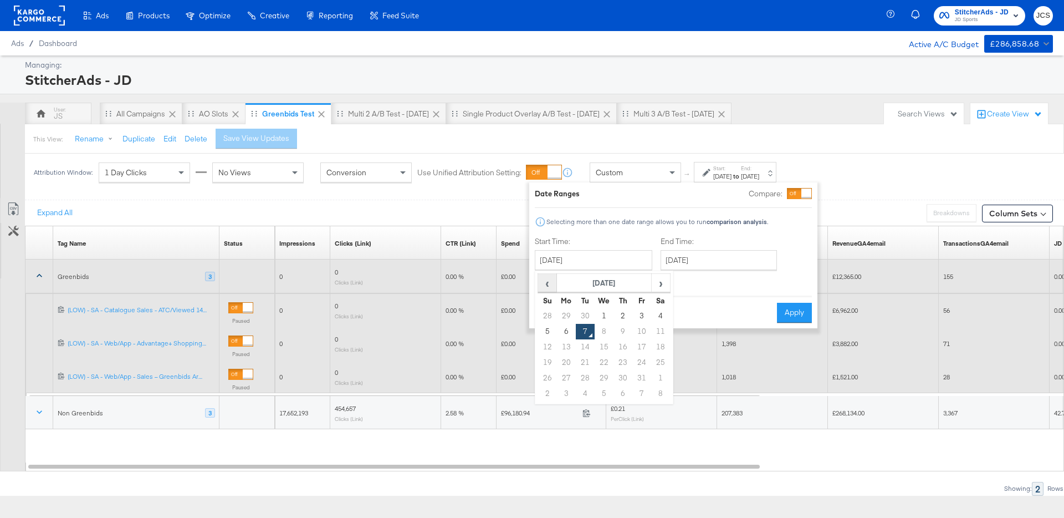
click at [546, 283] on span "‹" at bounding box center [547, 282] width 17 height 17
click at [640, 379] on td "29" at bounding box center [641, 378] width 19 height 16
type input "August 29th 2025"
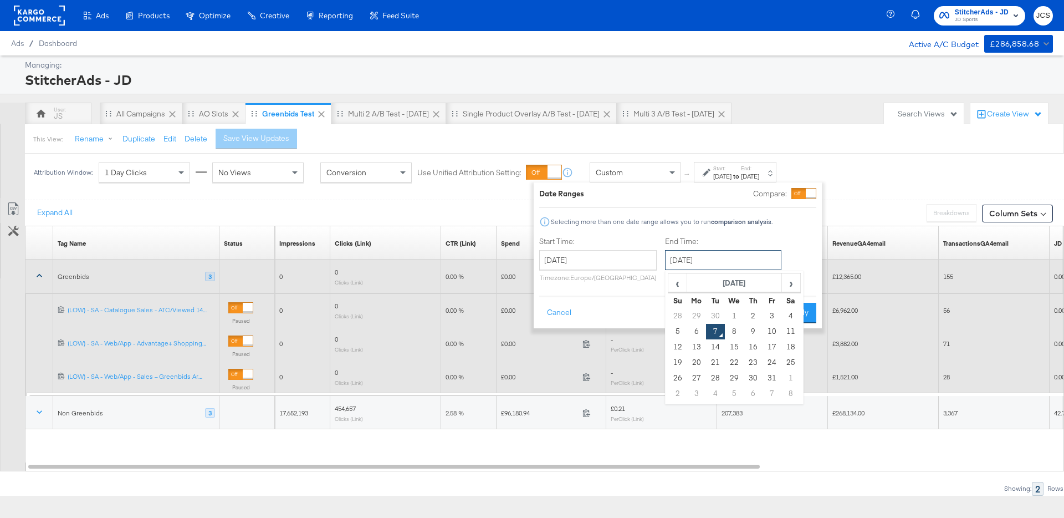
click at [739, 267] on input "October 7th 2025" at bounding box center [723, 260] width 116 height 20
click at [672, 280] on span "‹" at bounding box center [677, 282] width 17 height 17
click at [774, 377] on td "29" at bounding box center [772, 378] width 19 height 16
type input "August 29th 2025"
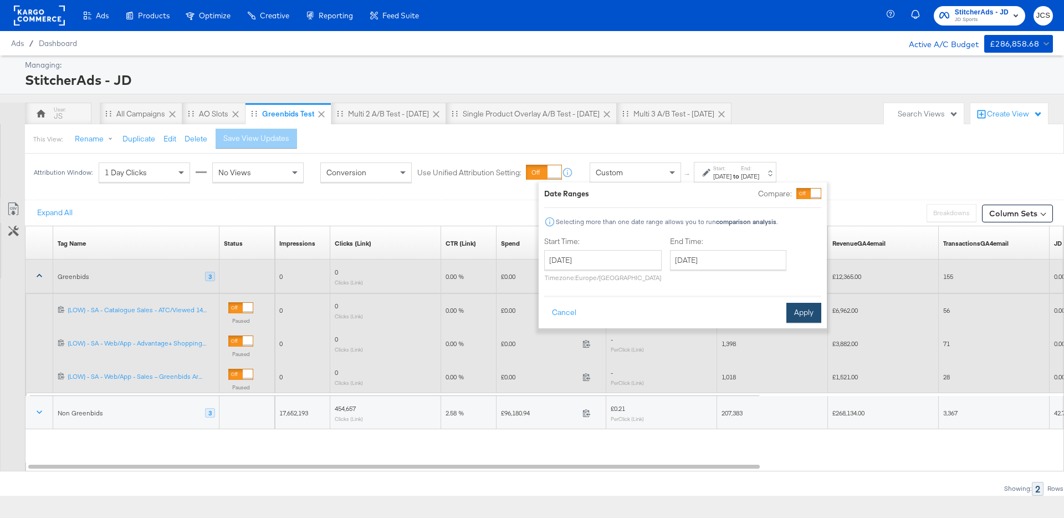
click at [805, 316] on button "Apply" at bounding box center [803, 313] width 35 height 20
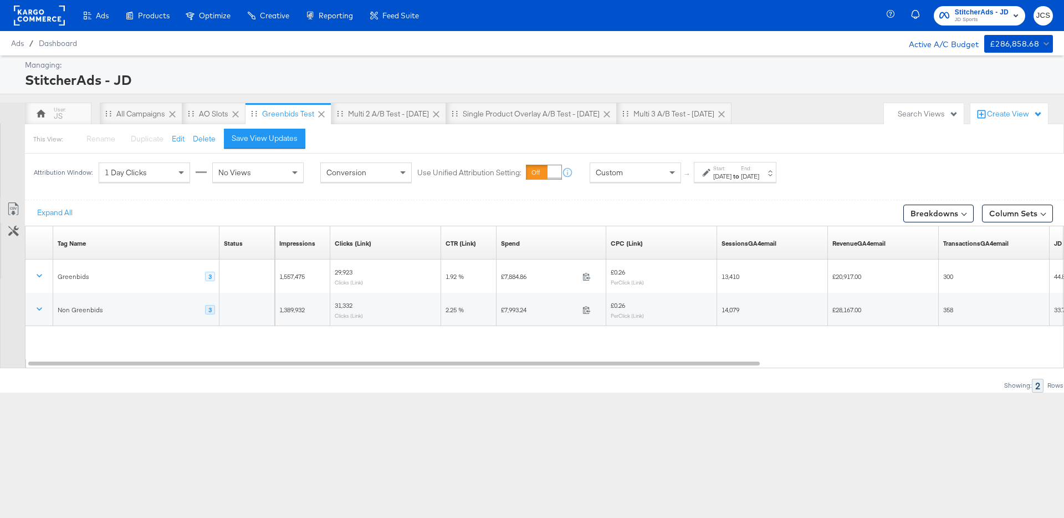
click at [729, 176] on div "Aug 29th 2025" at bounding box center [722, 176] width 18 height 9
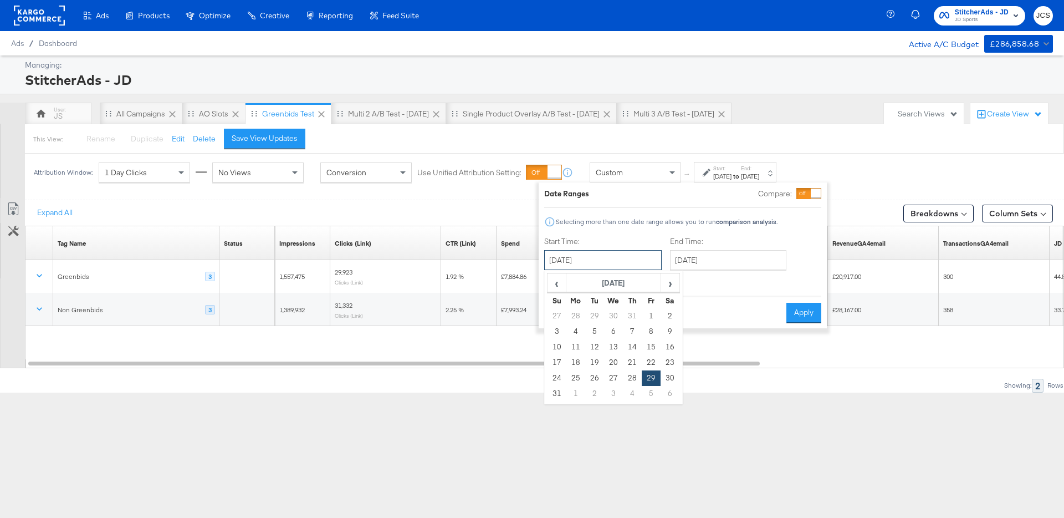
click at [625, 263] on input "August 29th 2025" at bounding box center [602, 260] width 117 height 20
click at [628, 379] on td "28" at bounding box center [632, 378] width 19 height 16
type input "August 28th 2025"
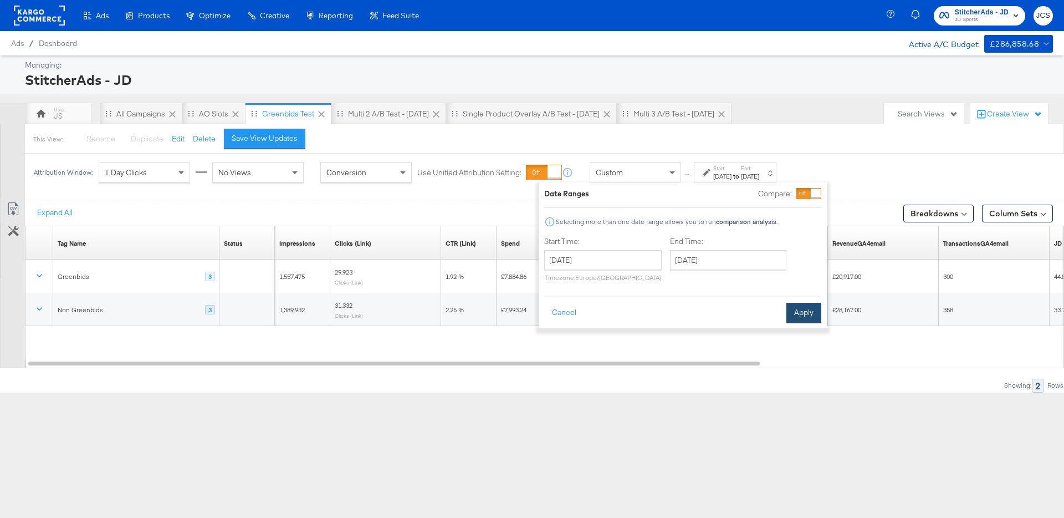
click at [808, 308] on button "Apply" at bounding box center [803, 313] width 35 height 20
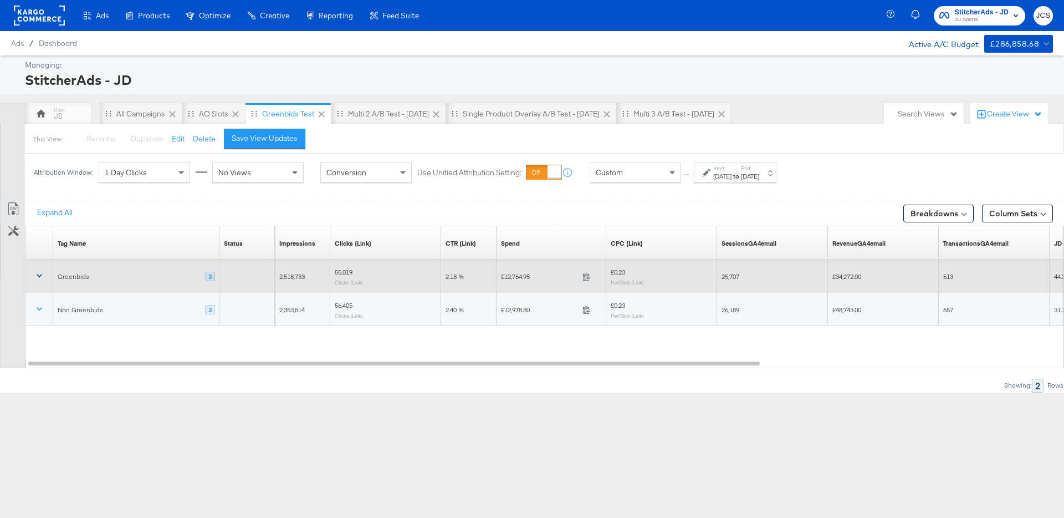
click at [33, 276] on button at bounding box center [39, 276] width 27 height 20
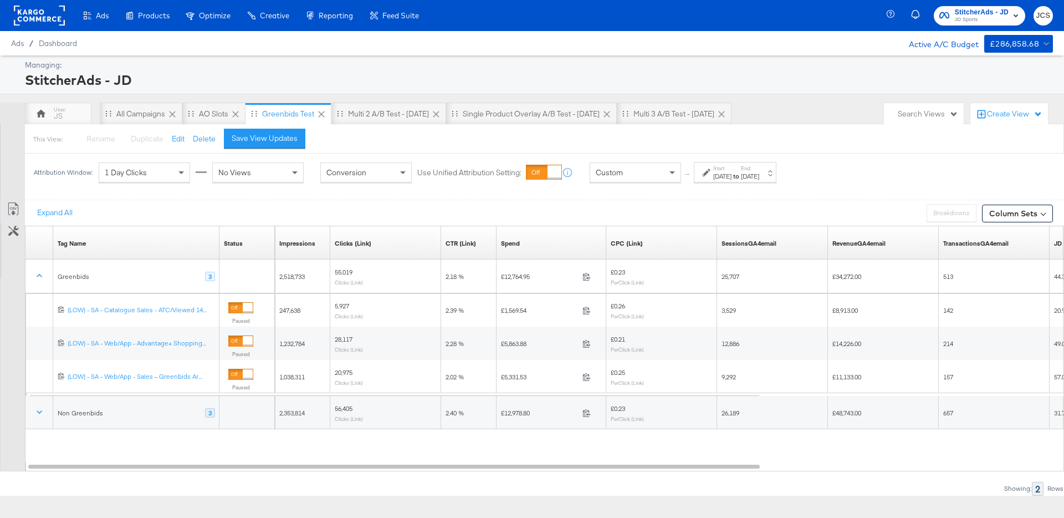
click at [731, 171] on label "Start:" at bounding box center [722, 168] width 18 height 7
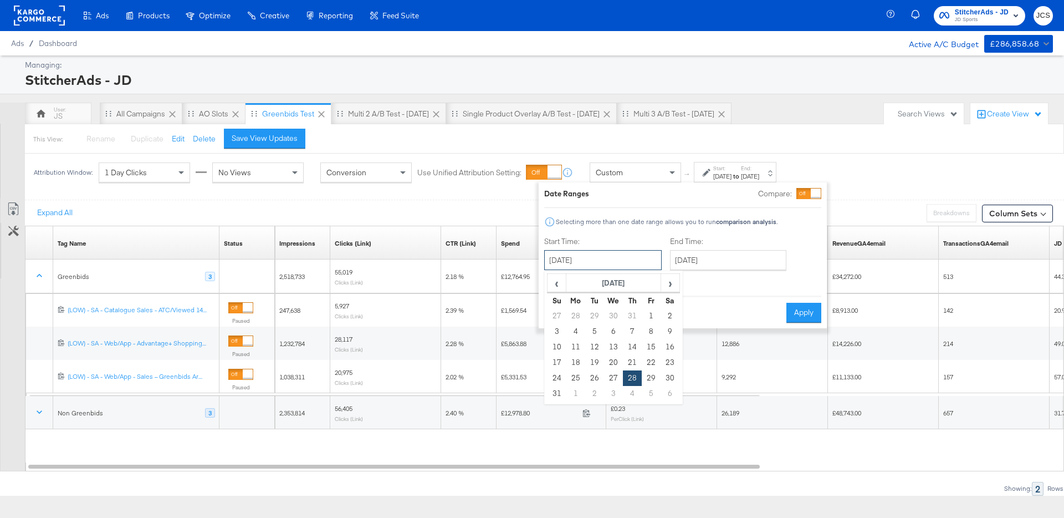
click at [591, 265] on input "August 28th 2025" at bounding box center [602, 260] width 117 height 20
click at [558, 287] on span "‹" at bounding box center [556, 282] width 17 height 17
click at [599, 377] on td "29" at bounding box center [594, 378] width 19 height 16
type input "July 29th 2025"
click at [725, 258] on input "August 29th 2025" at bounding box center [725, 260] width 116 height 20
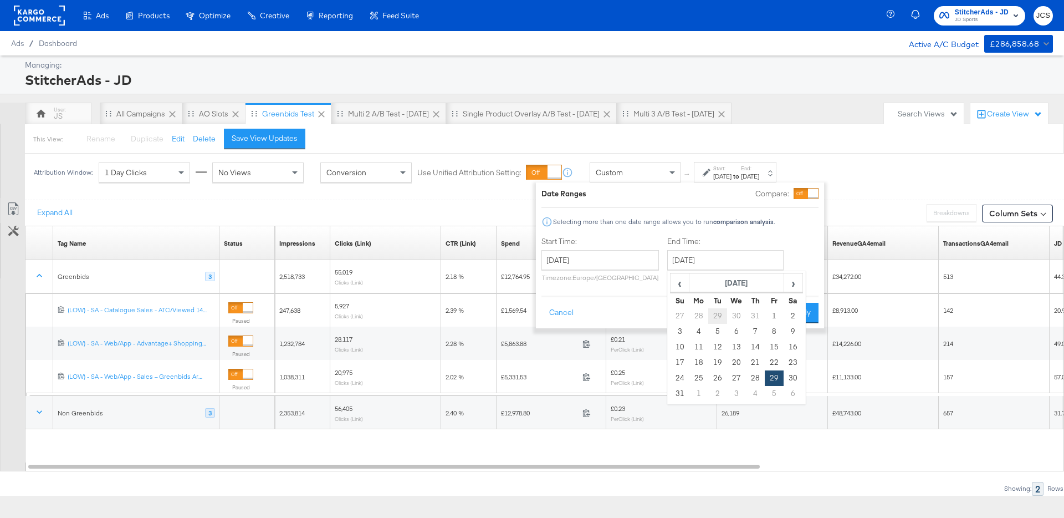
click at [713, 315] on td "29" at bounding box center [717, 316] width 19 height 16
type input "July 29th 2025"
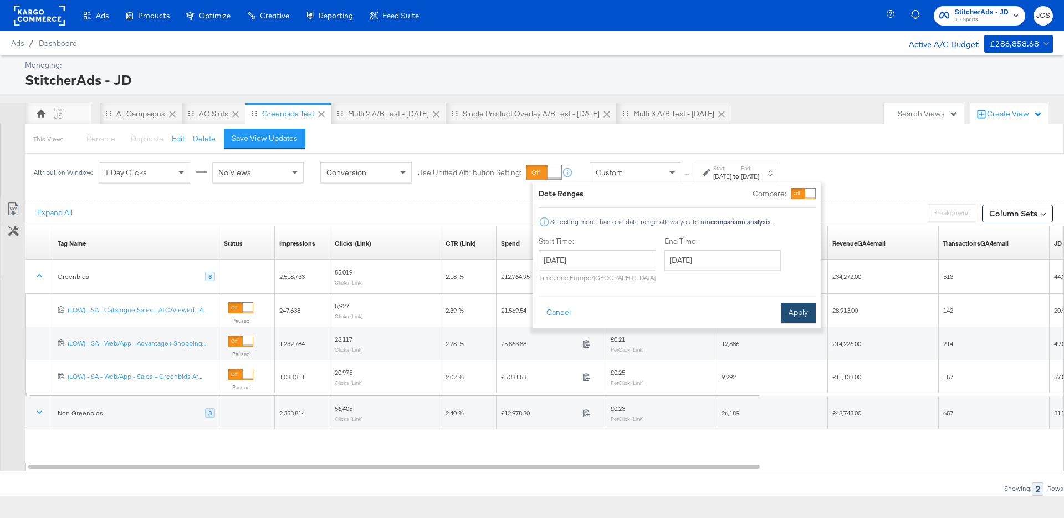
click at [807, 316] on button "Apply" at bounding box center [798, 313] width 35 height 20
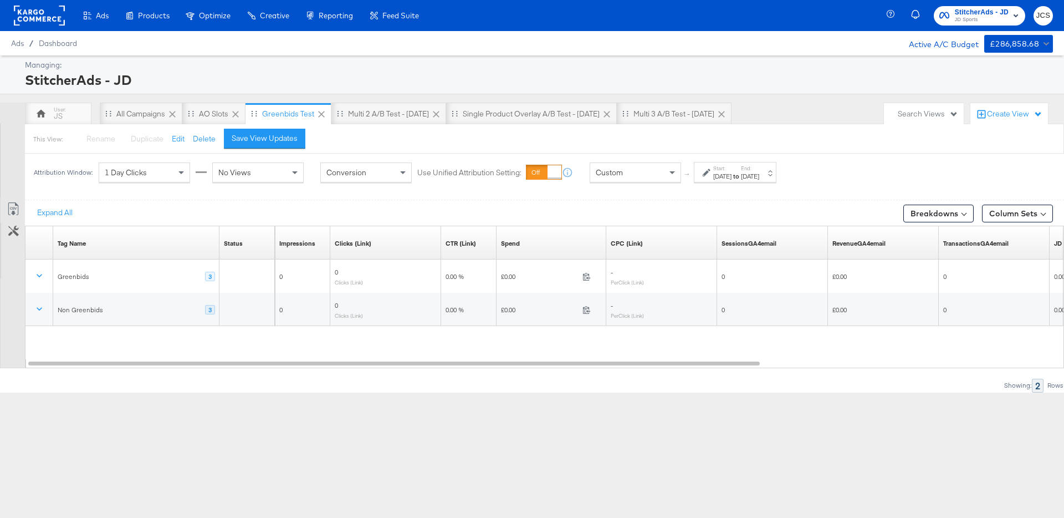
click at [718, 177] on div "Jul 29th 2025" at bounding box center [722, 176] width 18 height 9
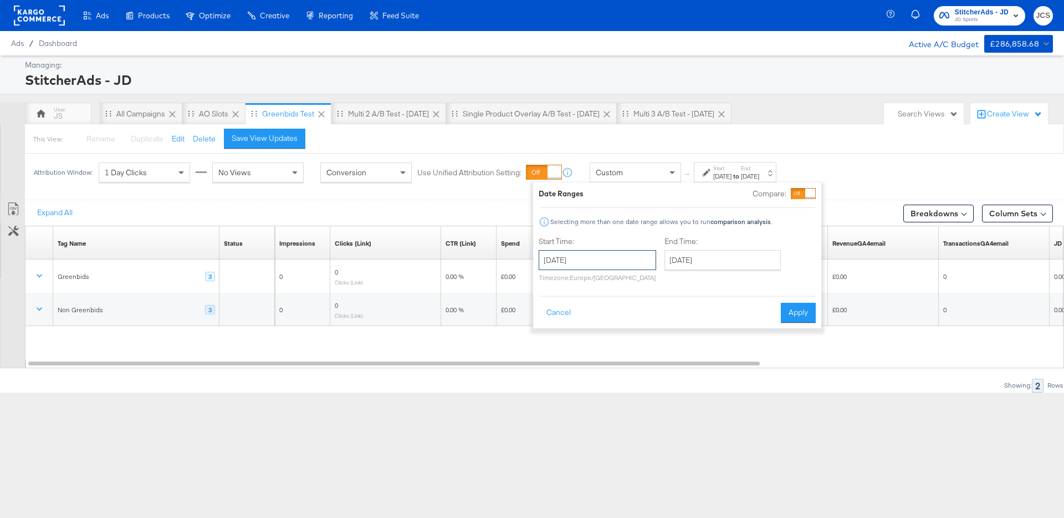
click at [616, 257] on input "July 29th 2025" at bounding box center [597, 260] width 117 height 20
click at [612, 379] on td "30" at bounding box center [607, 378] width 19 height 16
type input "July 30th 2025"
click at [784, 308] on button "Apply" at bounding box center [798, 313] width 35 height 20
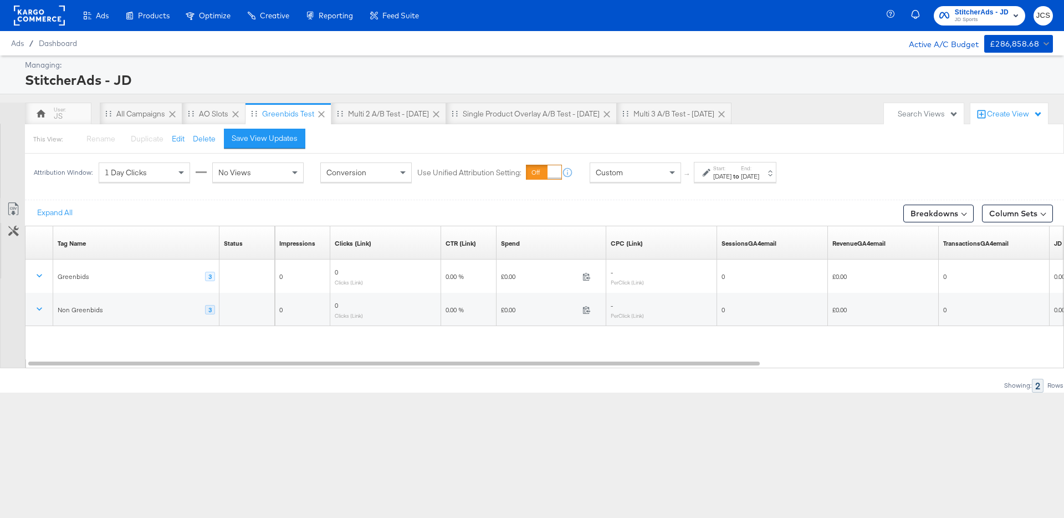
click at [715, 168] on label "Start:" at bounding box center [722, 168] width 18 height 7
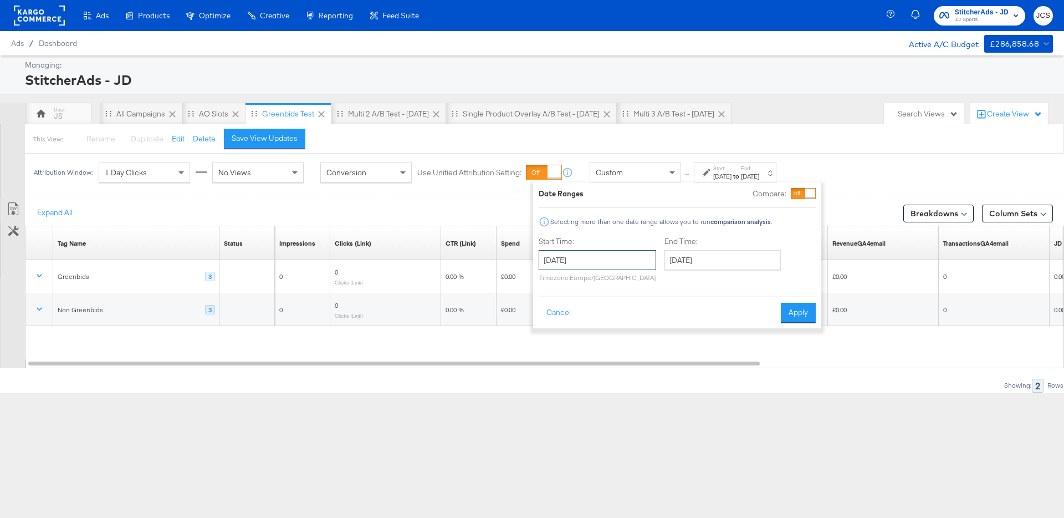
click at [639, 263] on input "July 30th 2025" at bounding box center [597, 260] width 117 height 20
click at [623, 375] on td "31" at bounding box center [626, 378] width 19 height 16
type input "July 31st 2025"
click at [803, 314] on button "Apply" at bounding box center [797, 313] width 35 height 20
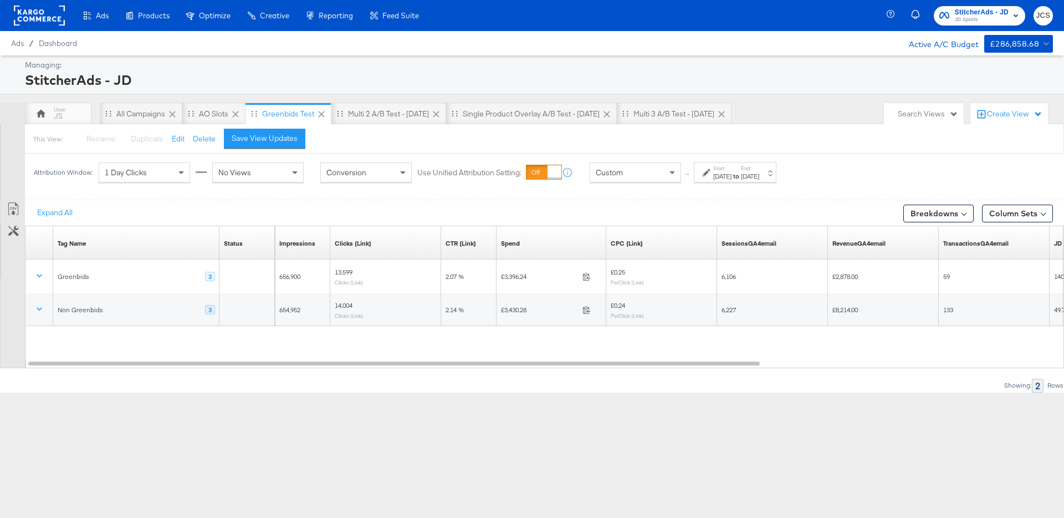
click at [731, 177] on div "Jul 31st 2025" at bounding box center [722, 176] width 18 height 9
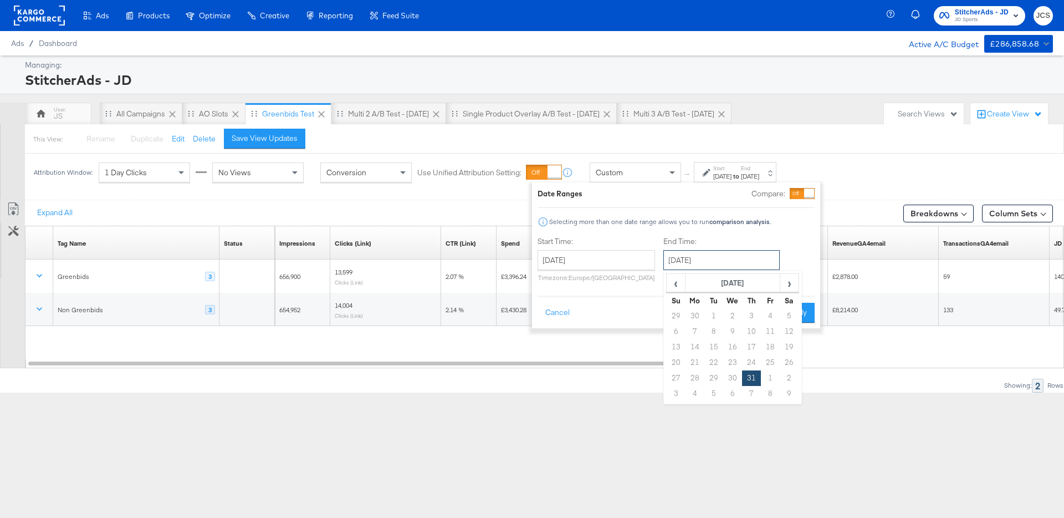
click at [732, 258] on input "July 31st 2025" at bounding box center [721, 260] width 116 height 20
click at [786, 284] on span "›" at bounding box center [789, 282] width 17 height 17
click at [679, 391] on td "31" at bounding box center [676, 394] width 19 height 16
type input "August 31st 2025"
click at [806, 313] on button "Apply" at bounding box center [799, 313] width 35 height 20
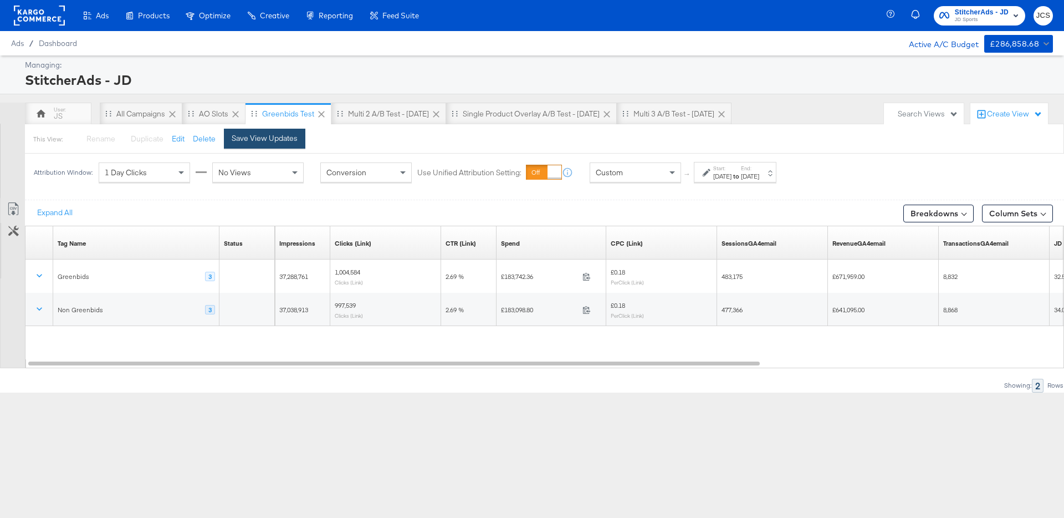
click at [264, 142] on div "Save View Updates" at bounding box center [265, 138] width 66 height 11
click at [664, 423] on div "Ads Ads Dashboard Main dashboard for Media Buying. New Campaign Create a new ca…" at bounding box center [532, 259] width 1064 height 518
click at [386, 118] on div "Multi 2 A/B test - [DATE]" at bounding box center [388, 114] width 81 height 11
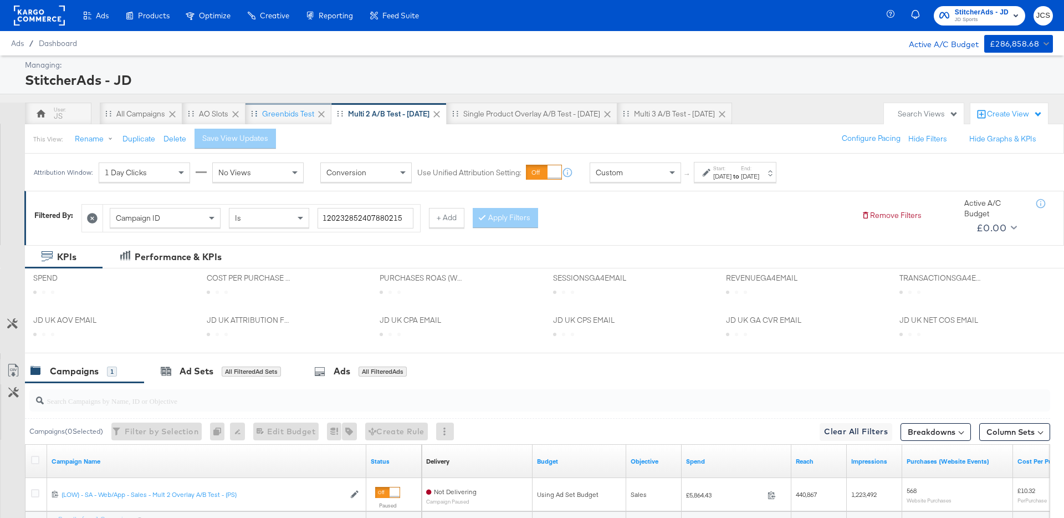
click at [296, 113] on div "Greenbids Test" at bounding box center [288, 114] width 52 height 11
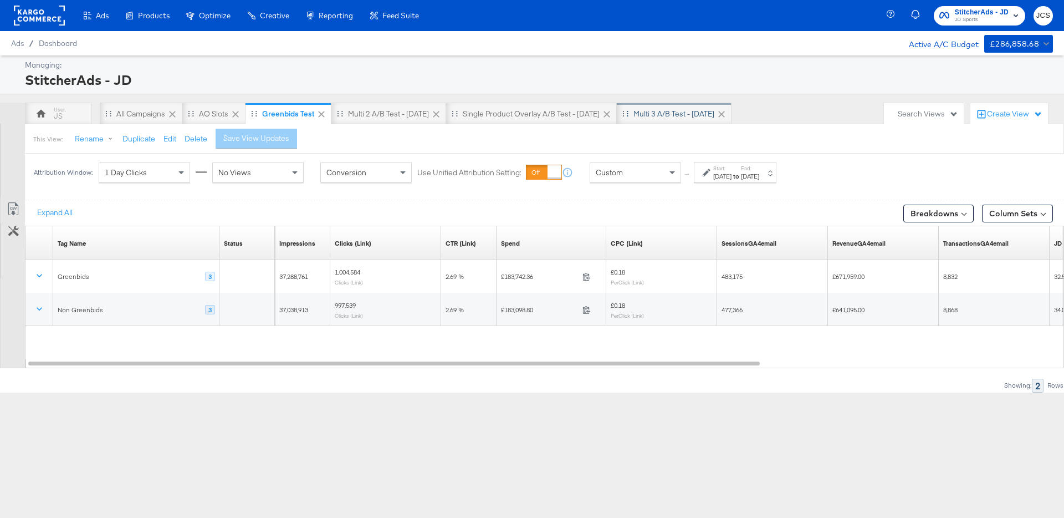
click at [646, 110] on div "Multi 3 A/B test - [DATE]" at bounding box center [673, 114] width 81 height 11
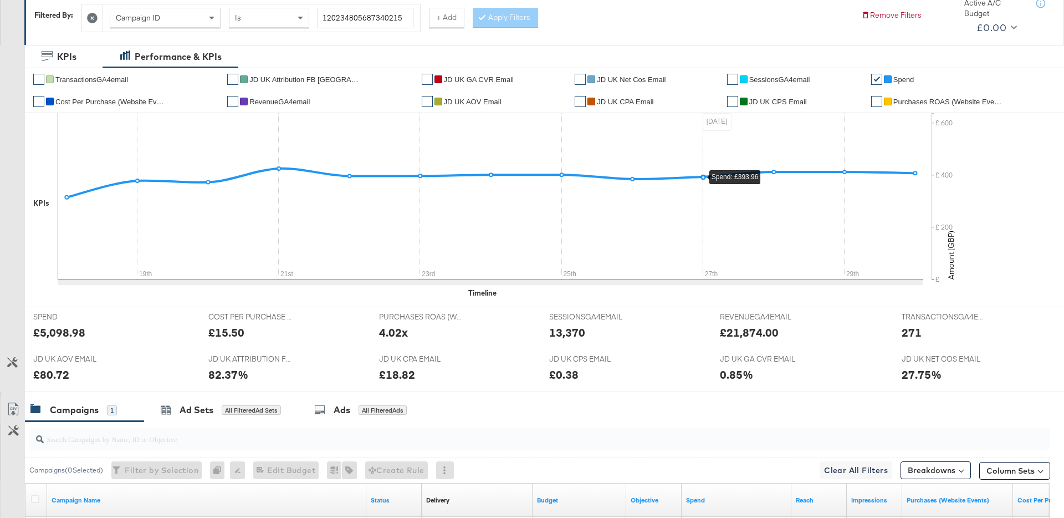
scroll to position [37, 0]
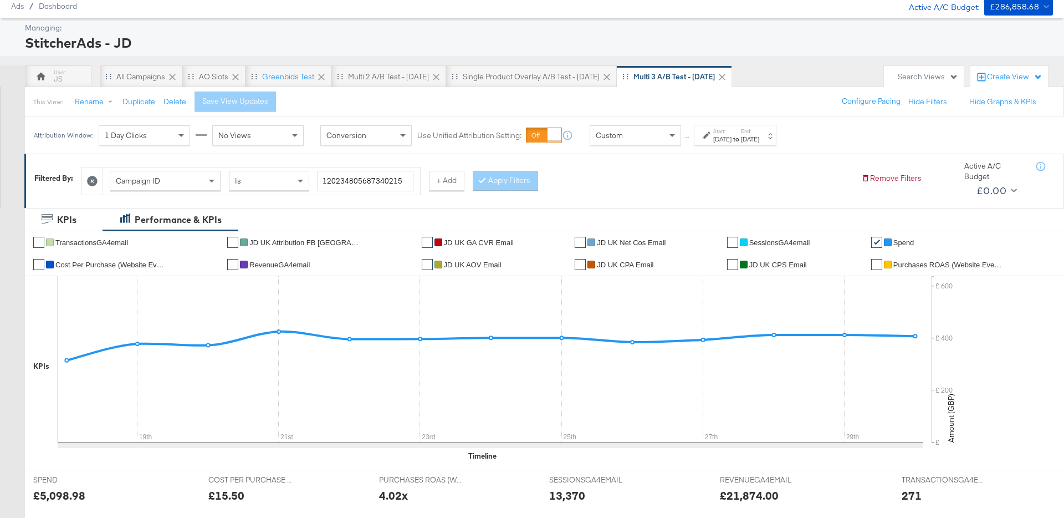
click at [759, 139] on div "Sep 30th 2025" at bounding box center [750, 139] width 18 height 9
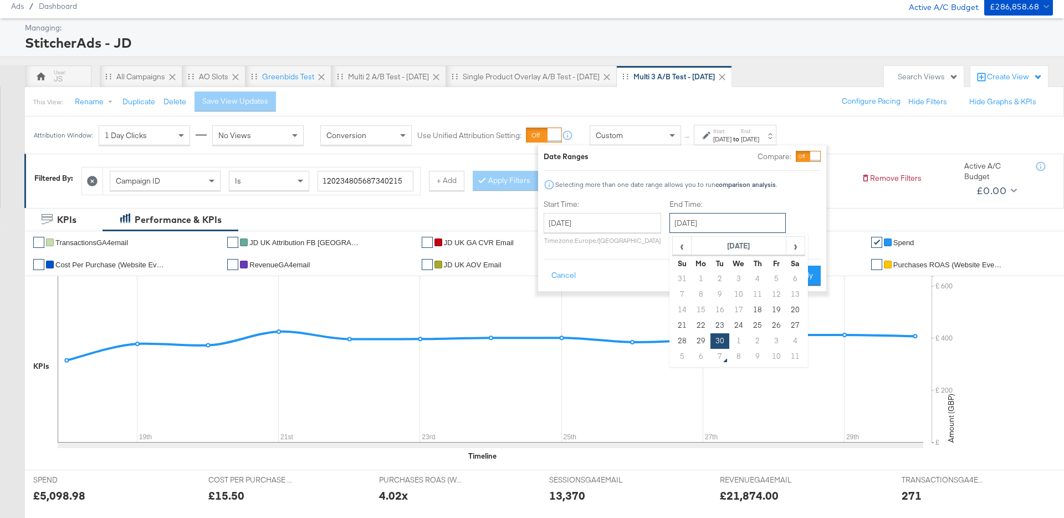
click at [751, 219] on input "September 30th 2025" at bounding box center [727, 223] width 116 height 20
click at [759, 338] on td "2" at bounding box center [757, 341] width 19 height 16
type input "October 2nd 2025"
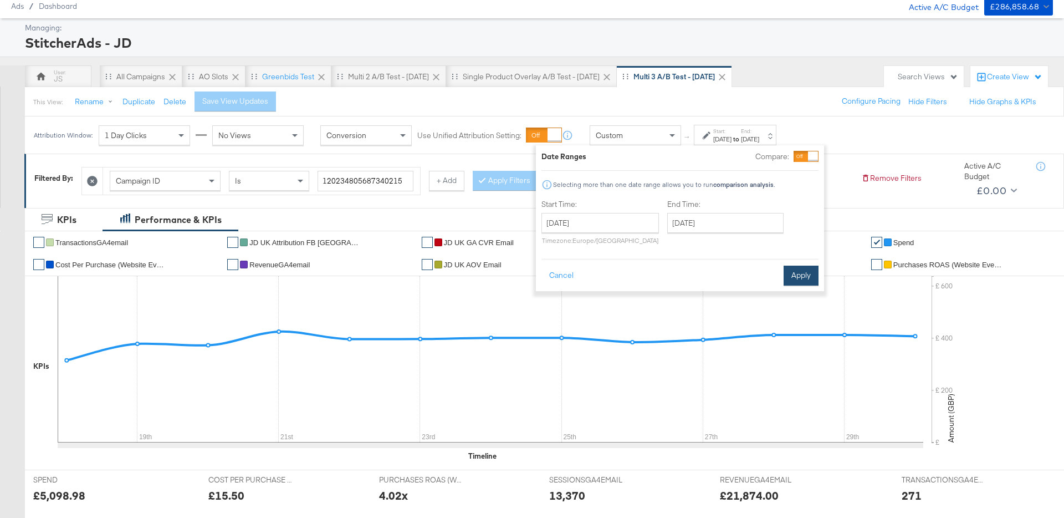
click at [794, 278] on button "Apply" at bounding box center [801, 275] width 35 height 20
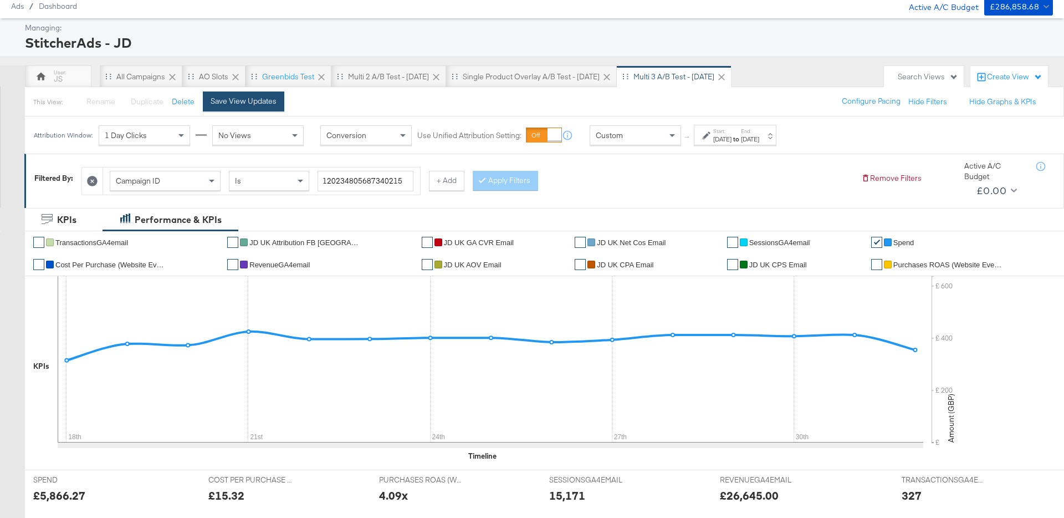
click at [246, 102] on div "Save View Updates" at bounding box center [244, 101] width 66 height 11
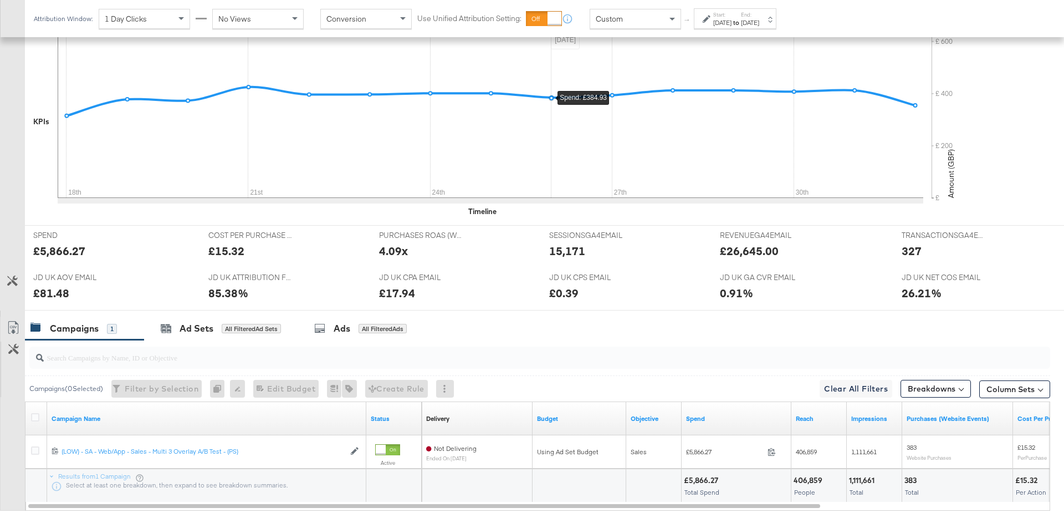
scroll to position [347, 0]
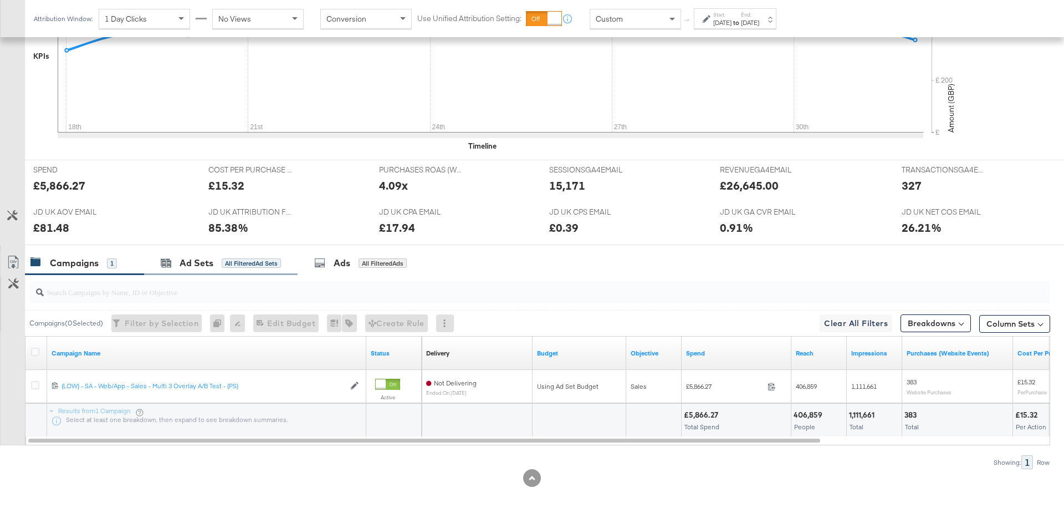
click at [224, 270] on div "Ad Sets All Filtered Ad Sets" at bounding box center [220, 263] width 153 height 24
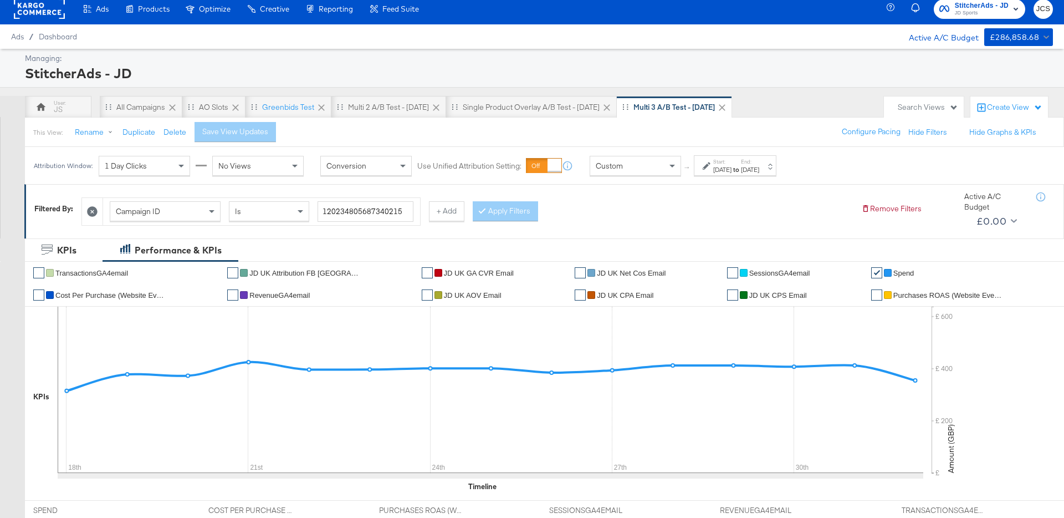
scroll to position [0, 0]
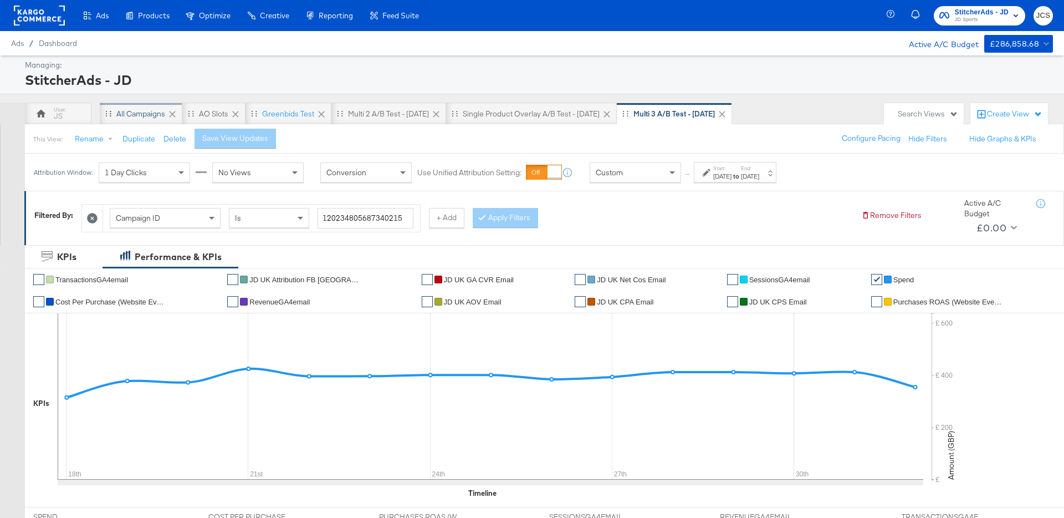
click at [151, 111] on div "All Campaigns" at bounding box center [140, 114] width 49 height 11
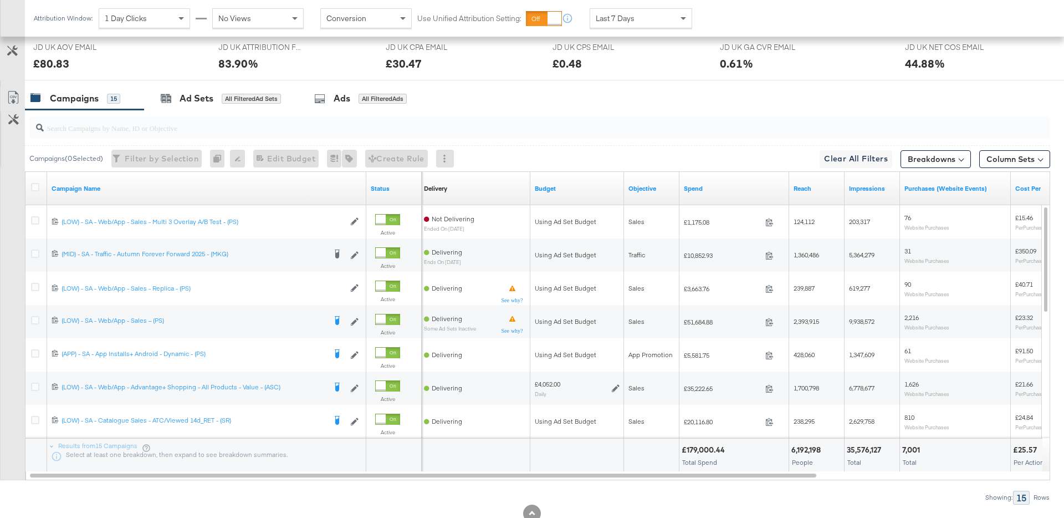
scroll to position [508, 0]
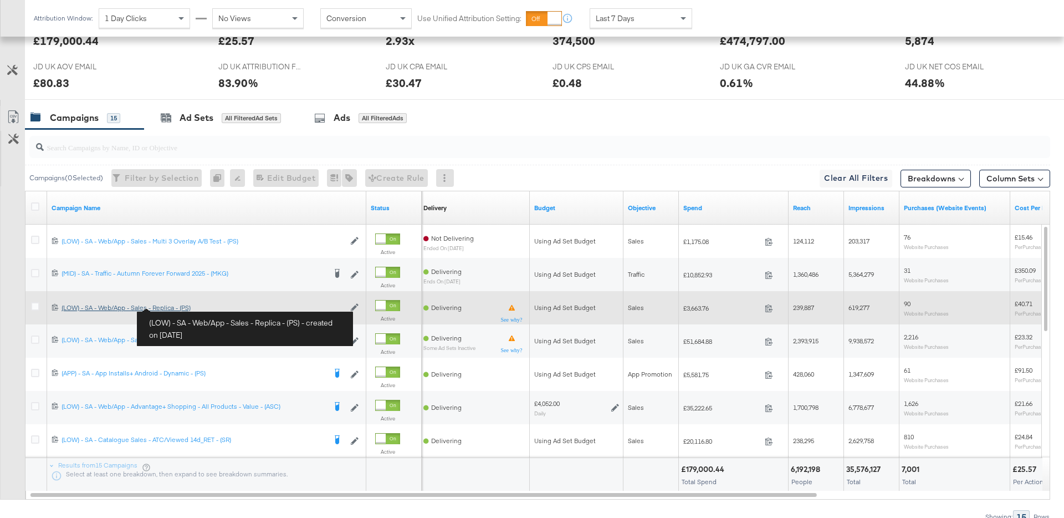
click at [178, 306] on div "(LOW) - SA - Web/App - Sales - Replica - (PS) (LOW) - SA - Web/App - Sales - Re…" at bounding box center [203, 307] width 283 height 9
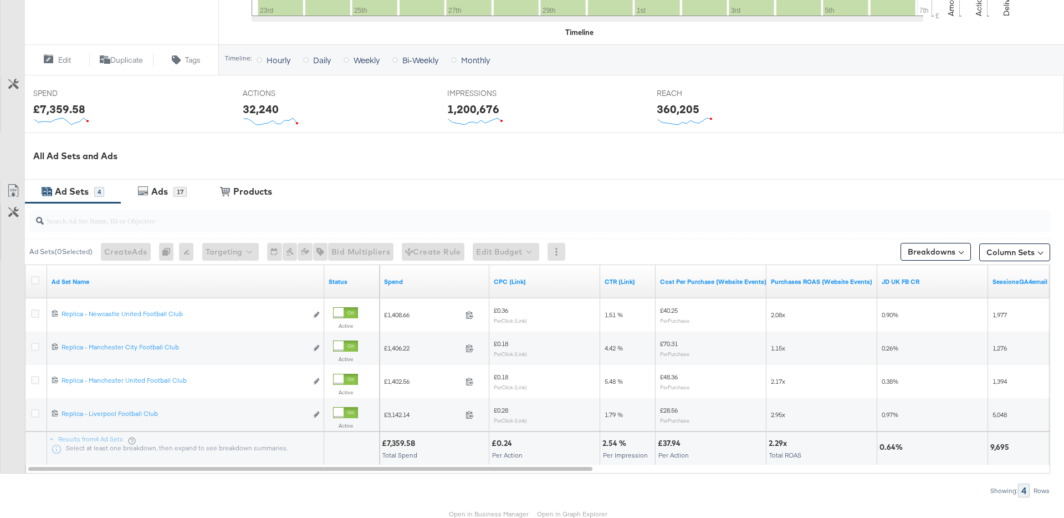
scroll to position [392, 0]
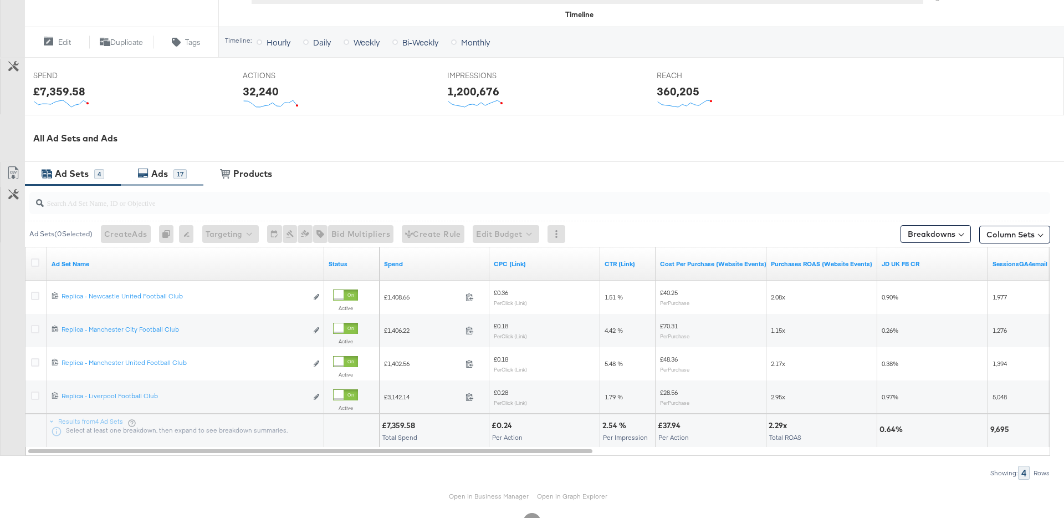
click at [174, 179] on div "Ads 17" at bounding box center [168, 173] width 38 height 13
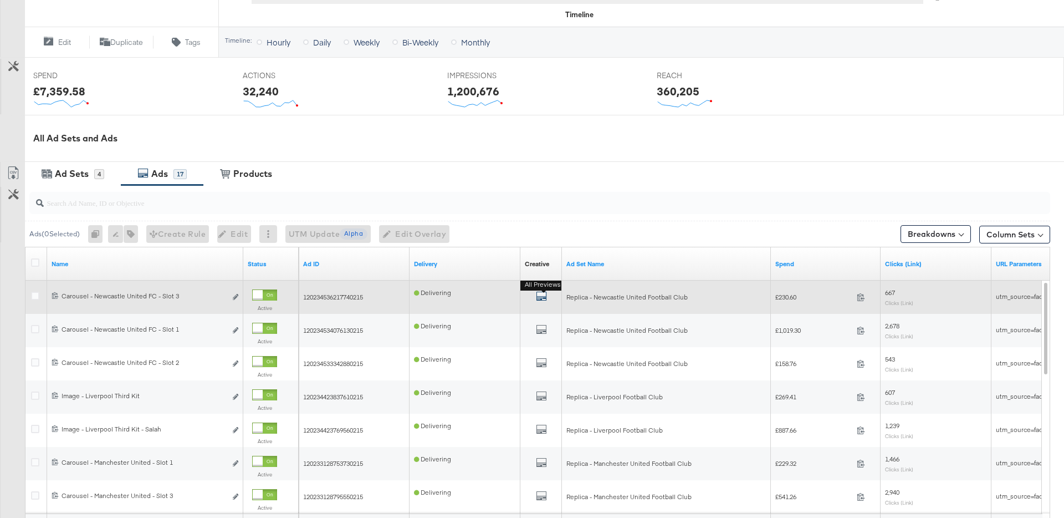
click at [545, 296] on icon "default" at bounding box center [541, 295] width 11 height 11
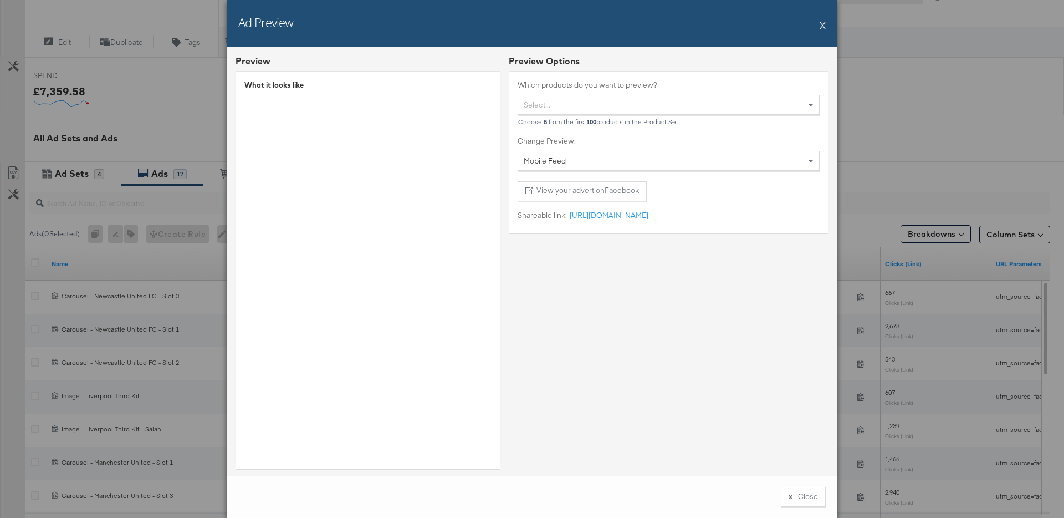
click at [825, 21] on button "X" at bounding box center [823, 25] width 6 height 22
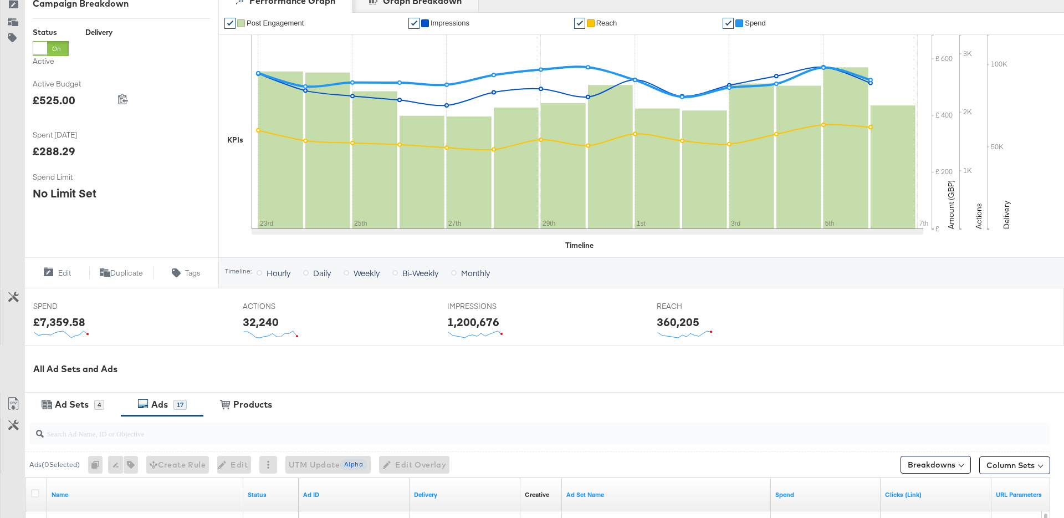
scroll to position [0, 0]
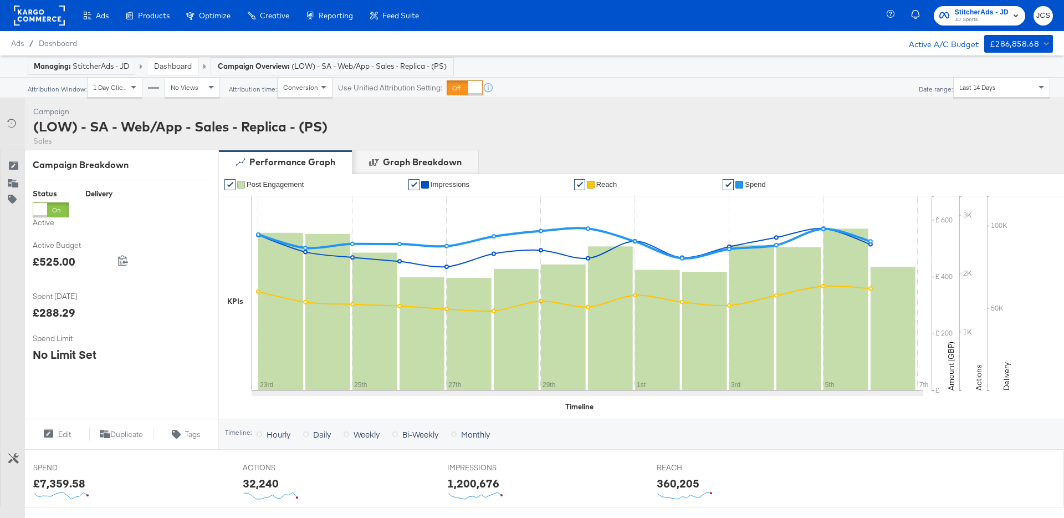
click at [163, 60] on div "Dashboard" at bounding box center [172, 66] width 51 height 17
click at [165, 63] on link "Dashboard" at bounding box center [173, 66] width 38 height 10
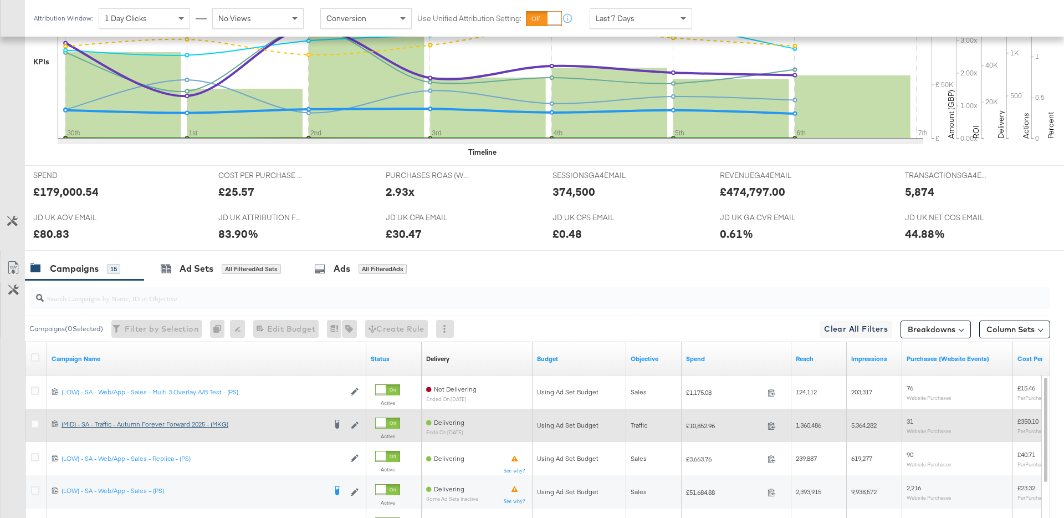
scroll to position [465, 0]
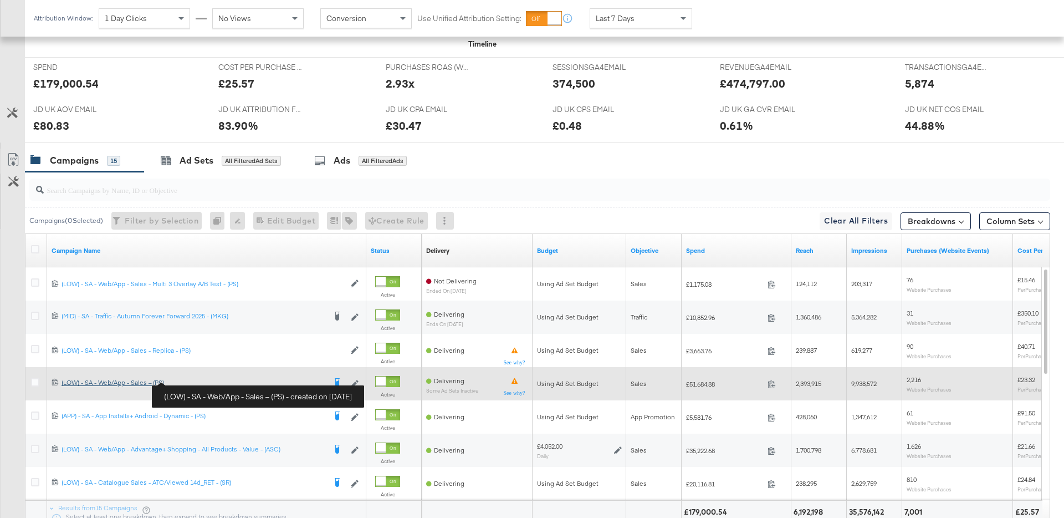
click at [156, 383] on div "(LOW) - SA - Web/App - Sales – (PS) (LOW) - SA - Web/App - Sales – (PS)" at bounding box center [194, 382] width 264 height 9
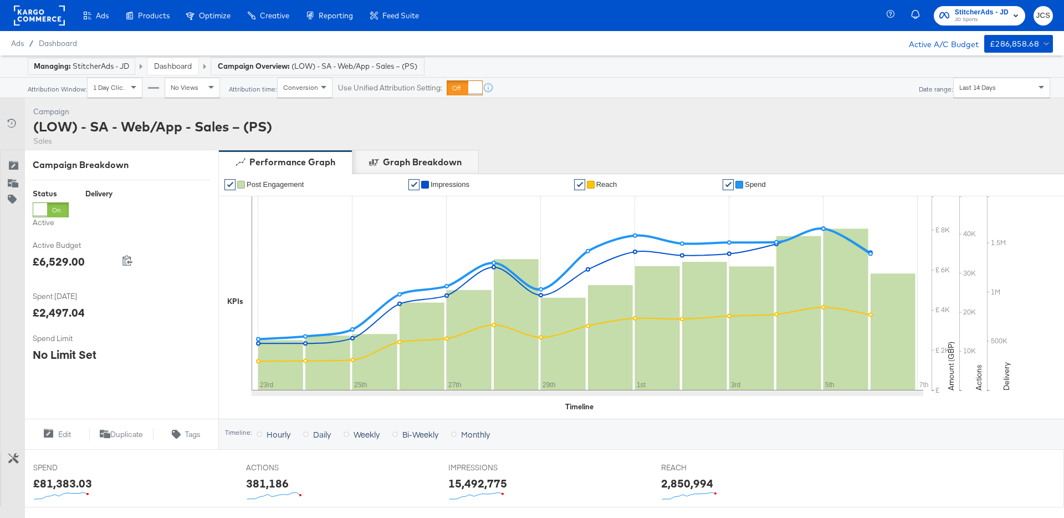
click at [163, 64] on link "Dashboard" at bounding box center [173, 66] width 38 height 10
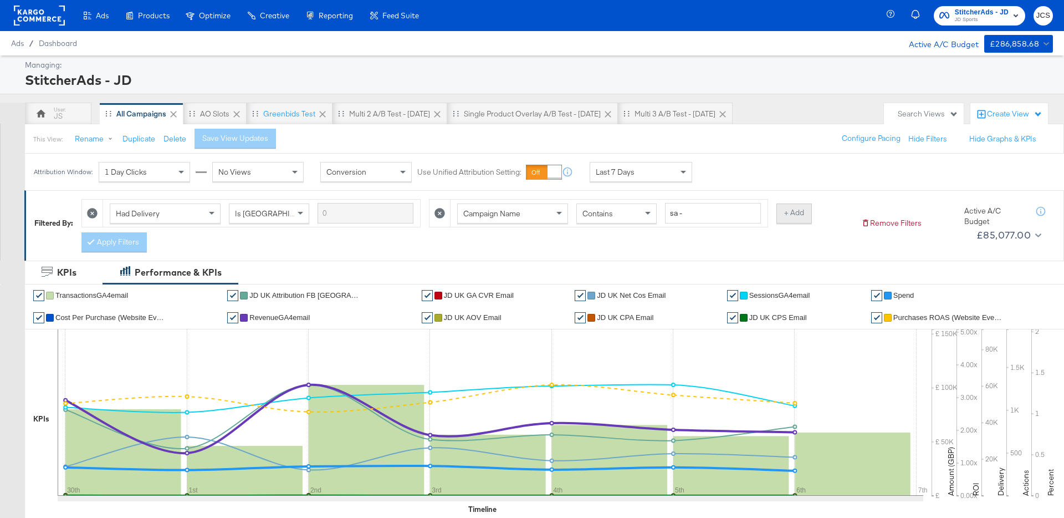
click at [790, 216] on button "+ Add" at bounding box center [793, 213] width 35 height 20
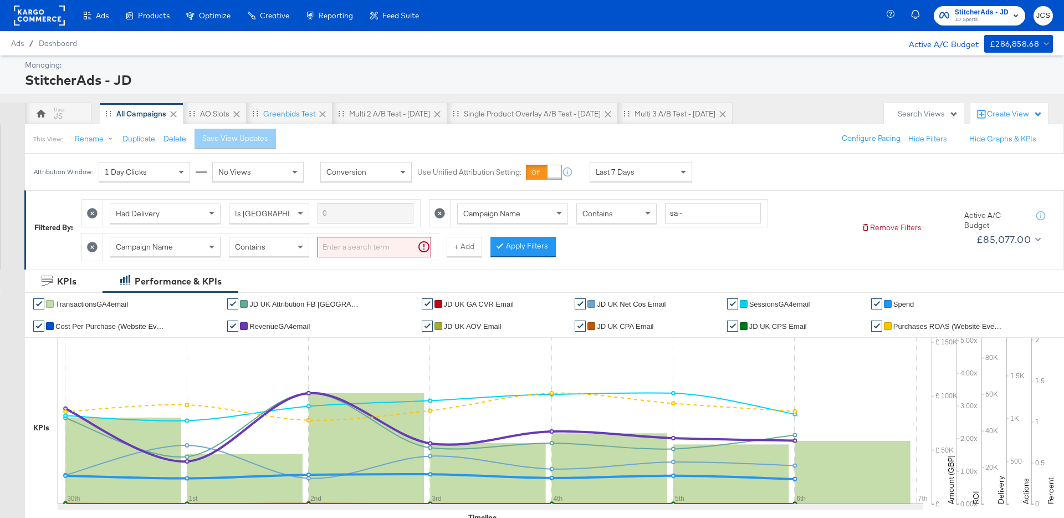
click at [355, 244] on input "search" at bounding box center [375, 247] width 114 height 21
type input "bts"
click at [488, 249] on button "Apply Filters" at bounding box center [505, 247] width 65 height 20
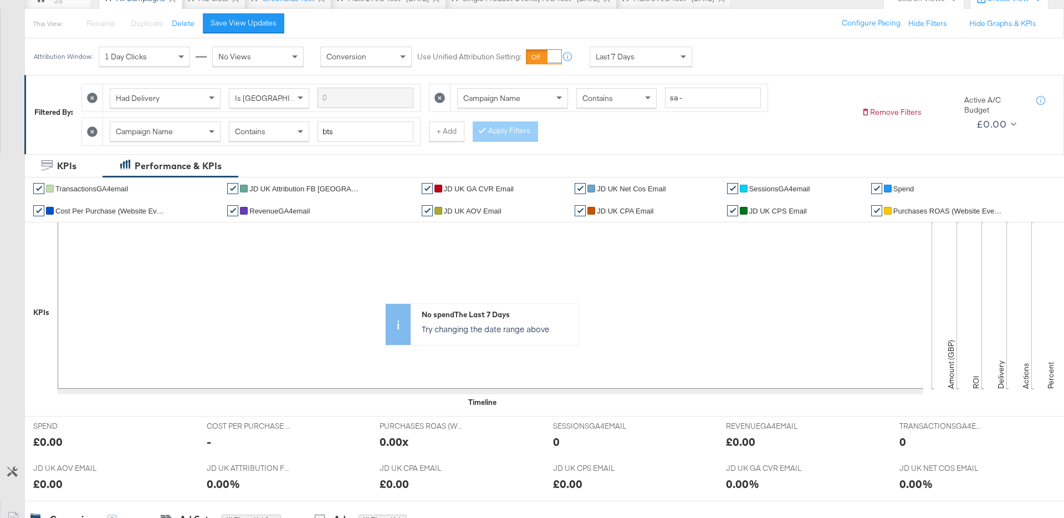
scroll to position [130, 0]
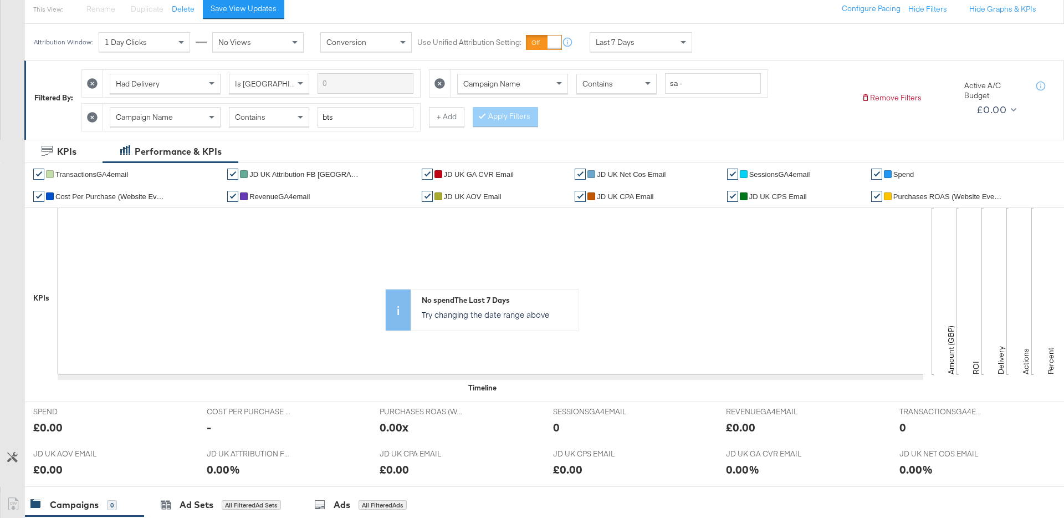
click at [196, 119] on div "Campaign Name" at bounding box center [165, 117] width 110 height 19
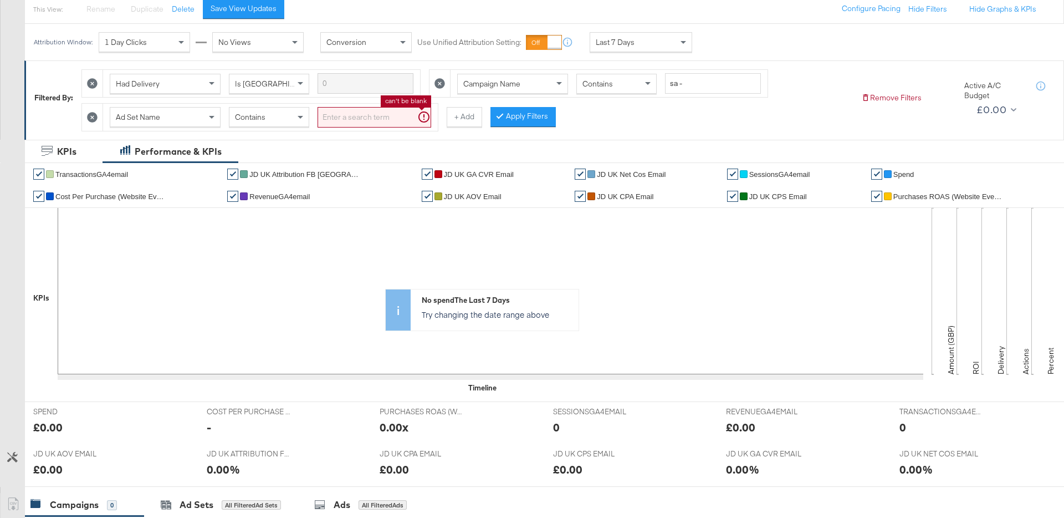
click at [391, 121] on input "search" at bounding box center [375, 117] width 114 height 21
type input "bts"
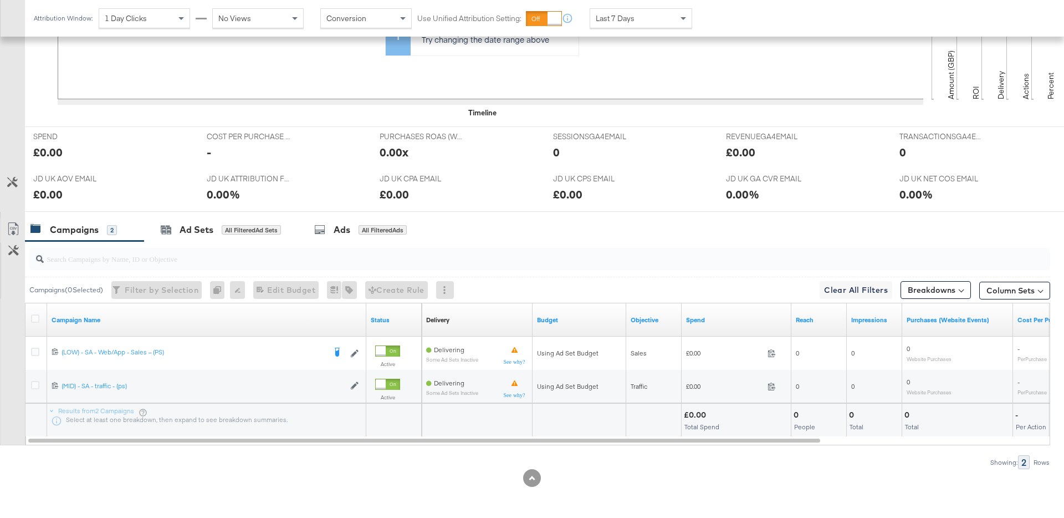
scroll to position [402, 0]
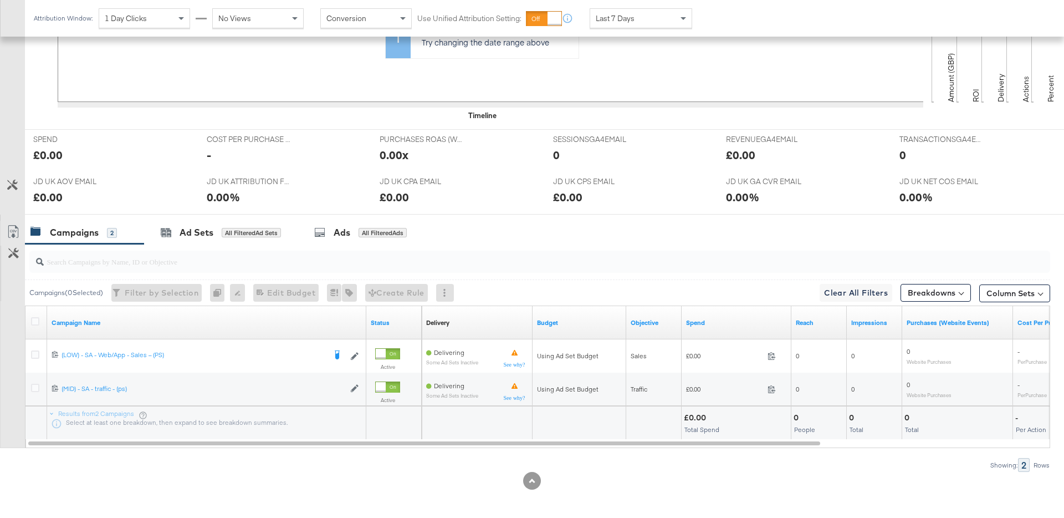
click at [645, 16] on div "Last 7 Days" at bounding box center [640, 18] width 101 height 19
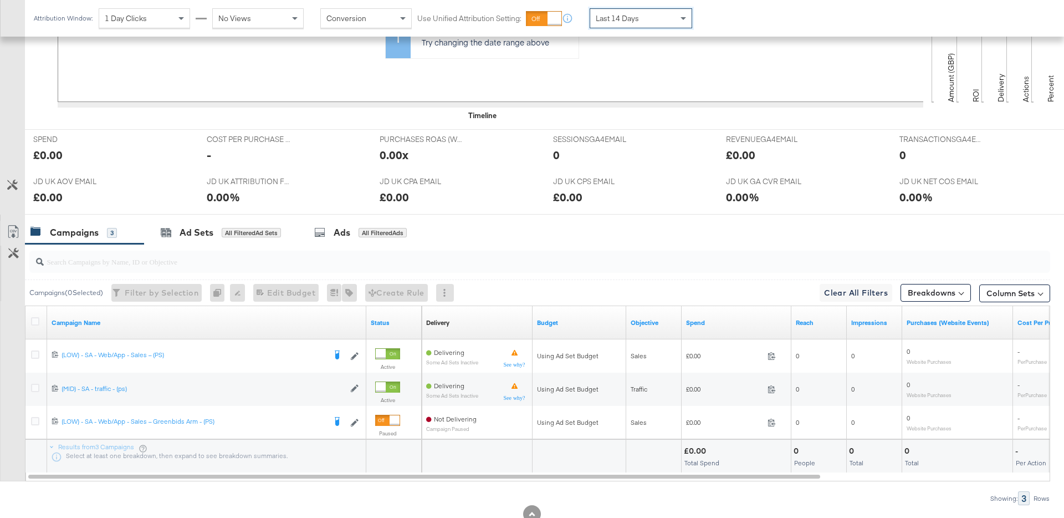
click at [641, 18] on div "Last 14 Days" at bounding box center [640, 18] width 101 height 19
click at [647, 18] on div "Last 30 Days" at bounding box center [640, 18] width 101 height 19
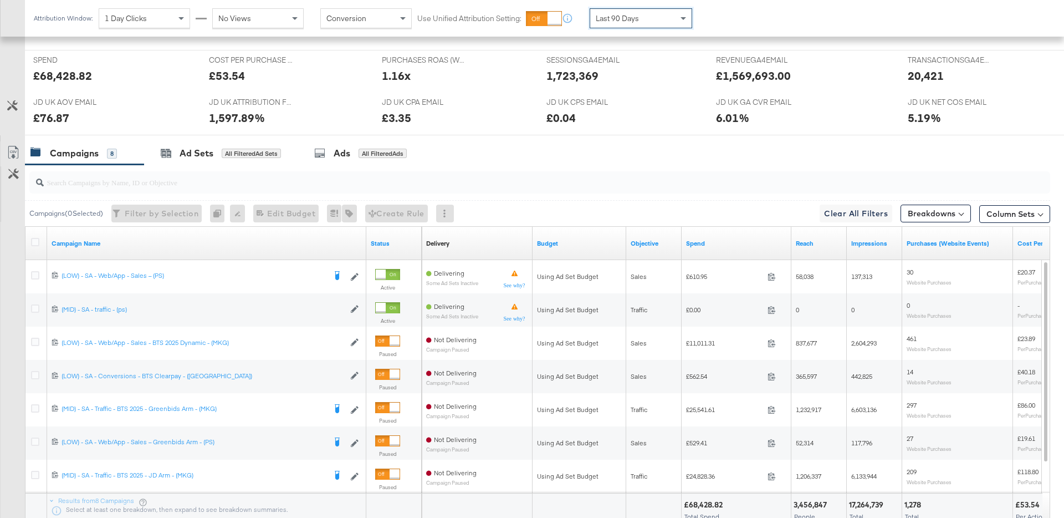
scroll to position [473, 0]
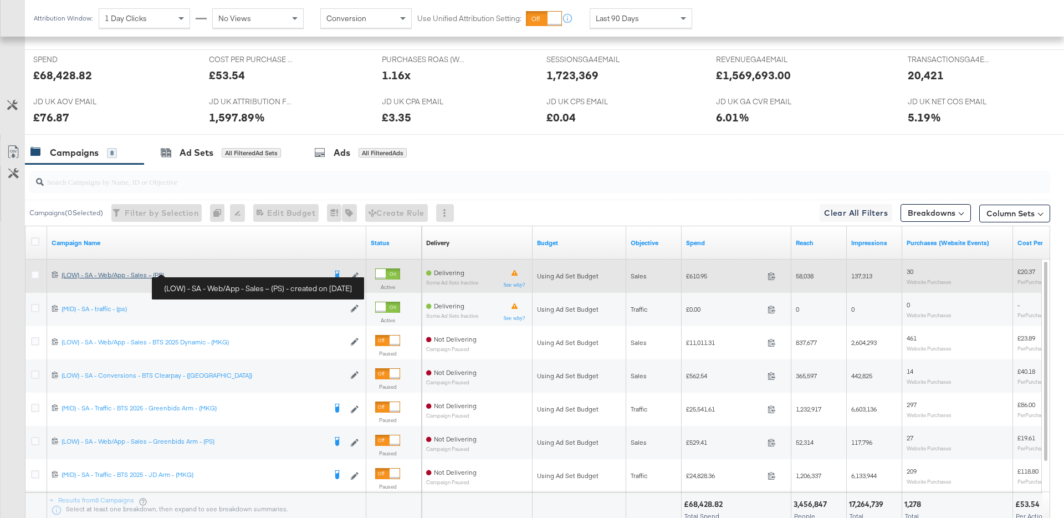
click at [161, 273] on div "(LOW) - SA - Web/App - Sales – (PS) (LOW) - SA - Web/App - Sales – (PS)" at bounding box center [194, 274] width 264 height 9
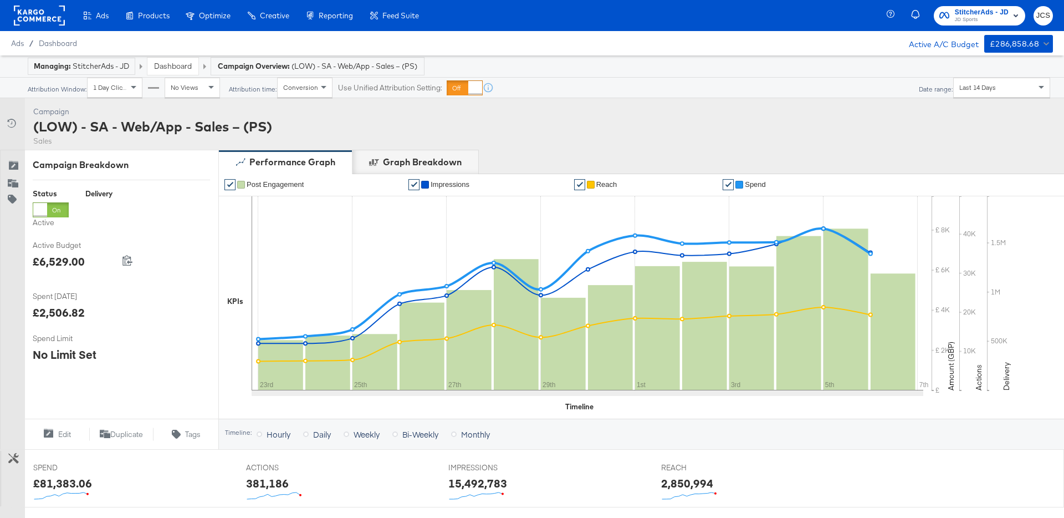
click at [1014, 93] on div "Last 14 Days" at bounding box center [1002, 87] width 96 height 19
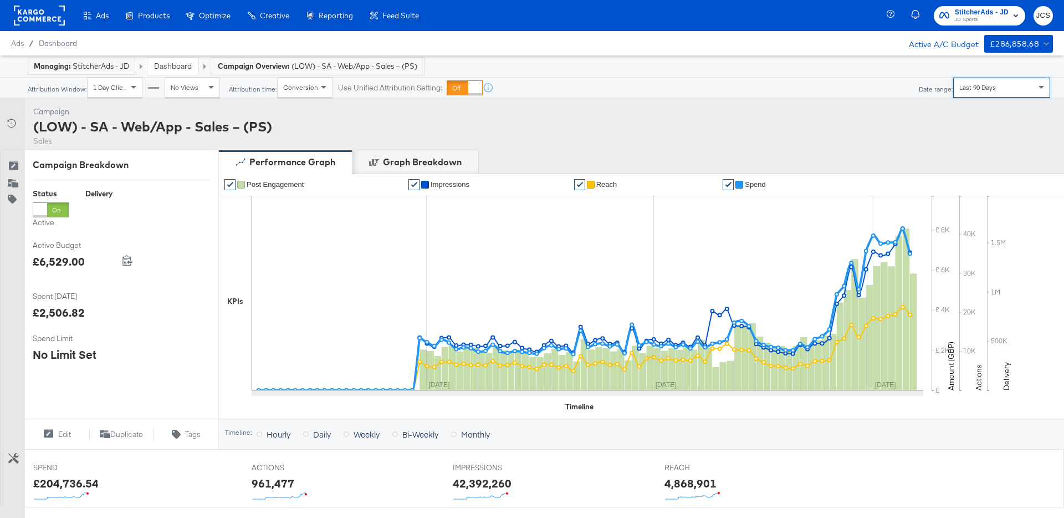
click at [178, 69] on link "Dashboard" at bounding box center [173, 66] width 38 height 10
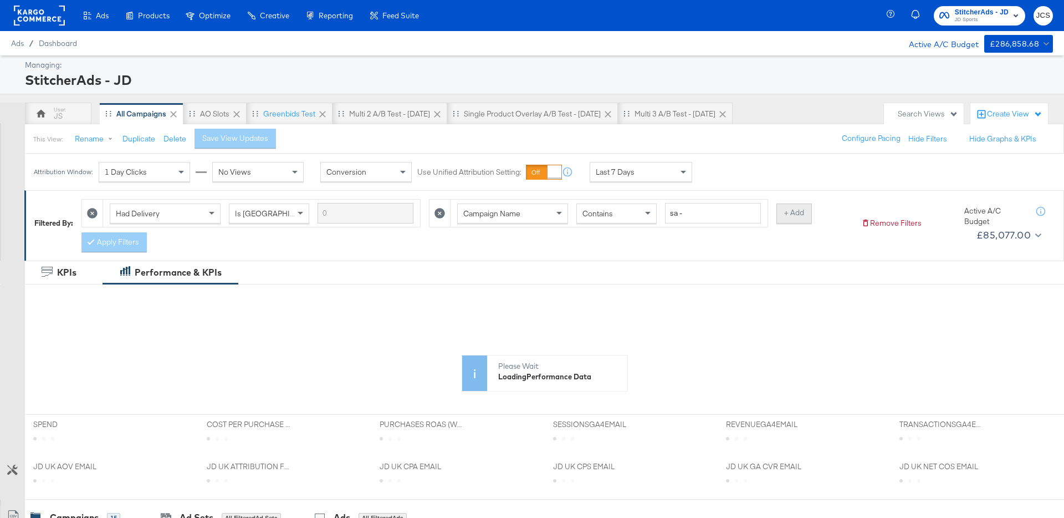
click at [799, 222] on button "+ Add" at bounding box center [793, 213] width 35 height 20
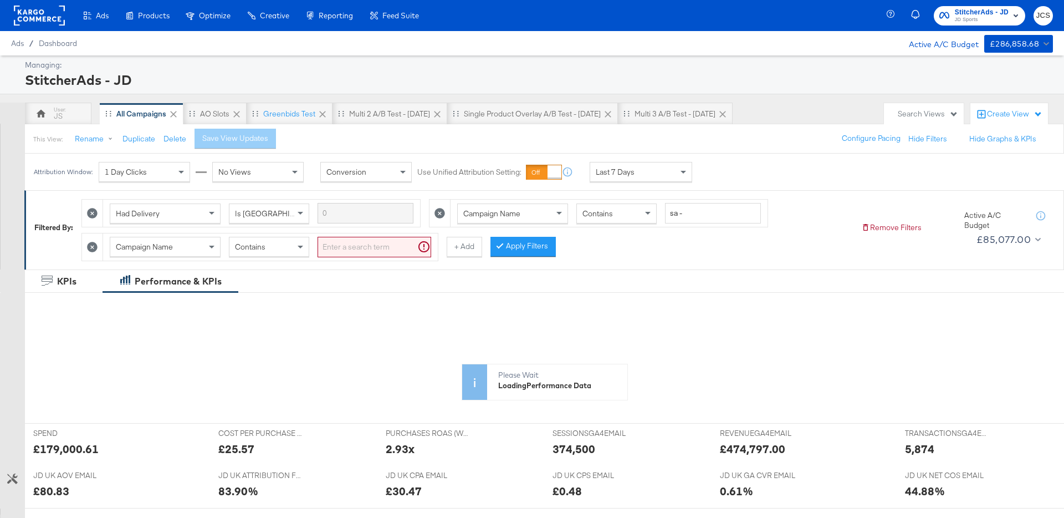
click at [186, 250] on div "Campaign Name" at bounding box center [165, 246] width 110 height 19
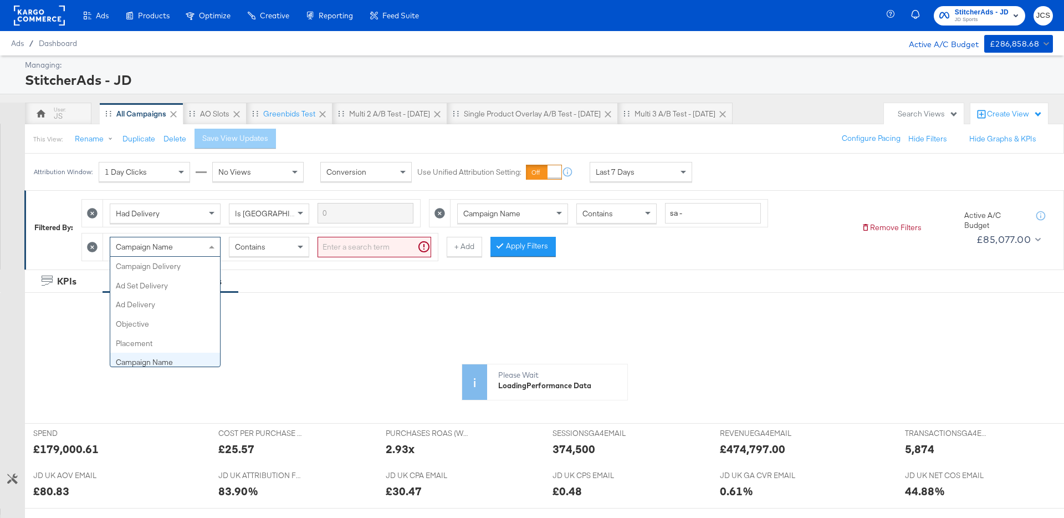
scroll to position [96, 0]
click at [364, 241] on input "search" at bounding box center [375, 247] width 114 height 21
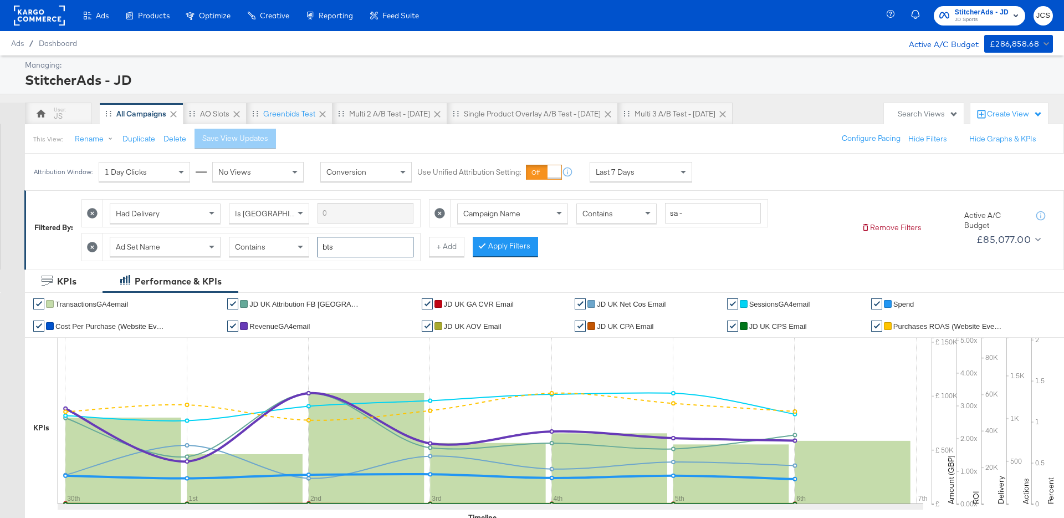
type input "bts"
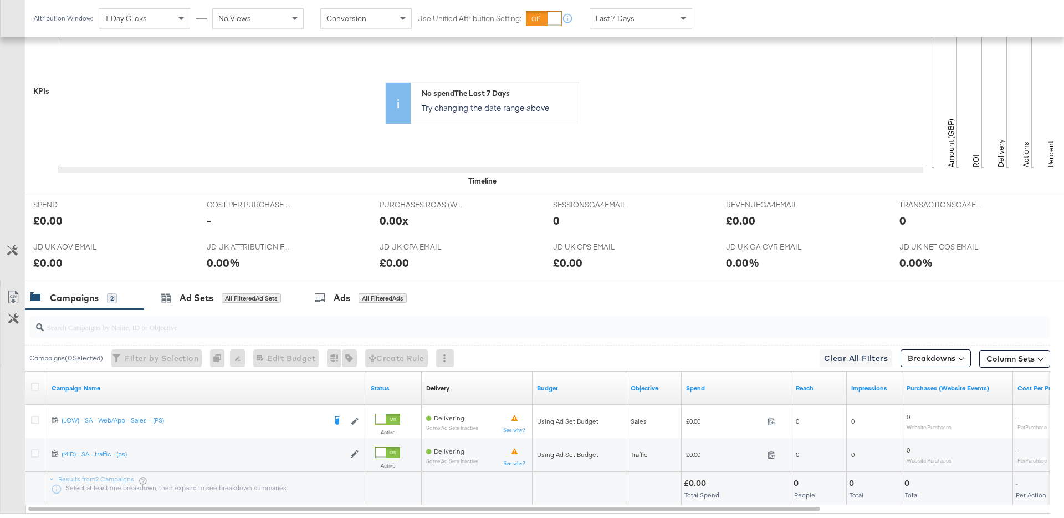
scroll to position [405, 0]
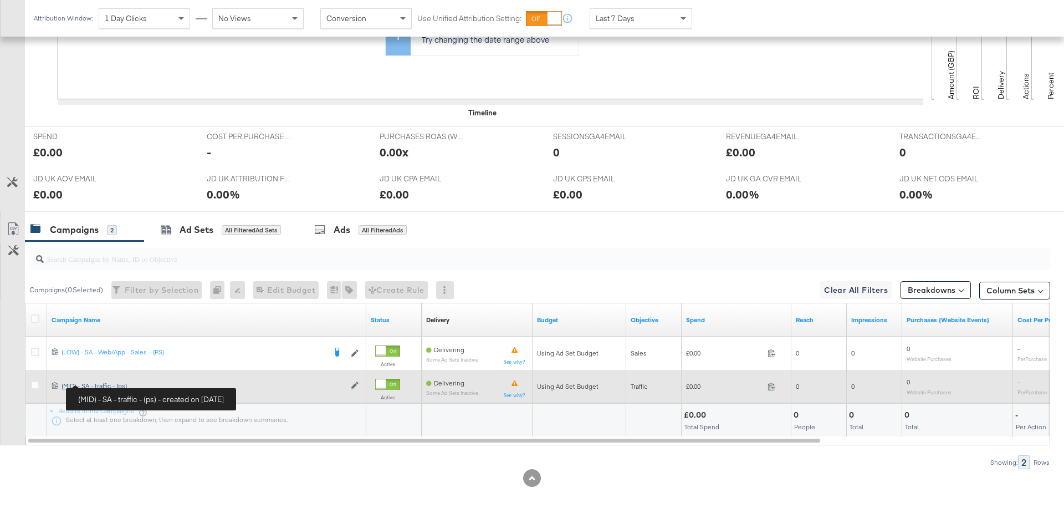
click at [99, 383] on div "(MID) - SA - traffic - (ps) (MID) - SA - traffic - (ps)" at bounding box center [203, 385] width 283 height 9
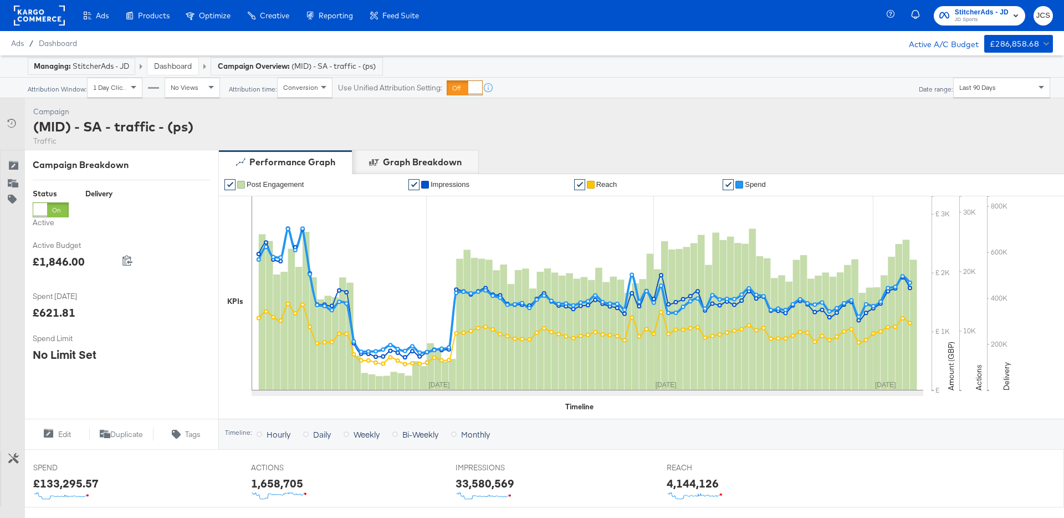
click at [181, 68] on link "Dashboard" at bounding box center [173, 66] width 38 height 10
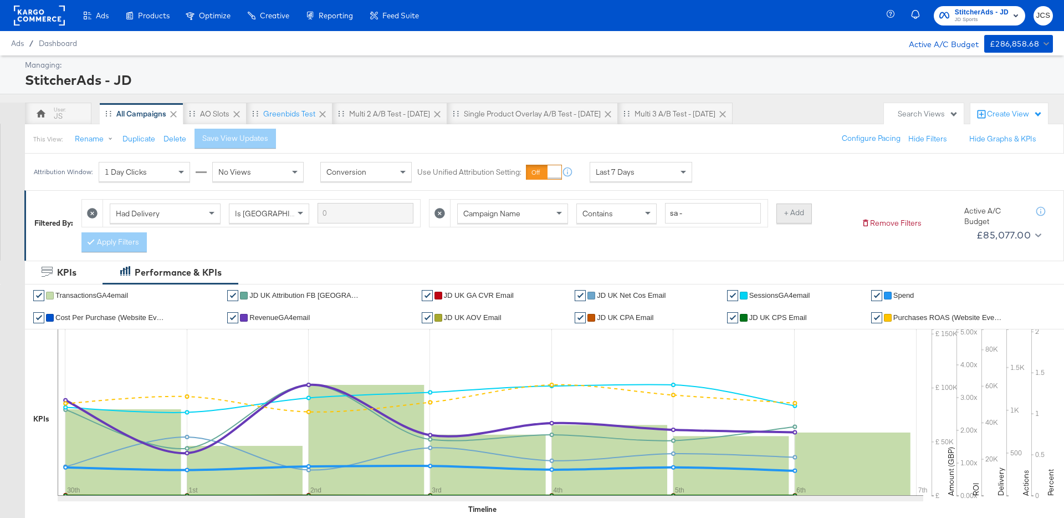
click at [804, 216] on button "+ Add" at bounding box center [793, 213] width 35 height 20
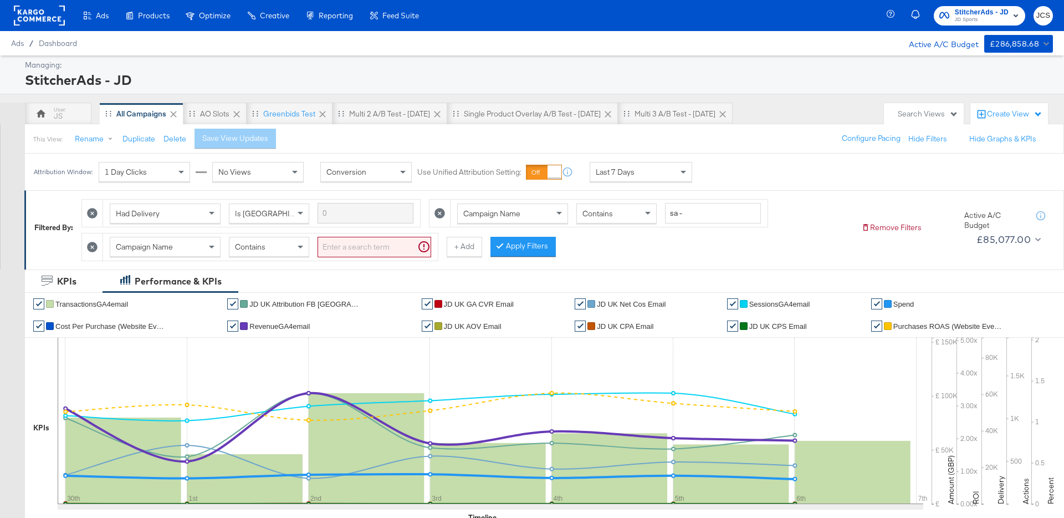
click at [188, 249] on div "Campaign Name" at bounding box center [165, 246] width 110 height 19
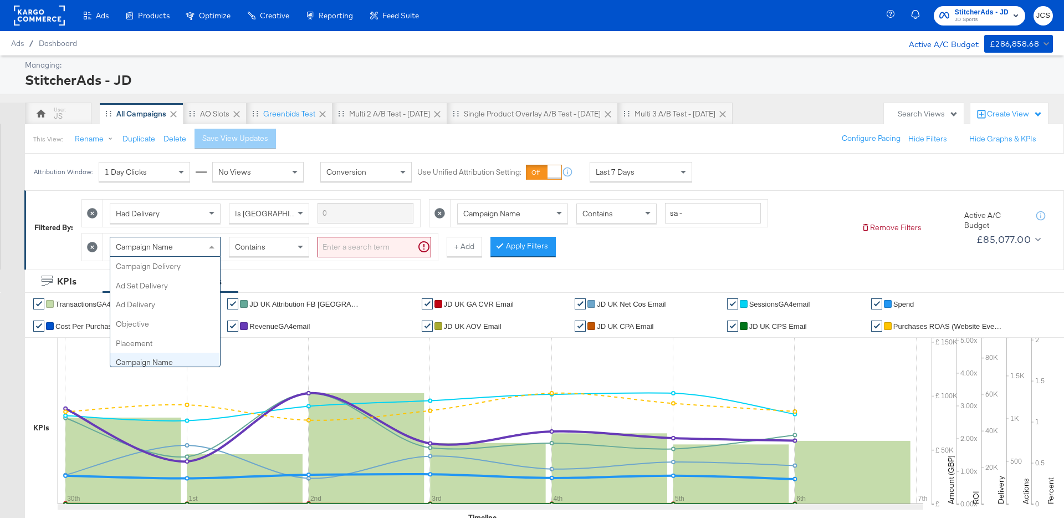
scroll to position [96, 0]
click at [365, 244] on input "search" at bounding box center [375, 247] width 114 height 21
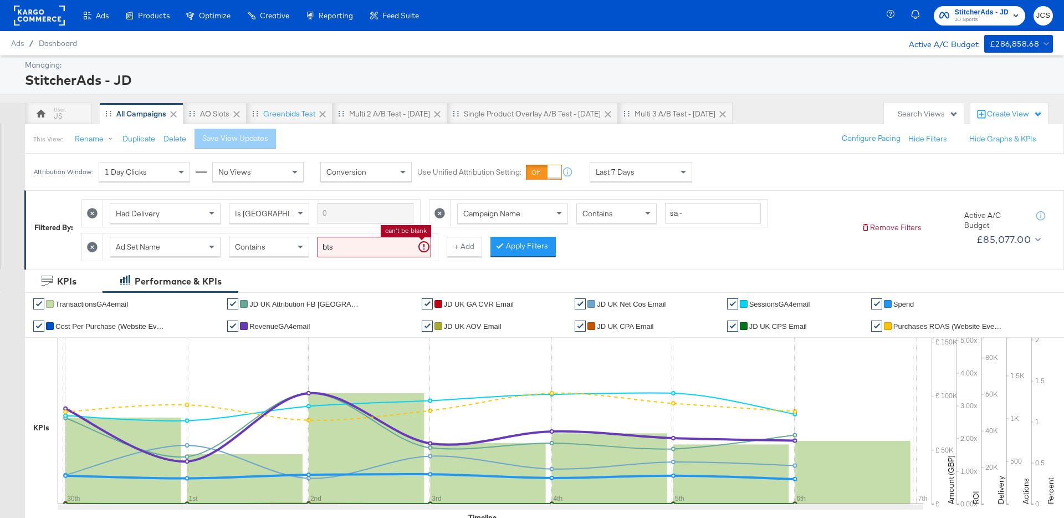
type input "bts"
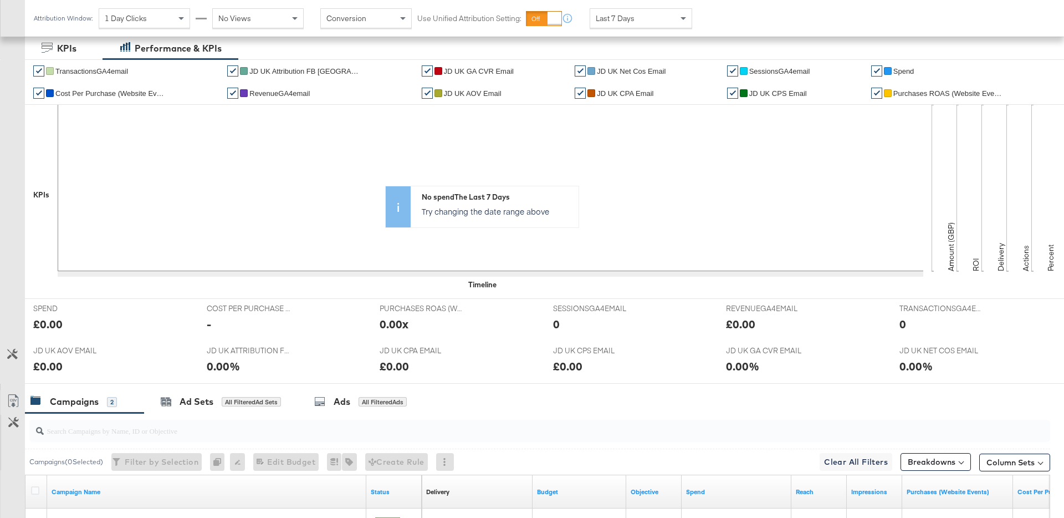
scroll to position [252, 0]
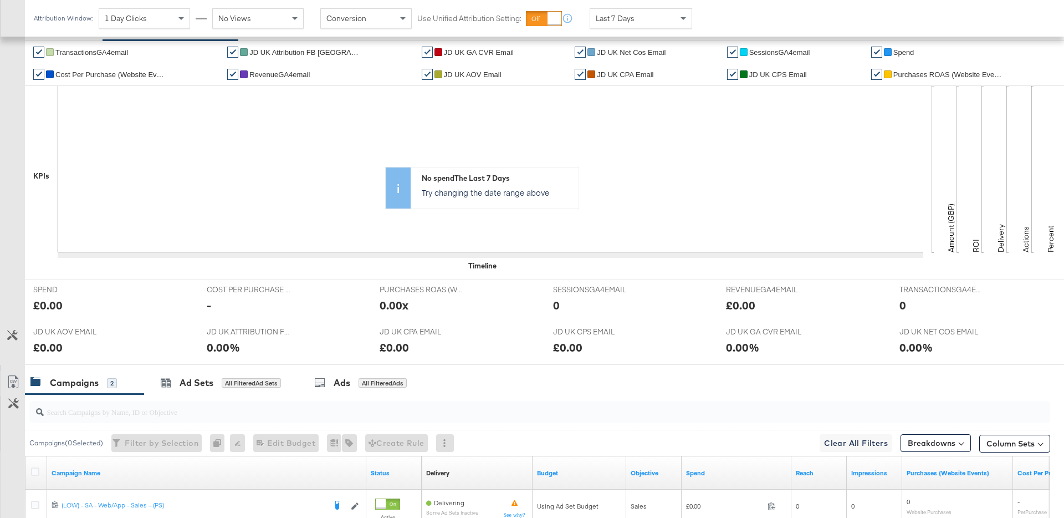
click at [643, 21] on div "Last 7 Days" at bounding box center [640, 18] width 101 height 19
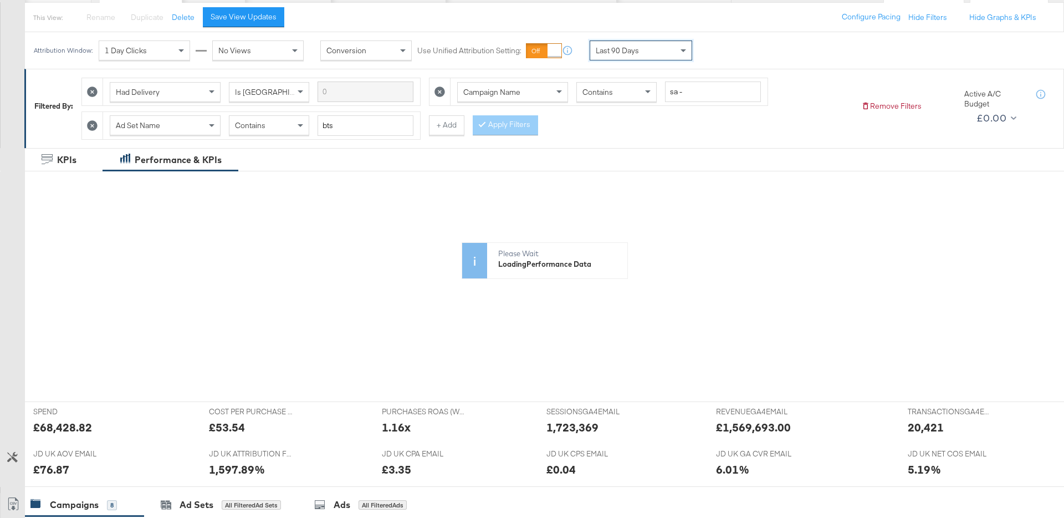
scroll to position [88, 0]
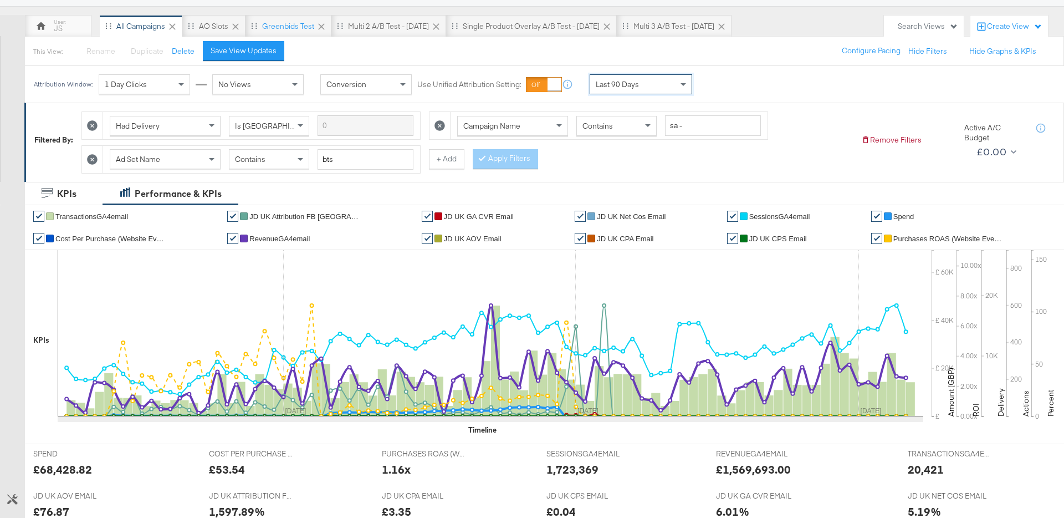
click at [96, 162] on icon at bounding box center [92, 159] width 11 height 11
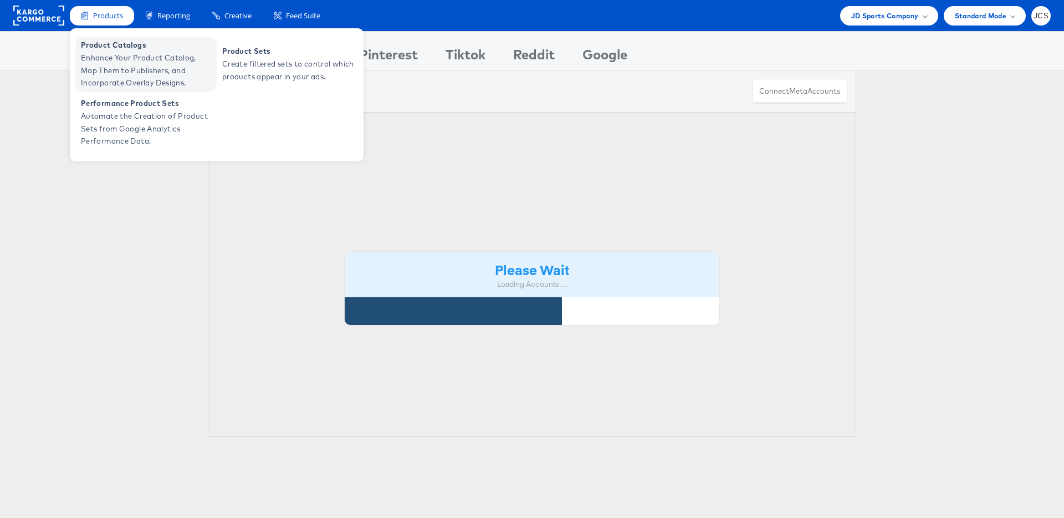
click at [110, 59] on span "Enhance Your Product Catalog, Map Them to Publishers, and Incorporate Overlay D…" at bounding box center [147, 71] width 133 height 38
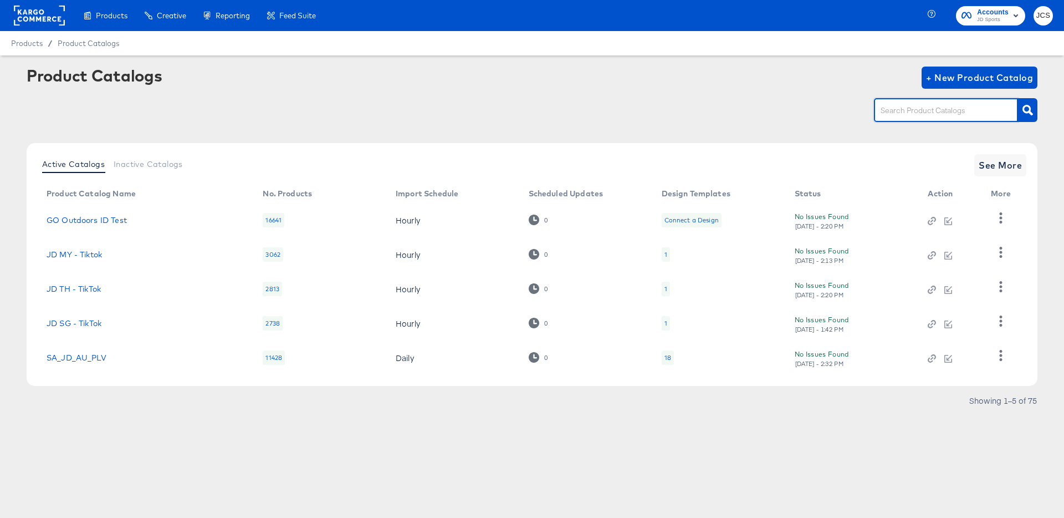
click at [904, 111] on input "text" at bounding box center [937, 110] width 118 height 13
type input "main"
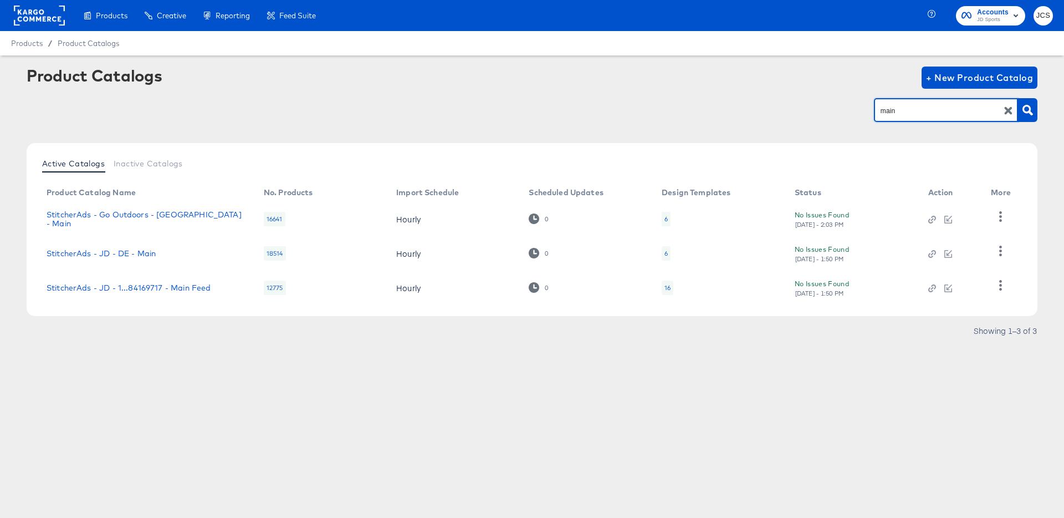
click at [671, 286] on div "16" at bounding box center [668, 287] width 12 height 14
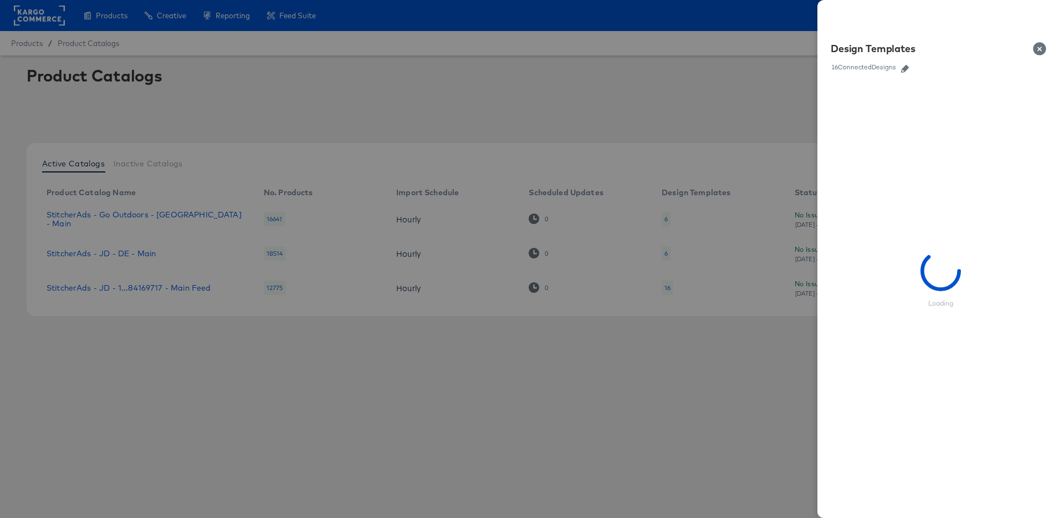
click at [909, 65] on icon "button" at bounding box center [905, 69] width 8 height 8
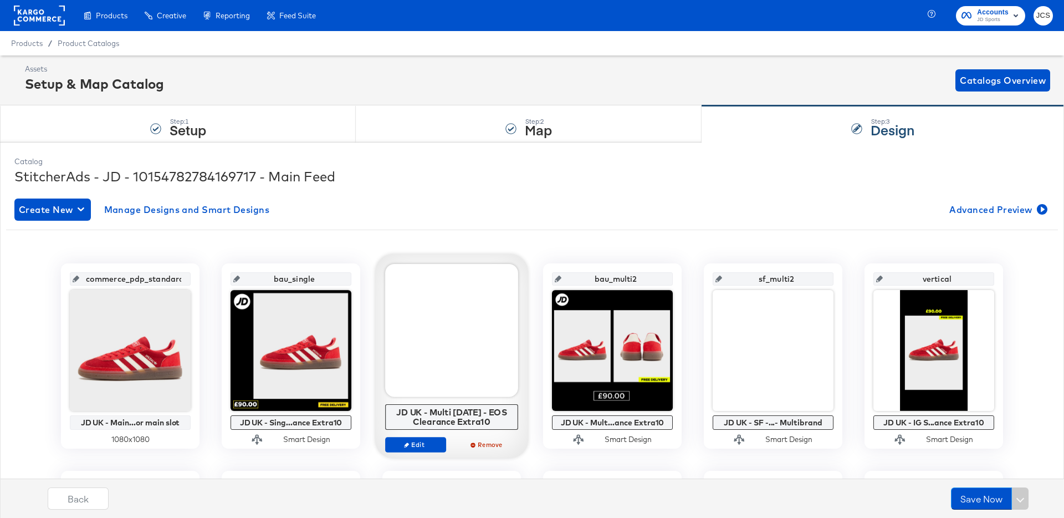
click at [62, 23] on rect at bounding box center [39, 16] width 51 height 20
click at [57, 13] on rect at bounding box center [39, 16] width 51 height 20
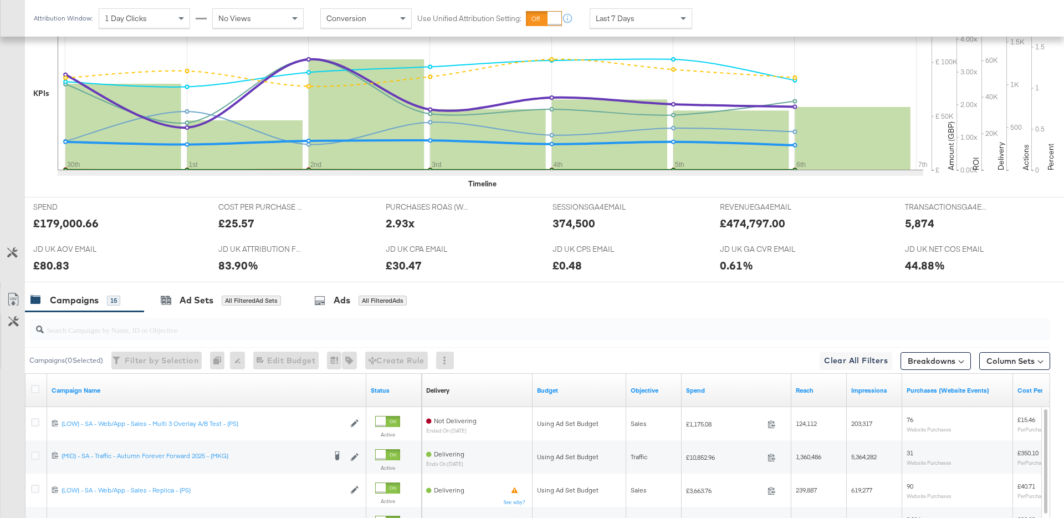
scroll to position [332, 0]
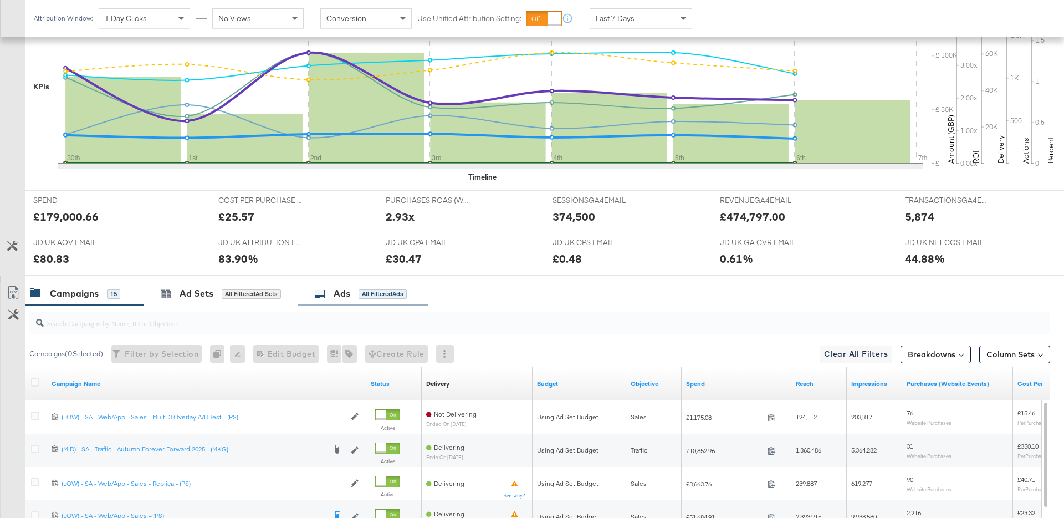
click at [337, 291] on div "Ads" at bounding box center [342, 293] width 17 height 13
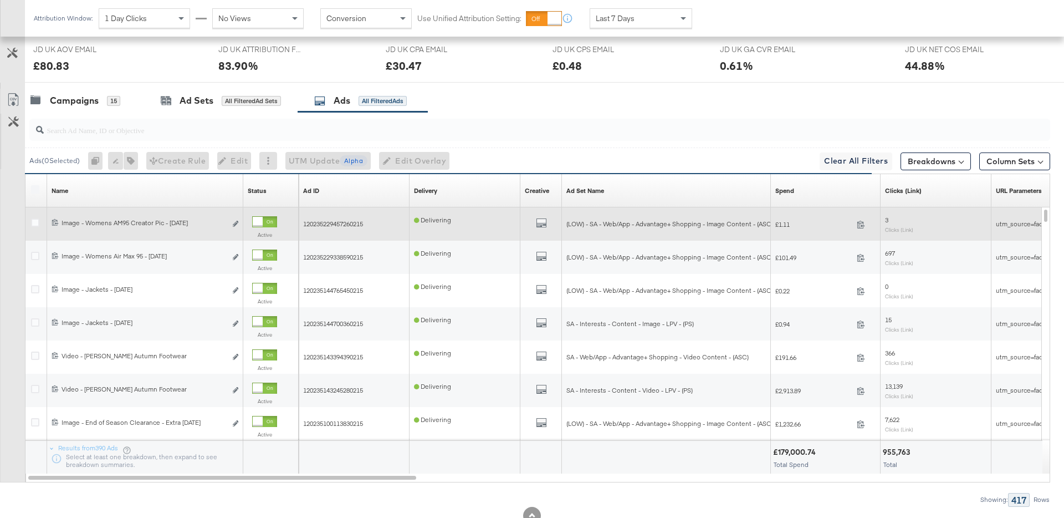
scroll to position [529, 0]
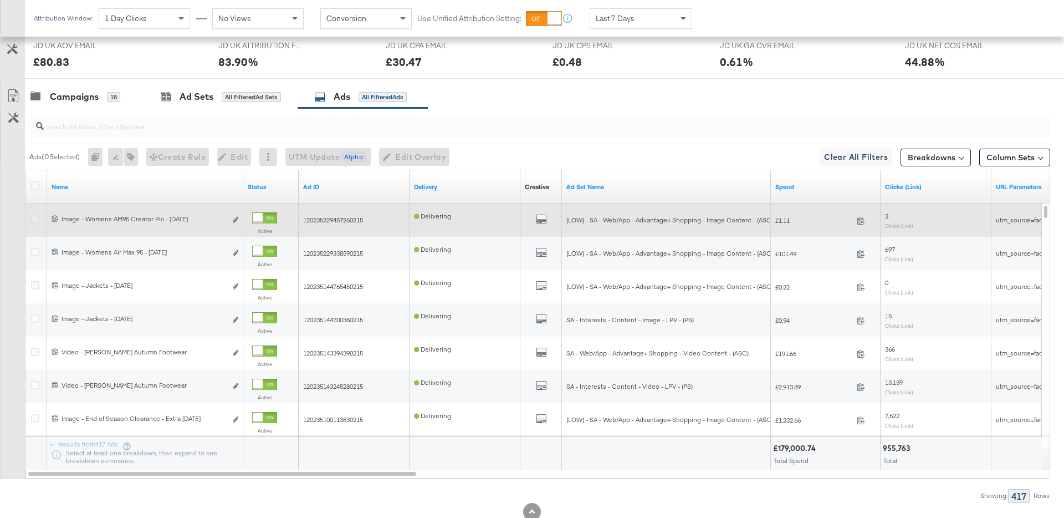
click at [37, 219] on icon at bounding box center [35, 218] width 8 height 8
click at [0, 0] on input "checkbox" at bounding box center [0, 0] width 0 height 0
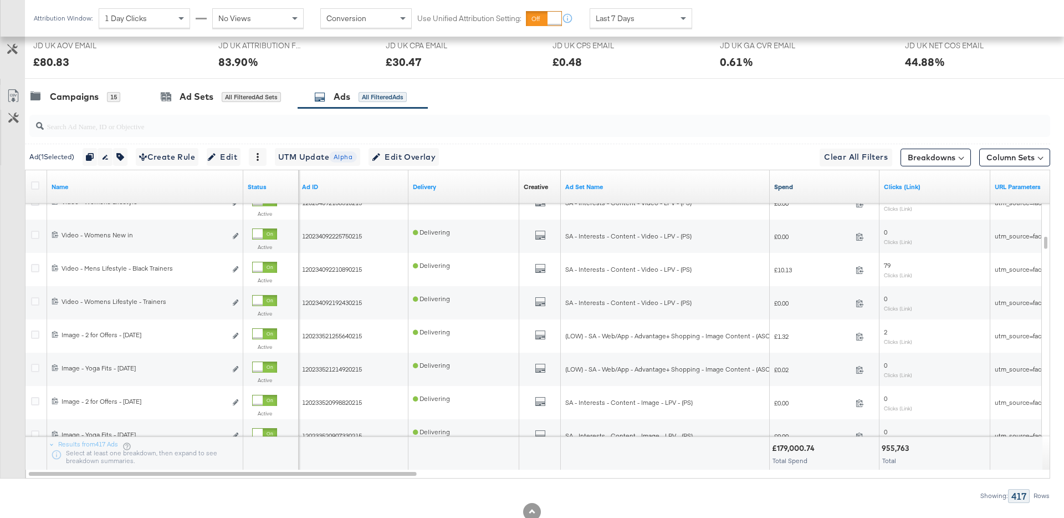
click at [784, 187] on link "Spend" at bounding box center [824, 186] width 101 height 9
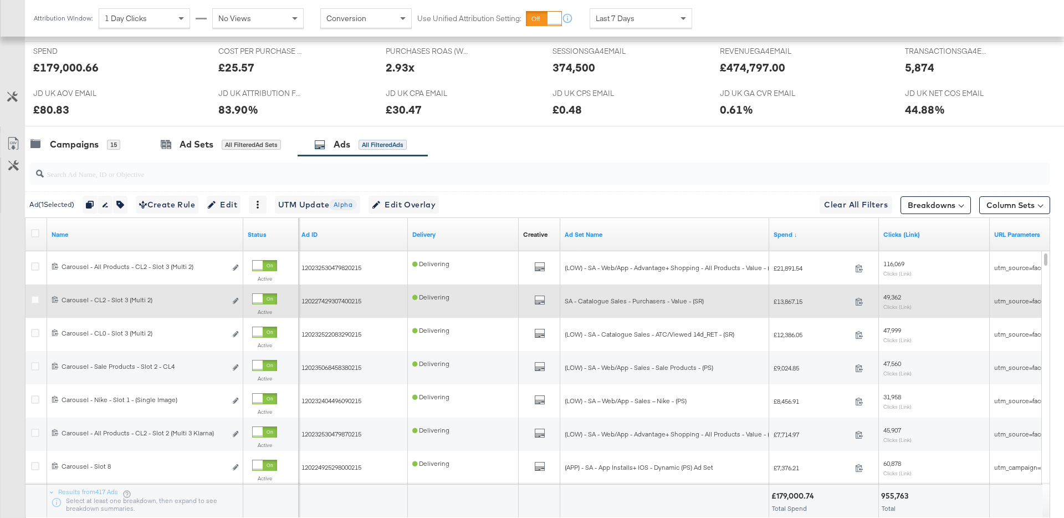
scroll to position [478, 0]
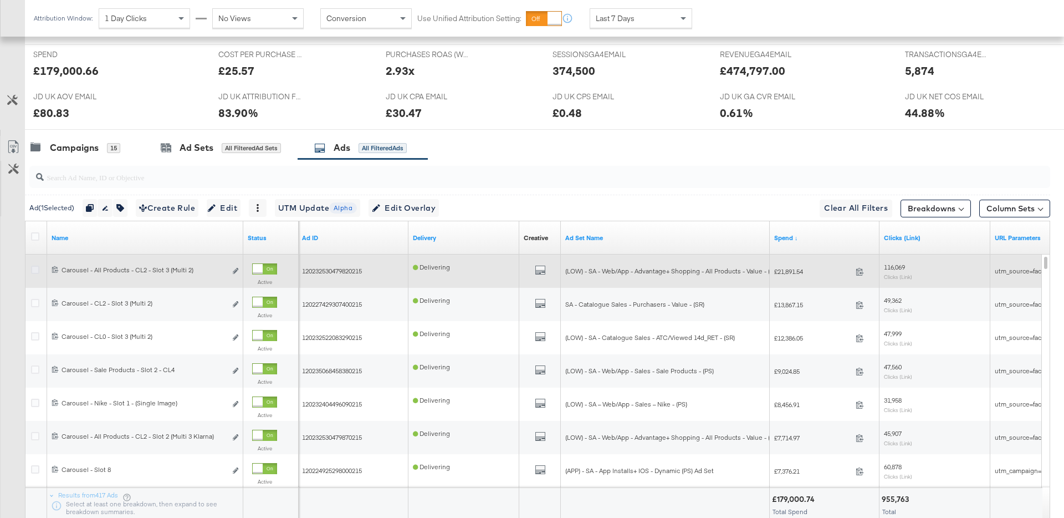
click at [33, 269] on icon at bounding box center [35, 269] width 8 height 8
click at [0, 0] on input "checkbox" at bounding box center [0, 0] width 0 height 0
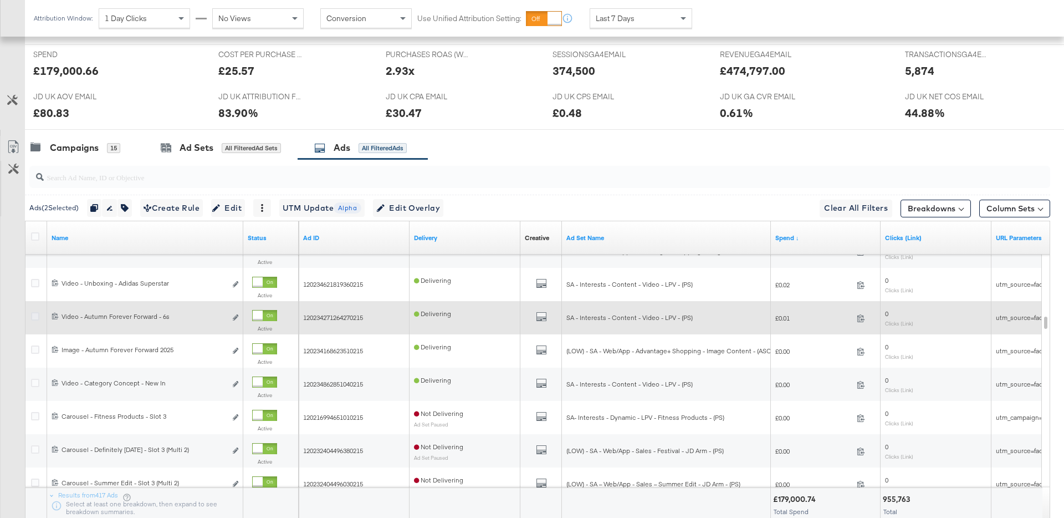
click at [33, 318] on icon at bounding box center [35, 316] width 8 height 8
click at [0, 0] on input "checkbox" at bounding box center [0, 0] width 0 height 0
click at [33, 314] on icon at bounding box center [35, 316] width 8 height 8
click at [0, 0] on input "checkbox" at bounding box center [0, 0] width 0 height 0
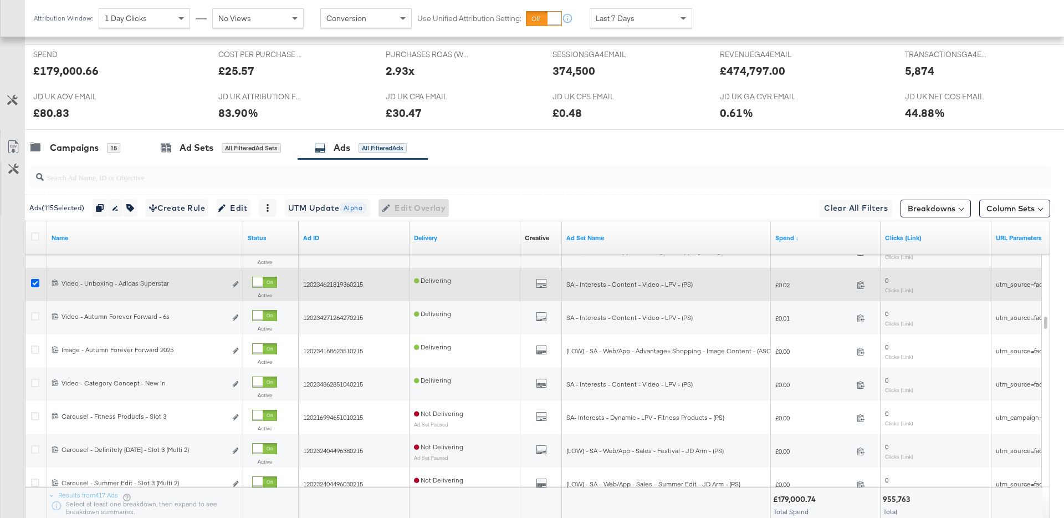
click at [34, 284] on icon at bounding box center [35, 283] width 8 height 8
click at [0, 0] on input "checkbox" at bounding box center [0, 0] width 0 height 0
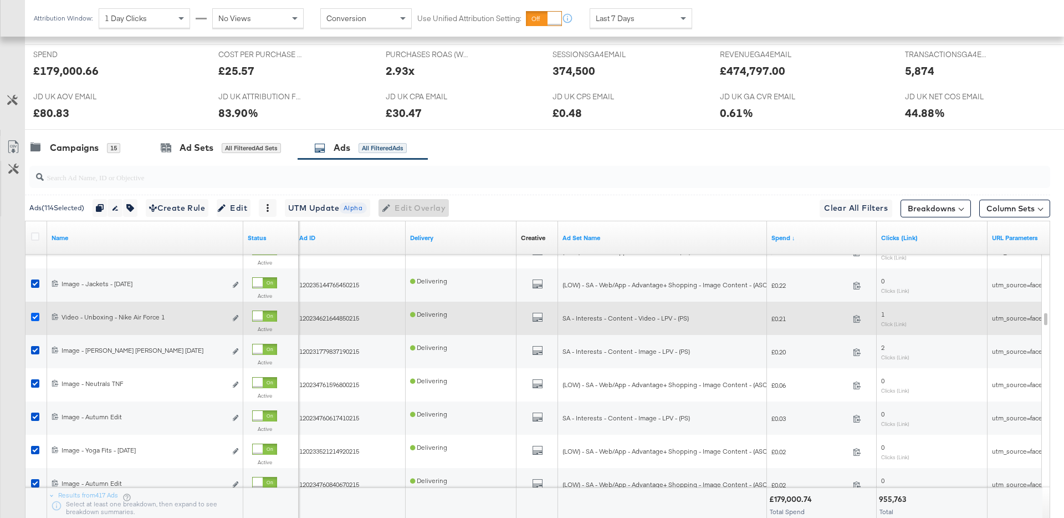
click at [38, 314] on icon at bounding box center [35, 317] width 8 height 8
click at [0, 0] on input "checkbox" at bounding box center [0, 0] width 0 height 0
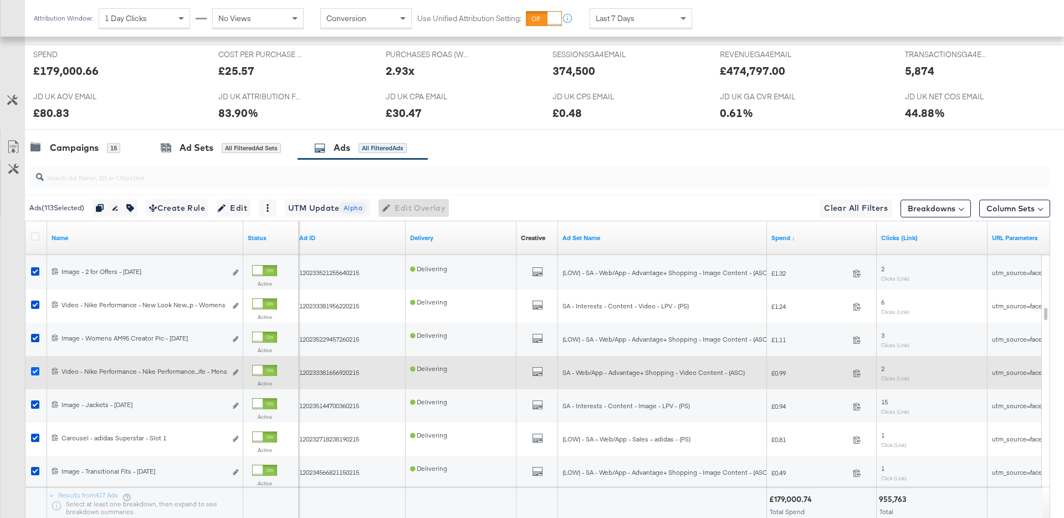
click at [34, 367] on icon at bounding box center [35, 371] width 8 height 8
click at [0, 0] on input "checkbox" at bounding box center [0, 0] width 0 height 0
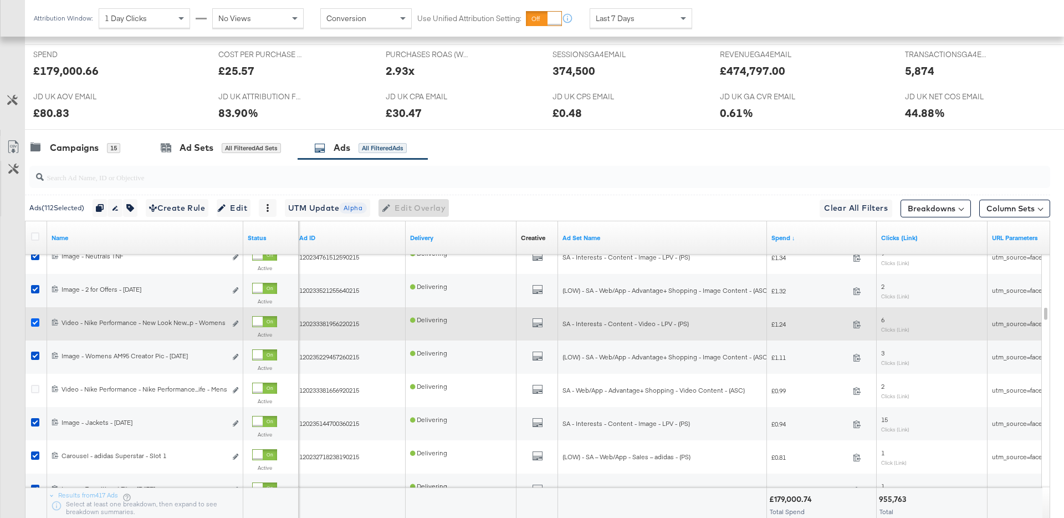
click at [35, 321] on icon at bounding box center [35, 322] width 8 height 8
click at [0, 0] on input "checkbox" at bounding box center [0, 0] width 0 height 0
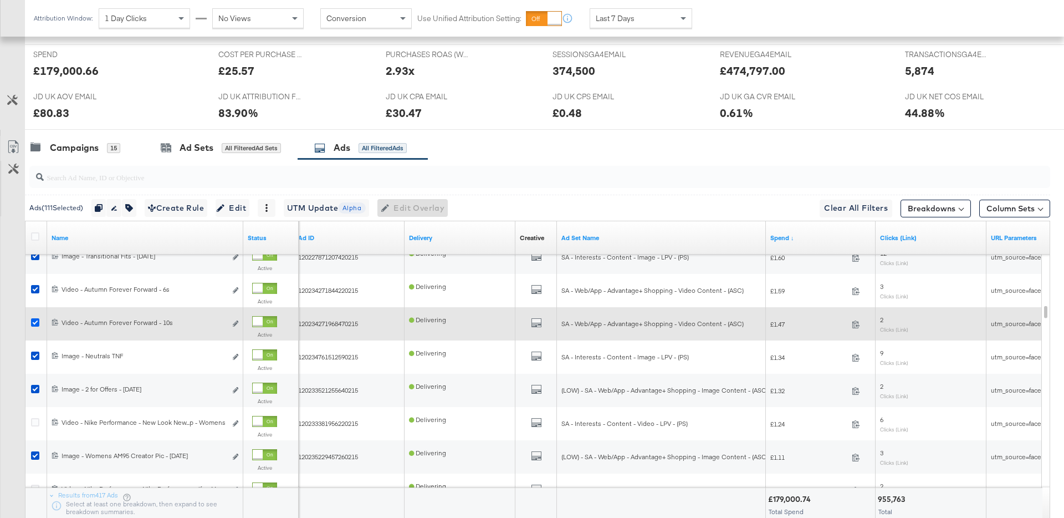
click at [33, 324] on icon at bounding box center [35, 322] width 8 height 8
click at [0, 0] on input "checkbox" at bounding box center [0, 0] width 0 height 0
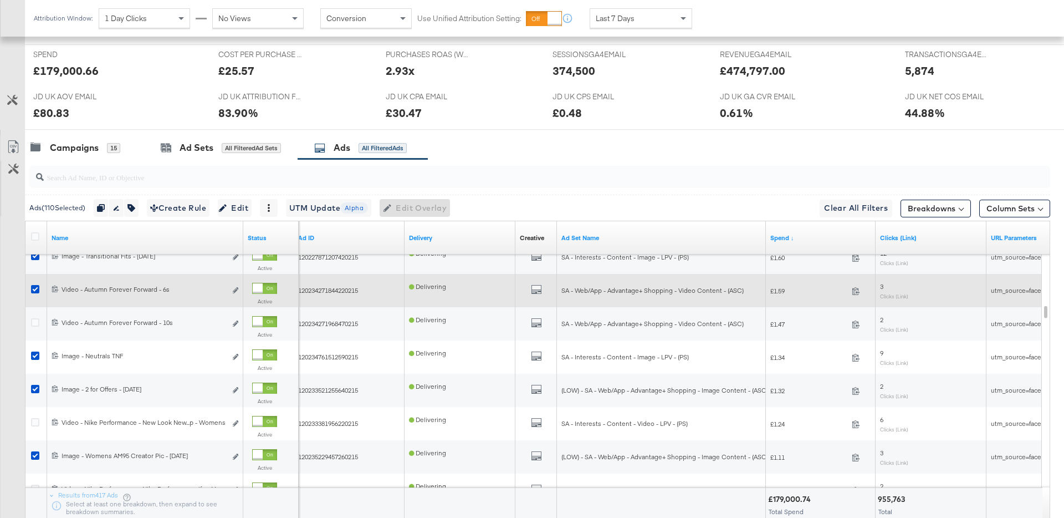
click at [36, 290] on icon at bounding box center [35, 289] width 8 height 8
click at [0, 0] on input "checkbox" at bounding box center [0, 0] width 0 height 0
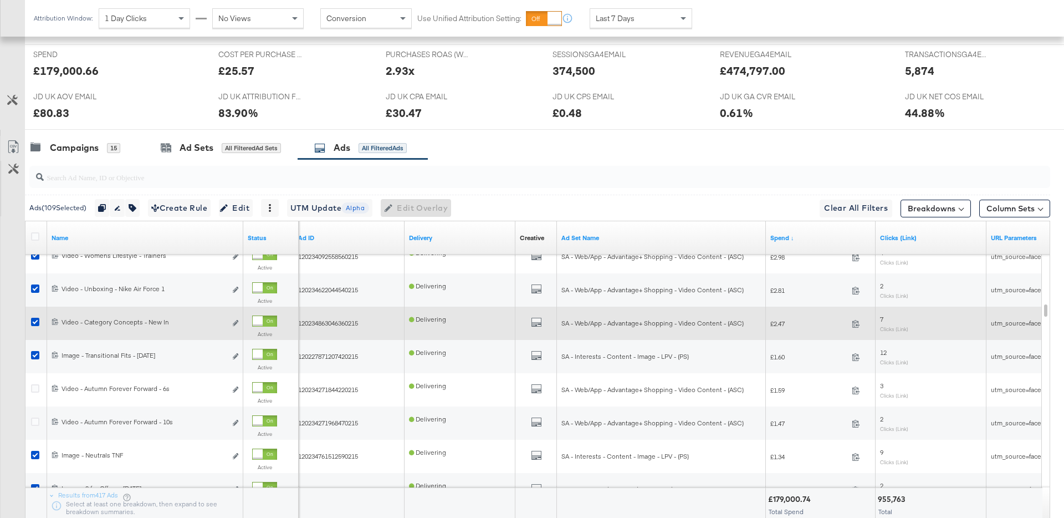
drag, startPoint x: 32, startPoint y: 323, endPoint x: 33, endPoint y: 310, distance: 12.3
click at [31, 323] on icon at bounding box center [35, 322] width 8 height 8
click at [0, 0] on input "checkbox" at bounding box center [0, 0] width 0 height 0
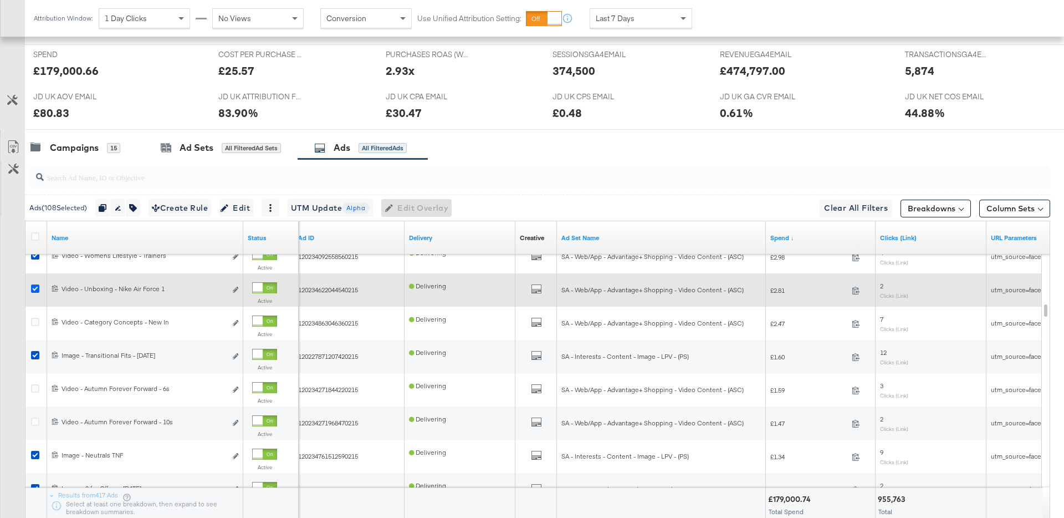
click at [36, 291] on icon at bounding box center [35, 288] width 8 height 8
click at [0, 0] on input "checkbox" at bounding box center [0, 0] width 0 height 0
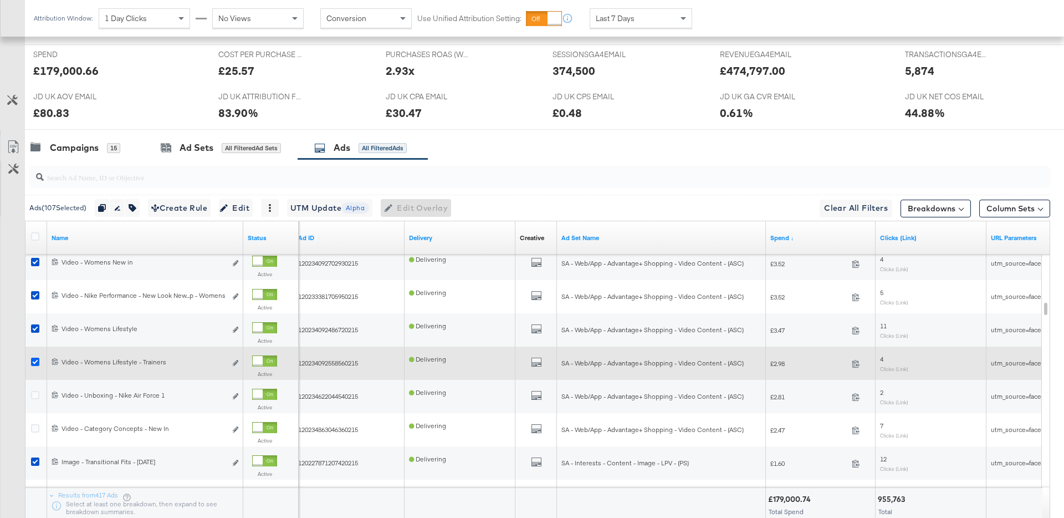
click at [36, 362] on icon at bounding box center [35, 361] width 8 height 8
click at [0, 0] on input "checkbox" at bounding box center [0, 0] width 0 height 0
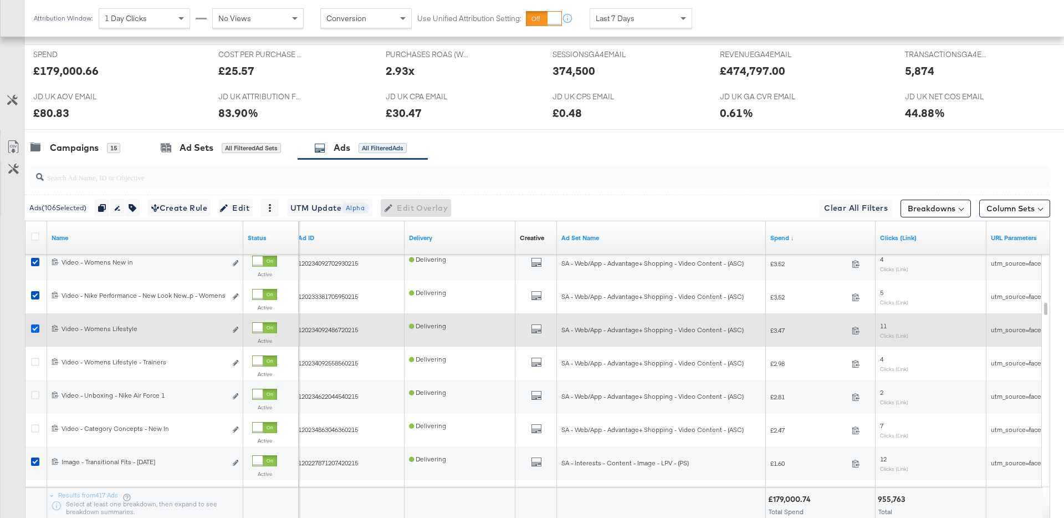
click at [37, 326] on icon at bounding box center [35, 328] width 8 height 8
click at [0, 0] on input "checkbox" at bounding box center [0, 0] width 0 height 0
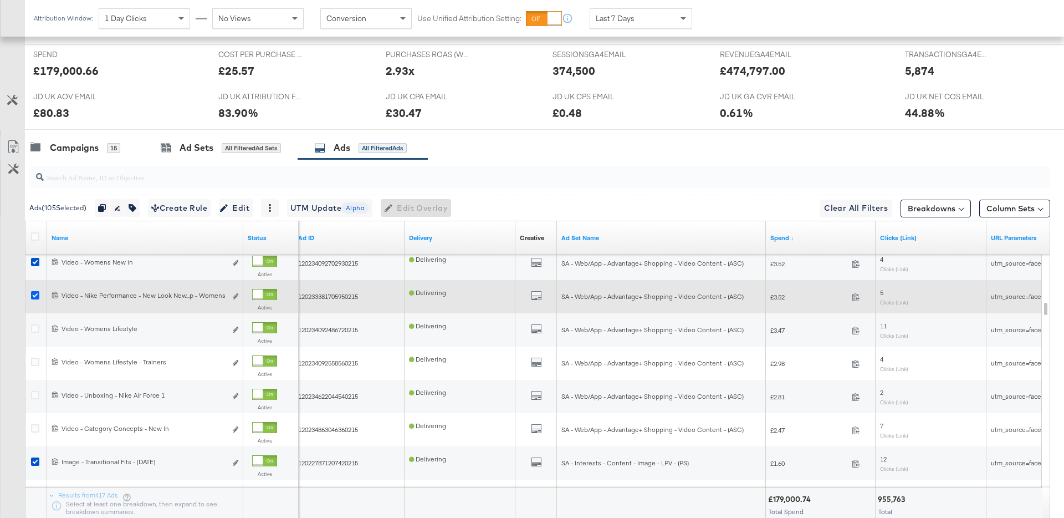
click at [38, 294] on icon at bounding box center [35, 295] width 8 height 8
click at [0, 0] on input "checkbox" at bounding box center [0, 0] width 0 height 0
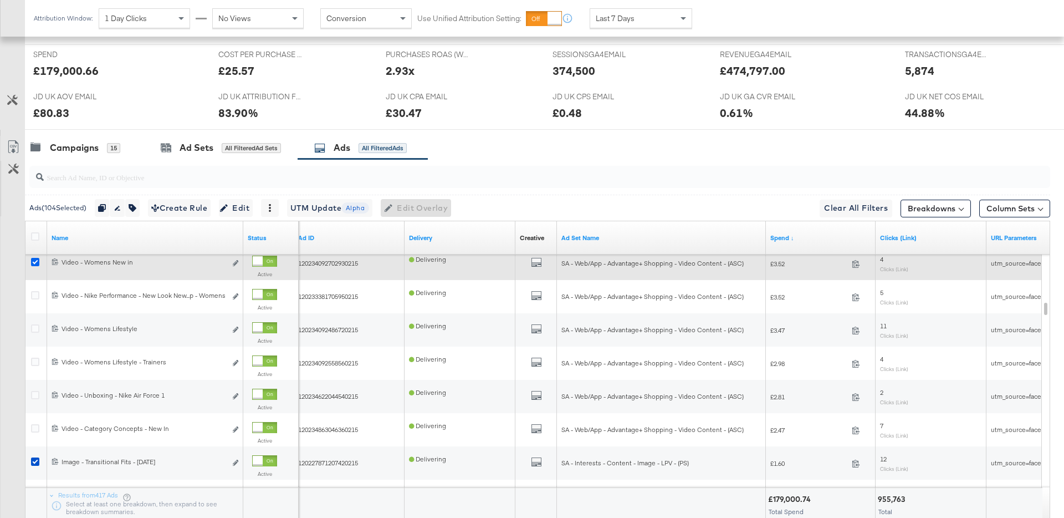
click at [37, 260] on icon at bounding box center [35, 262] width 8 height 8
click at [0, 0] on input "checkbox" at bounding box center [0, 0] width 0 height 0
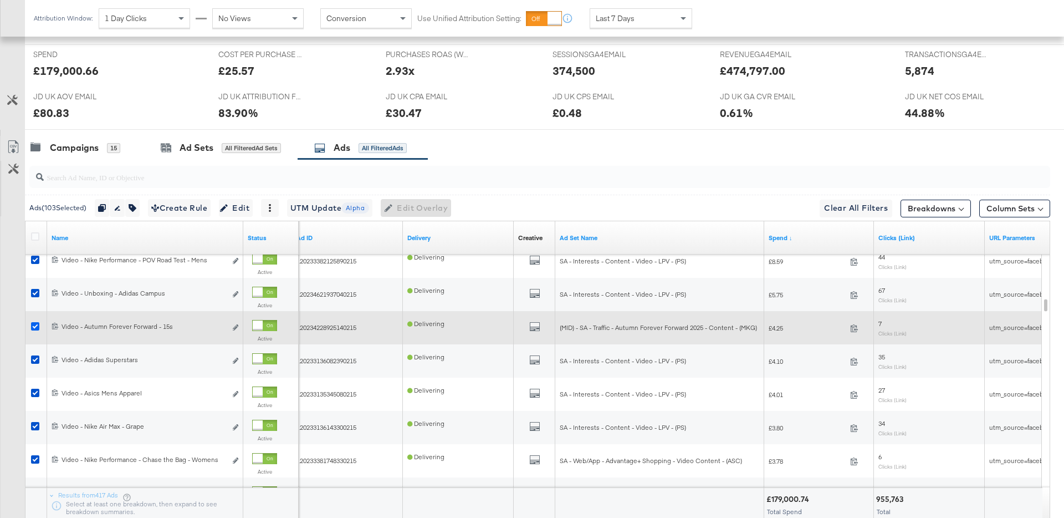
click at [35, 324] on icon at bounding box center [35, 326] width 8 height 8
click at [0, 0] on input "checkbox" at bounding box center [0, 0] width 0 height 0
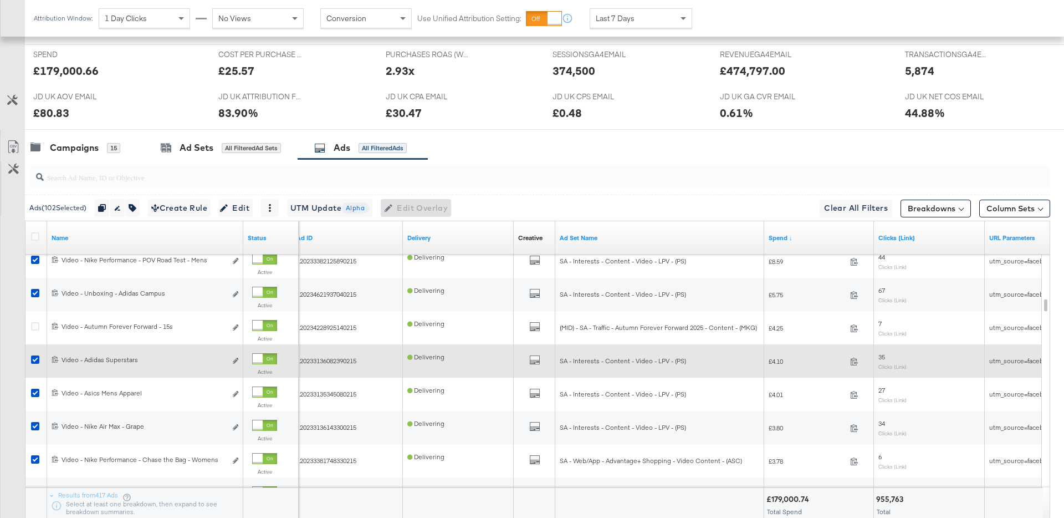
drag, startPoint x: 37, startPoint y: 357, endPoint x: 37, endPoint y: 365, distance: 7.2
click at [37, 357] on icon at bounding box center [35, 359] width 8 height 8
click at [0, 0] on input "checkbox" at bounding box center [0, 0] width 0 height 0
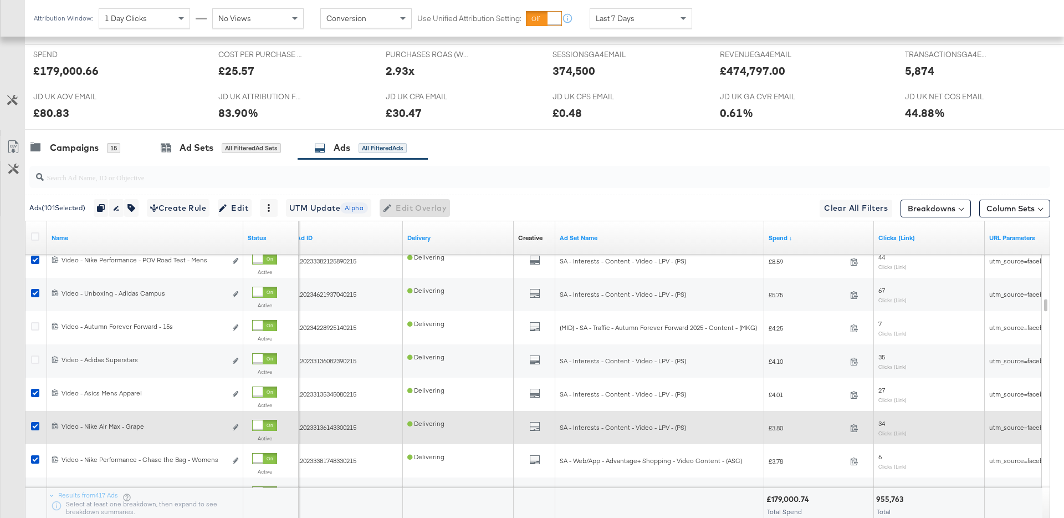
drag, startPoint x: 33, startPoint y: 392, endPoint x: 35, endPoint y: 411, distance: 18.9
click at [33, 392] on icon at bounding box center [35, 392] width 8 height 8
click at [0, 0] on input "checkbox" at bounding box center [0, 0] width 0 height 0
drag, startPoint x: 35, startPoint y: 427, endPoint x: 35, endPoint y: 442, distance: 15.5
click at [35, 427] on icon at bounding box center [35, 426] width 8 height 8
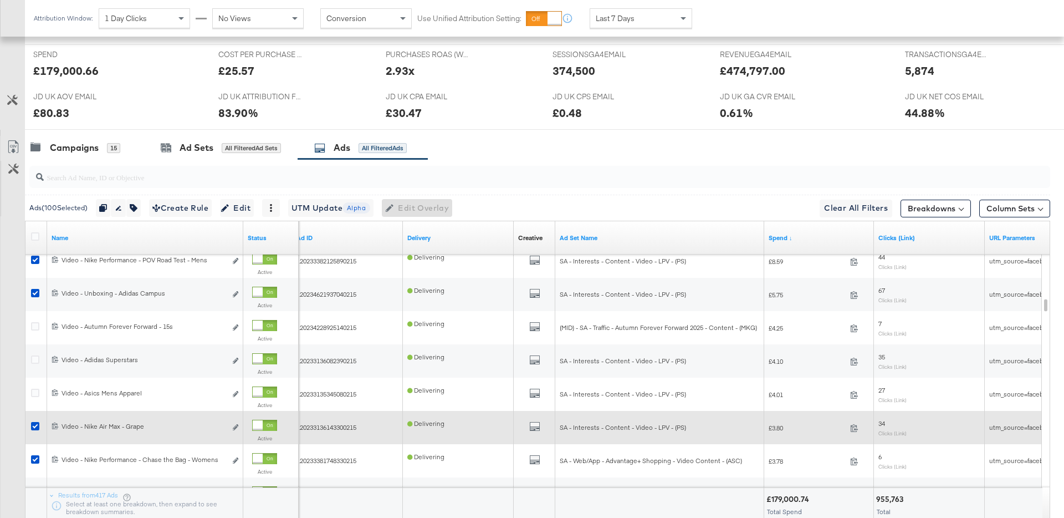
click at [0, 0] on input "checkbox" at bounding box center [0, 0] width 0 height 0
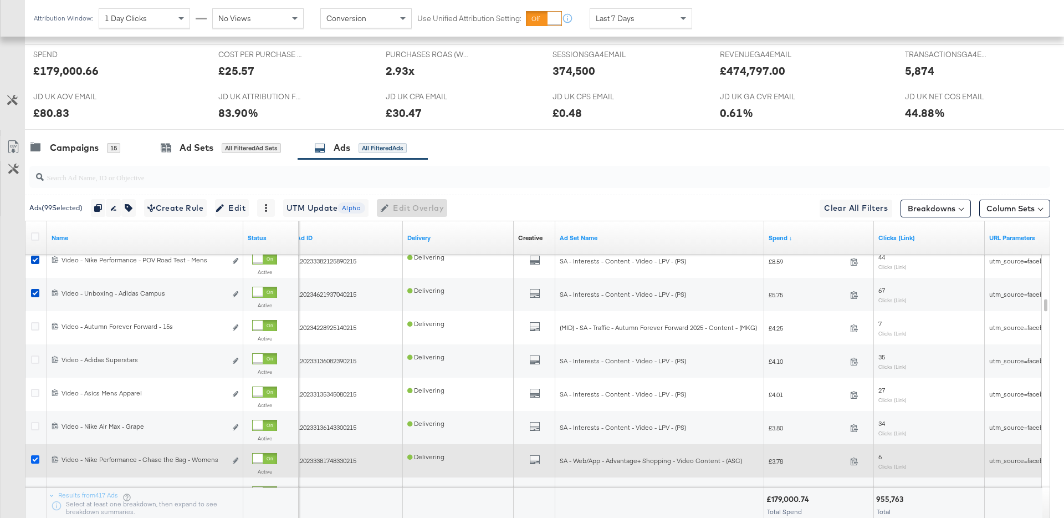
click at [35, 460] on icon at bounding box center [35, 459] width 8 height 8
click at [0, 0] on input "checkbox" at bounding box center [0, 0] width 0 height 0
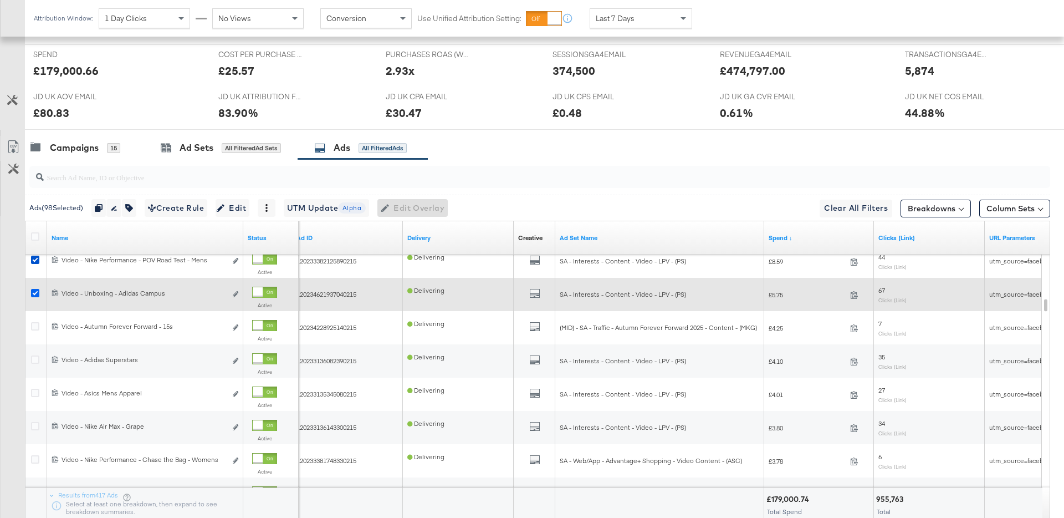
click at [33, 292] on icon at bounding box center [35, 293] width 8 height 8
click at [0, 0] on input "checkbox" at bounding box center [0, 0] width 0 height 0
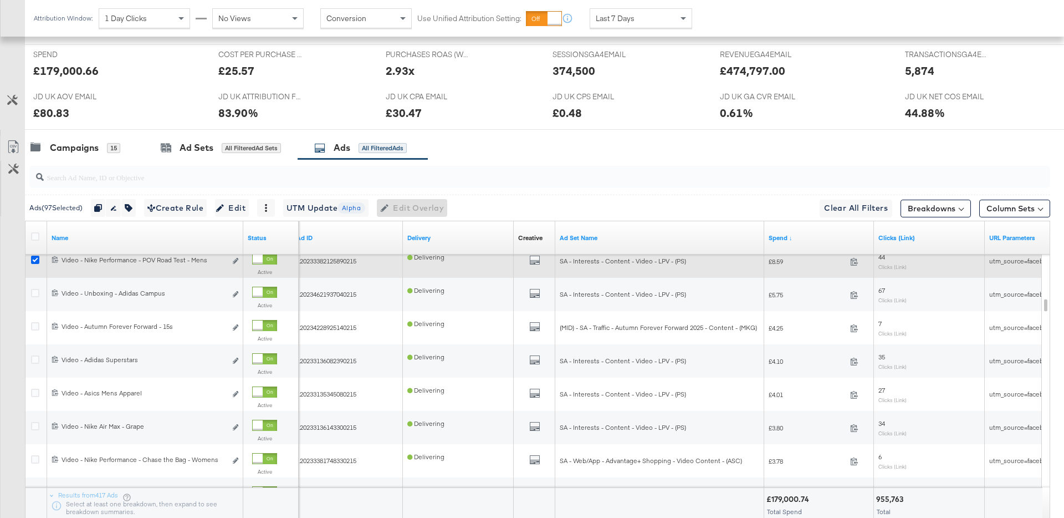
click at [32, 260] on icon at bounding box center [35, 259] width 8 height 8
click at [0, 0] on input "checkbox" at bounding box center [0, 0] width 0 height 0
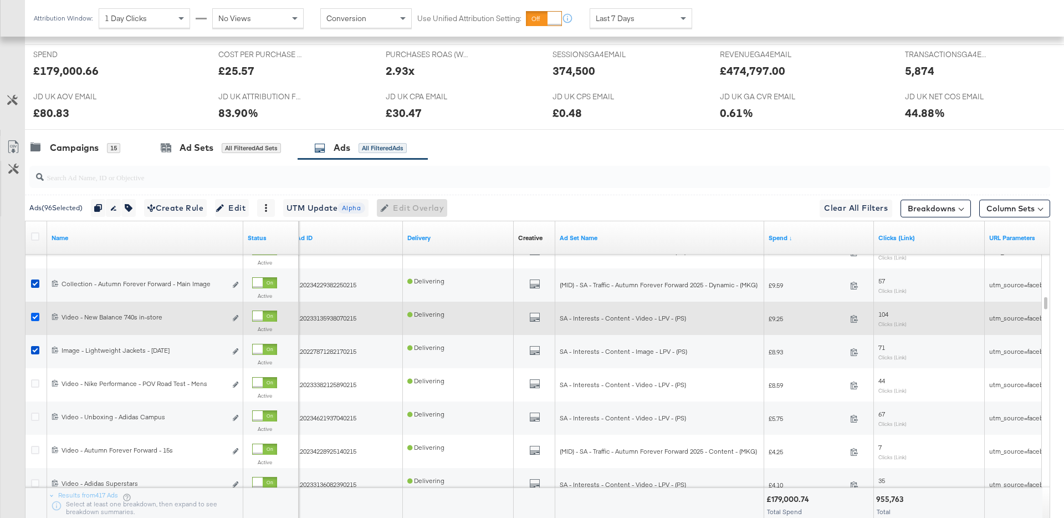
click at [37, 315] on icon at bounding box center [35, 317] width 8 height 8
click at [0, 0] on input "checkbox" at bounding box center [0, 0] width 0 height 0
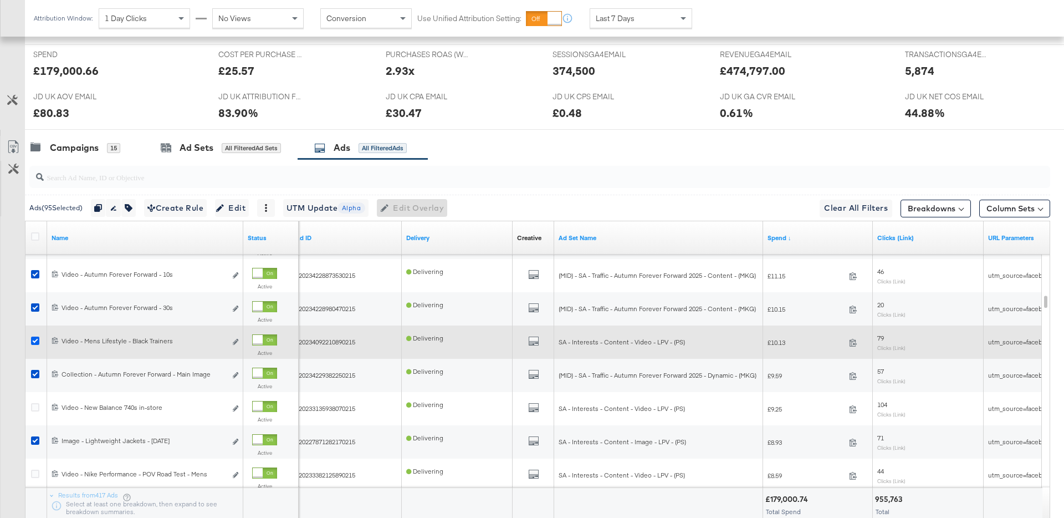
click at [33, 341] on icon at bounding box center [35, 340] width 8 height 8
click at [0, 0] on input "checkbox" at bounding box center [0, 0] width 0 height 0
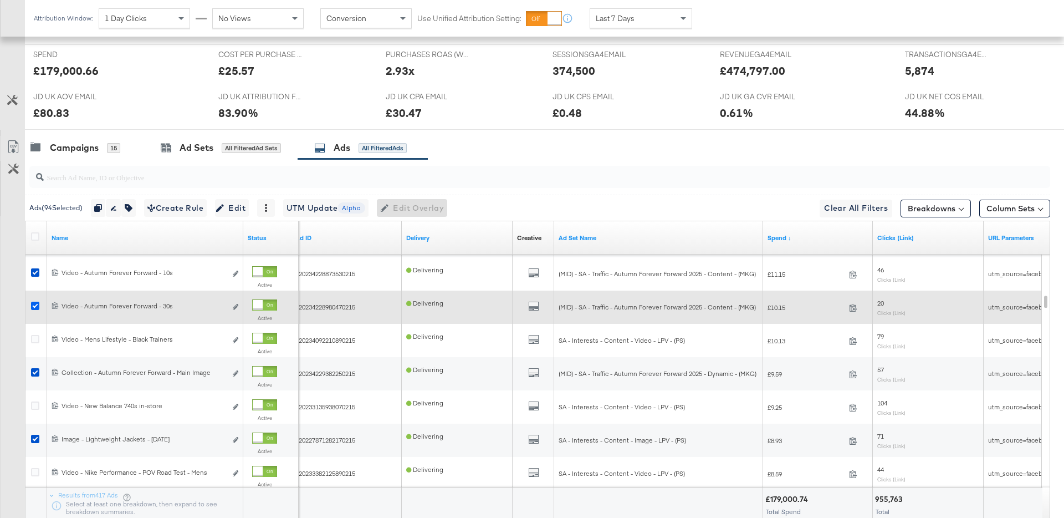
click at [35, 304] on icon at bounding box center [35, 305] width 8 height 8
click at [0, 0] on input "checkbox" at bounding box center [0, 0] width 0 height 0
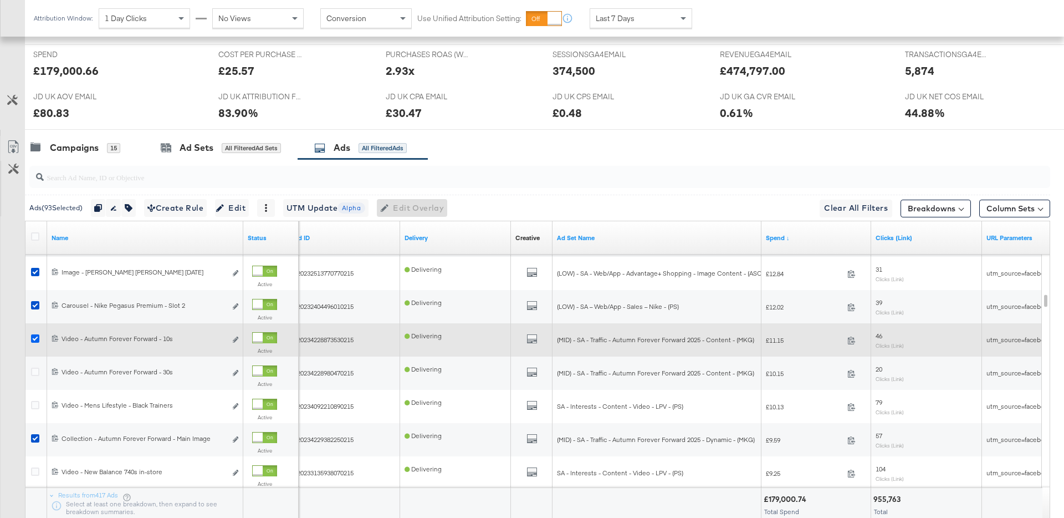
click at [33, 336] on icon at bounding box center [35, 338] width 8 height 8
click at [0, 0] on input "checkbox" at bounding box center [0, 0] width 0 height 0
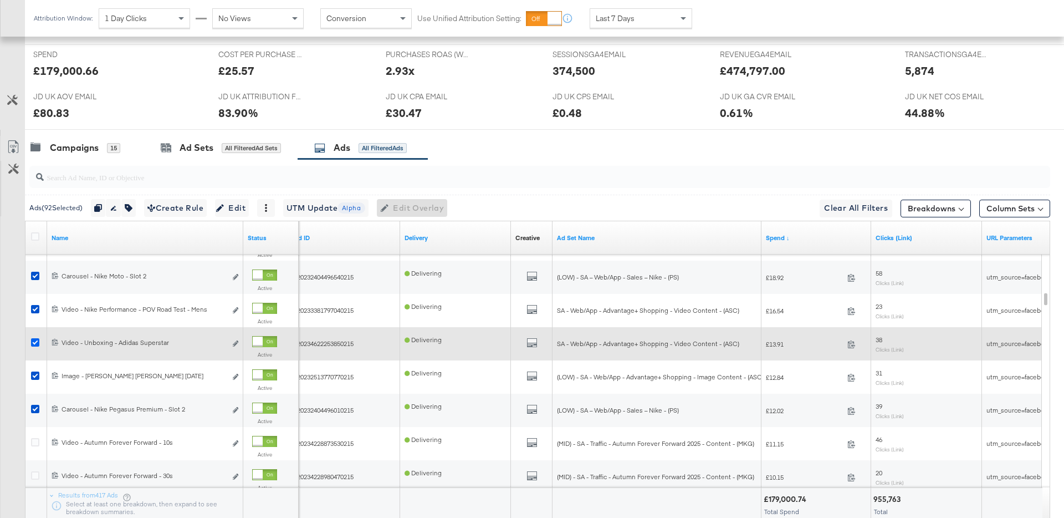
click at [35, 339] on icon at bounding box center [35, 342] width 8 height 8
click at [0, 0] on input "checkbox" at bounding box center [0, 0] width 0 height 0
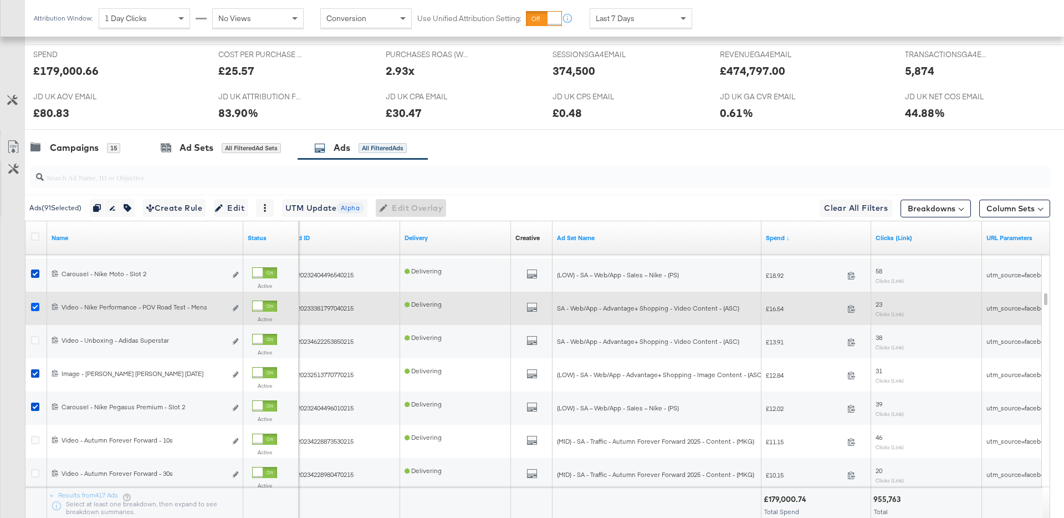
click at [37, 305] on icon at bounding box center [35, 307] width 8 height 8
click at [0, 0] on input "checkbox" at bounding box center [0, 0] width 0 height 0
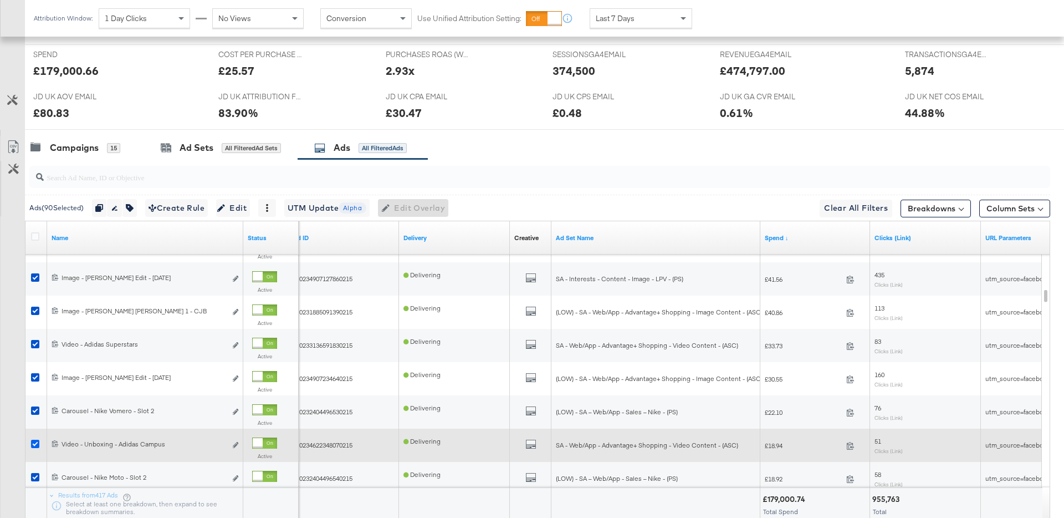
click at [37, 445] on icon at bounding box center [35, 443] width 8 height 8
click at [0, 0] on input "checkbox" at bounding box center [0, 0] width 0 height 0
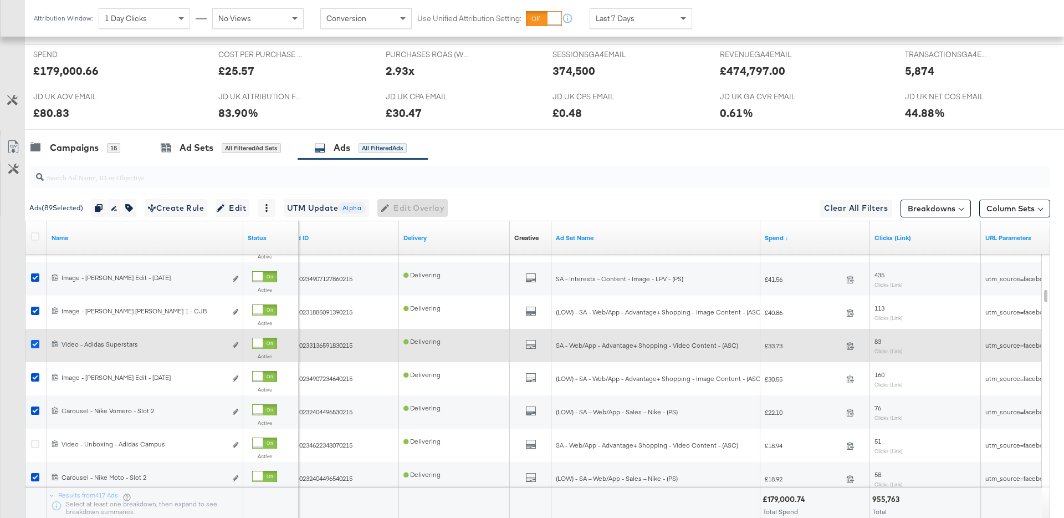
click at [35, 344] on icon at bounding box center [35, 344] width 8 height 8
click at [0, 0] on input "checkbox" at bounding box center [0, 0] width 0 height 0
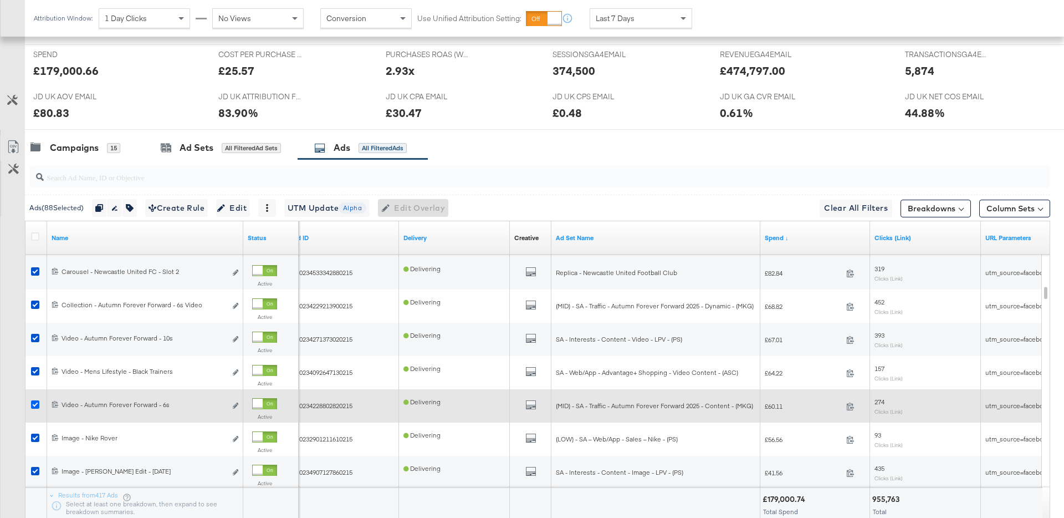
click at [33, 401] on icon at bounding box center [35, 404] width 8 height 8
click at [0, 0] on input "checkbox" at bounding box center [0, 0] width 0 height 0
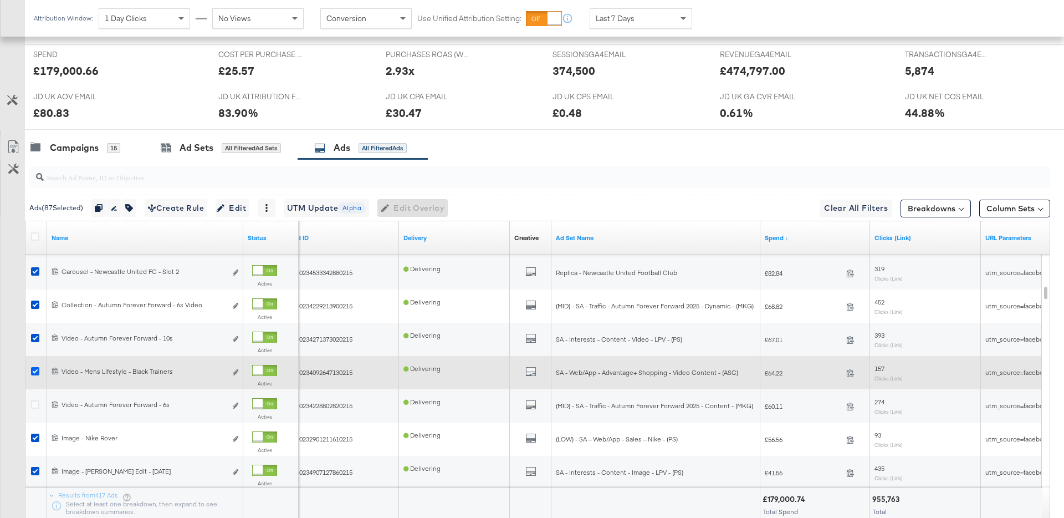
click at [39, 369] on icon at bounding box center [35, 371] width 8 height 8
click at [0, 0] on input "checkbox" at bounding box center [0, 0] width 0 height 0
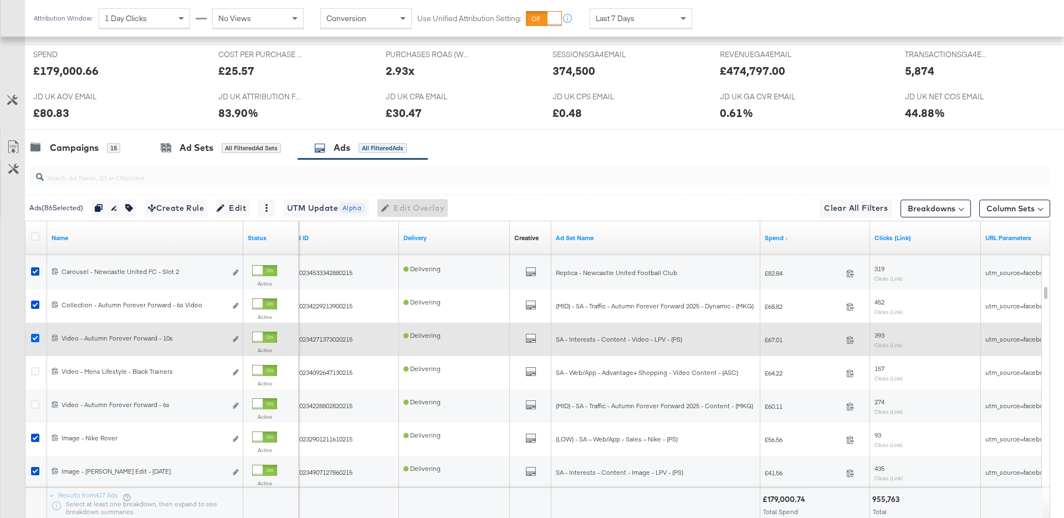
click at [39, 338] on icon at bounding box center [35, 338] width 8 height 8
click at [0, 0] on input "checkbox" at bounding box center [0, 0] width 0 height 0
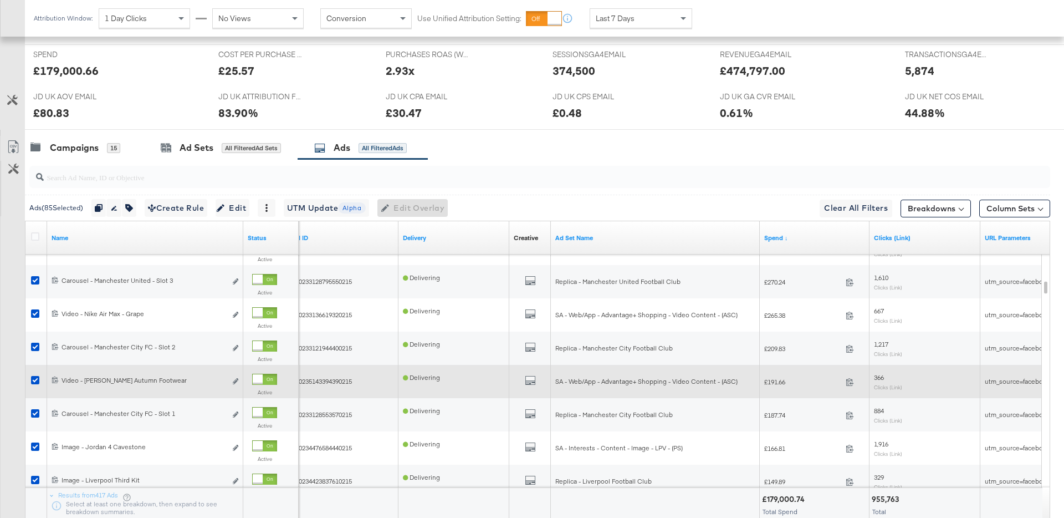
drag, startPoint x: 38, startPoint y: 380, endPoint x: 44, endPoint y: 379, distance: 5.7
click at [38, 380] on icon at bounding box center [35, 380] width 8 height 8
click at [0, 0] on input "checkbox" at bounding box center [0, 0] width 0 height 0
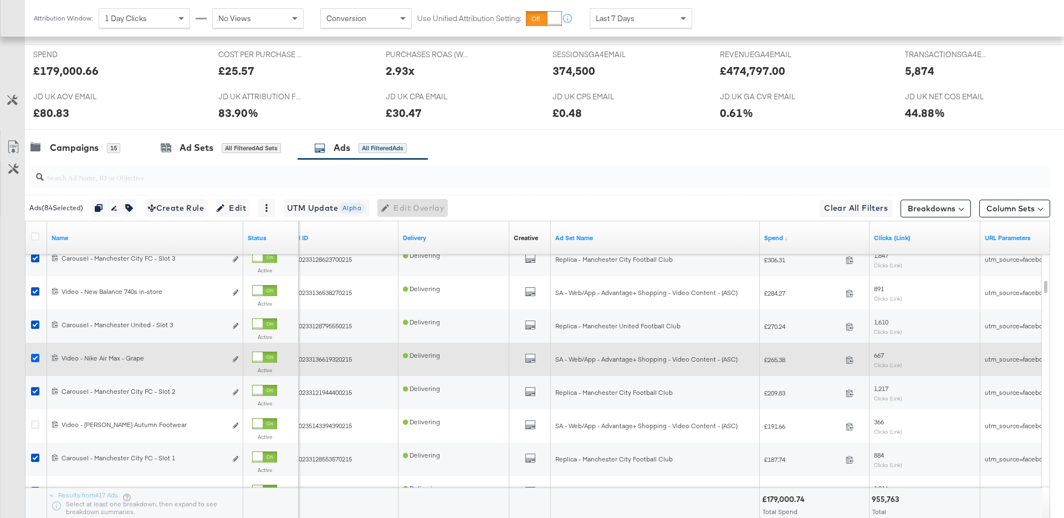
click at [33, 359] on icon at bounding box center [35, 358] width 8 height 8
click at [0, 0] on input "checkbox" at bounding box center [0, 0] width 0 height 0
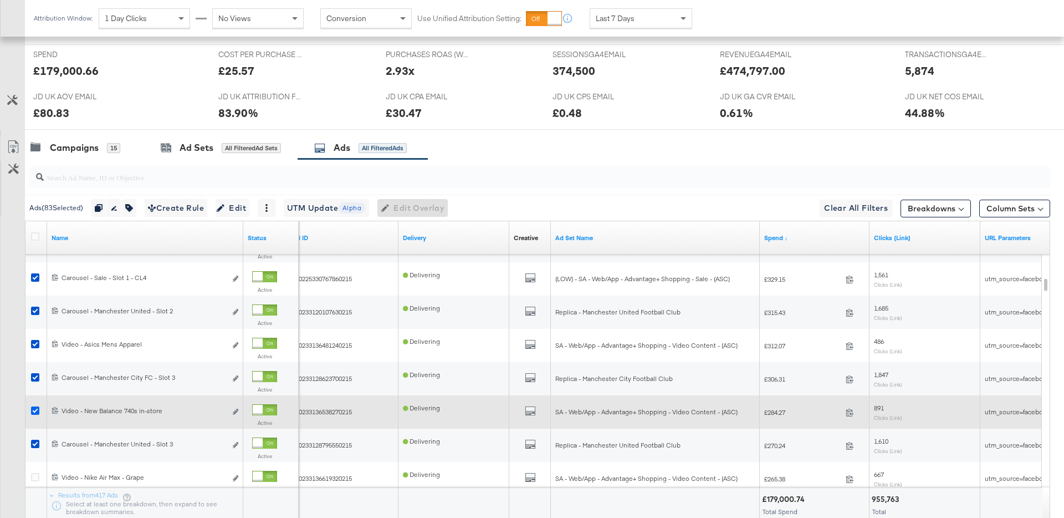
click at [32, 408] on icon at bounding box center [35, 410] width 8 height 8
click at [0, 0] on input "checkbox" at bounding box center [0, 0] width 0 height 0
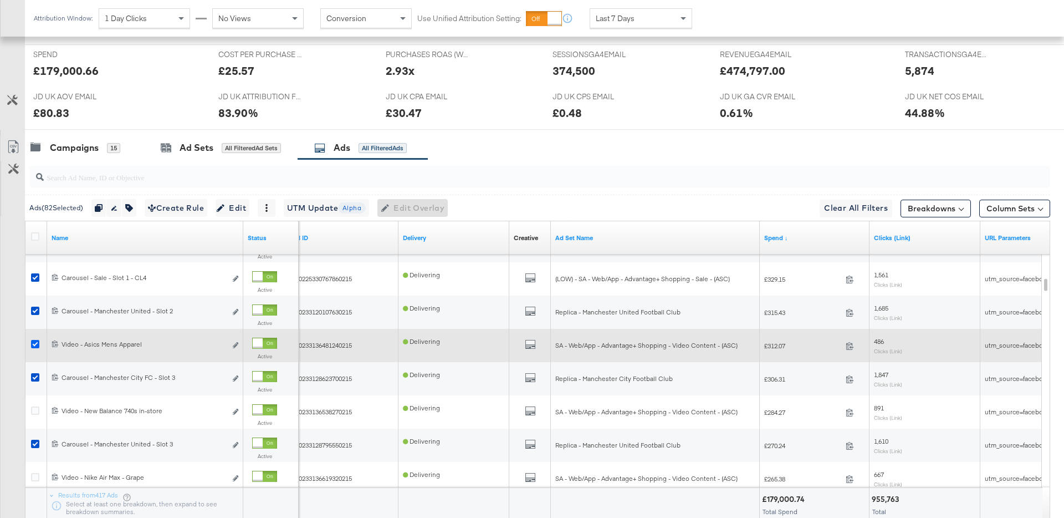
click at [33, 344] on icon at bounding box center [35, 344] width 8 height 8
click at [0, 0] on input "checkbox" at bounding box center [0, 0] width 0 height 0
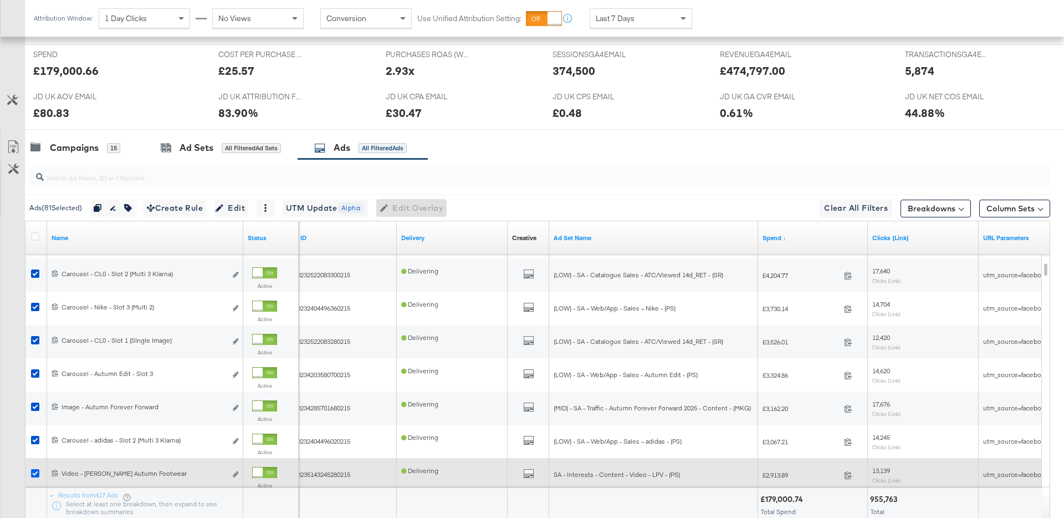
click at [32, 470] on icon at bounding box center [35, 473] width 8 height 8
click at [0, 0] on input "checkbox" at bounding box center [0, 0] width 0 height 0
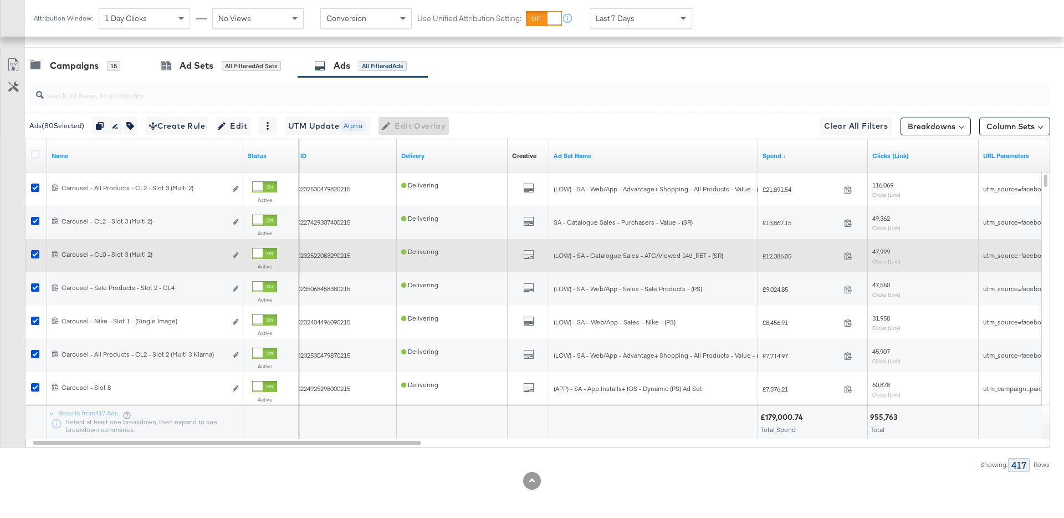
scroll to position [562, 0]
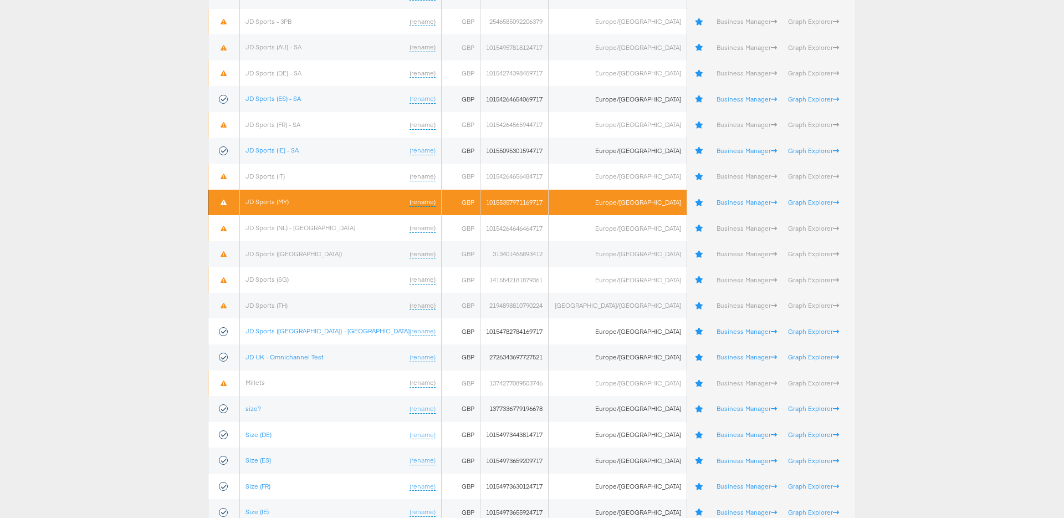
scroll to position [323, 0]
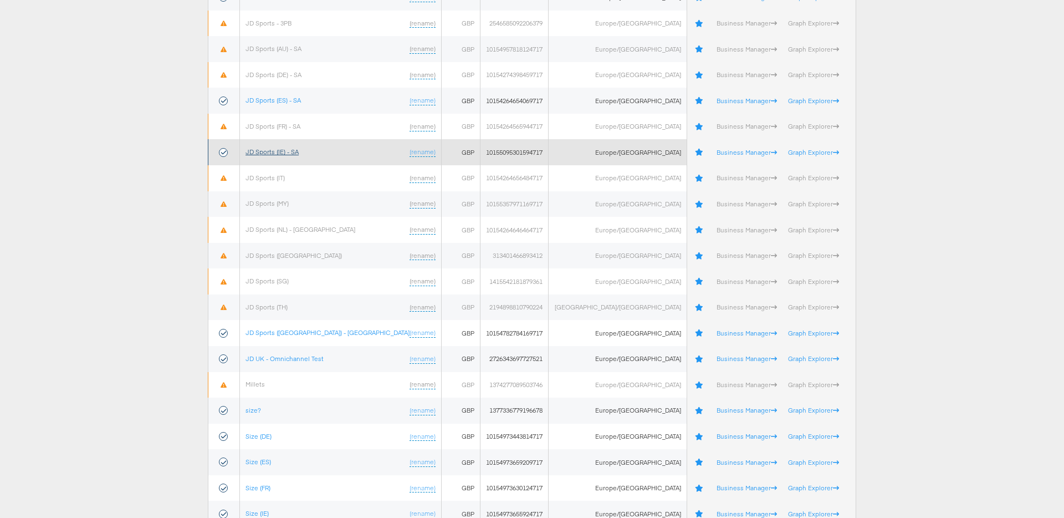
click at [287, 154] on link "JD Sports (IE) - SA" at bounding box center [271, 151] width 53 height 8
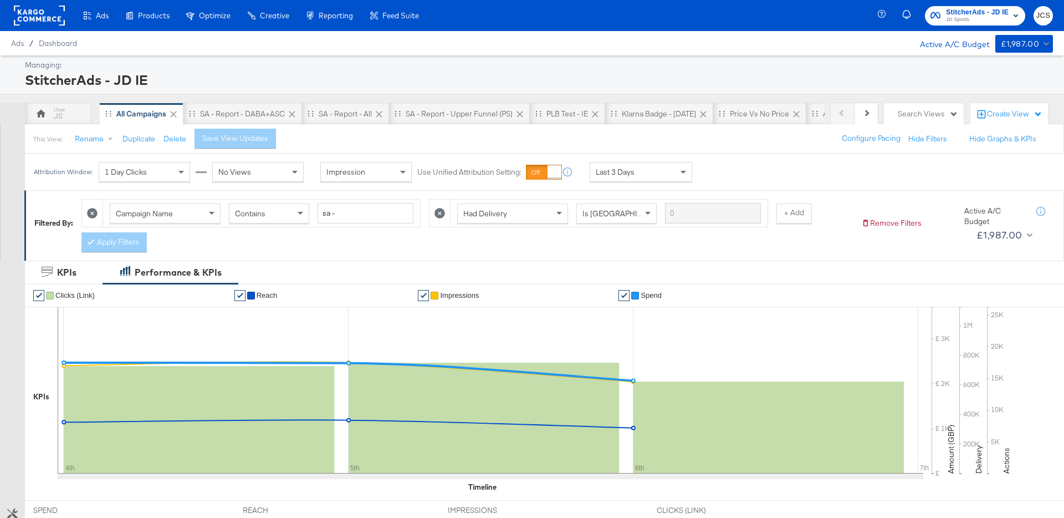
click at [602, 172] on span "Last 3 Days" at bounding box center [615, 172] width 39 height 10
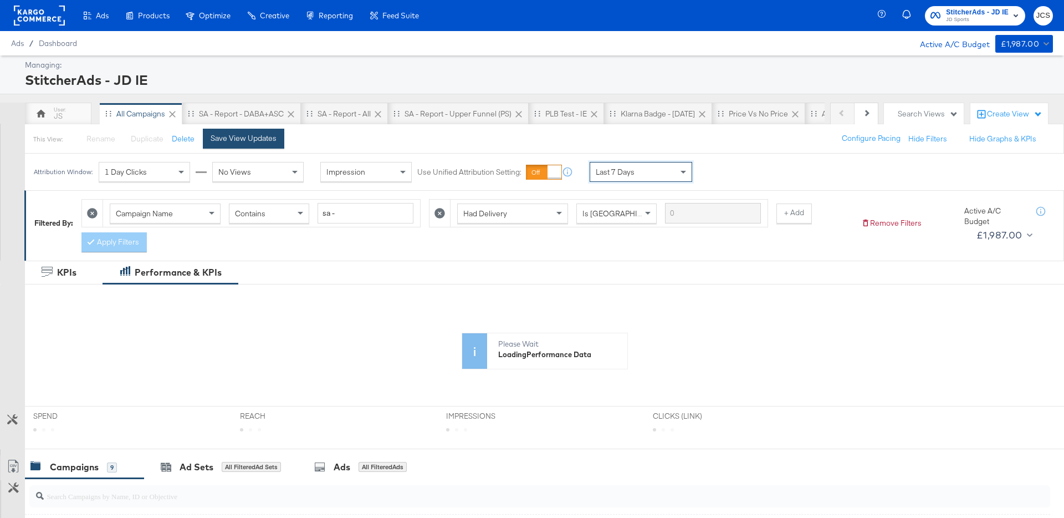
click at [262, 135] on div "Save View Updates" at bounding box center [244, 138] width 66 height 11
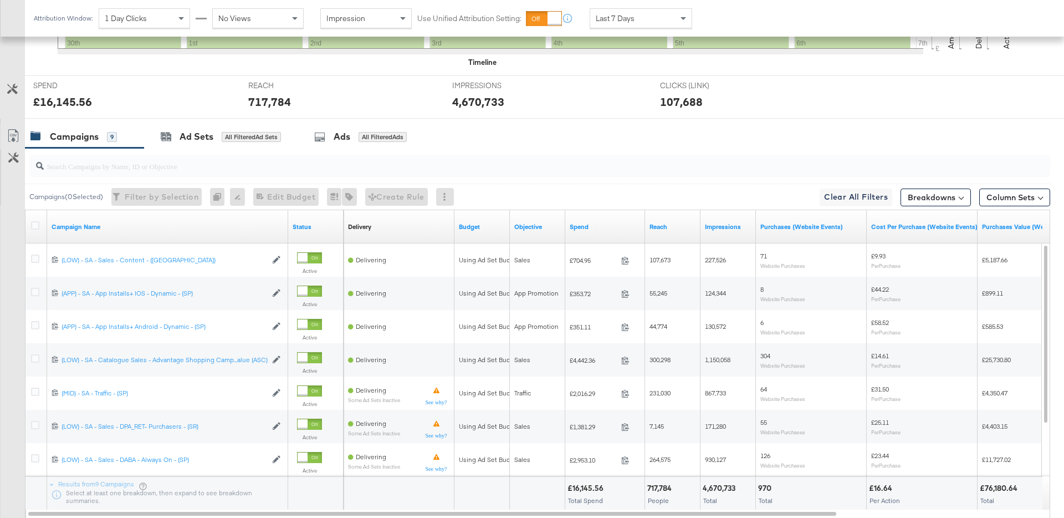
scroll to position [0, 0]
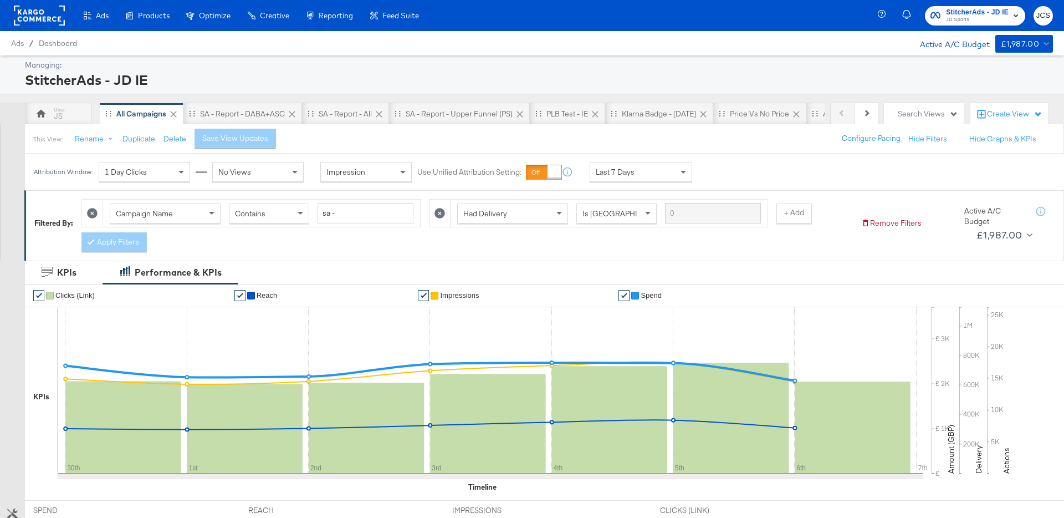
click at [42, 23] on rect at bounding box center [39, 16] width 51 height 20
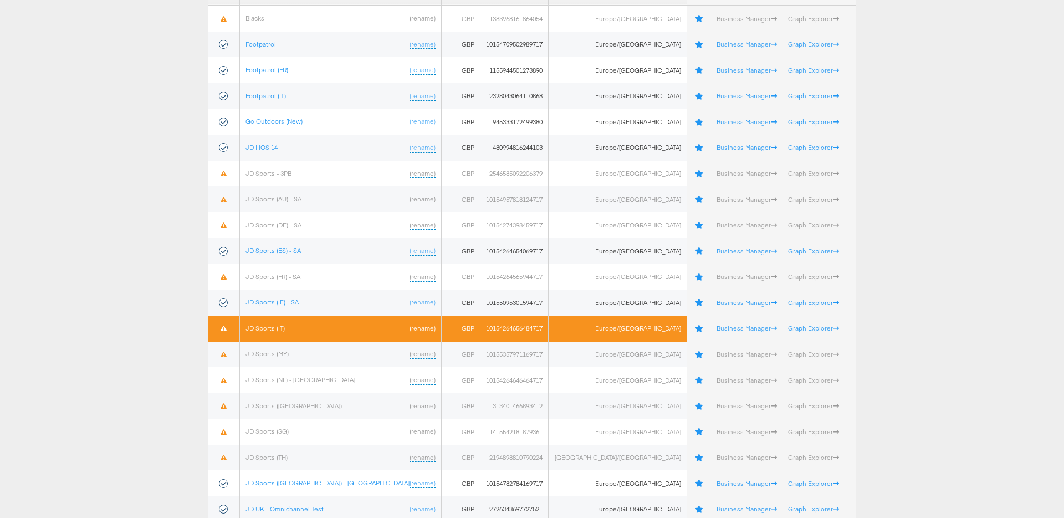
scroll to position [175, 0]
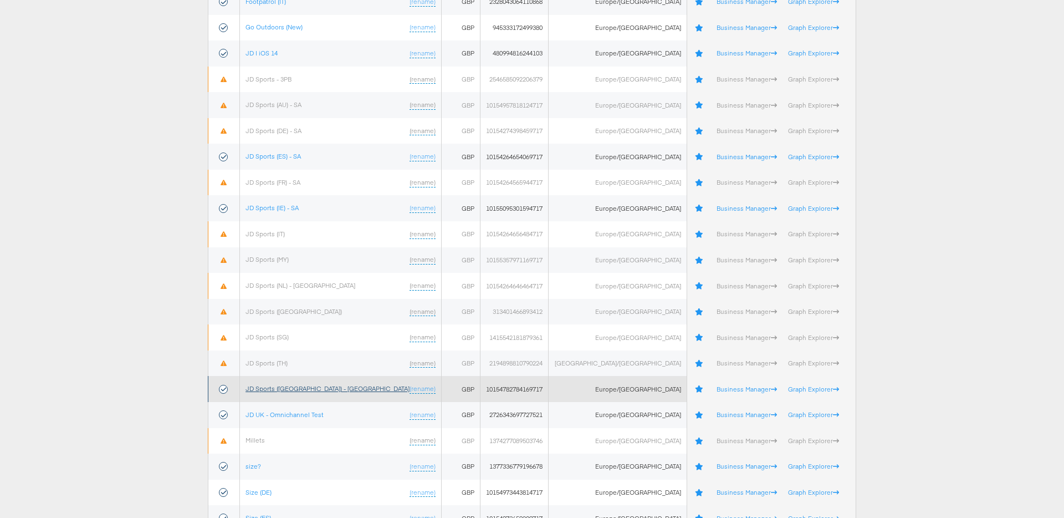
click at [296, 386] on link "JD Sports ([GEOGRAPHIC_DATA]) - [GEOGRAPHIC_DATA]" at bounding box center [327, 388] width 164 height 8
